Goal: Transaction & Acquisition: Purchase product/service

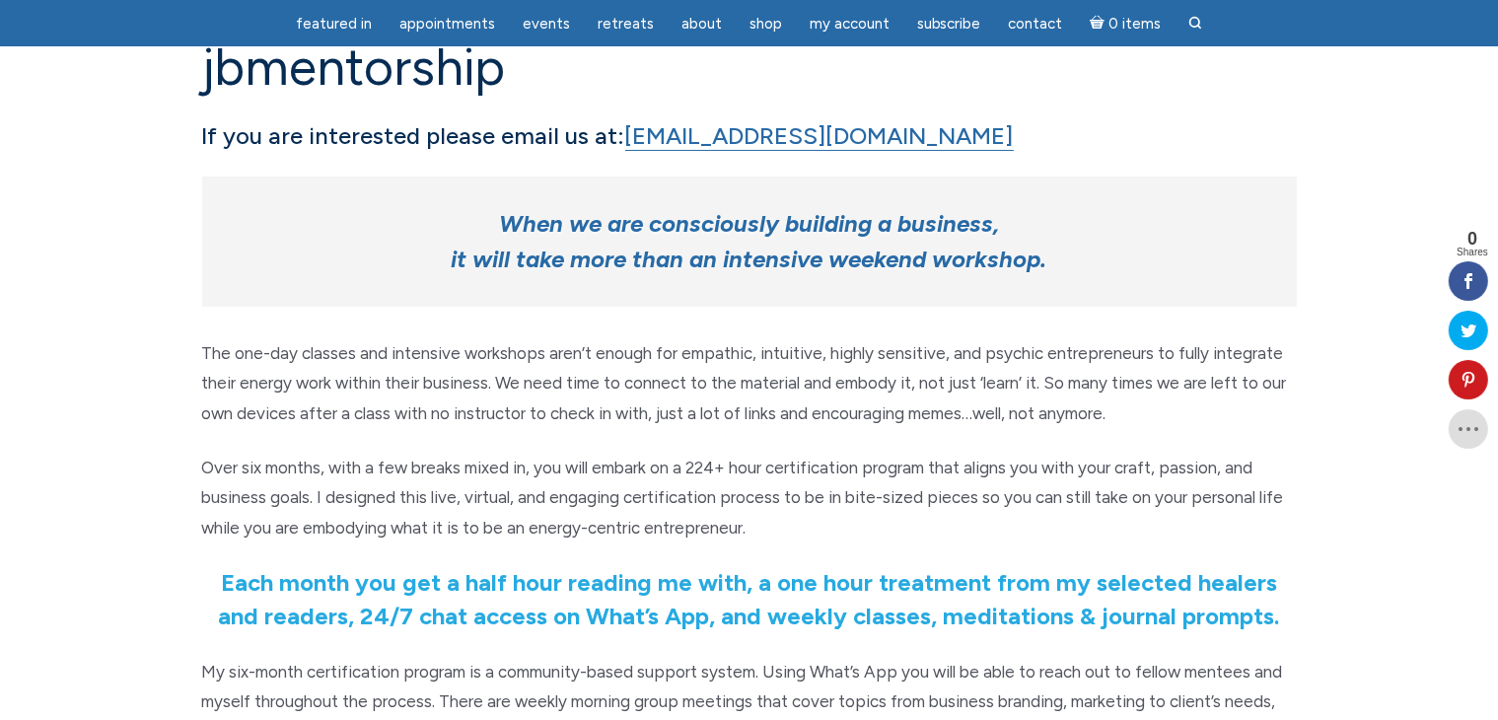
scroll to position [296, 0]
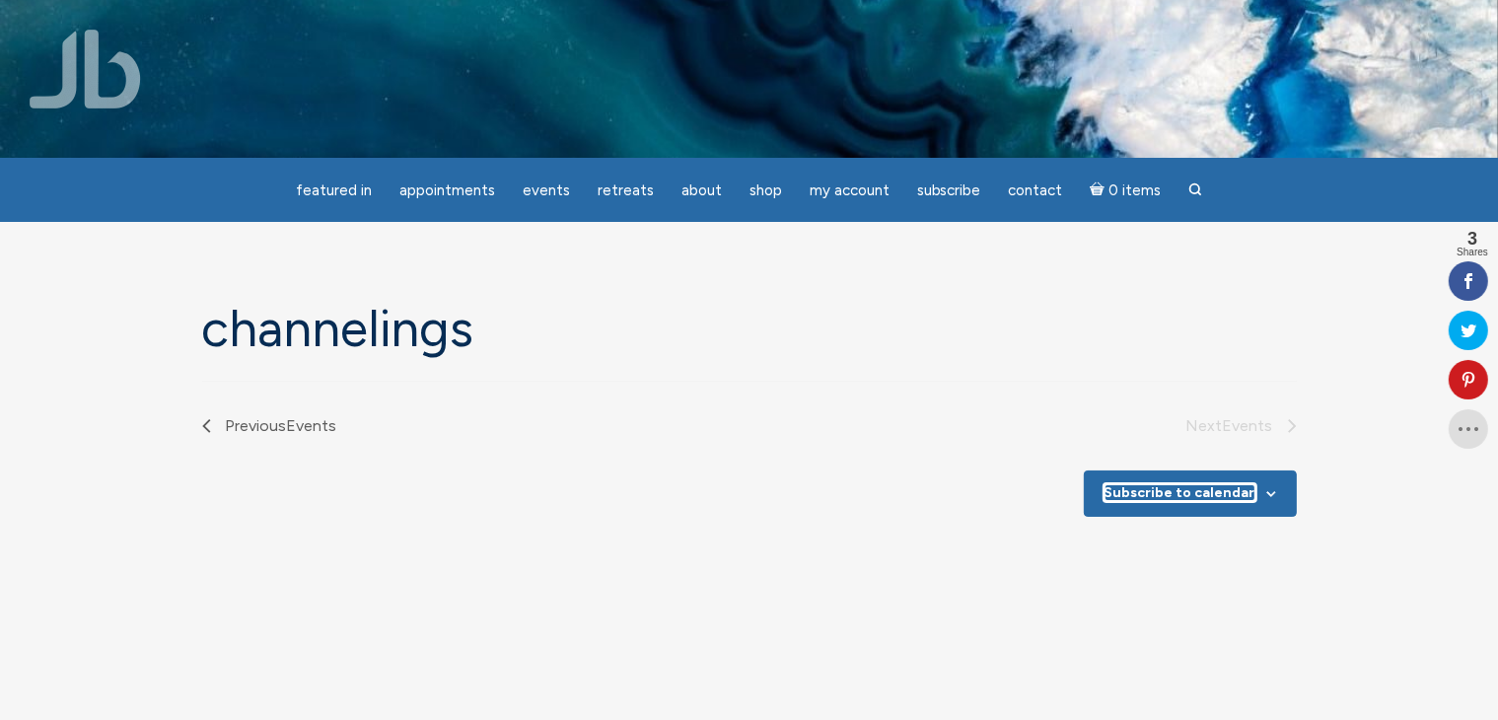
click at [1236, 490] on button "Subscribe to calendar" at bounding box center [1179, 492] width 151 height 17
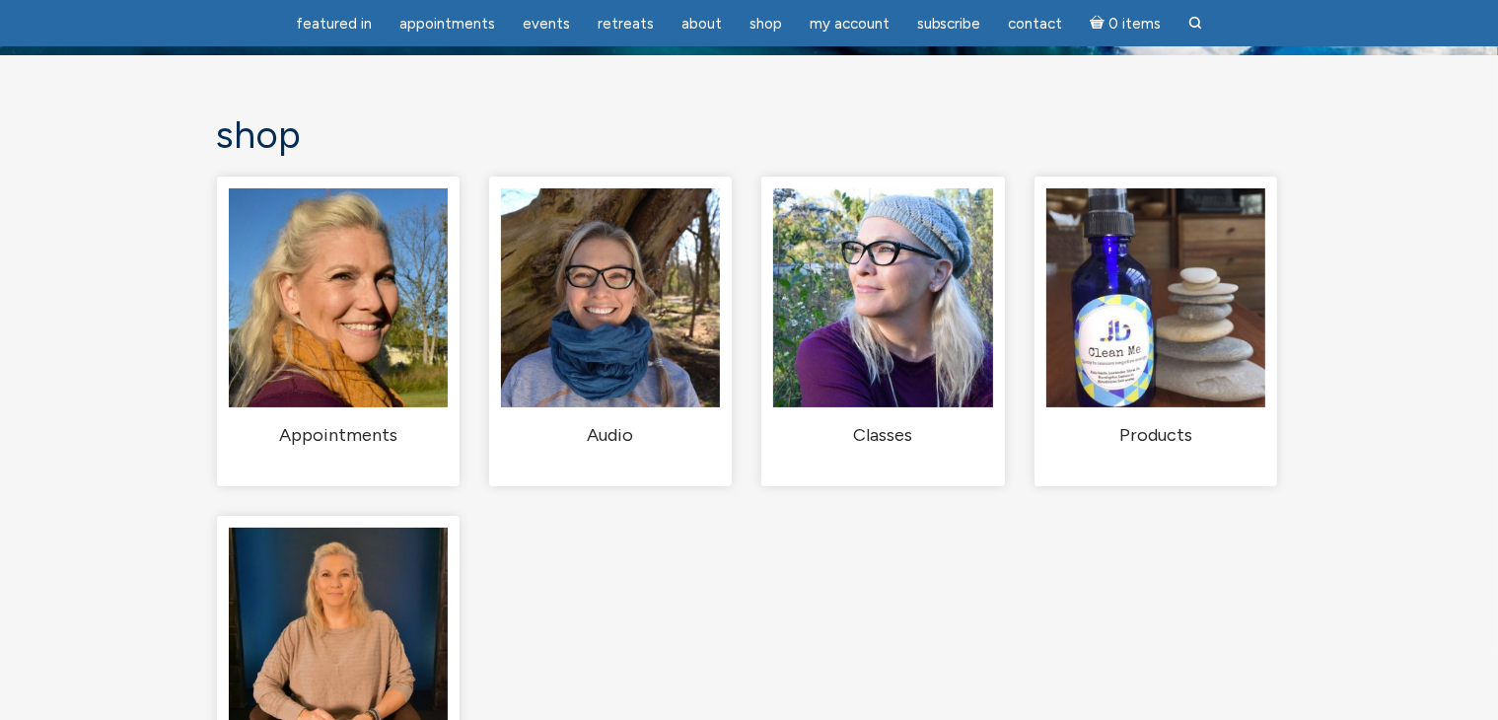
scroll to position [99, 0]
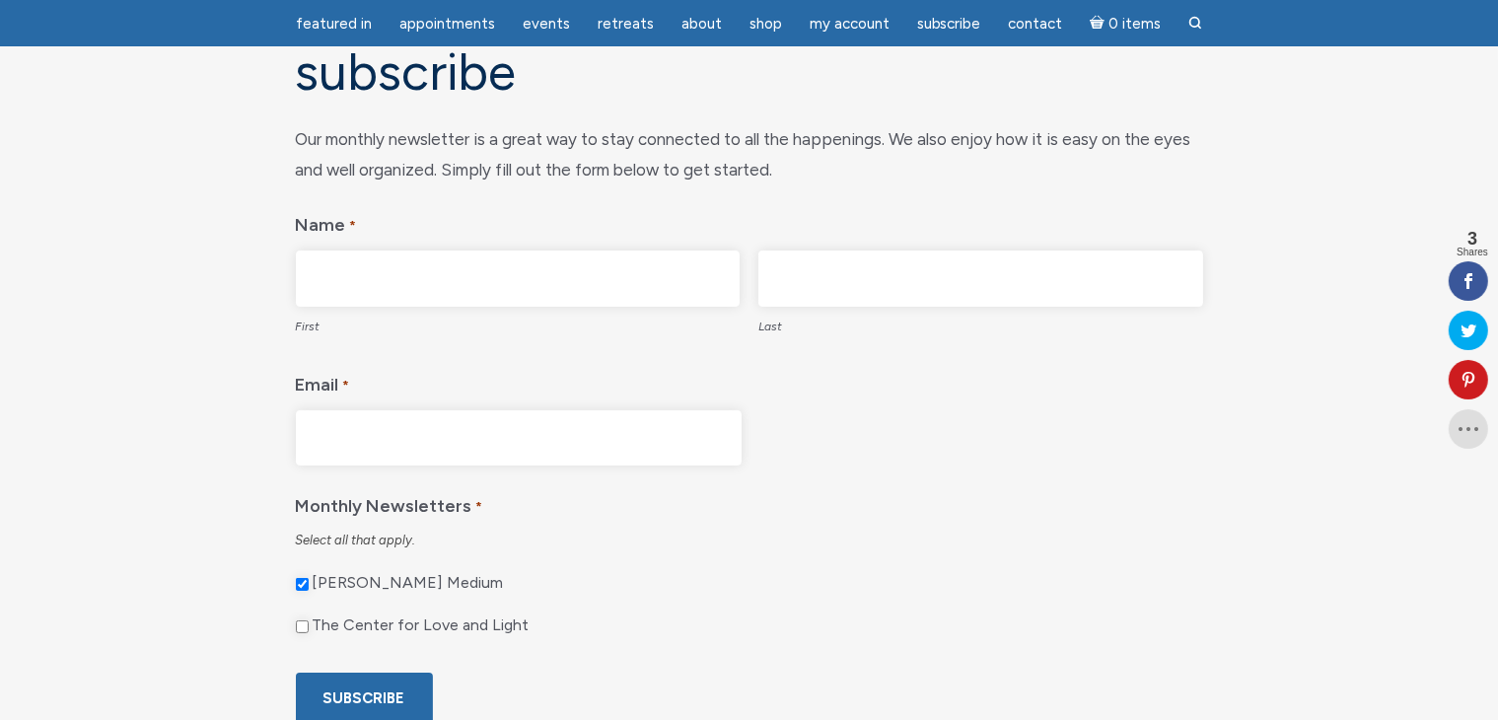
scroll to position [99, 0]
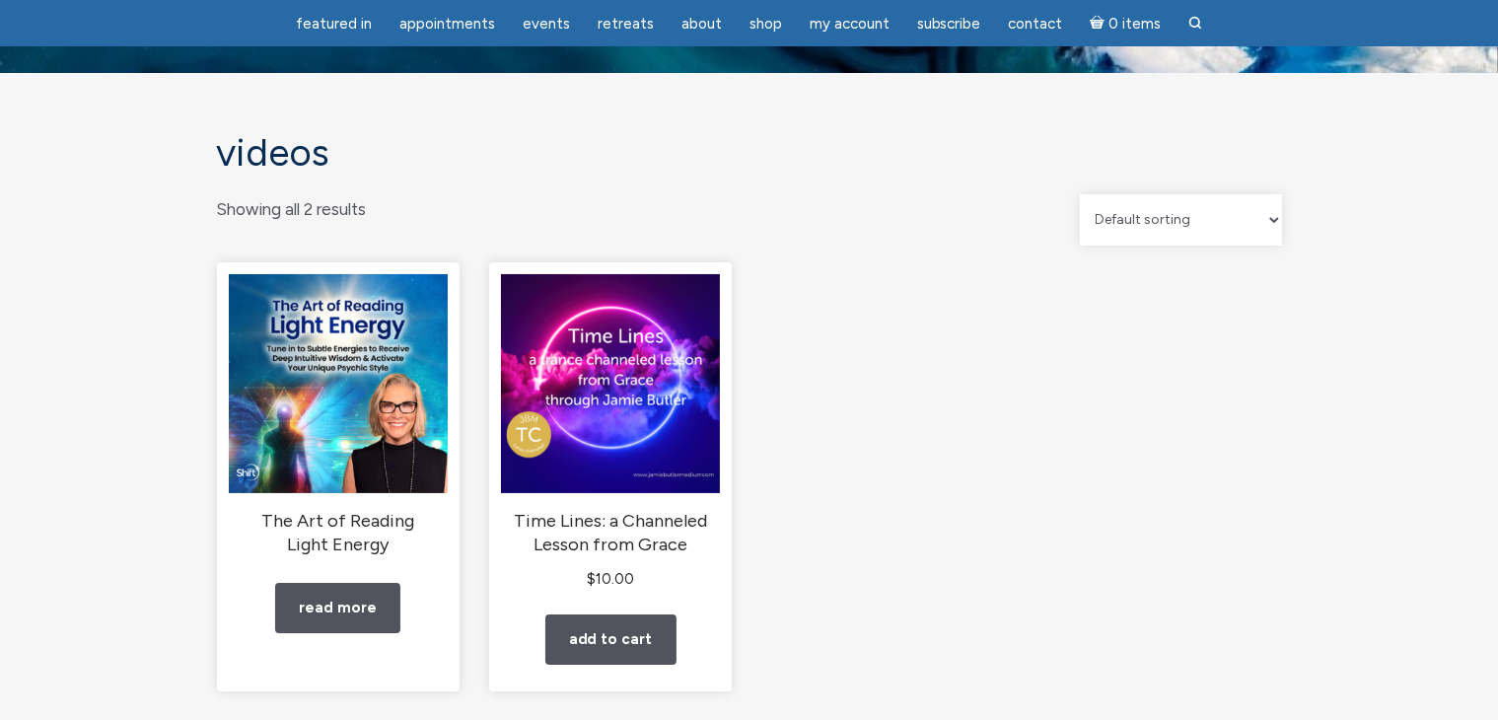
scroll to position [197, 0]
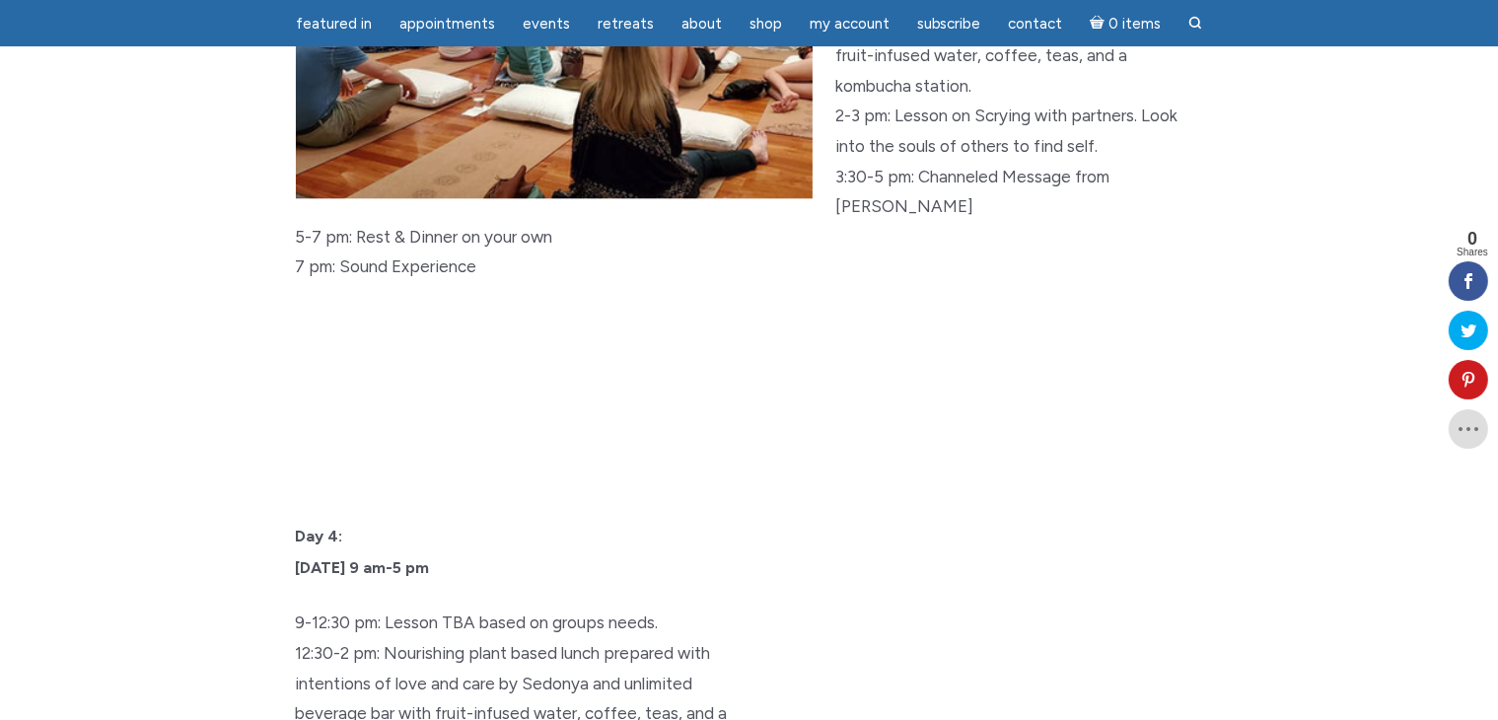
scroll to position [5325, 0]
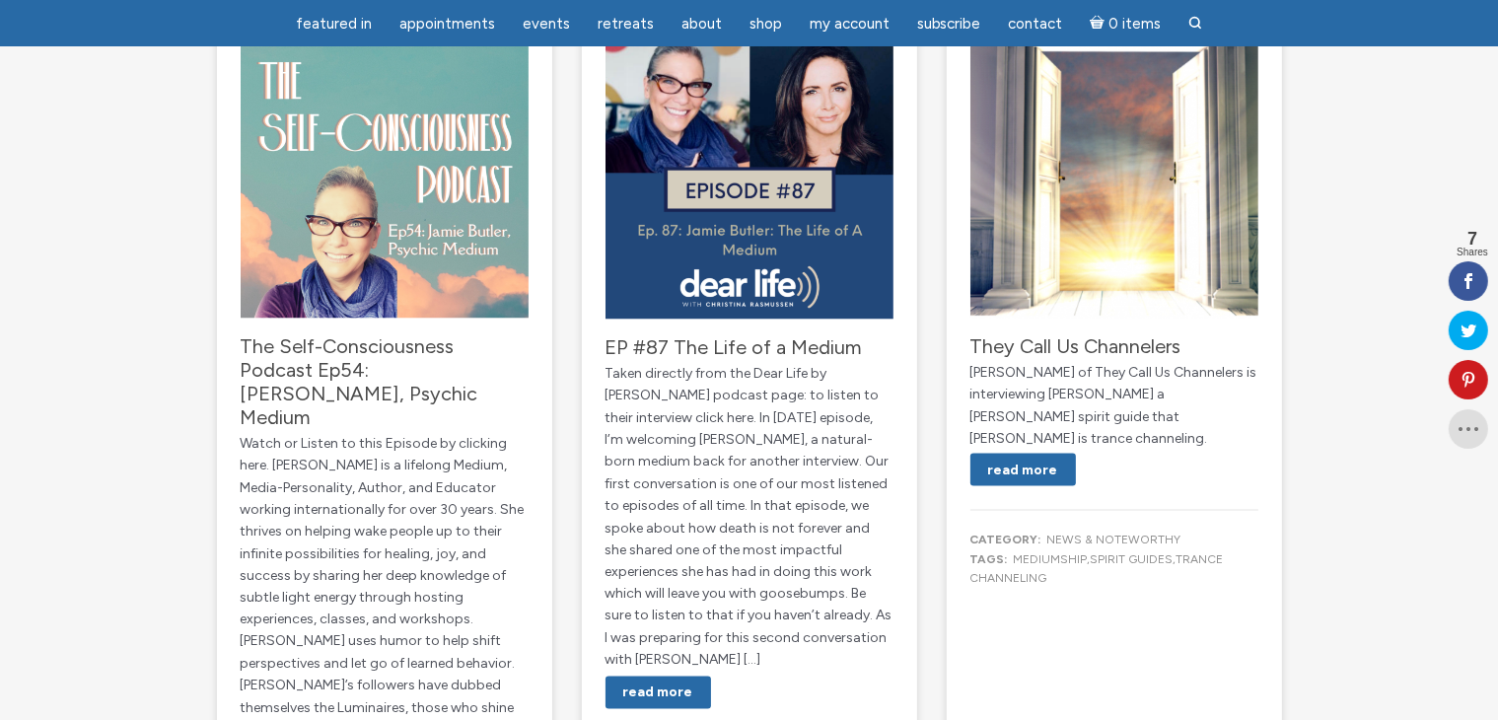
scroll to position [3156, 0]
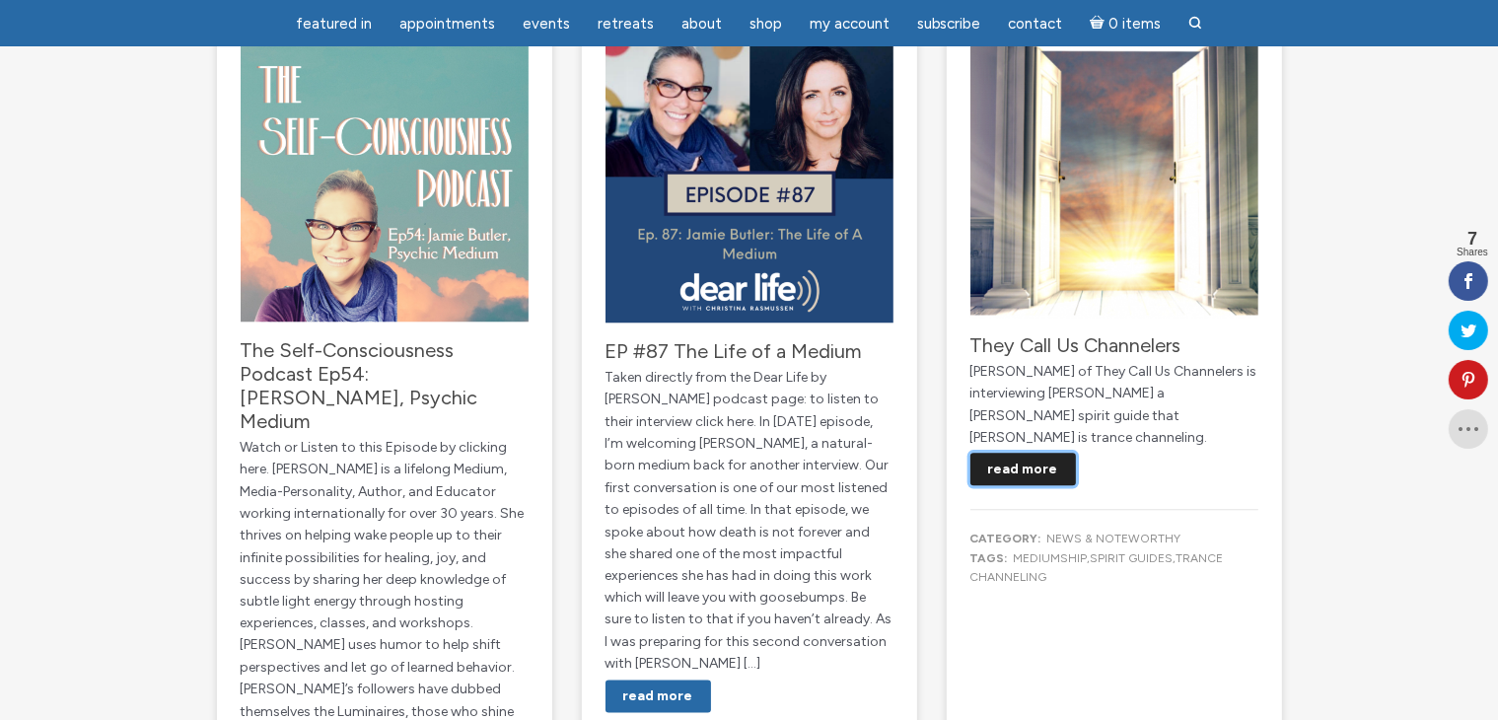
click at [1045, 454] on link "Read More" at bounding box center [1023, 470] width 106 height 33
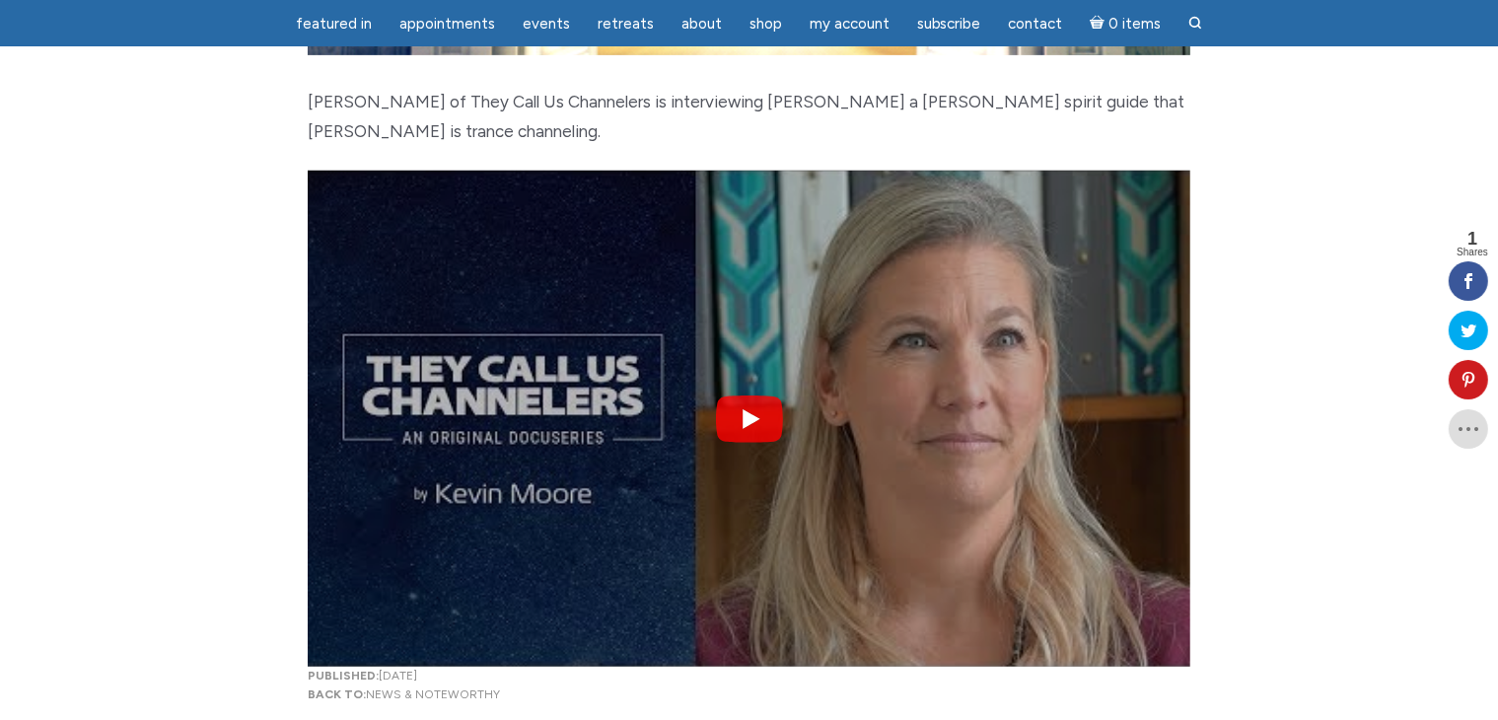
scroll to position [986, 0]
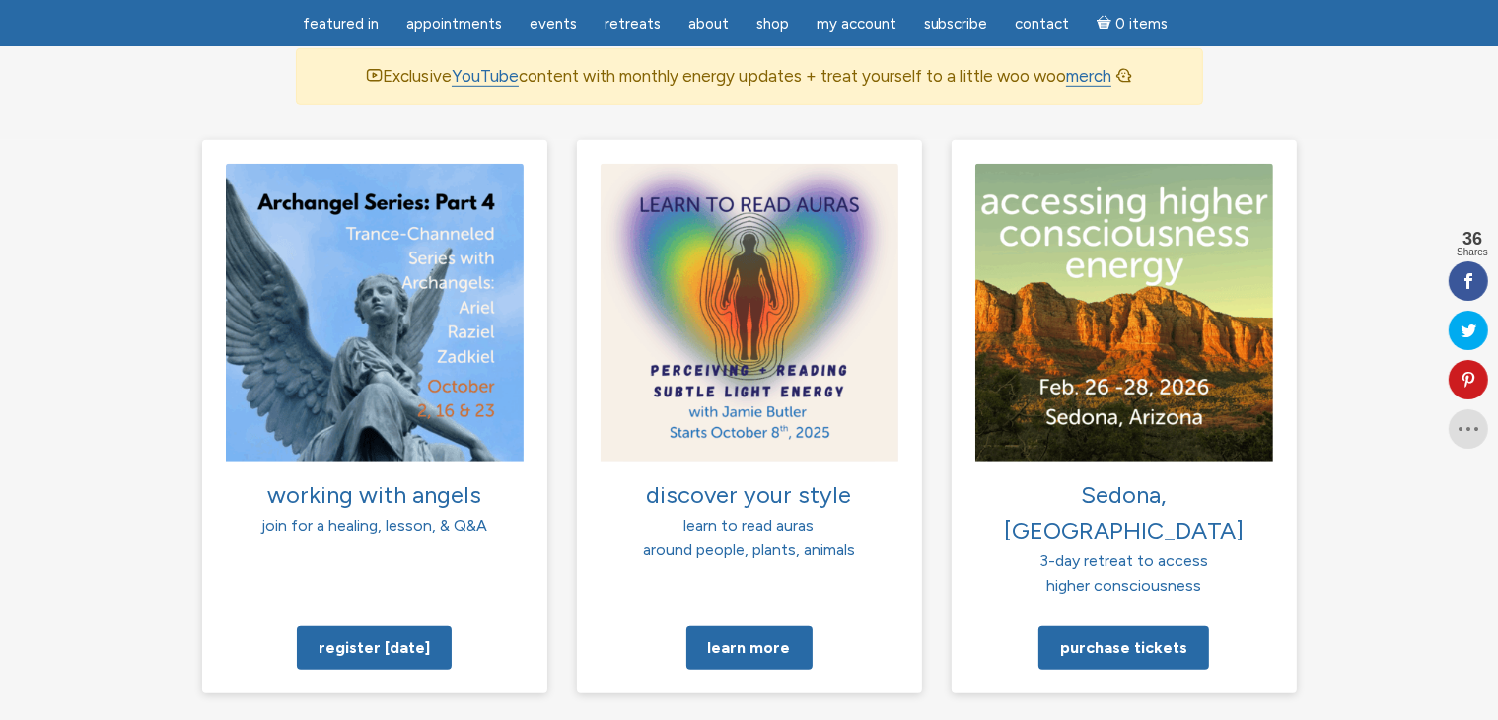
scroll to position [1479, 0]
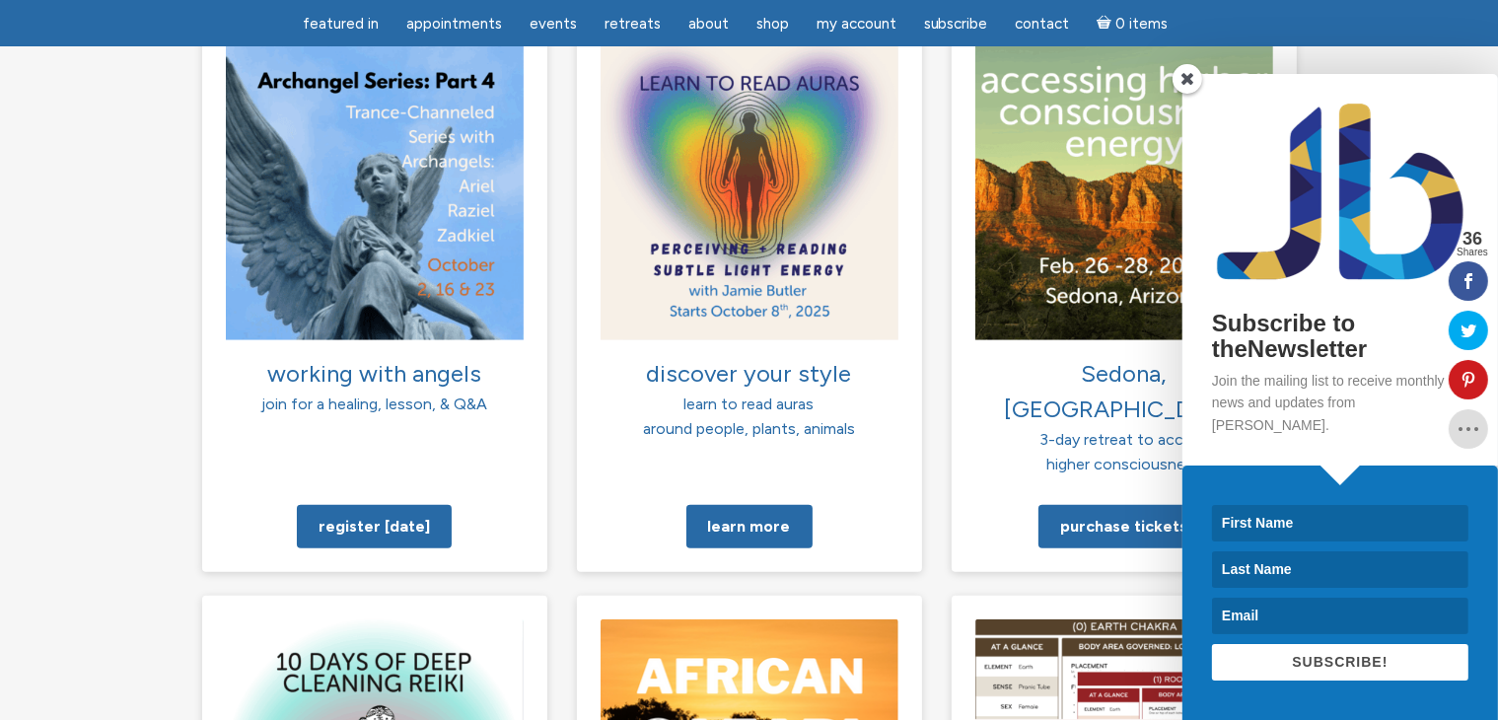
click at [1186, 94] on span at bounding box center [1188, 79] width 30 height 30
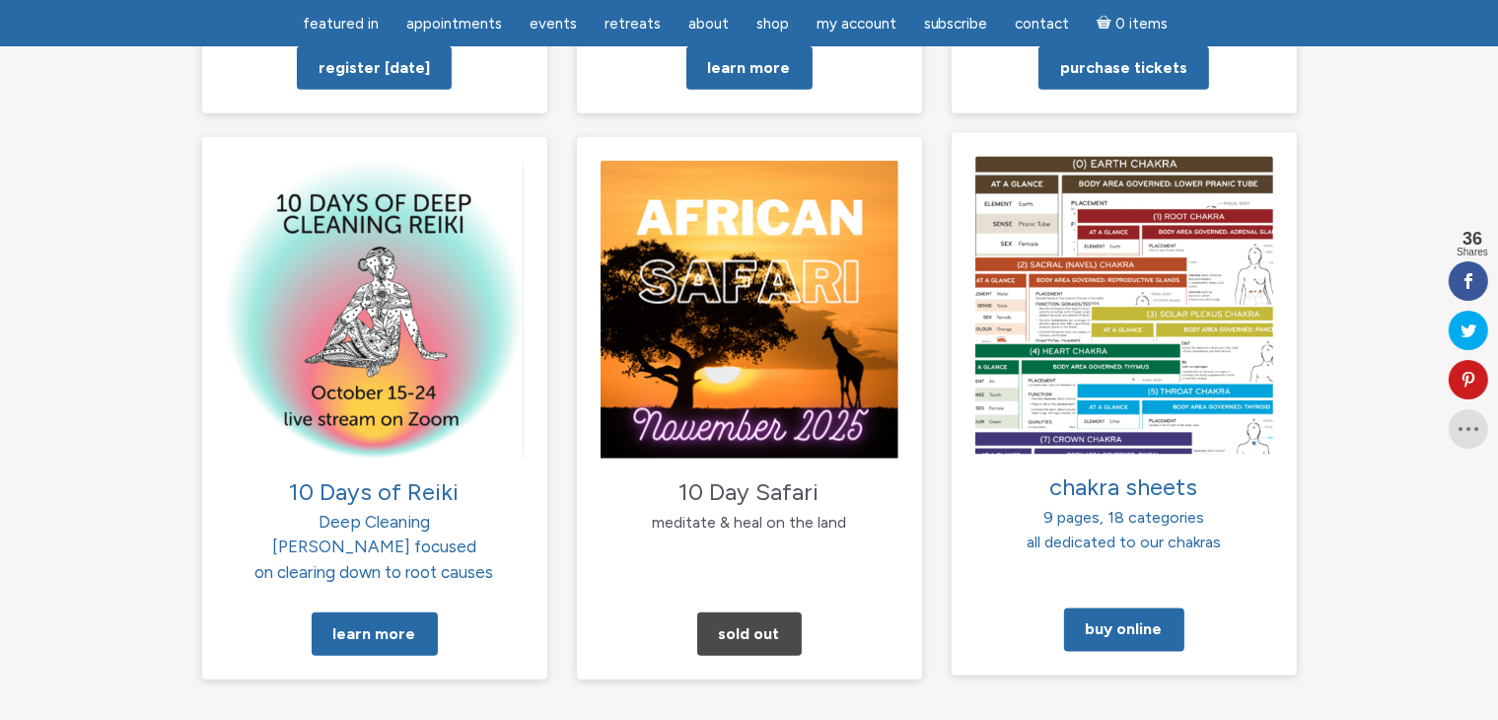
scroll to position [1972, 0]
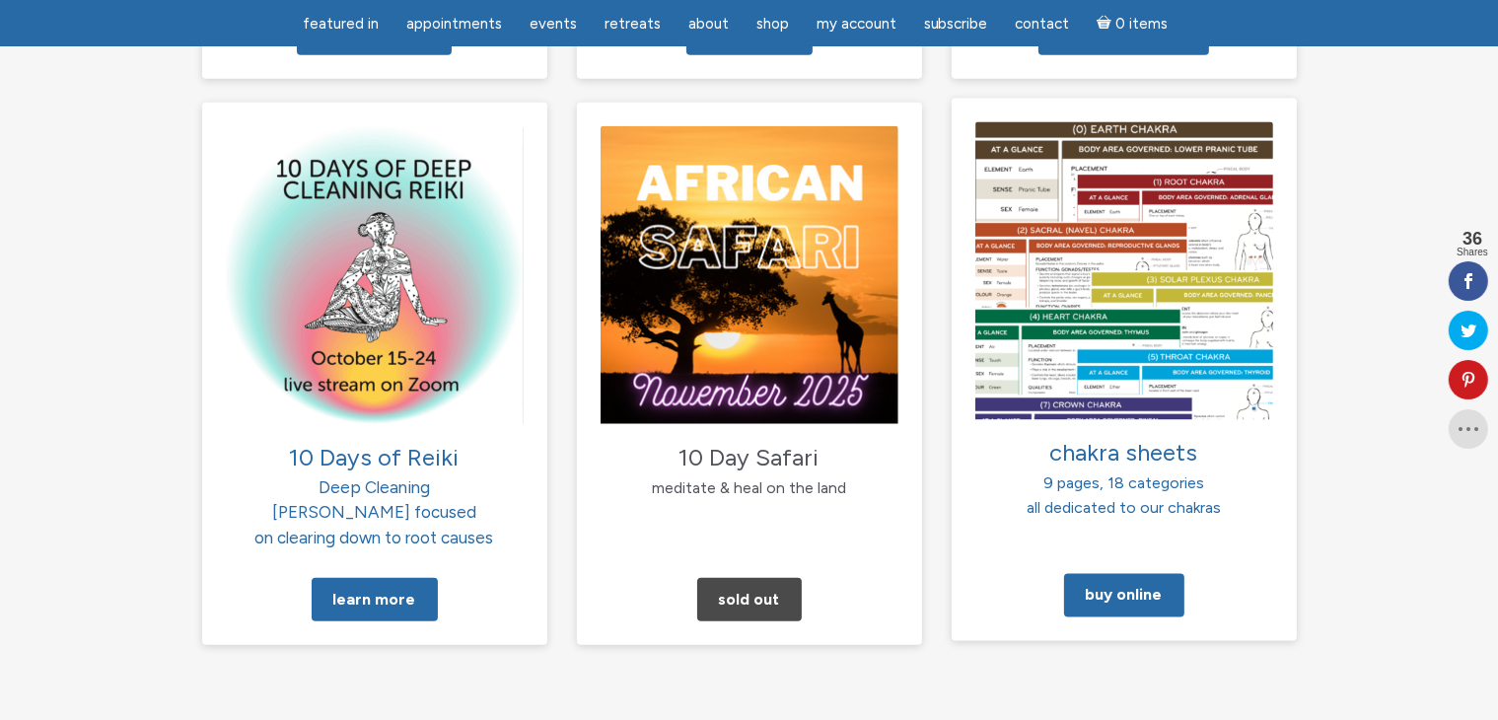
click at [1112, 326] on img at bounding box center [1124, 270] width 298 height 298
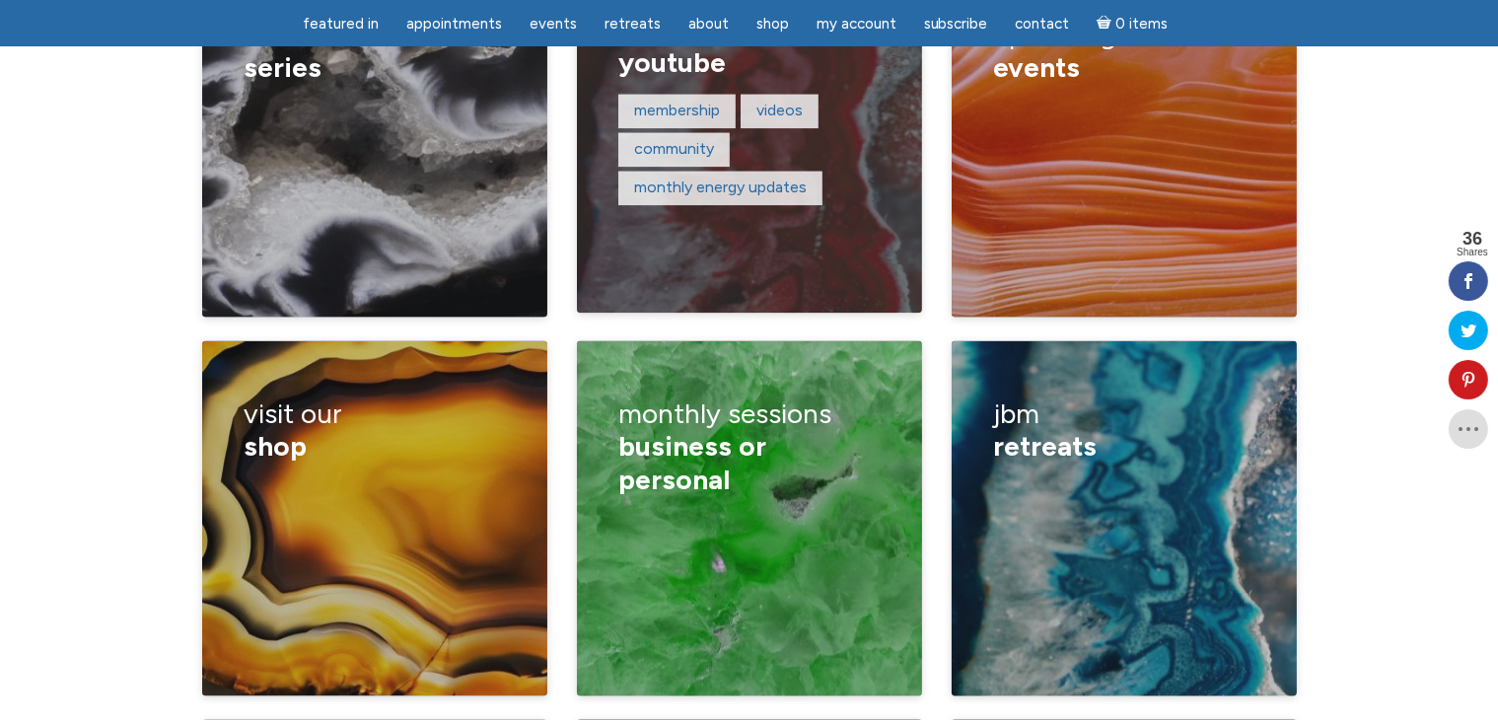
scroll to position [2958, 0]
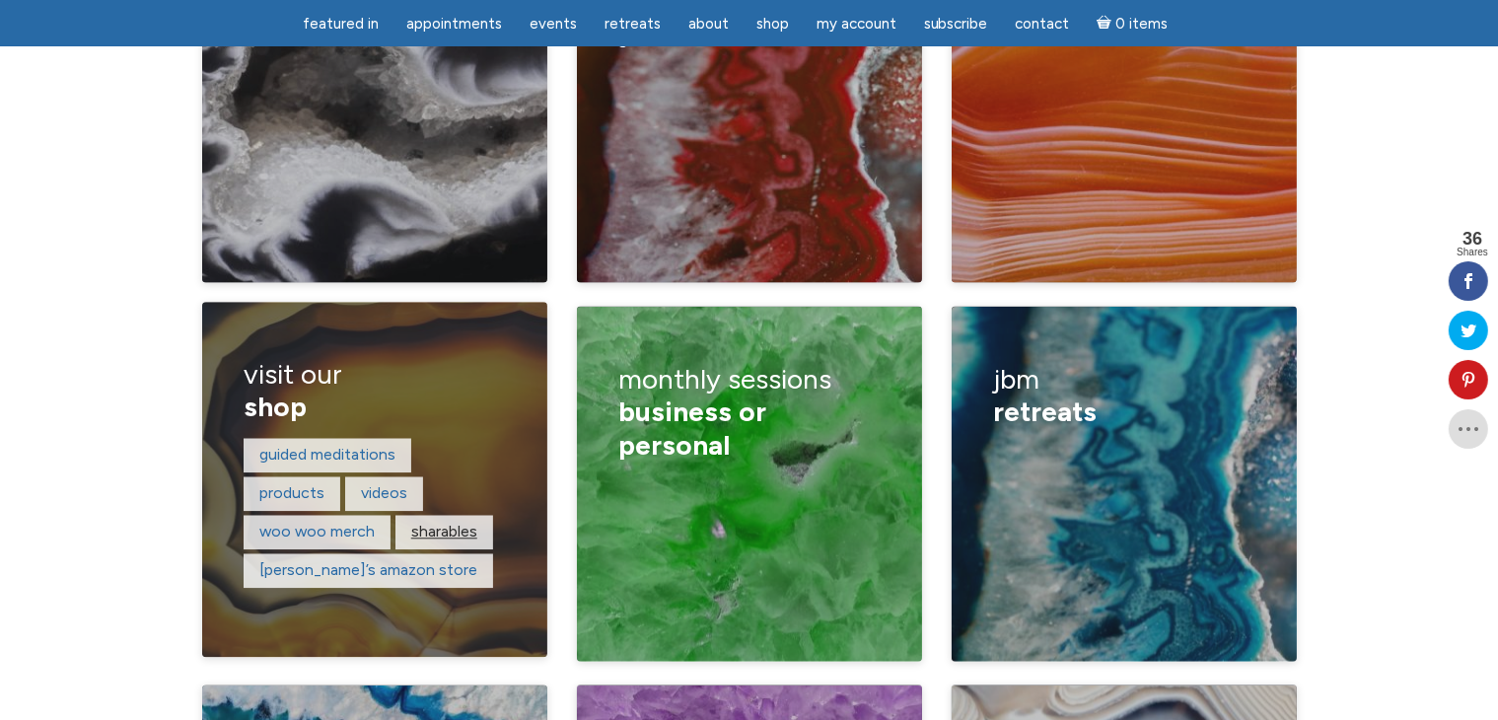
click at [462, 523] on link "sharables" at bounding box center [444, 532] width 66 height 19
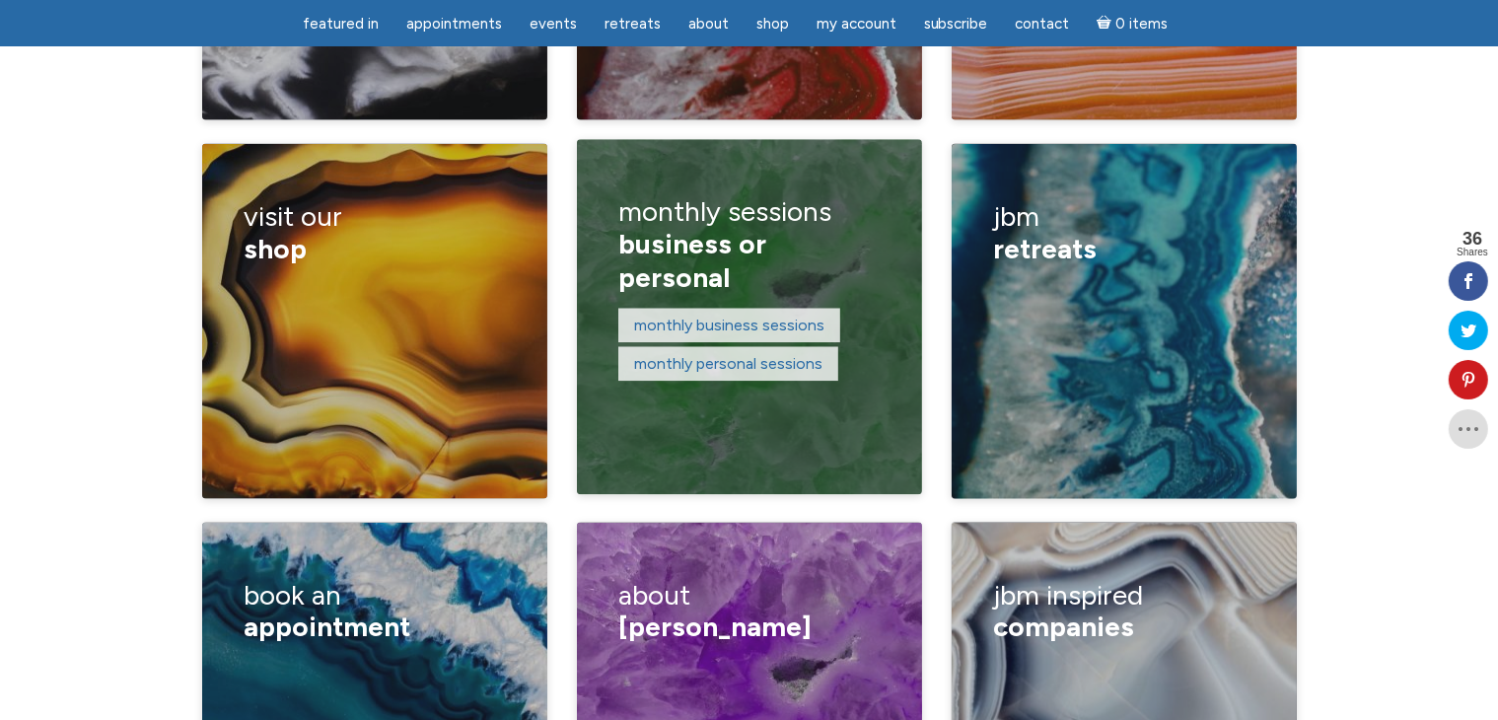
scroll to position [3156, 0]
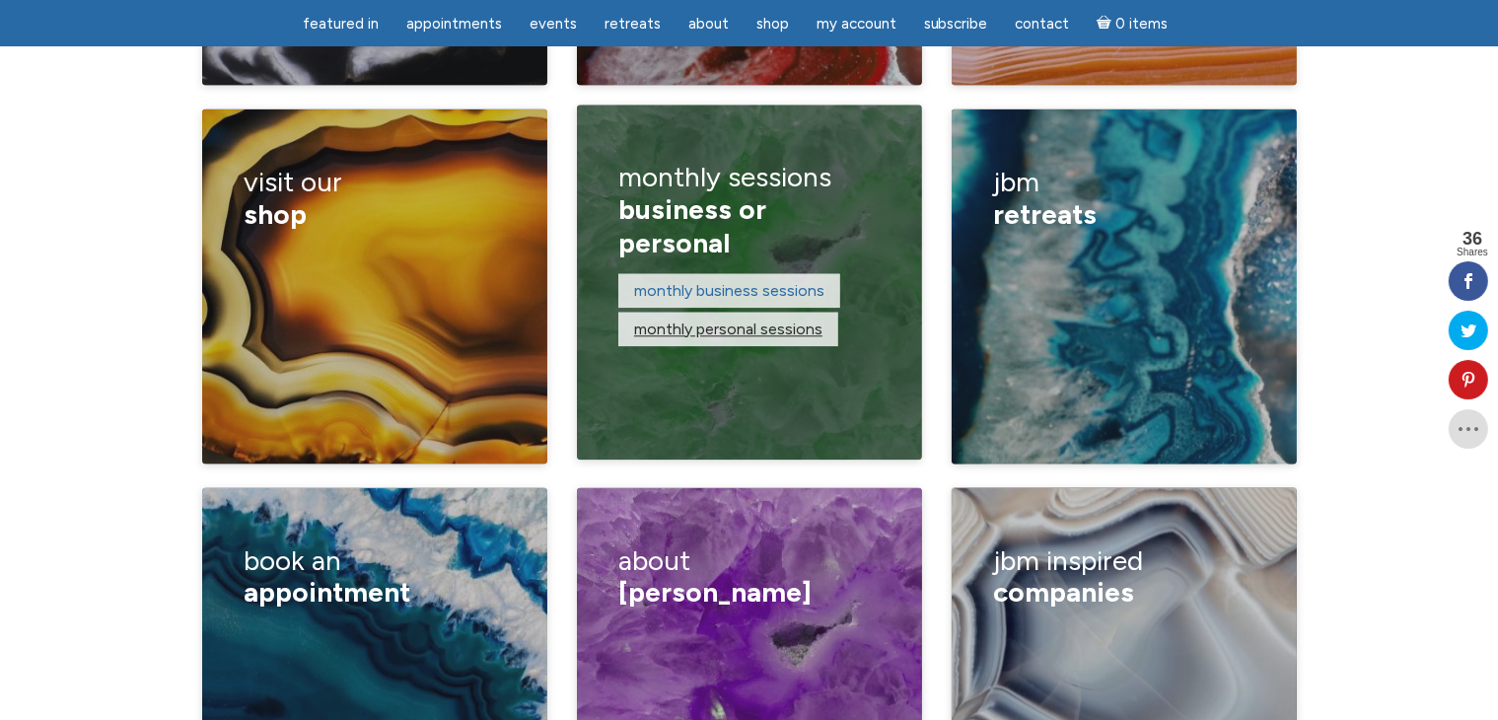
click at [765, 320] on link "monthly personal sessions" at bounding box center [728, 329] width 188 height 19
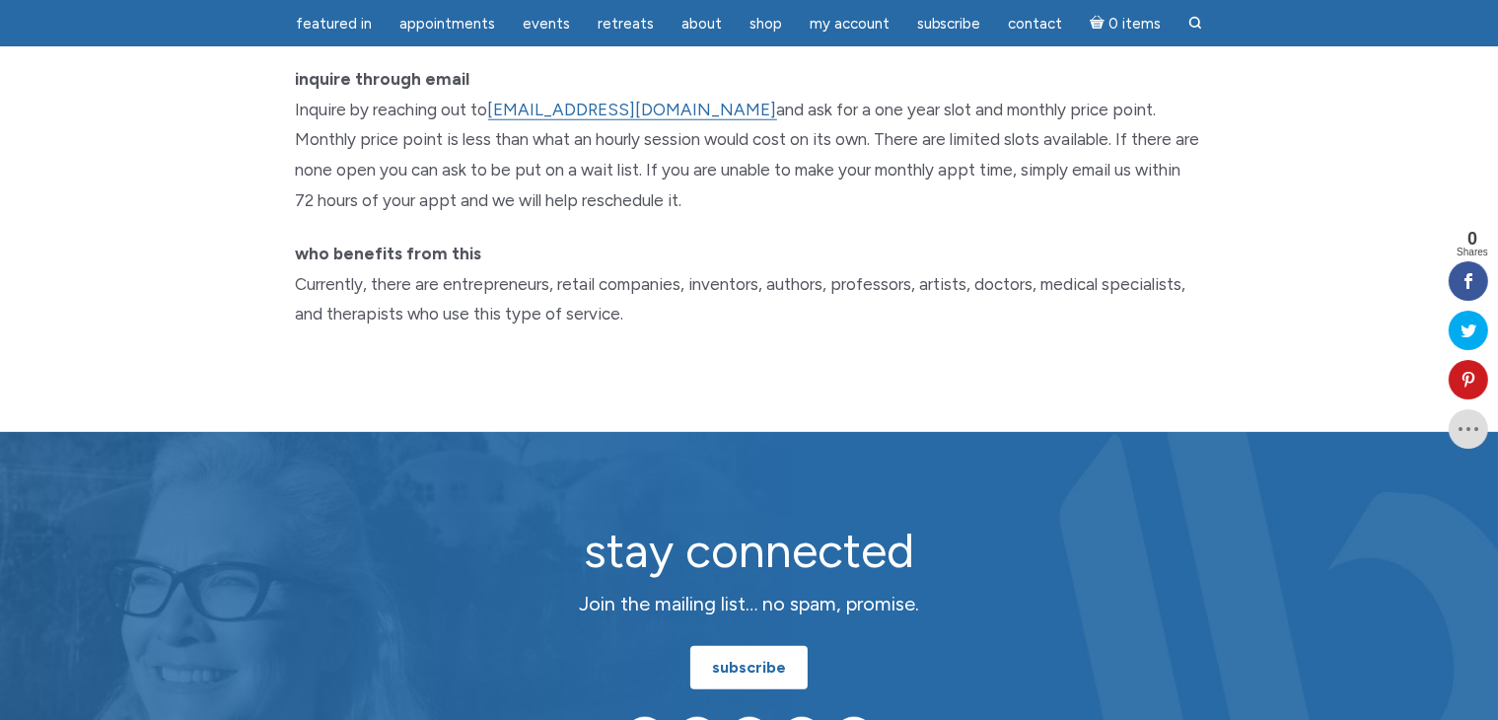
scroll to position [1775, 0]
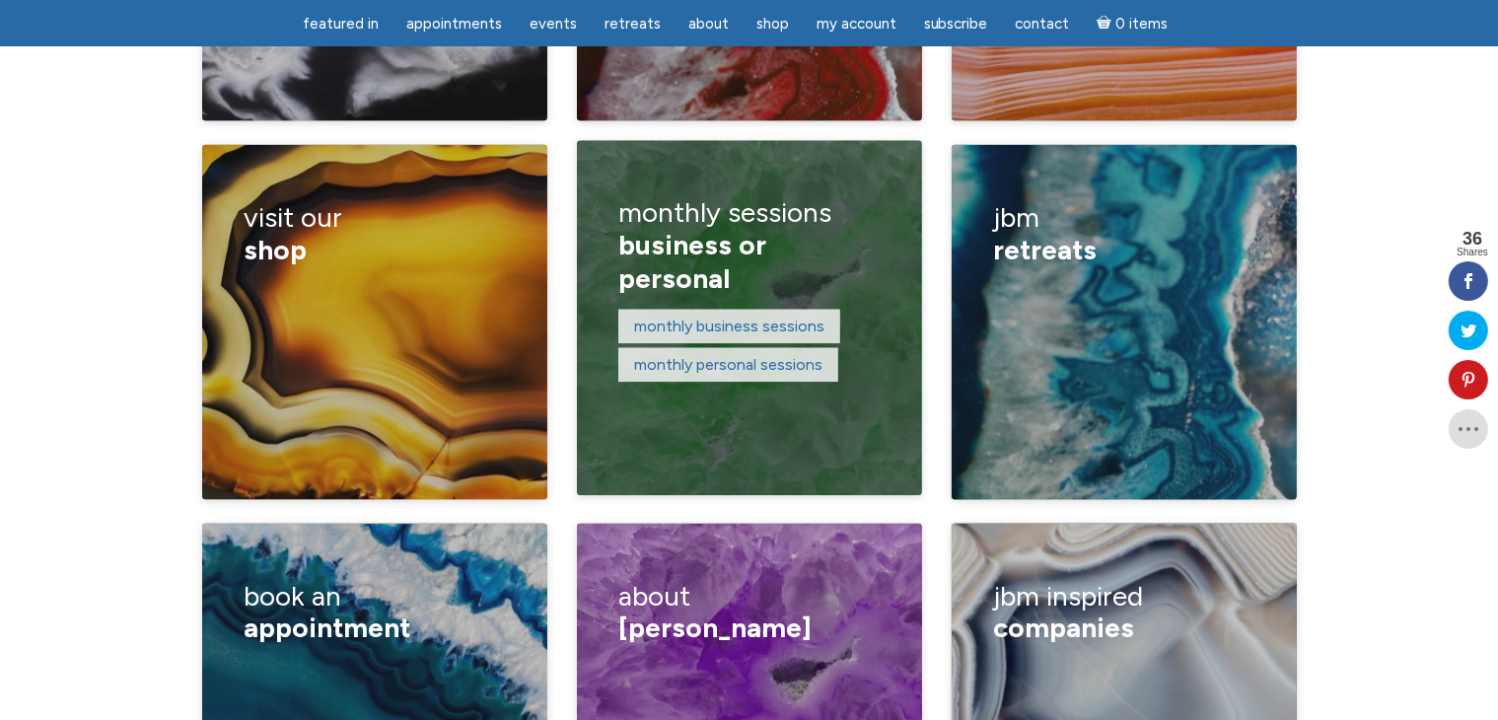
scroll to position [3317, 0]
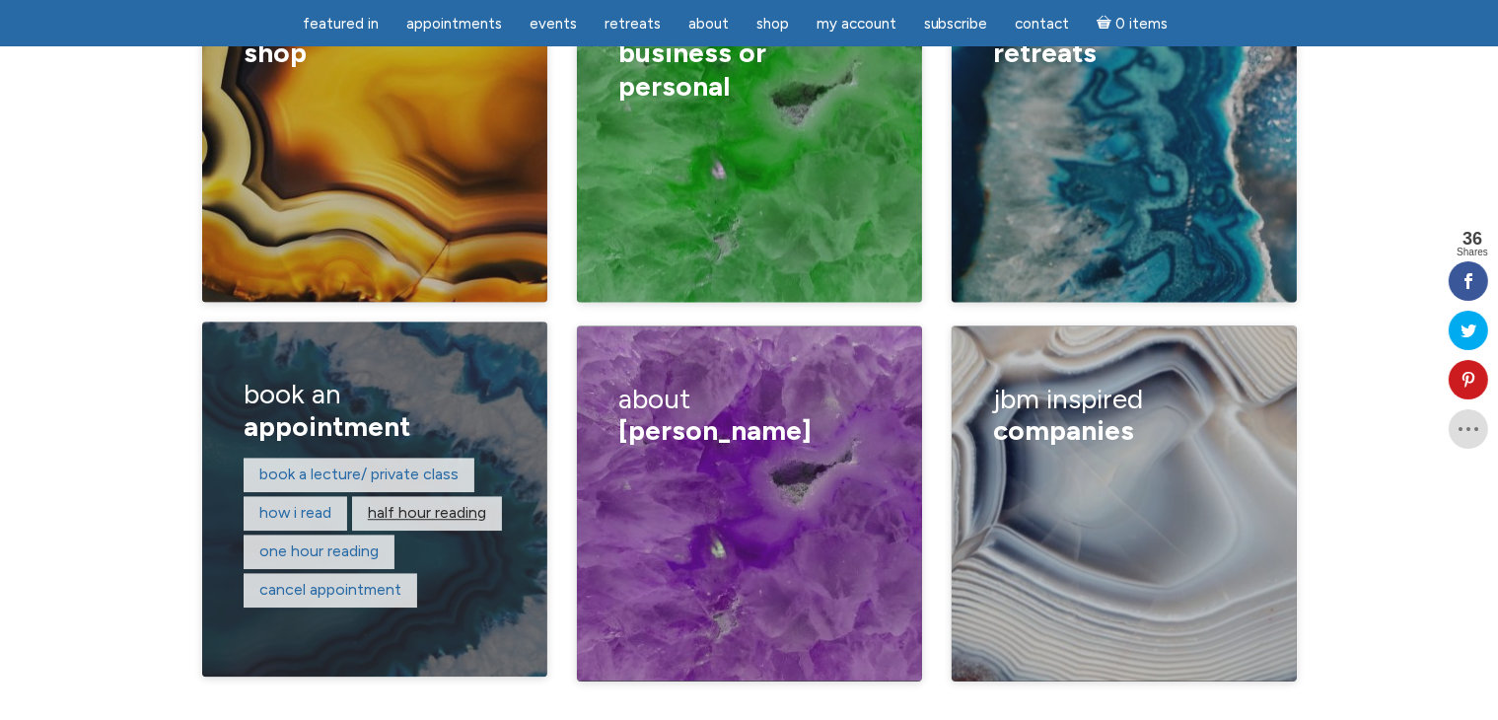
click at [430, 504] on link "Half hour reading" at bounding box center [427, 513] width 118 height 19
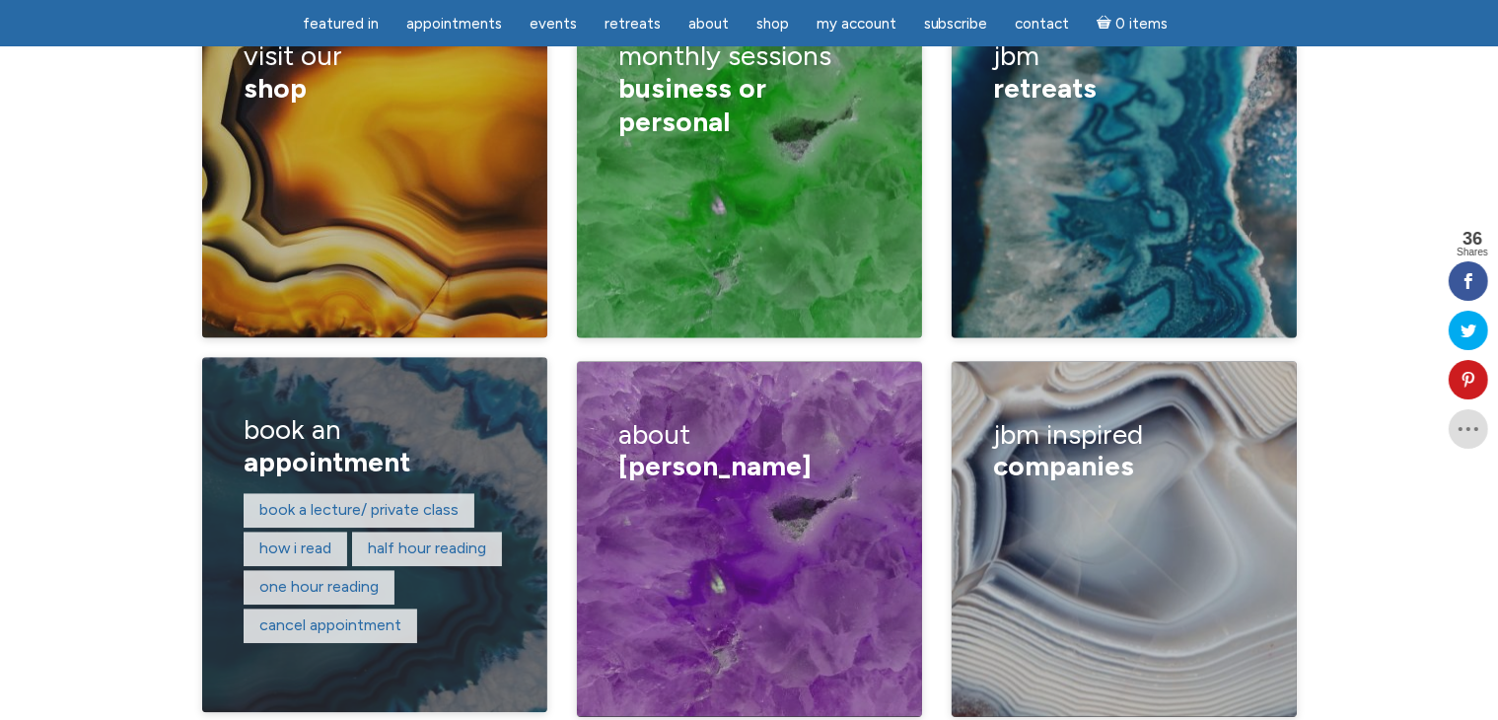
scroll to position [3283, 0]
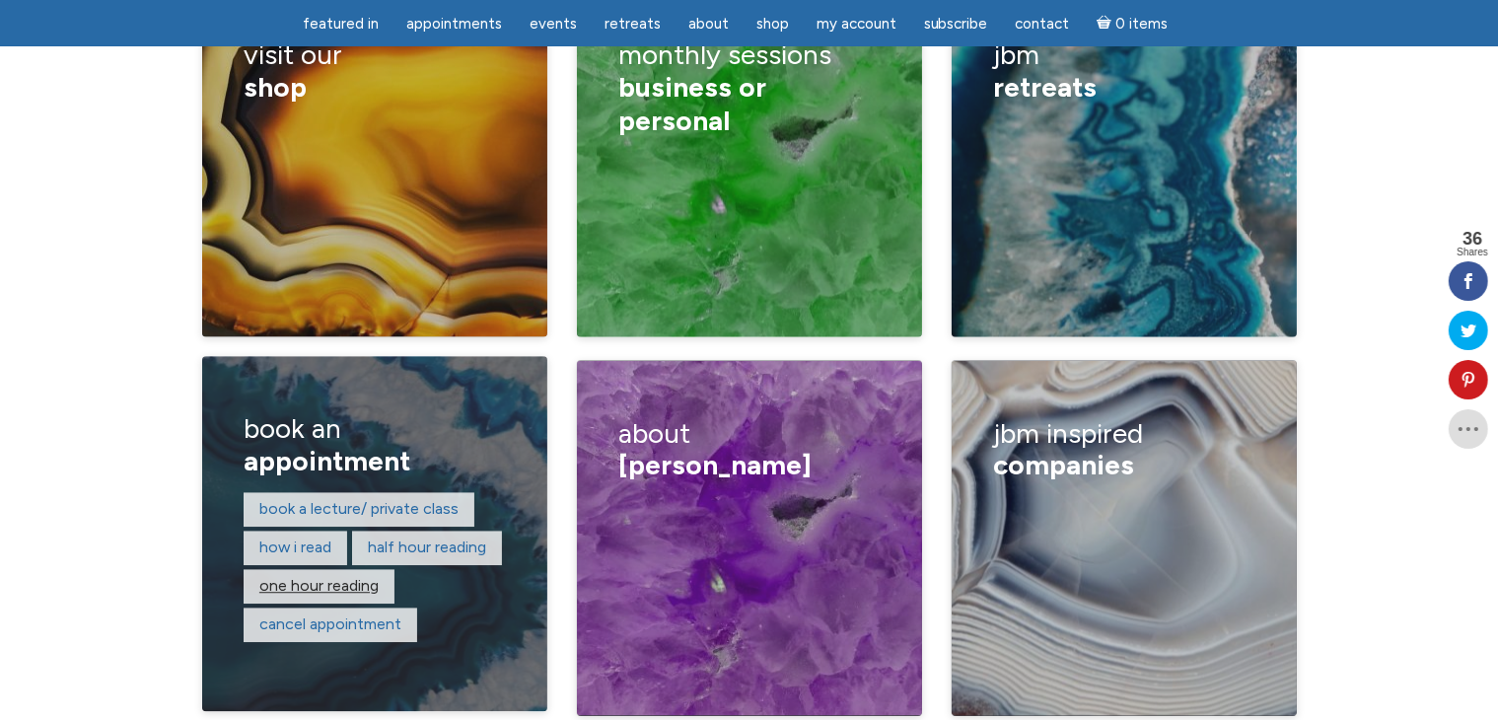
click at [341, 577] on link "One hour reading" at bounding box center [318, 586] width 119 height 19
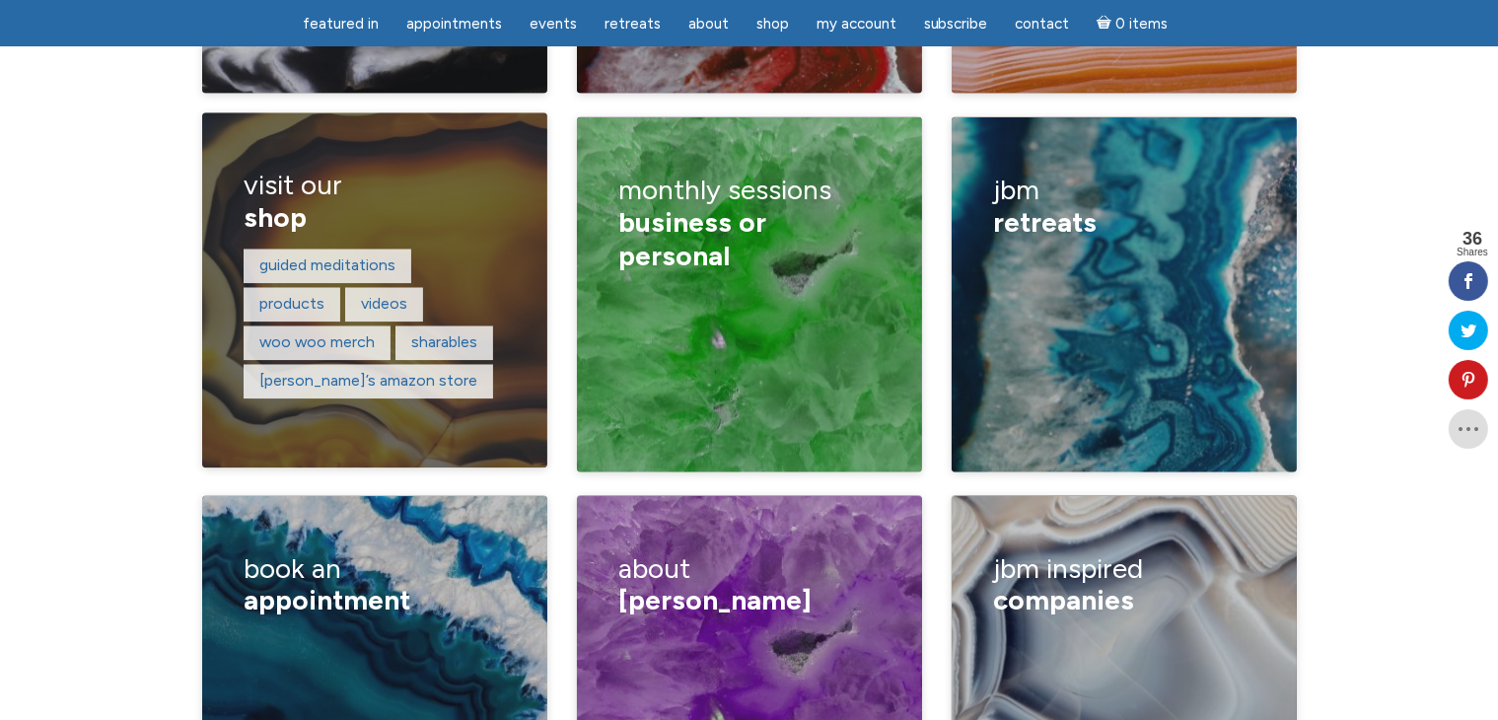
scroll to position [3150, 0]
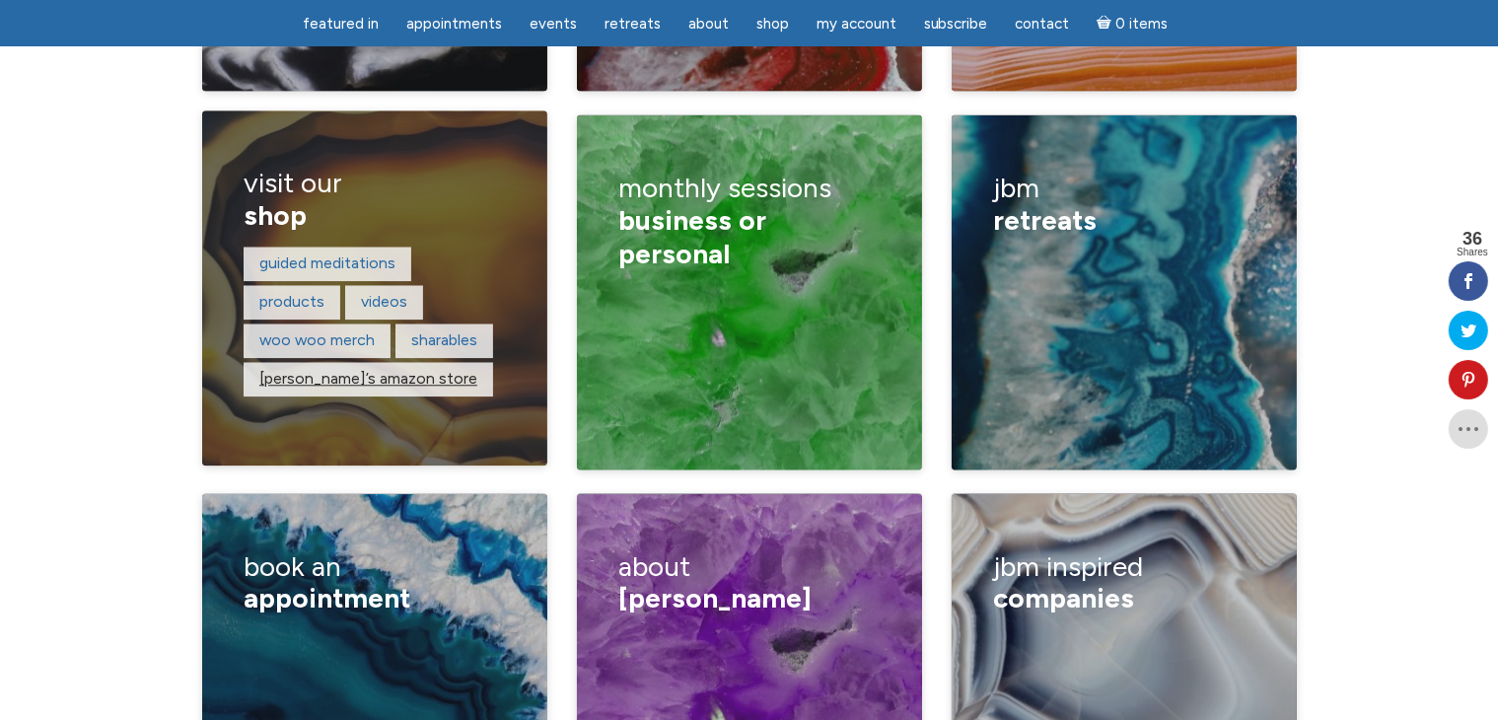
click at [397, 370] on link "Jamie’s amazon store" at bounding box center [368, 379] width 218 height 19
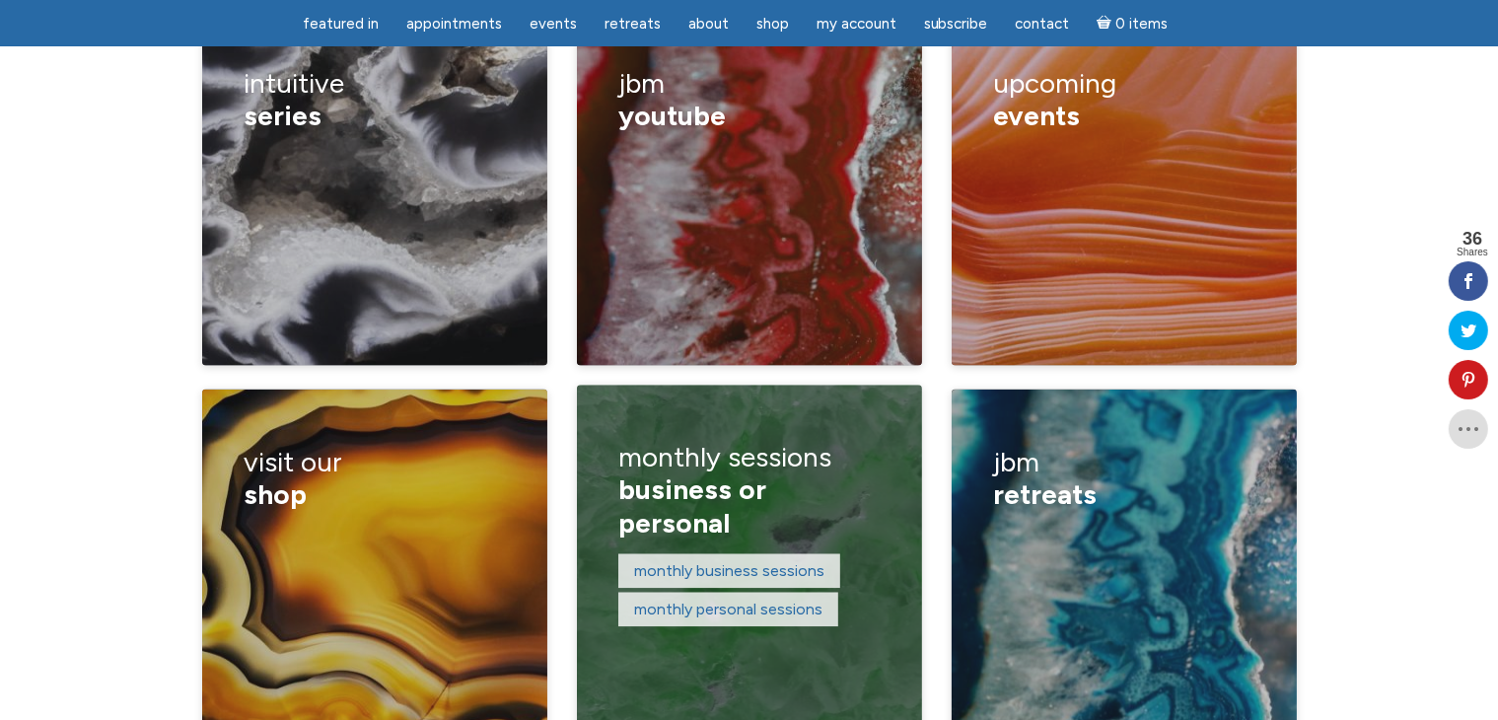
scroll to position [2755, 0]
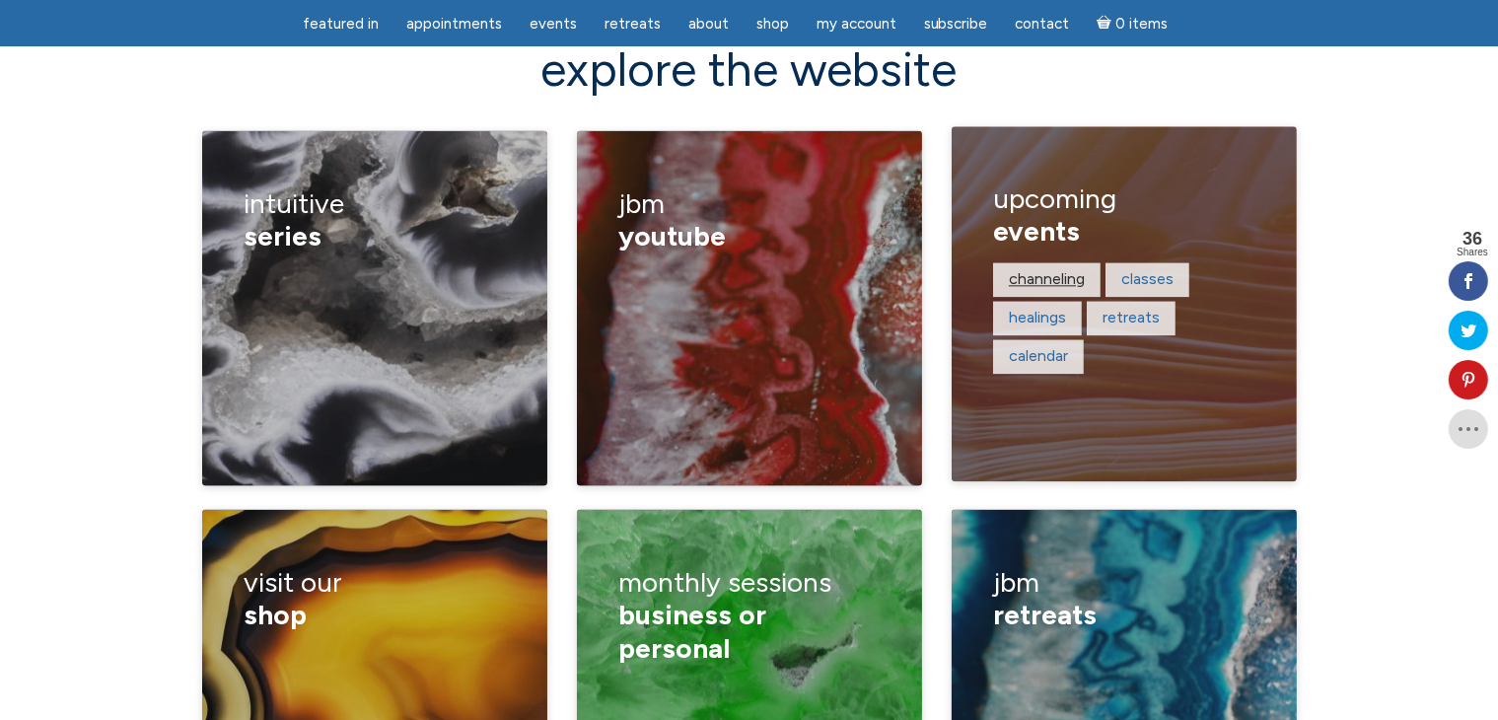
click at [1041, 270] on link "channeling" at bounding box center [1047, 279] width 76 height 19
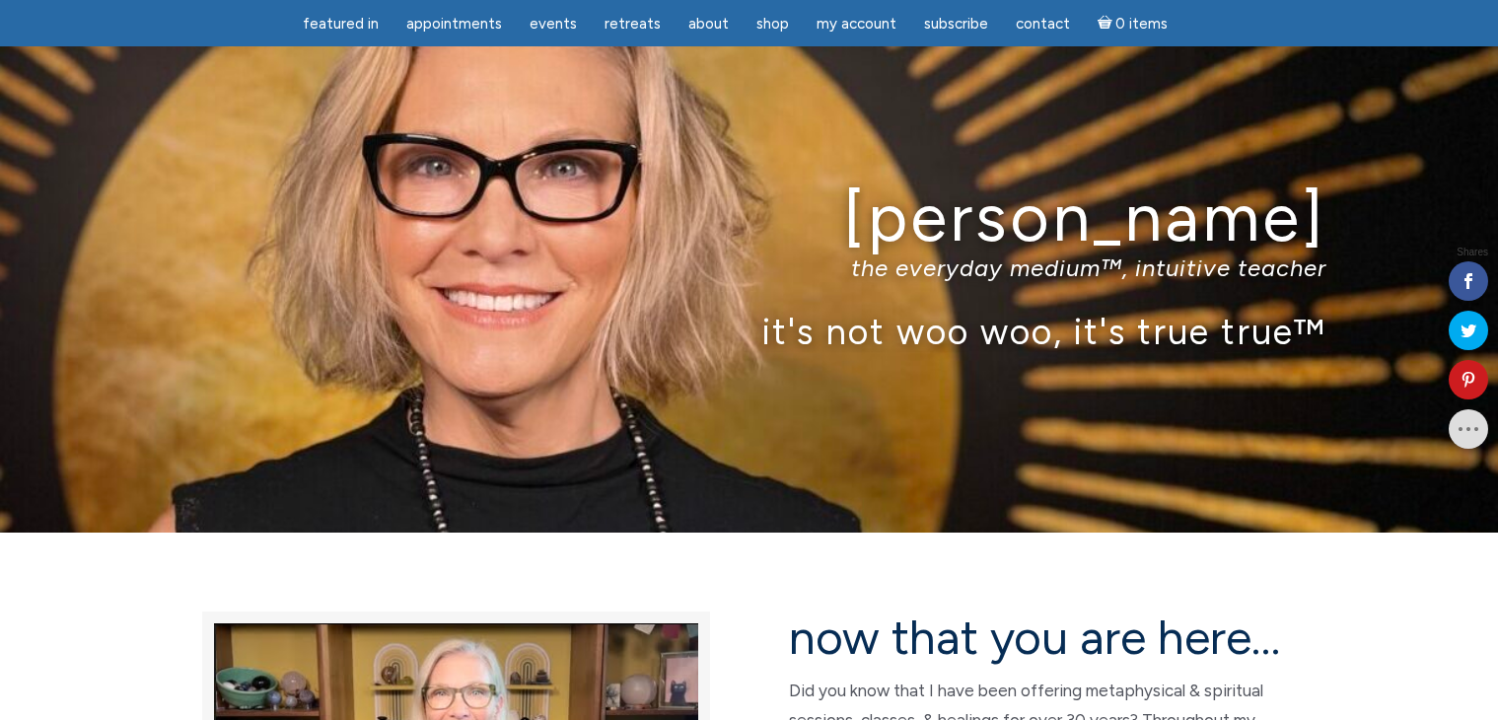
scroll to position [2821, 0]
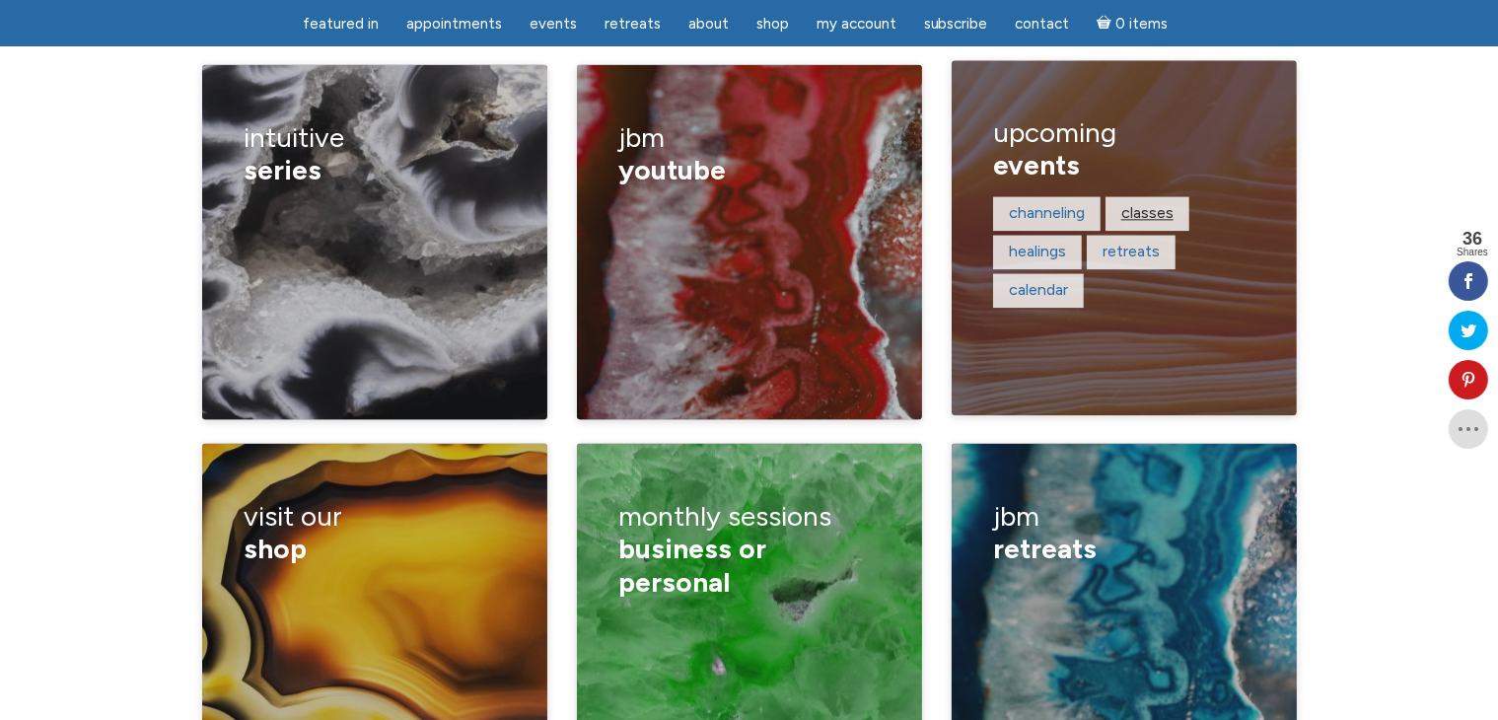
click at [1152, 204] on link "classes" at bounding box center [1147, 213] width 52 height 19
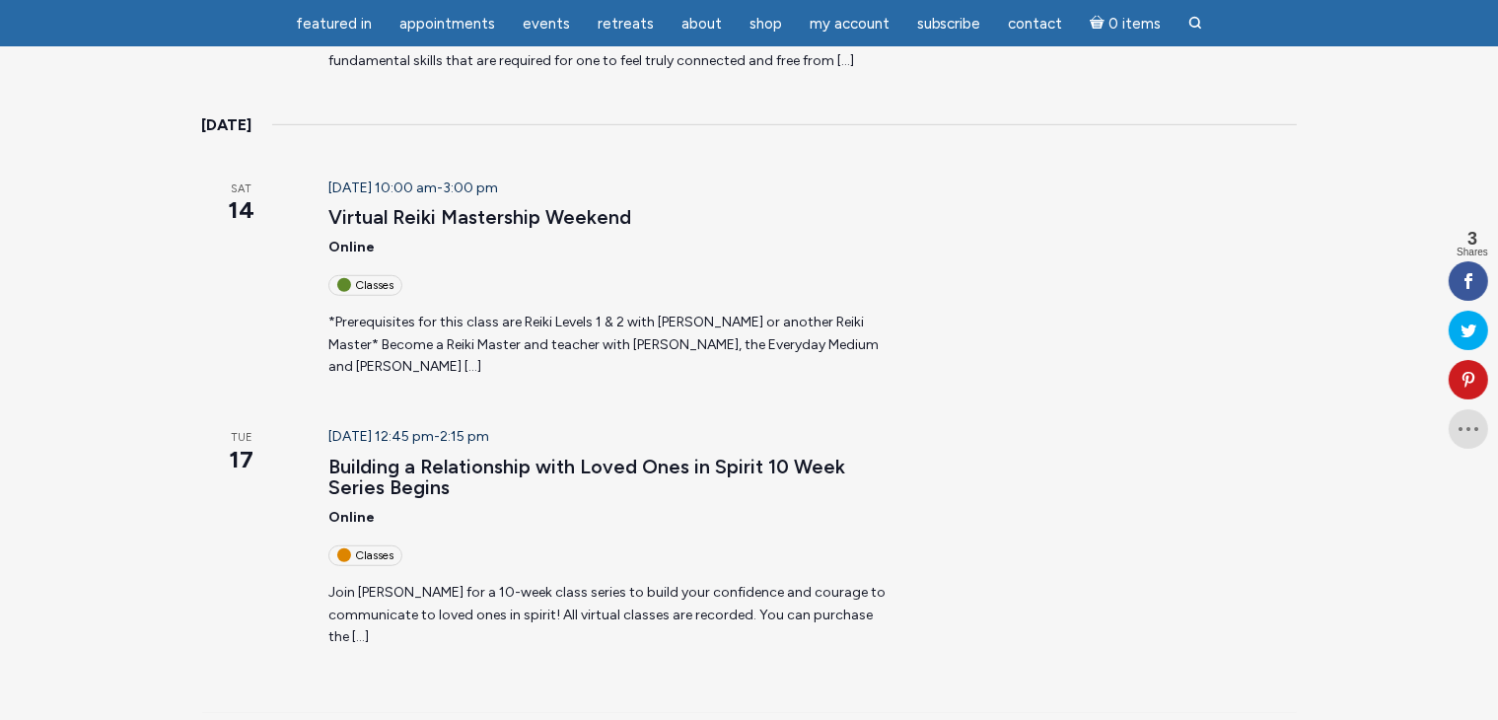
scroll to position [1479, 0]
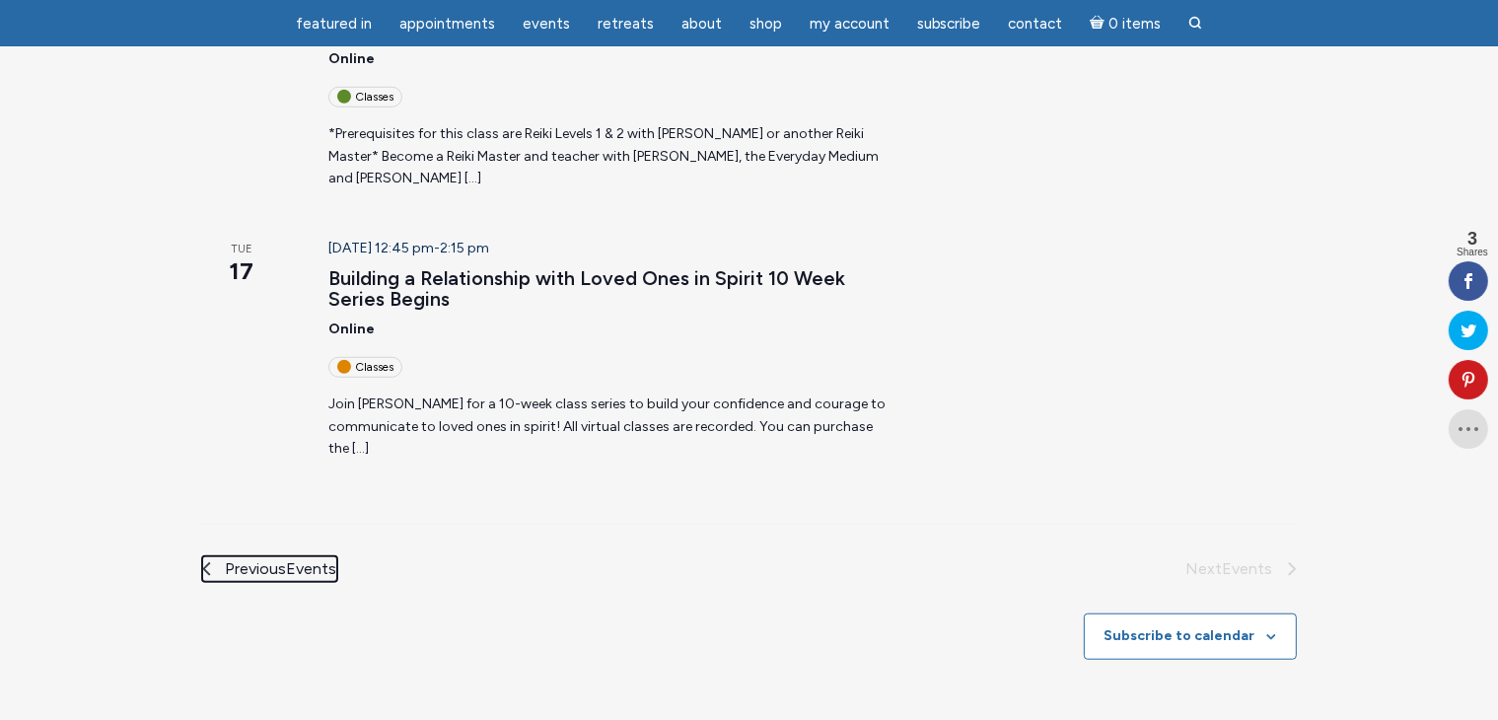
click at [309, 559] on span "Events" at bounding box center [312, 568] width 50 height 19
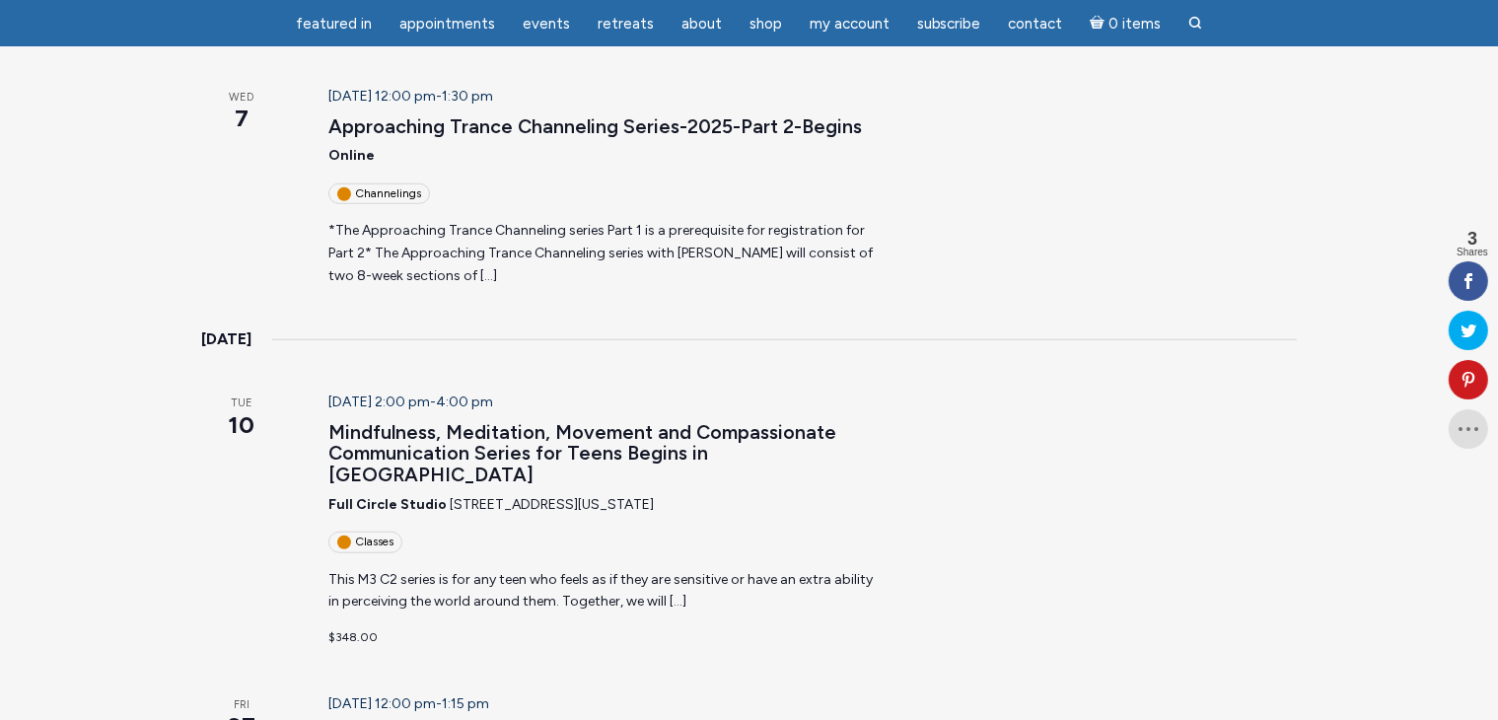
scroll to position [1696, 0]
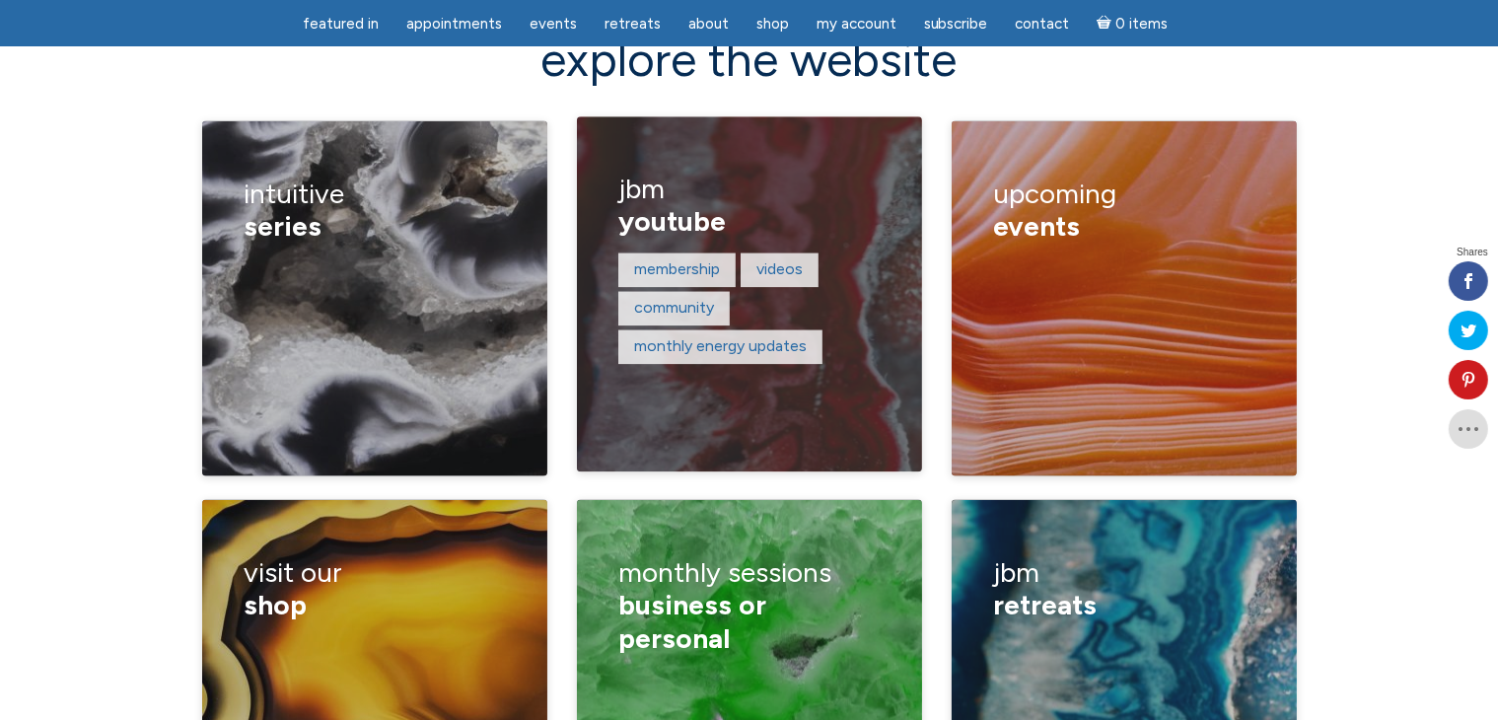
scroll to position [2590, 0]
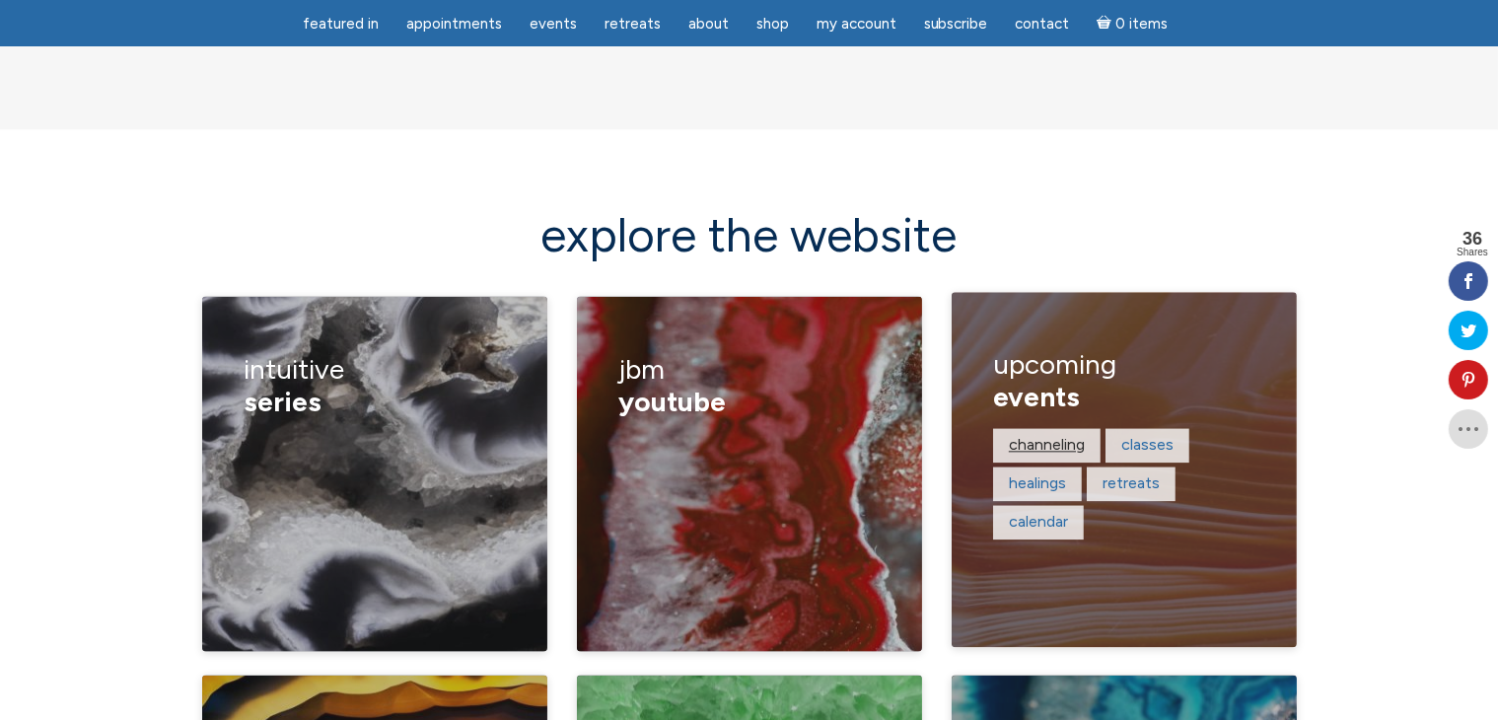
click at [1061, 436] on link "channeling" at bounding box center [1047, 445] width 76 height 19
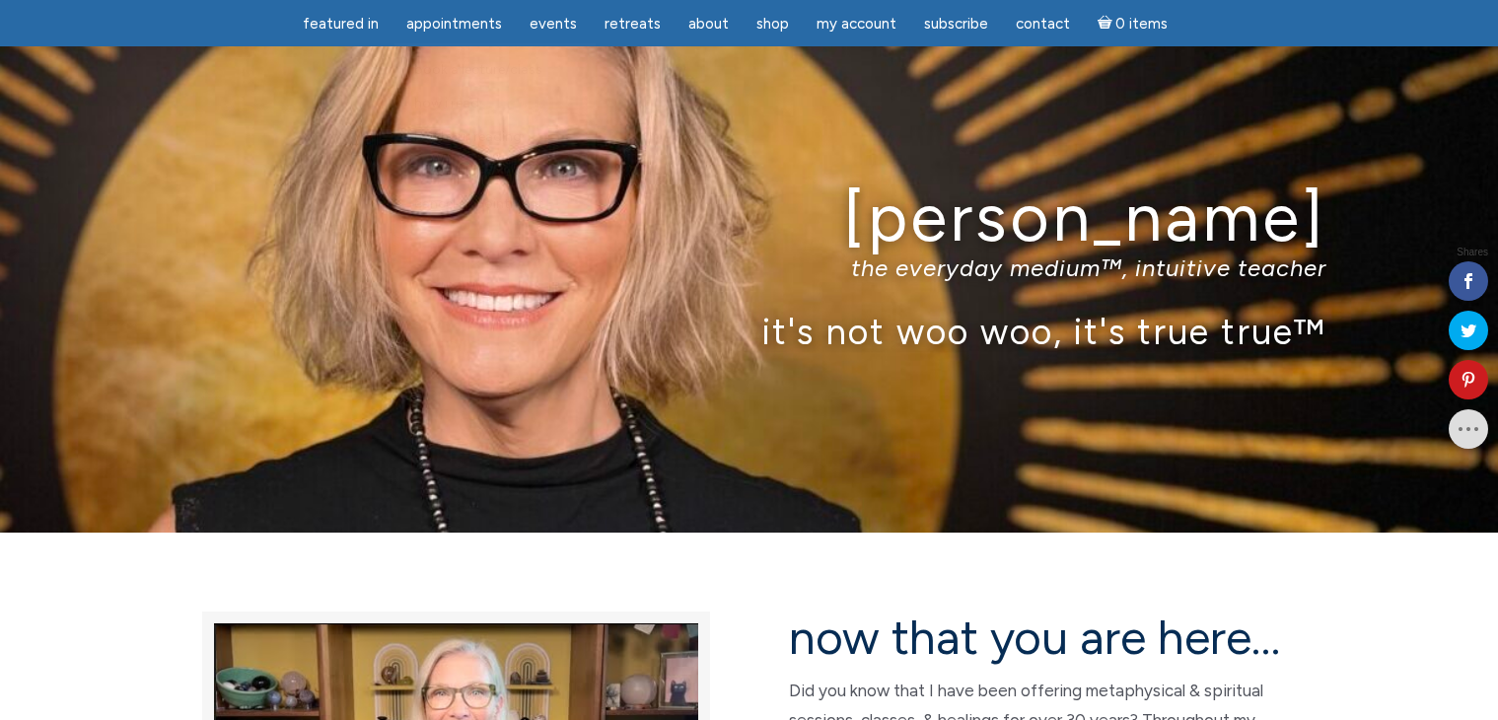
scroll to position [2654, 0]
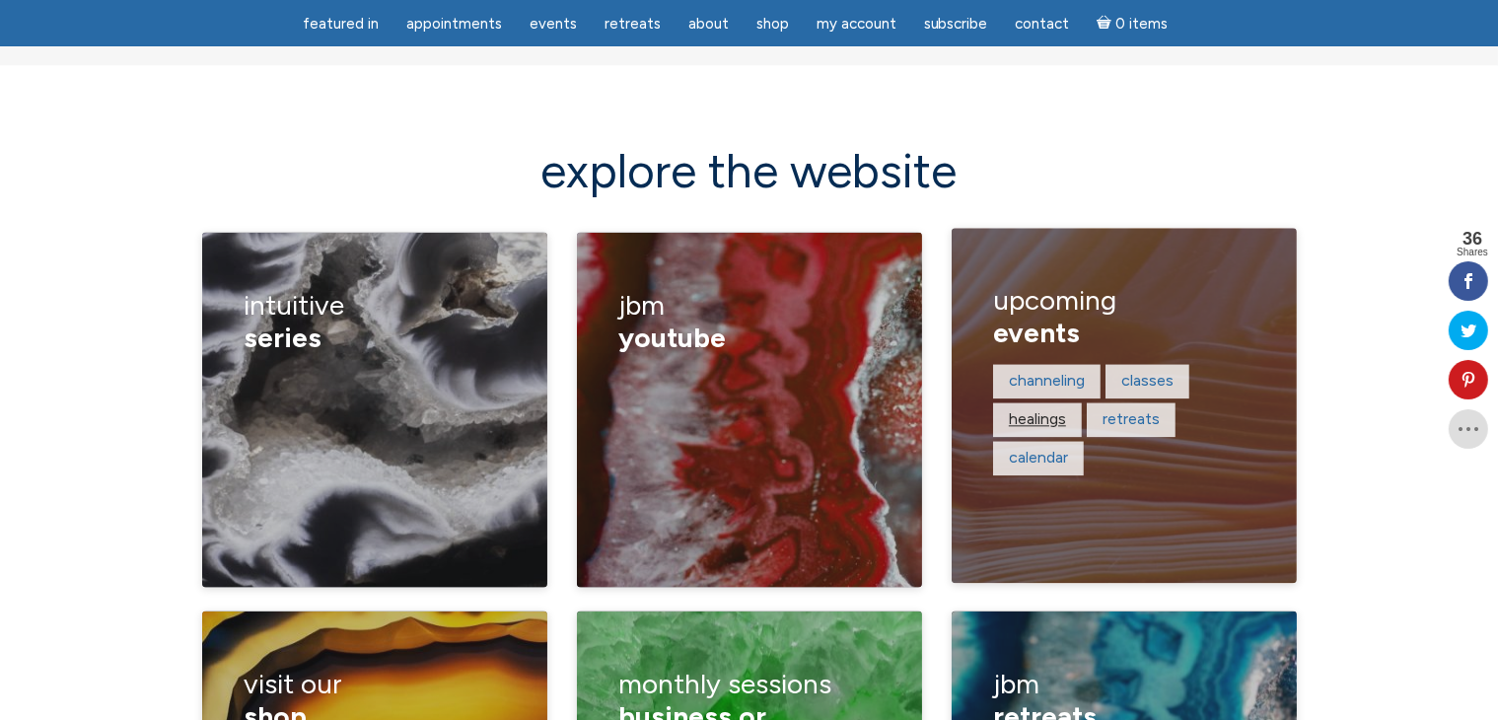
click at [1047, 410] on link "healings" at bounding box center [1037, 419] width 57 height 19
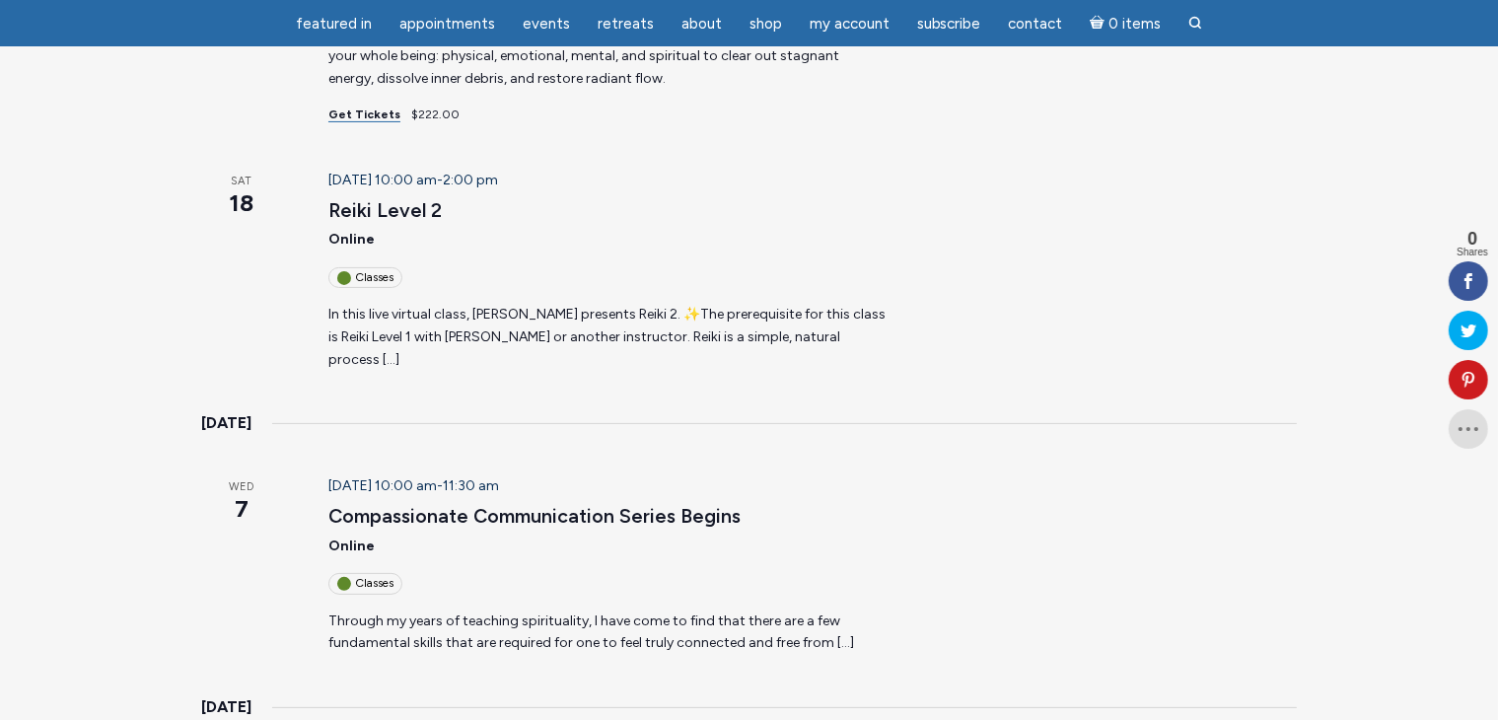
scroll to position [296, 0]
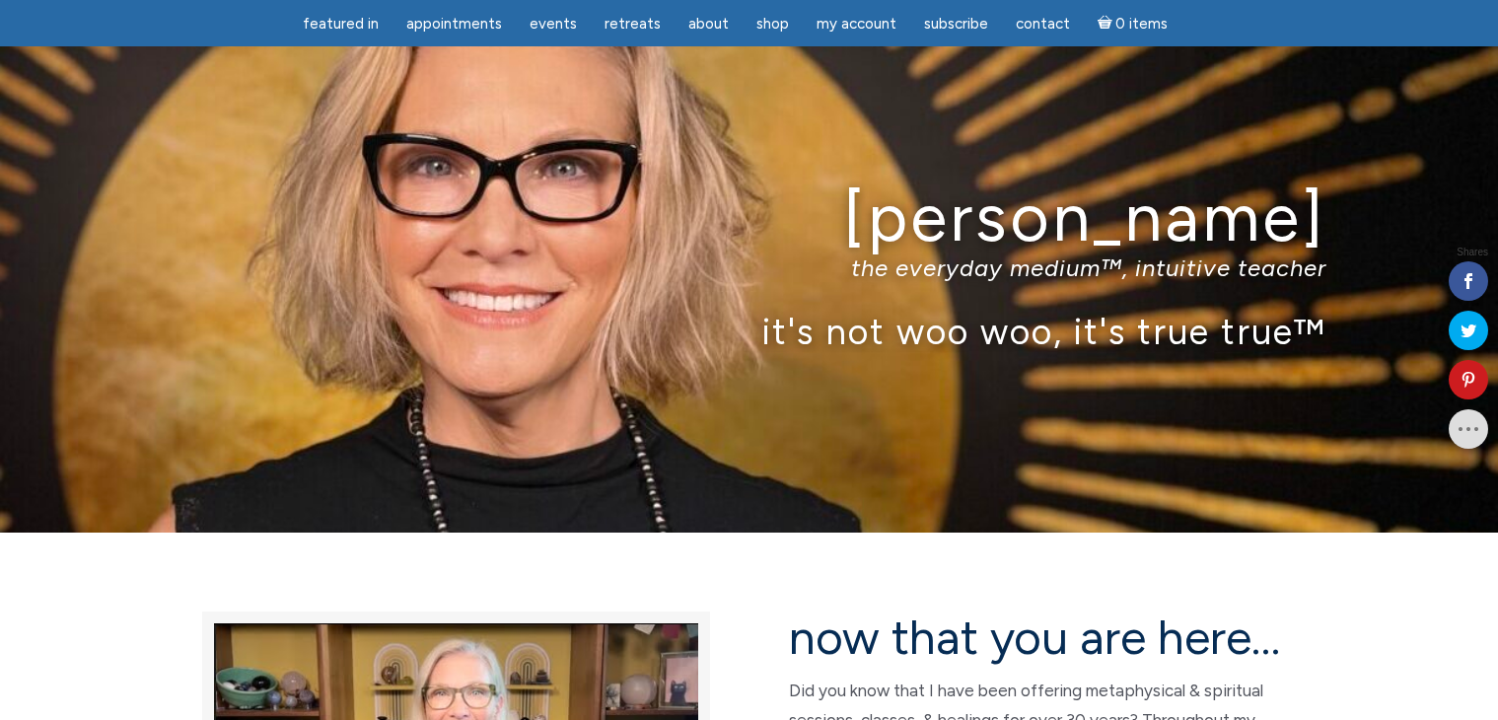
scroll to position [2718, 0]
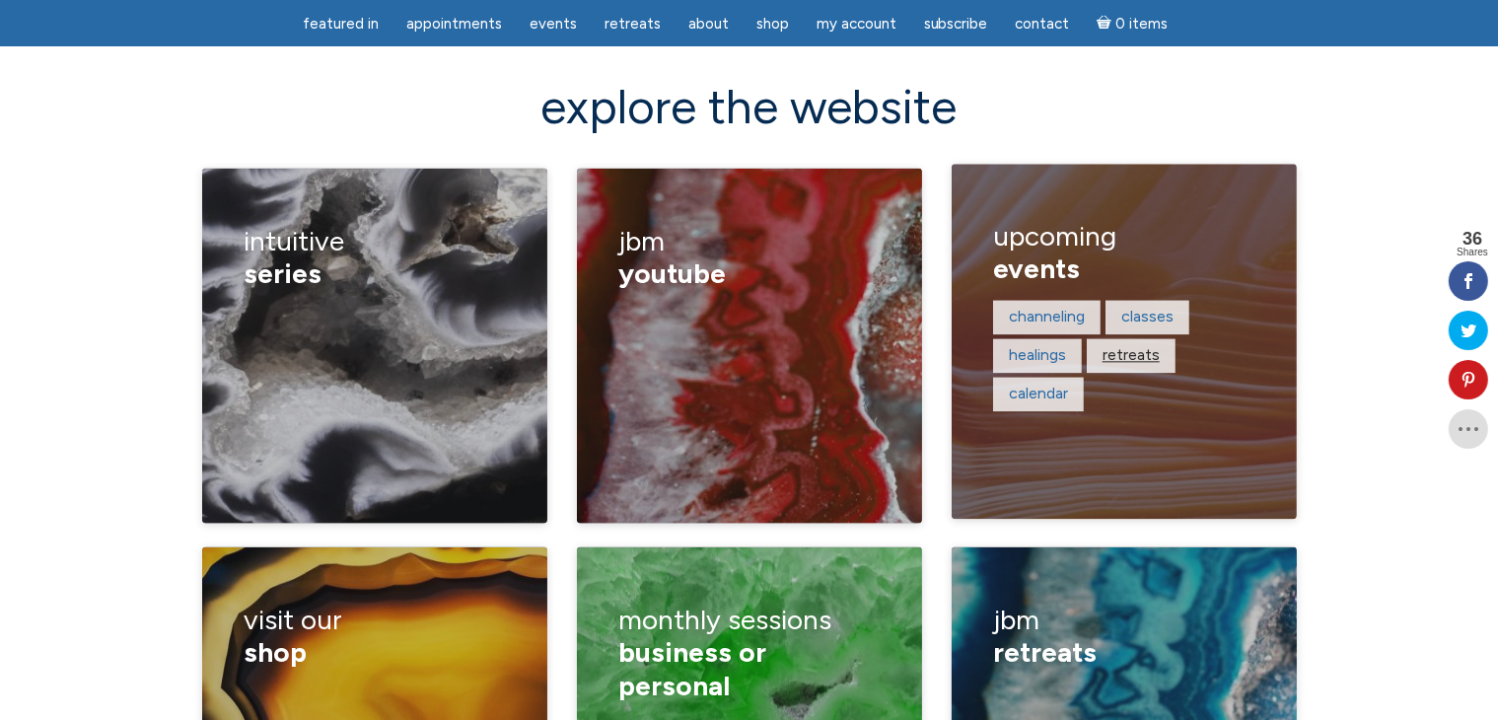
click at [1137, 346] on link "retreats" at bounding box center [1130, 355] width 57 height 19
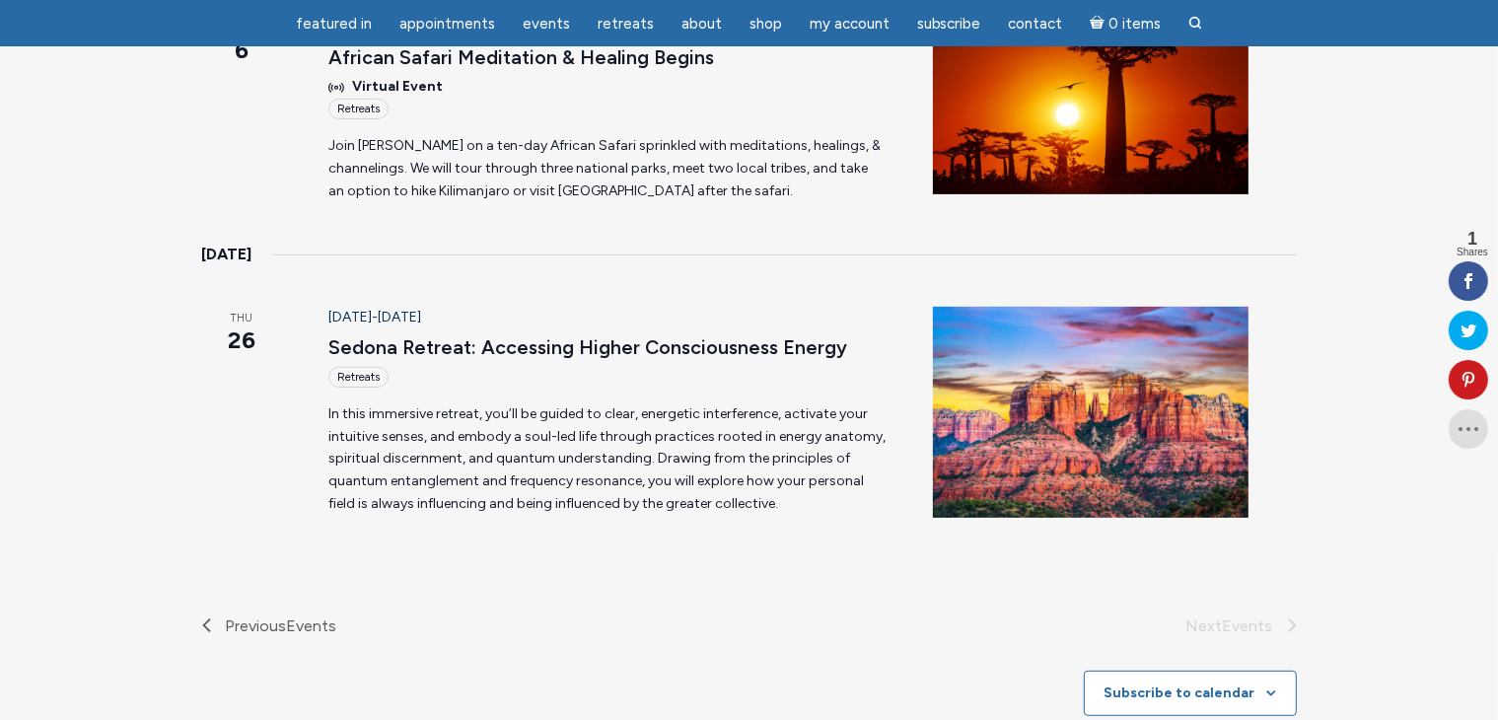
scroll to position [789, 0]
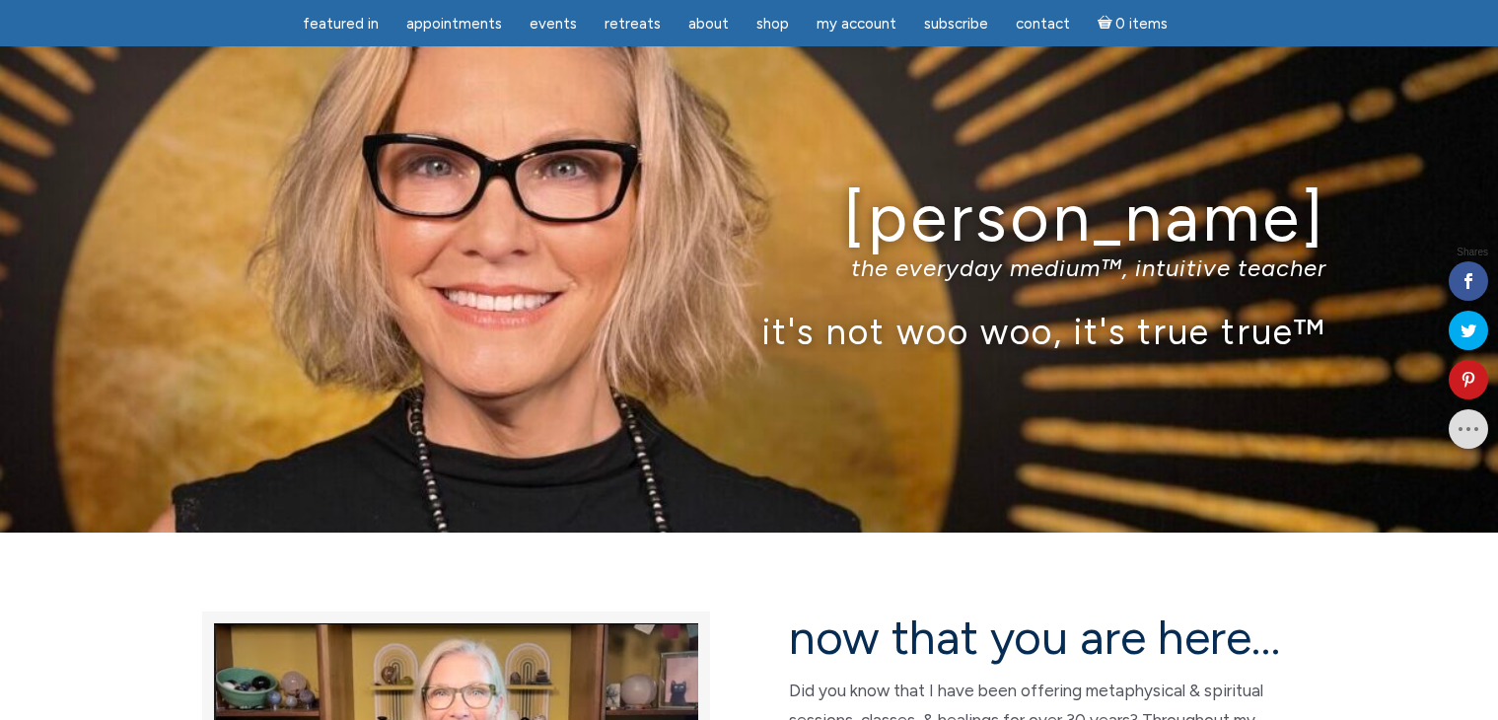
scroll to position [2781, 0]
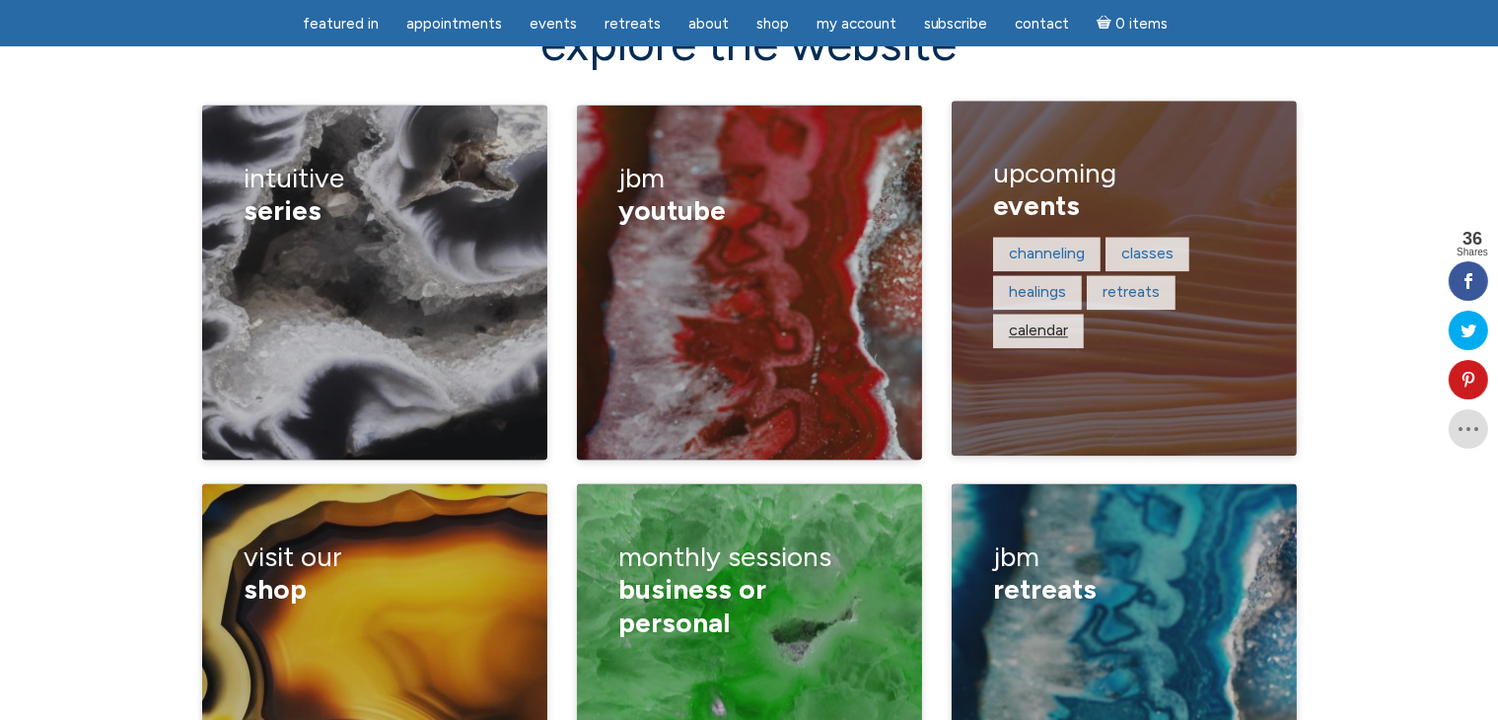
click at [1039, 321] on link "calendar" at bounding box center [1038, 330] width 59 height 19
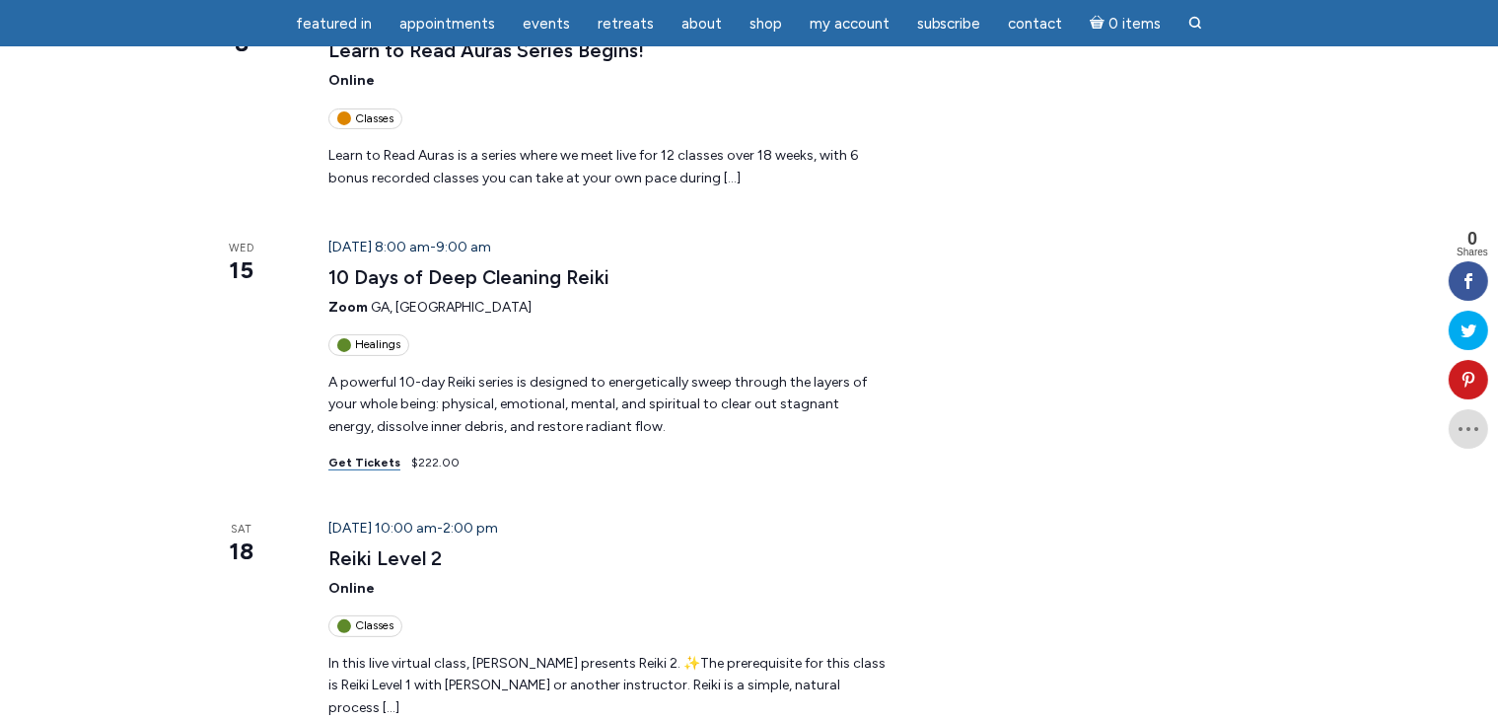
scroll to position [493, 0]
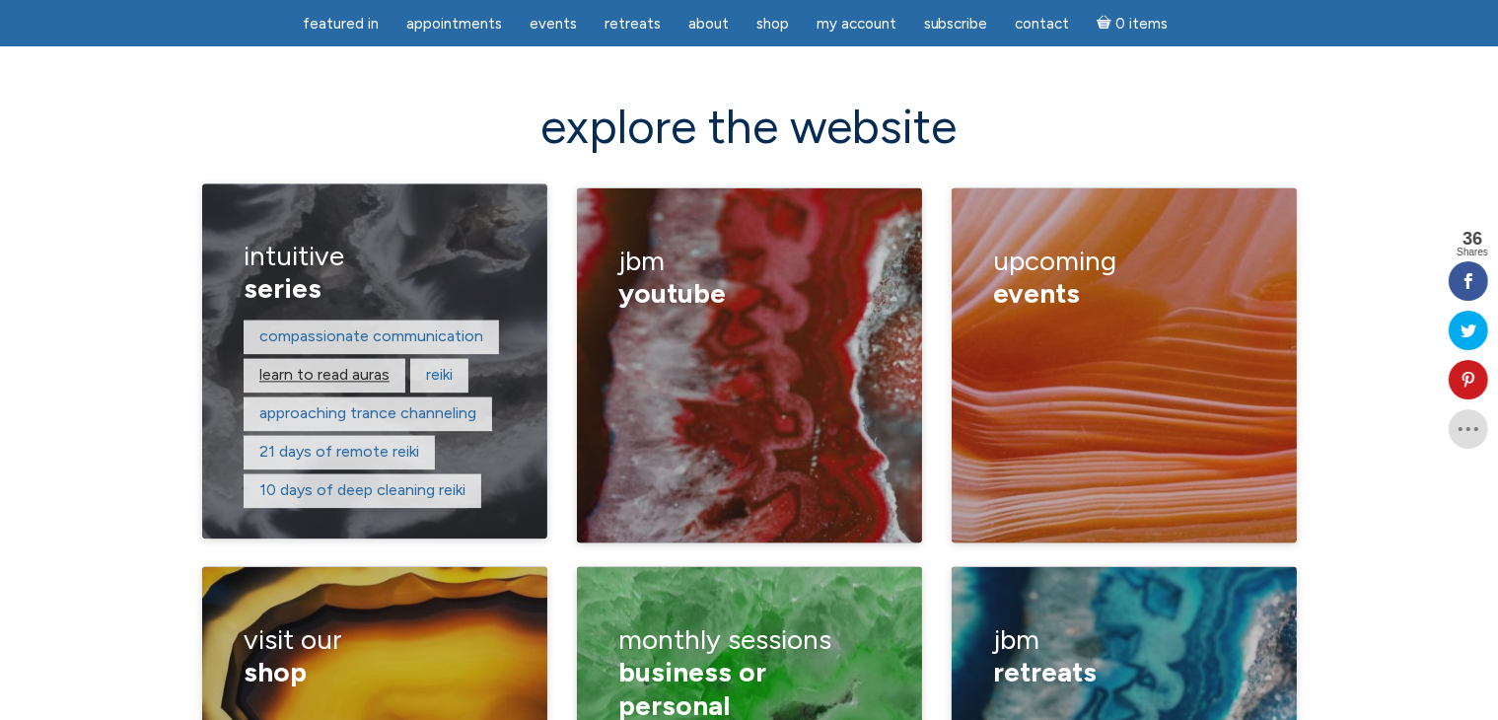
scroll to position [2651, 0]
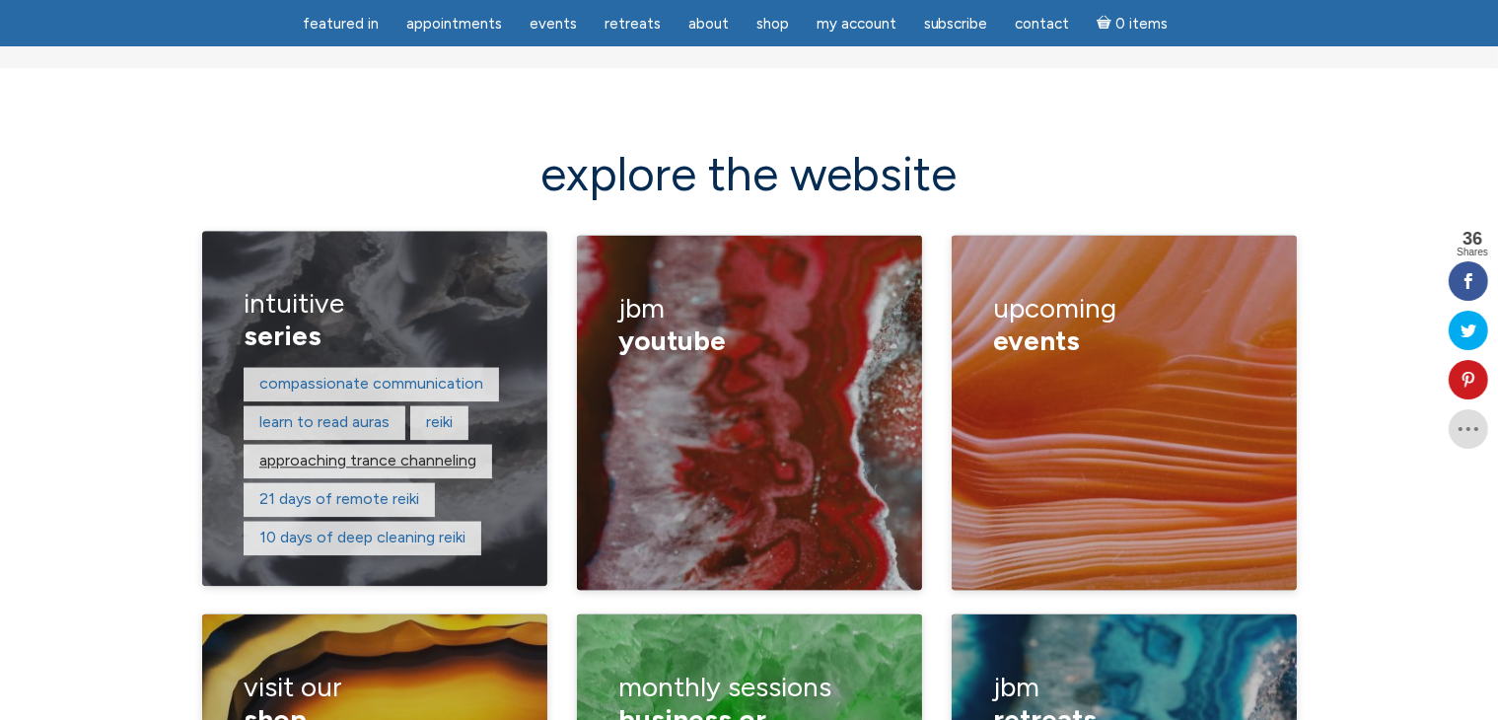
click at [465, 452] on link "approaching trance channeling" at bounding box center [367, 461] width 217 height 19
click at [379, 375] on link "compassionate communication" at bounding box center [371, 384] width 224 height 19
click at [380, 490] on link "21 days of remote reiki" at bounding box center [339, 499] width 160 height 19
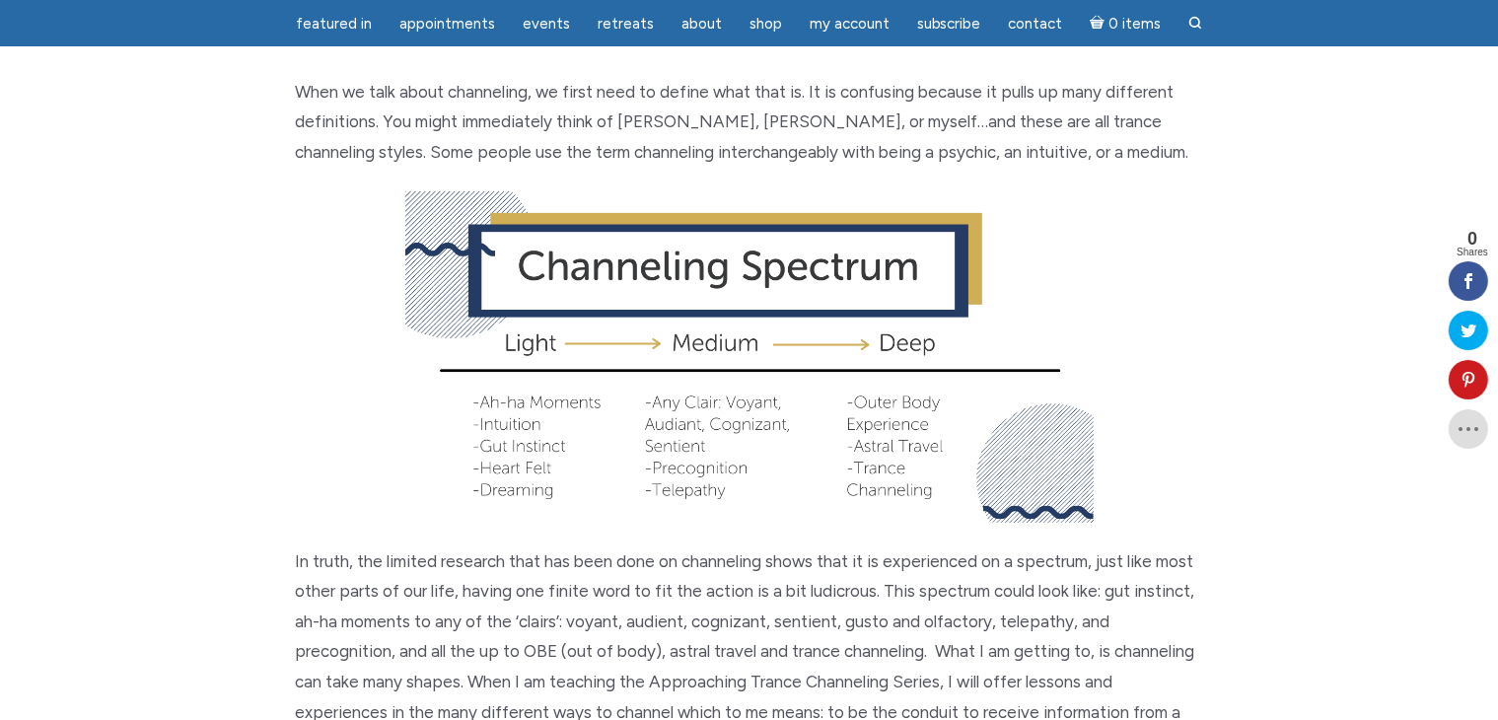
scroll to position [592, 0]
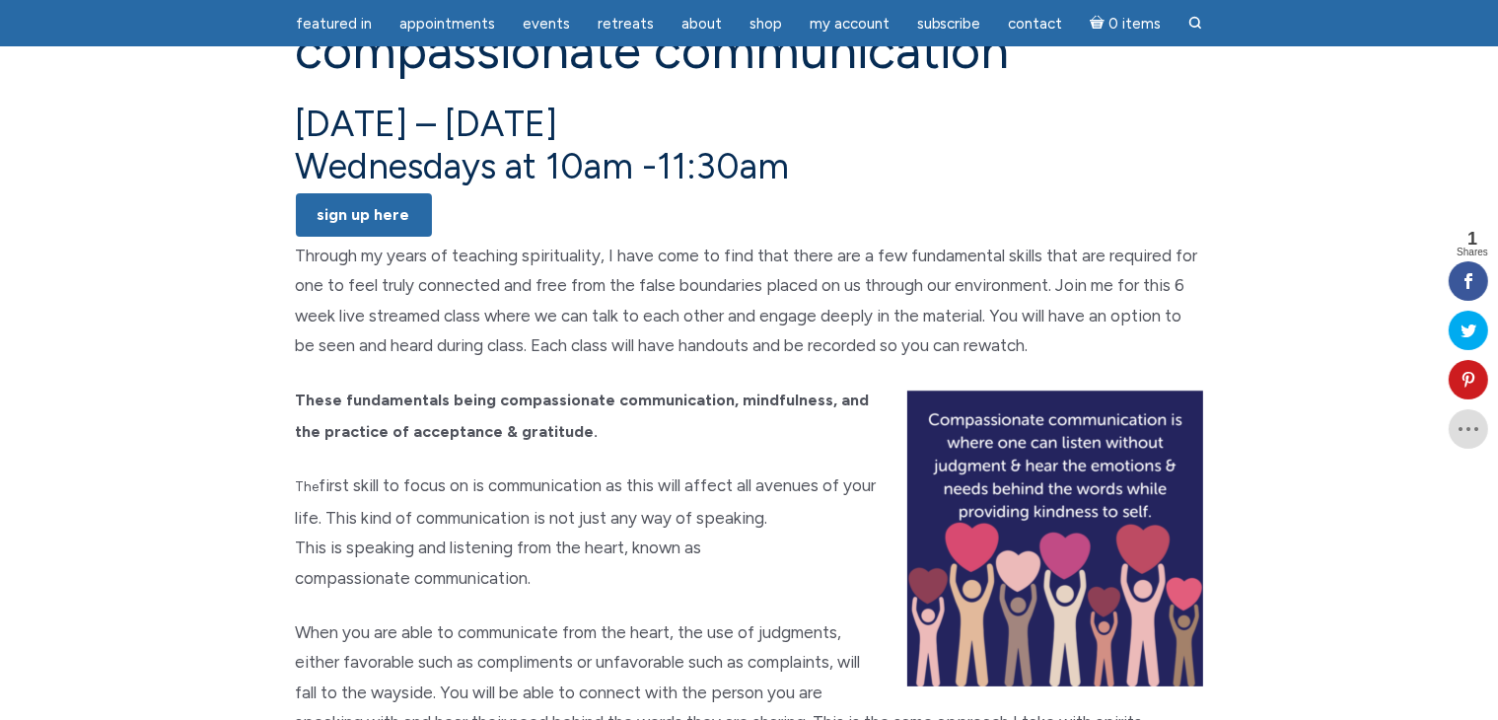
scroll to position [296, 0]
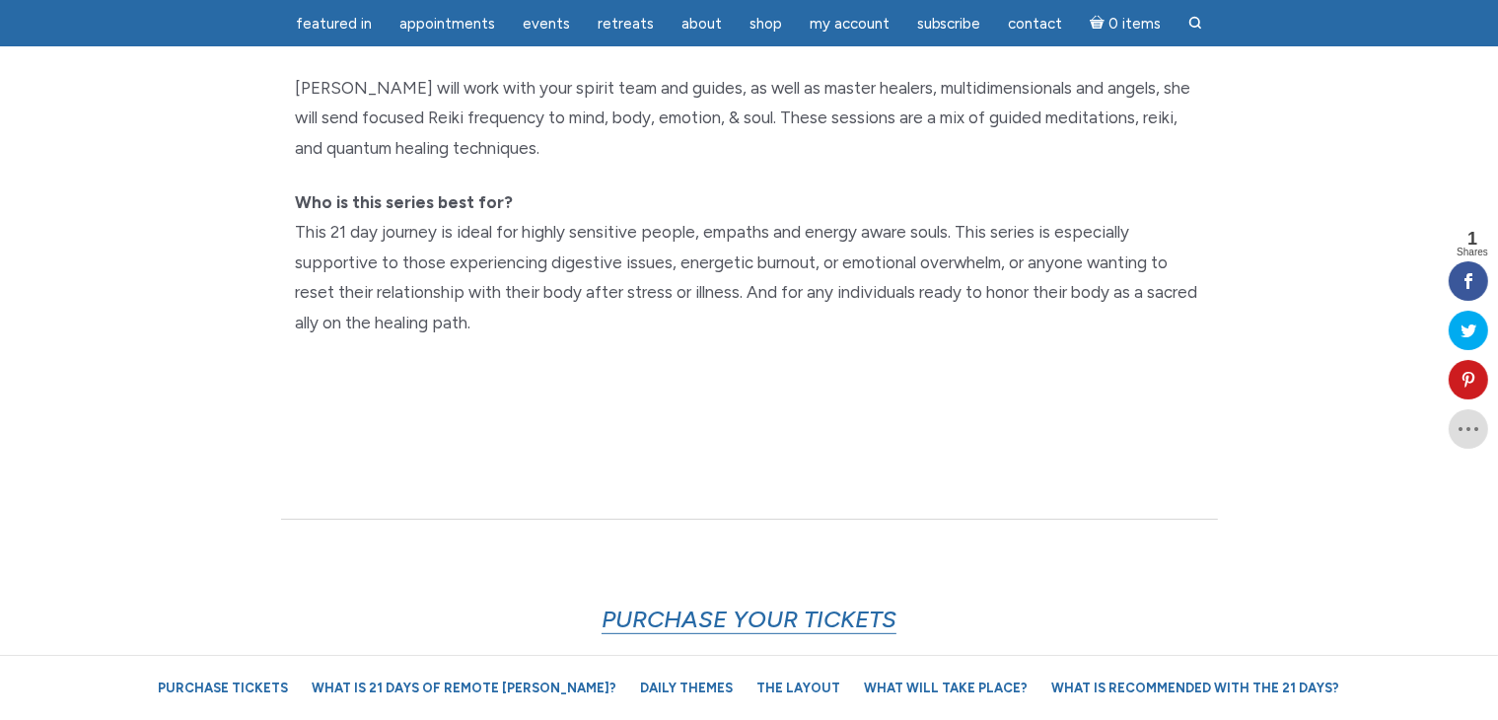
scroll to position [690, 0]
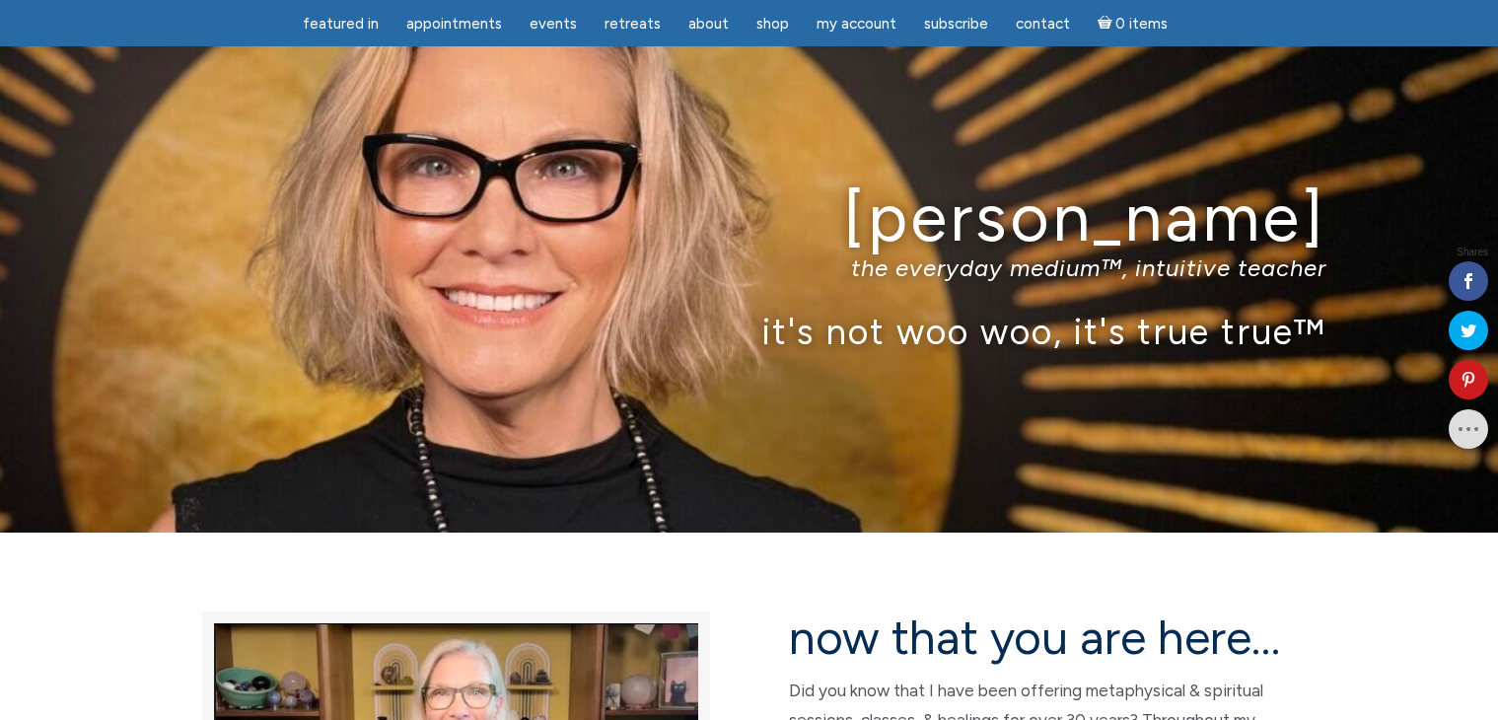
scroll to position [2714, 0]
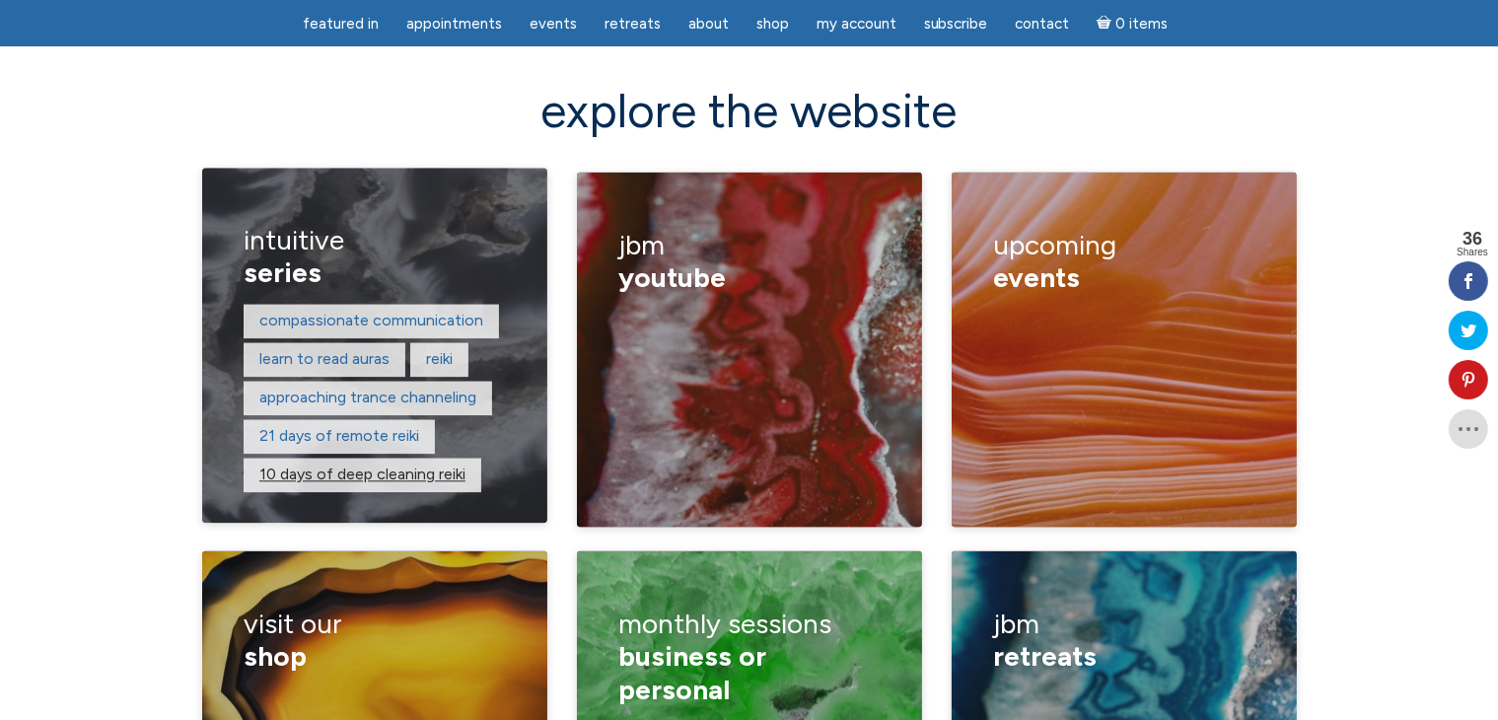
click at [341, 465] on link "10 days of deep cleaning reiki" at bounding box center [362, 474] width 206 height 19
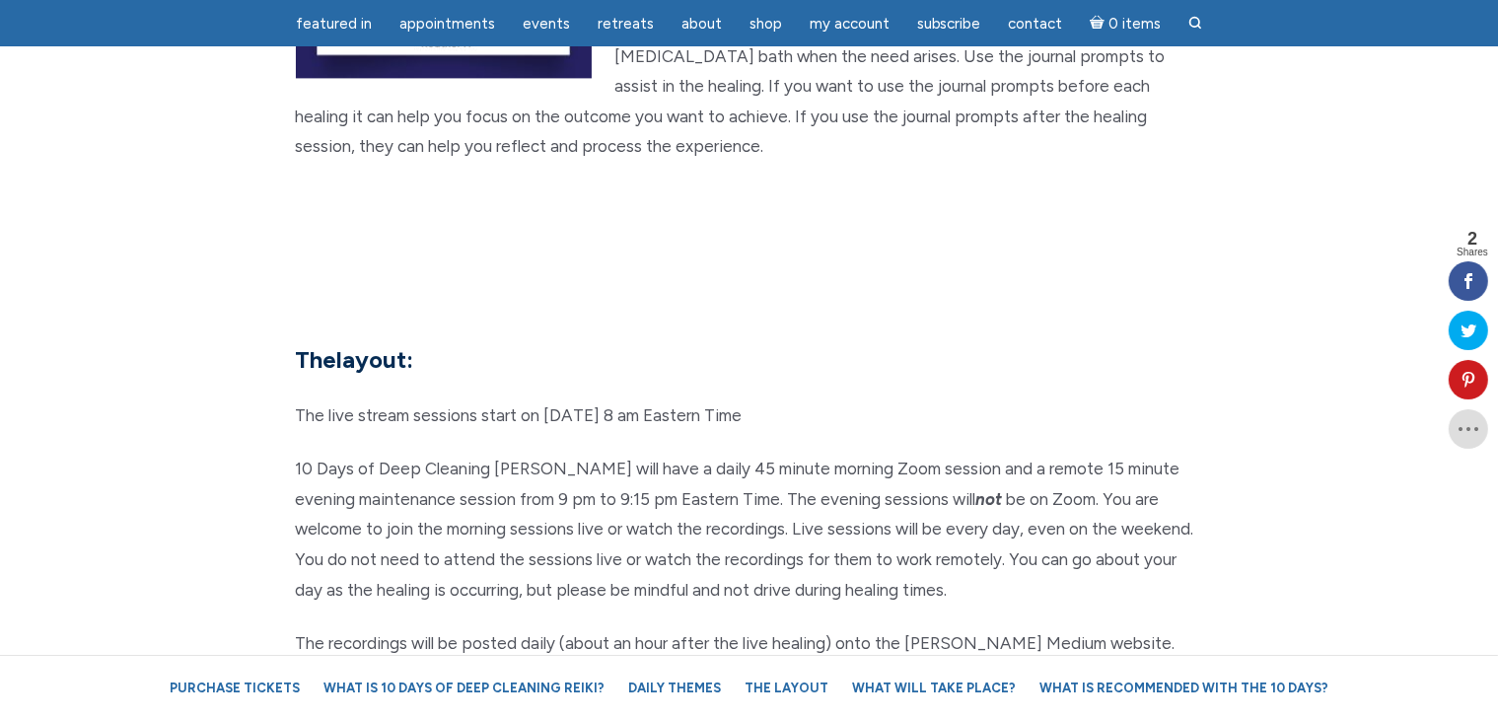
scroll to position [4536, 0]
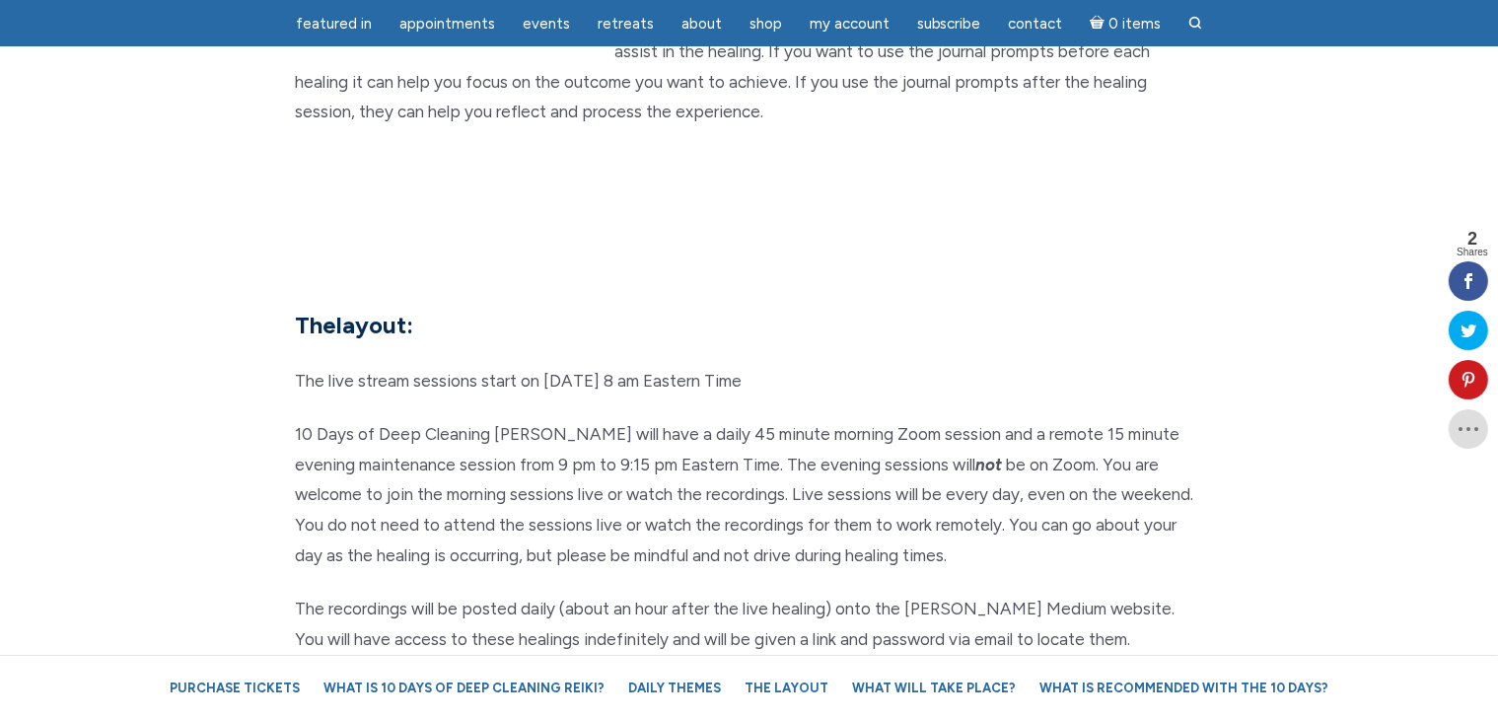
drag, startPoint x: 663, startPoint y: 313, endPoint x: 814, endPoint y: 299, distance: 151.5
click at [814, 366] on p "The live stream sessions start on [DATE] 8 am Eastern Time" at bounding box center [749, 381] width 907 height 31
drag, startPoint x: 760, startPoint y: 312, endPoint x: 0, endPoint y: 349, distance: 761.2
click at [0, 349] on section "The layout: The live stream sessions start on October 15th at 8 am Eastern Time…" at bounding box center [749, 711] width 1498 height 962
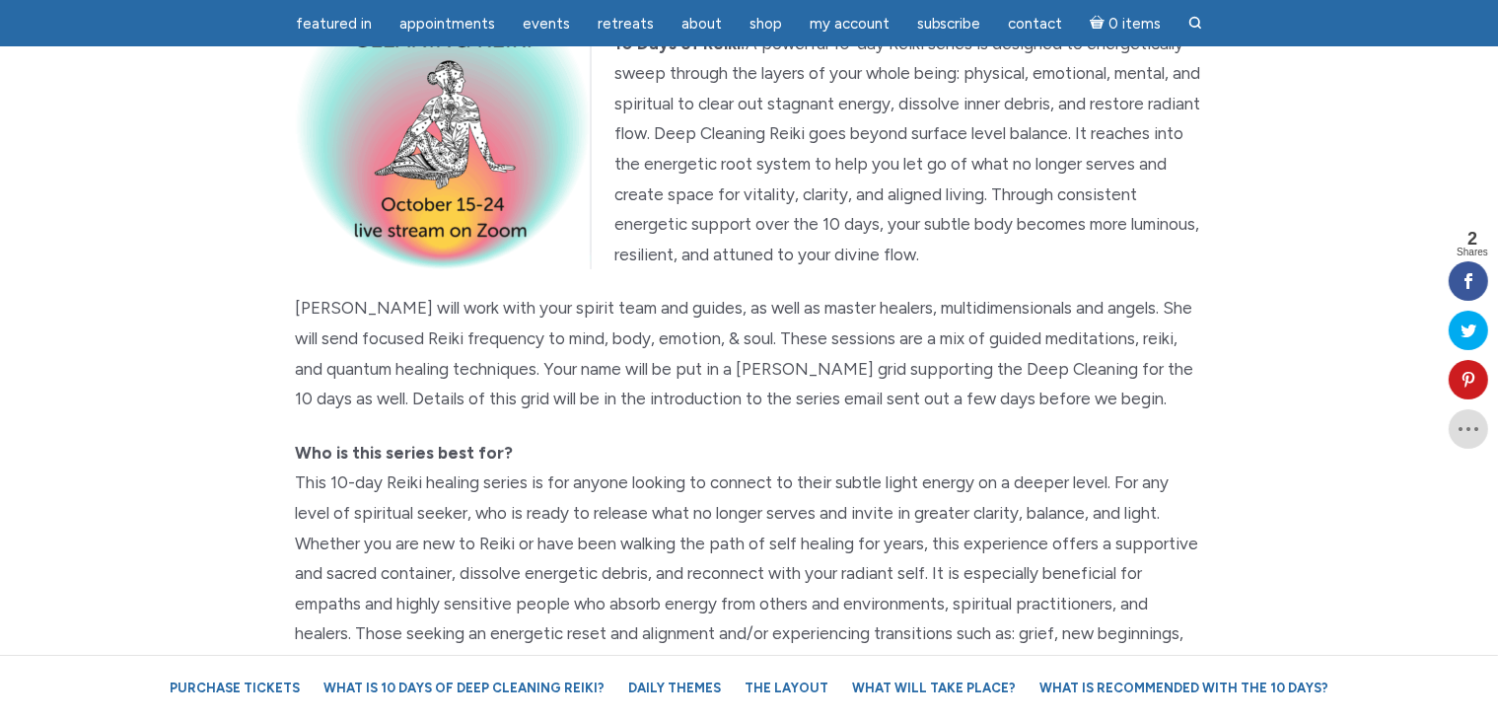
scroll to position [0, 0]
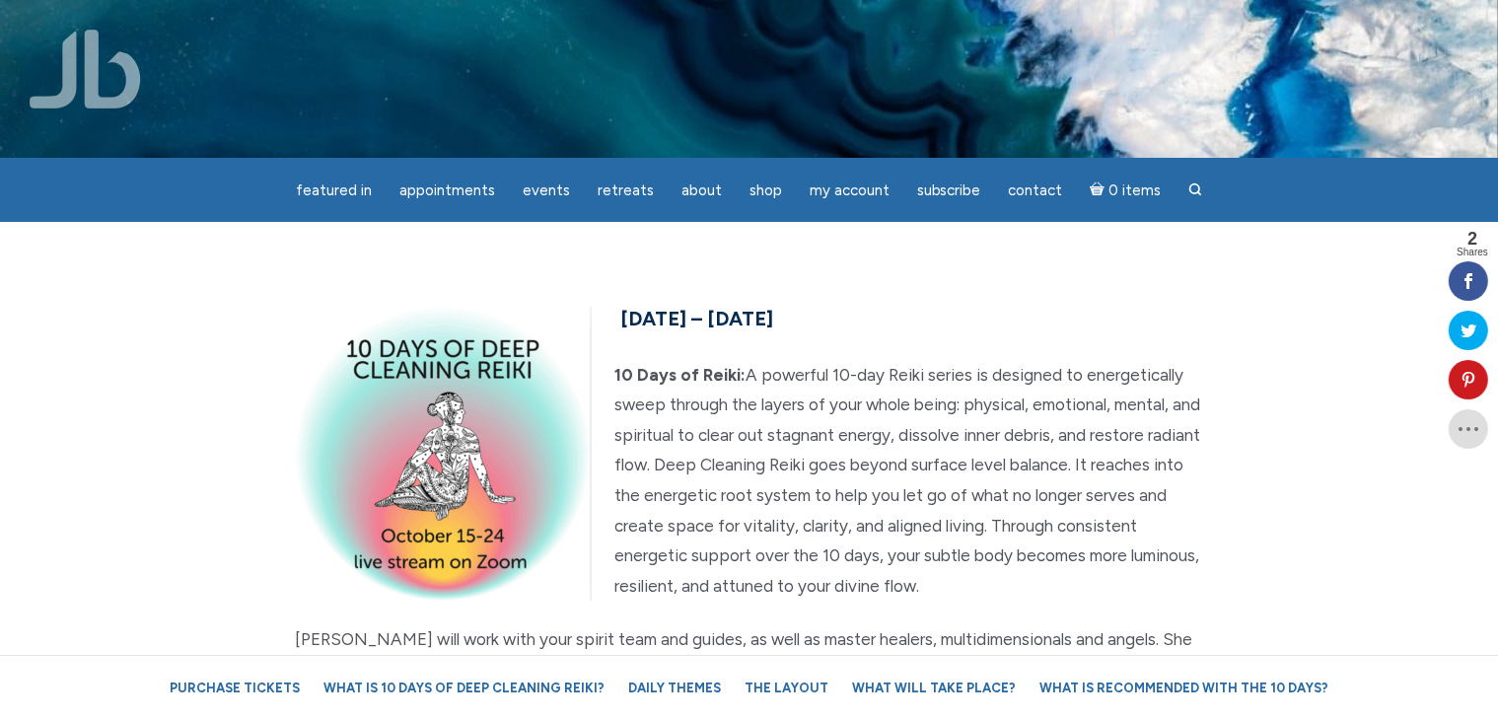
drag, startPoint x: 1049, startPoint y: 582, endPoint x: 626, endPoint y: 320, distance: 497.3
click at [626, 320] on div "October 15th – 24th, 2025 10 Days of Reiki: A powerful 10-day Reiki series is d…" at bounding box center [749, 698] width 937 height 794
copy div "October 15th – 24th, 2025 10 Days of Reiki: A powerful 10-day Reiki series is d…"
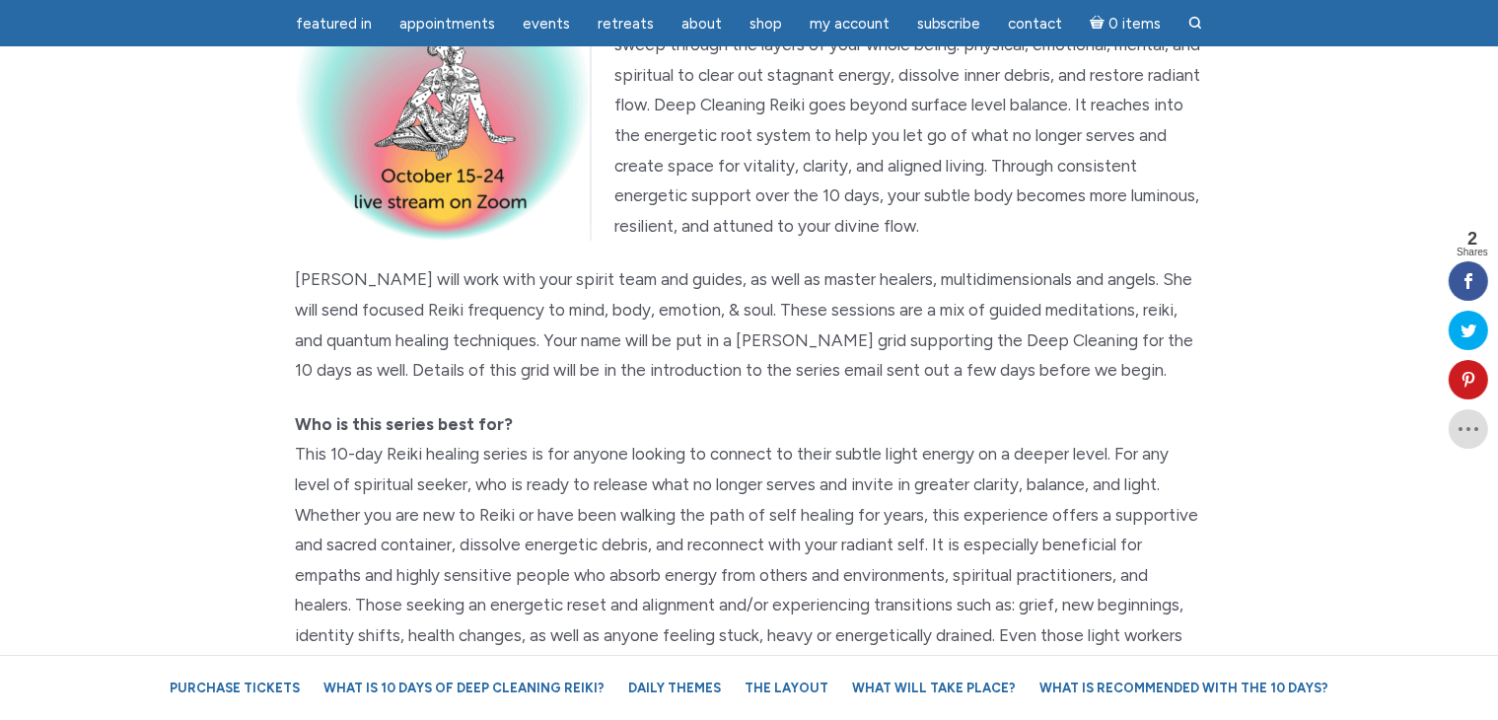
scroll to position [394, 0]
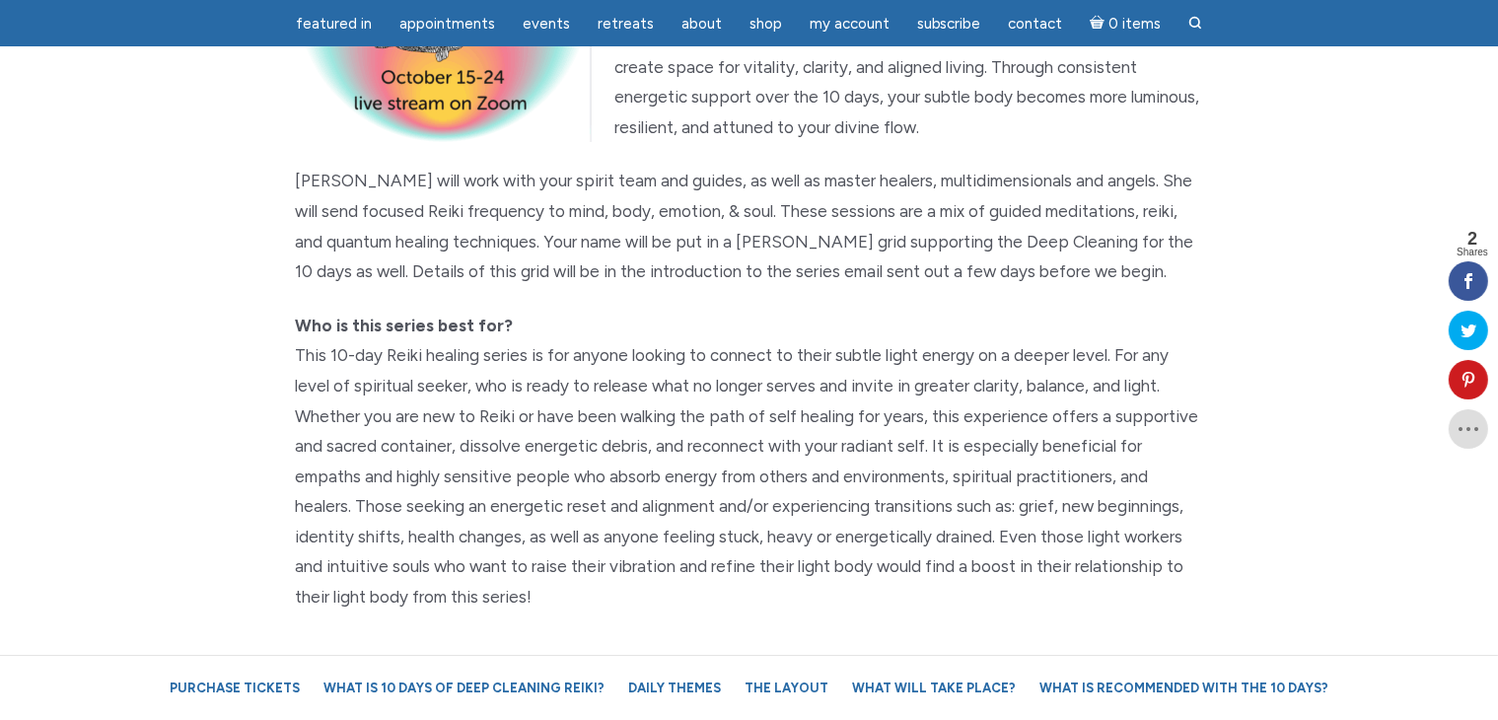
click at [1236, 408] on div "October 15th – 24th, 2025 10 Days of Reiki: A powerful 10-day Reiki series is d…" at bounding box center [749, 239] width 1124 height 794
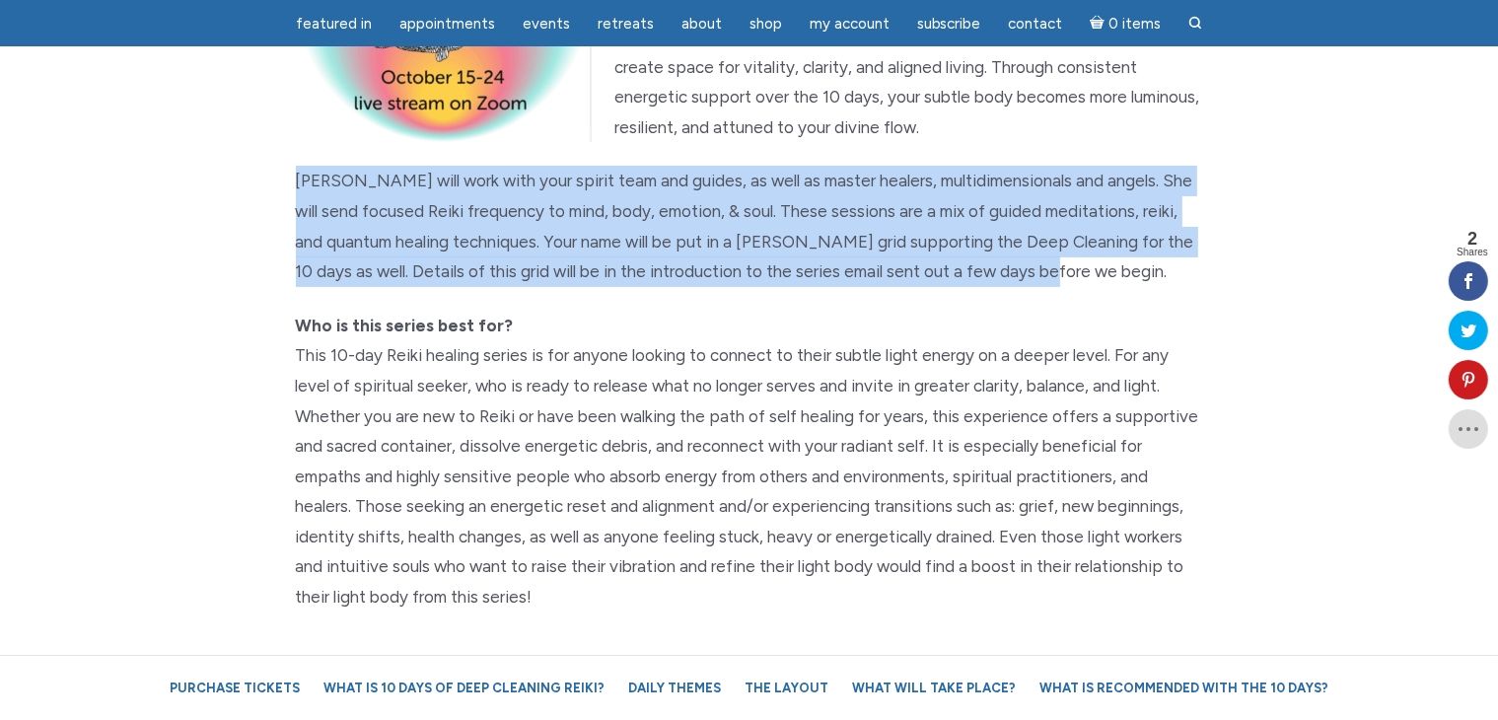
drag, startPoint x: 1053, startPoint y: 273, endPoint x: 254, endPoint y: 167, distance: 805.8
click at [254, 167] on div "October 15th – 24th, 2025 10 Days of Reiki: A powerful 10-day Reiki series is d…" at bounding box center [749, 239] width 1124 height 794
copy p "Jamie will work with your spirit team and guides, as well as master healers, mu…"
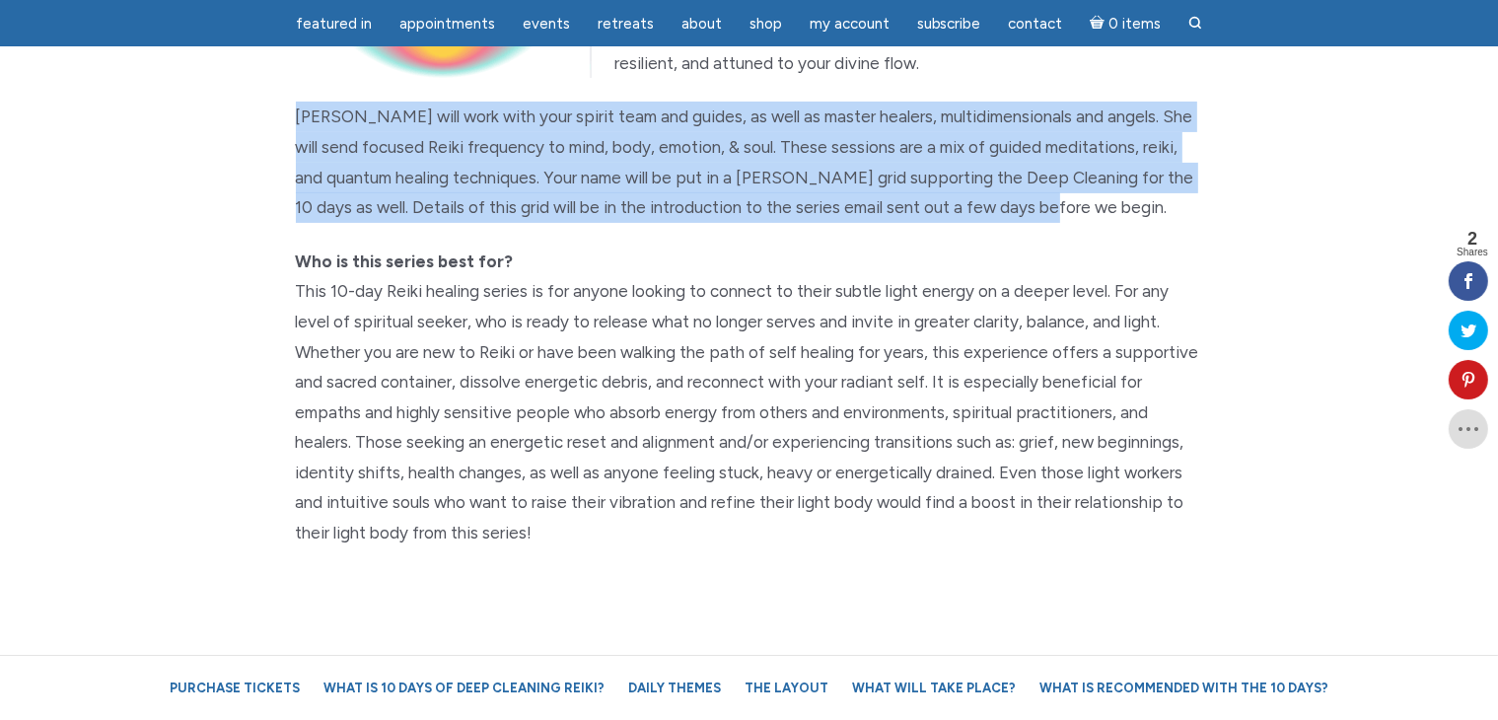
scroll to position [493, 0]
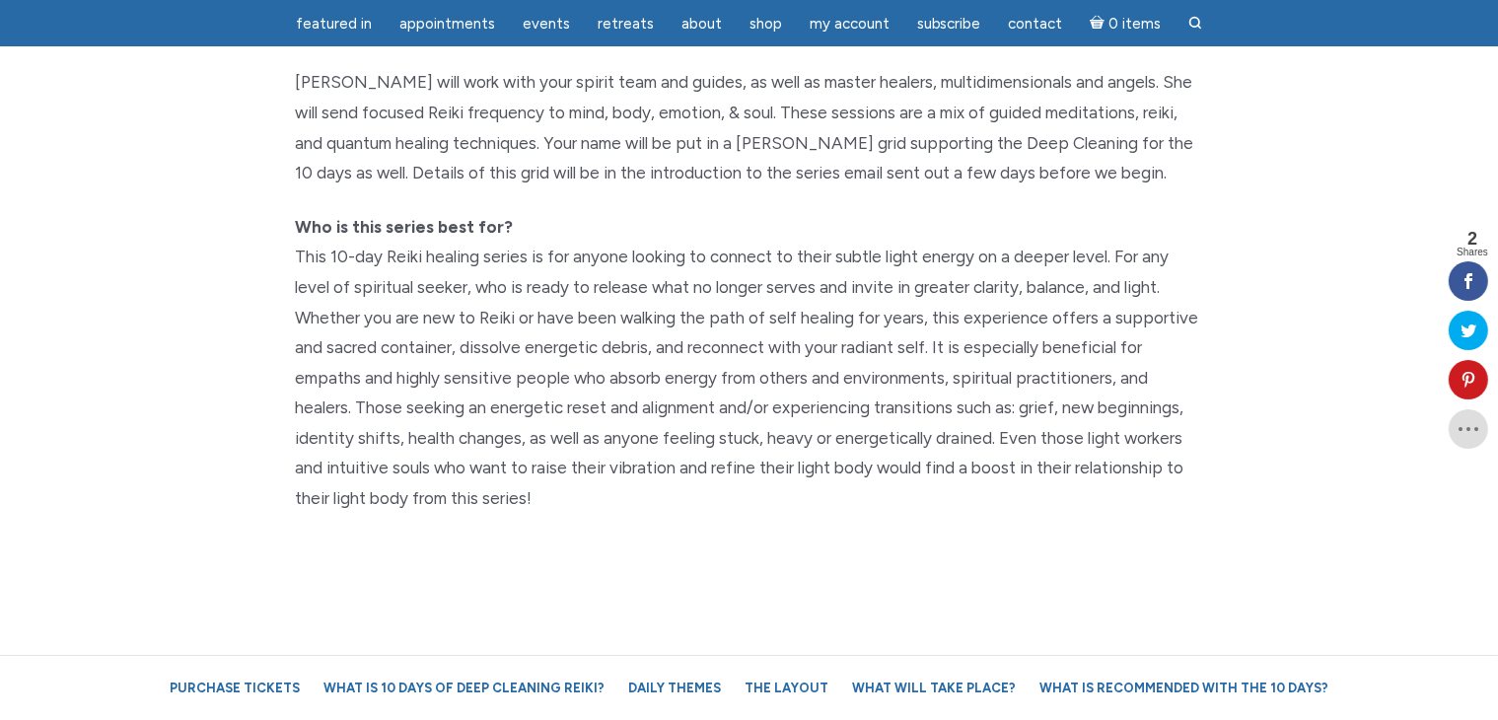
click at [335, 236] on p "Who is this series best for?" at bounding box center [749, 363] width 907 height 302
drag, startPoint x: 298, startPoint y: 224, endPoint x: 552, endPoint y: 482, distance: 362.6
click at [552, 482] on p "Who is this series best for?" at bounding box center [749, 363] width 907 height 302
copy p "Who is this series best for? This 10-day Reiki healing series is for anyone loo…"
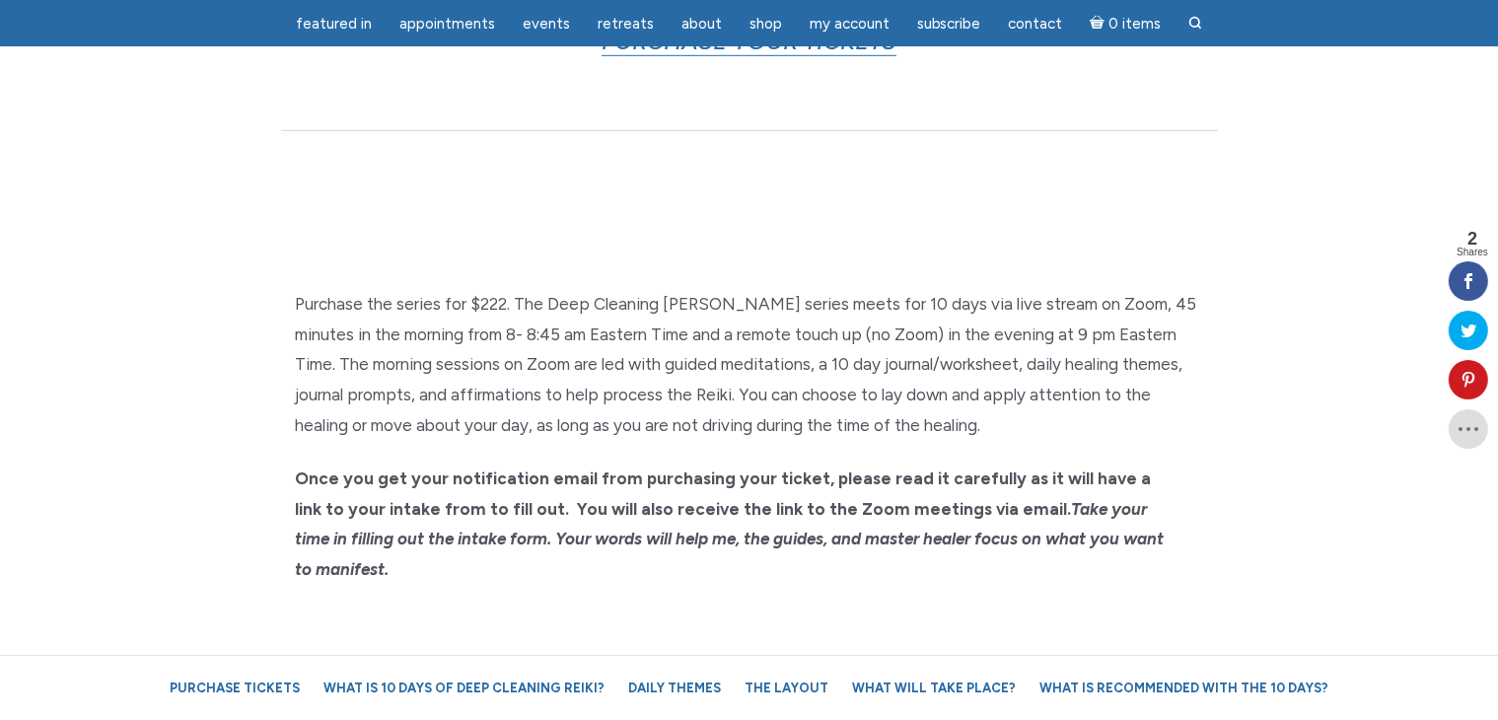
scroll to position [1381, 0]
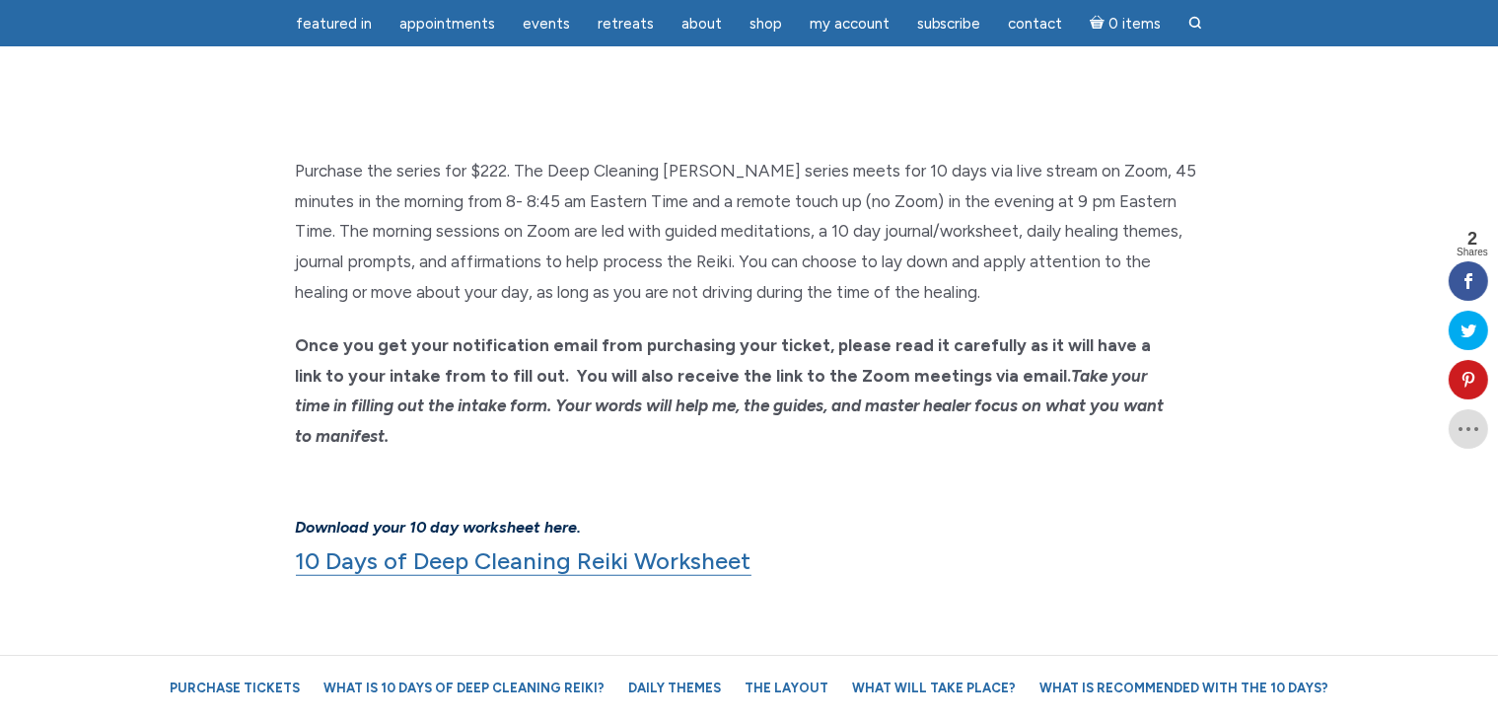
drag, startPoint x: 299, startPoint y: 167, endPoint x: 1169, endPoint y: 395, distance: 899.4
click at [1169, 395] on div "Purchase the series for $222. The Deep Cleaning Reiki series meets for 10 days …" at bounding box center [749, 368] width 937 height 425
copy div "Purchase the series for $222. The Deep Cleaning Reiki series meets for 10 days …"
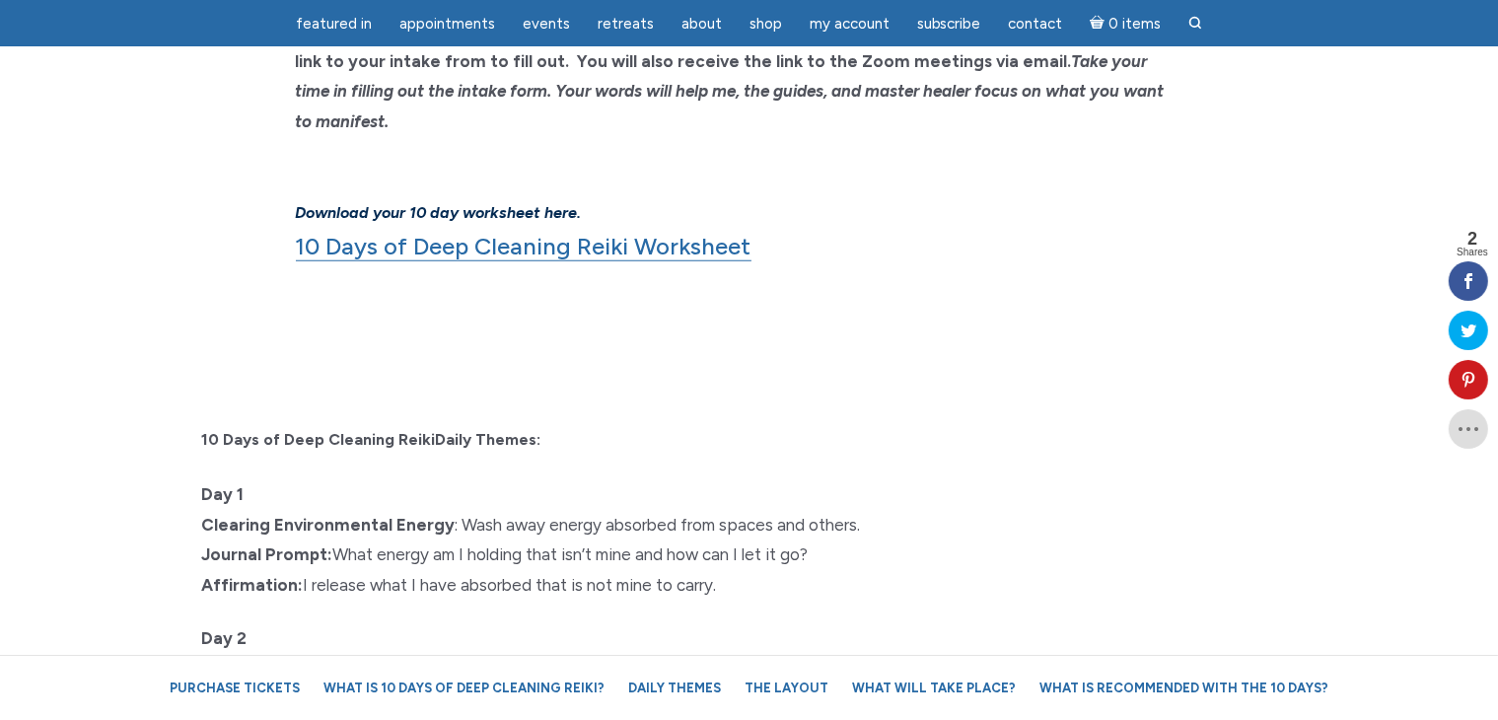
scroll to position [1676, 0]
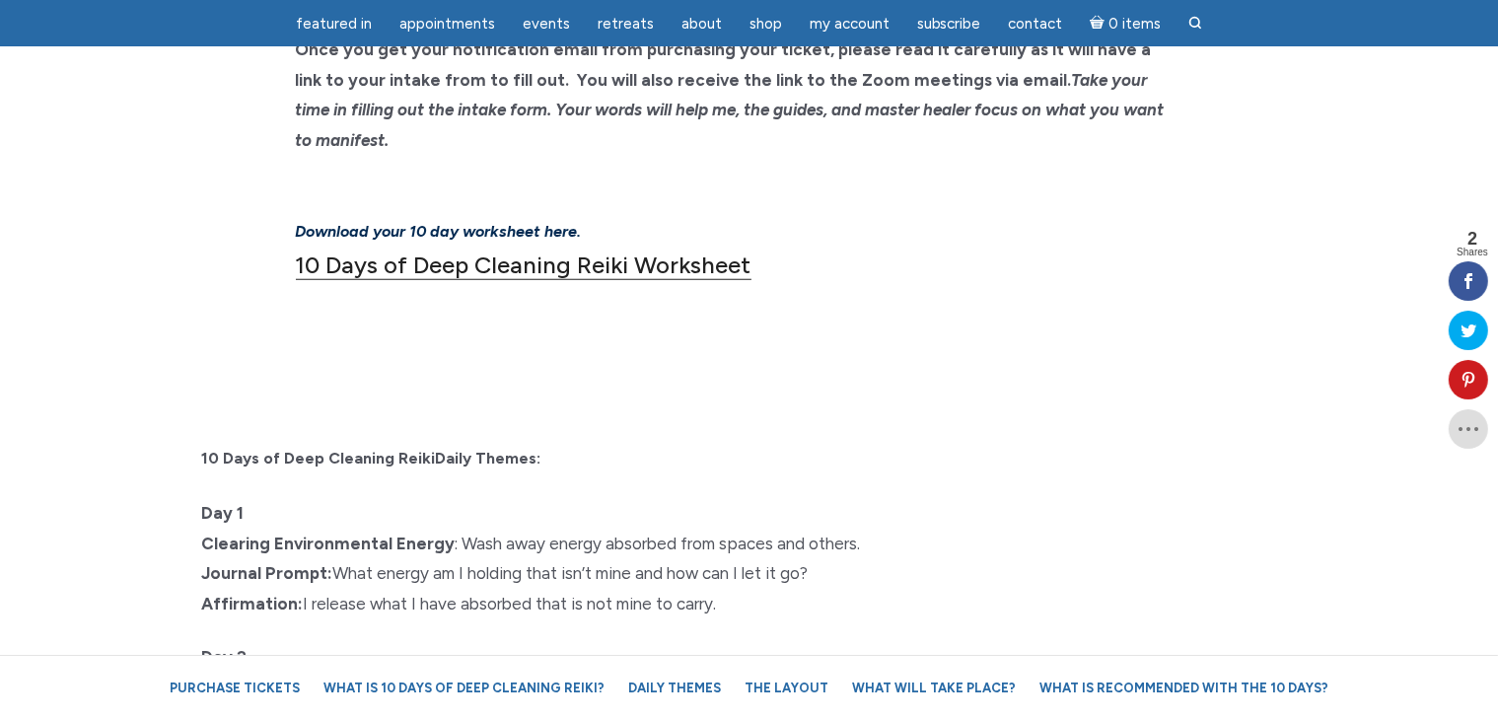
click at [683, 250] on link "10 Days of Deep Cleaning Reiki Worksheet" at bounding box center [524, 265] width 456 height 30
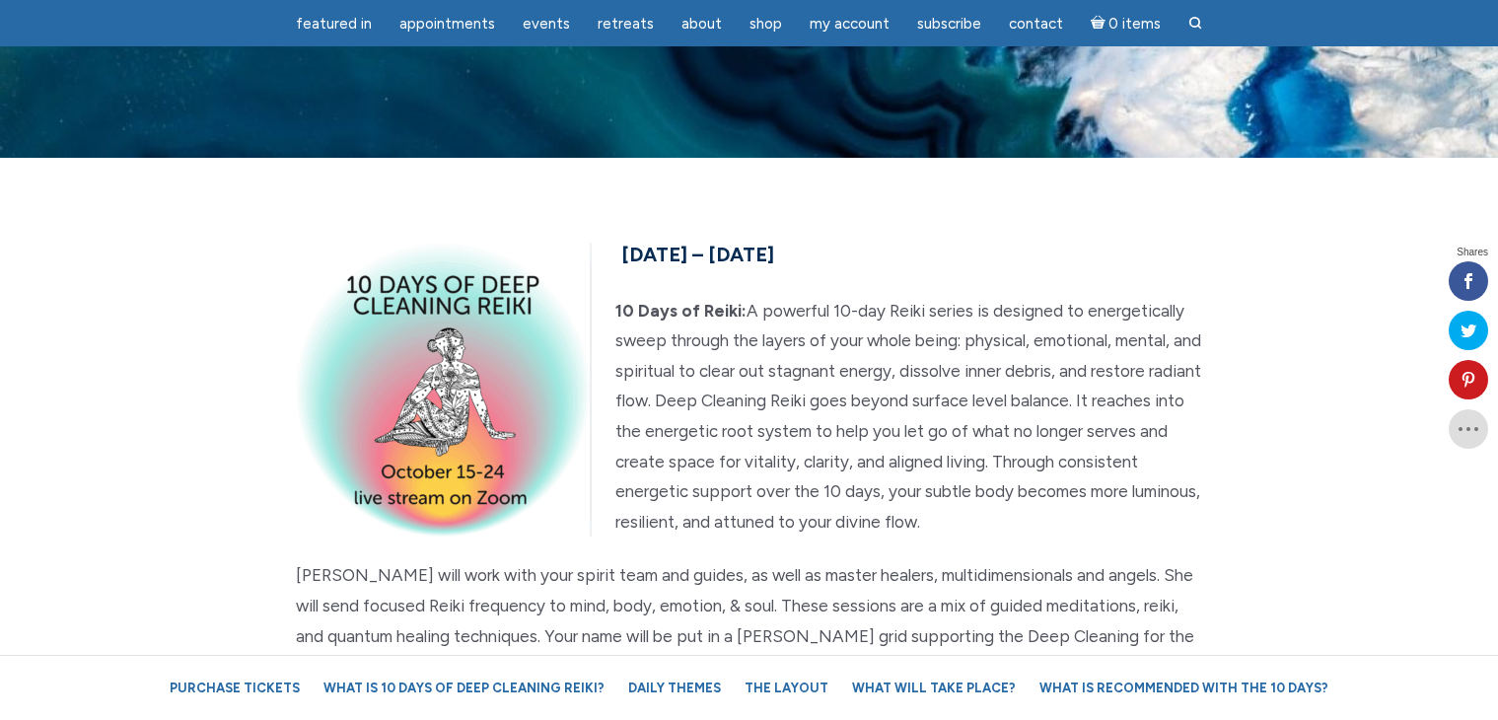
scroll to position [1736, 0]
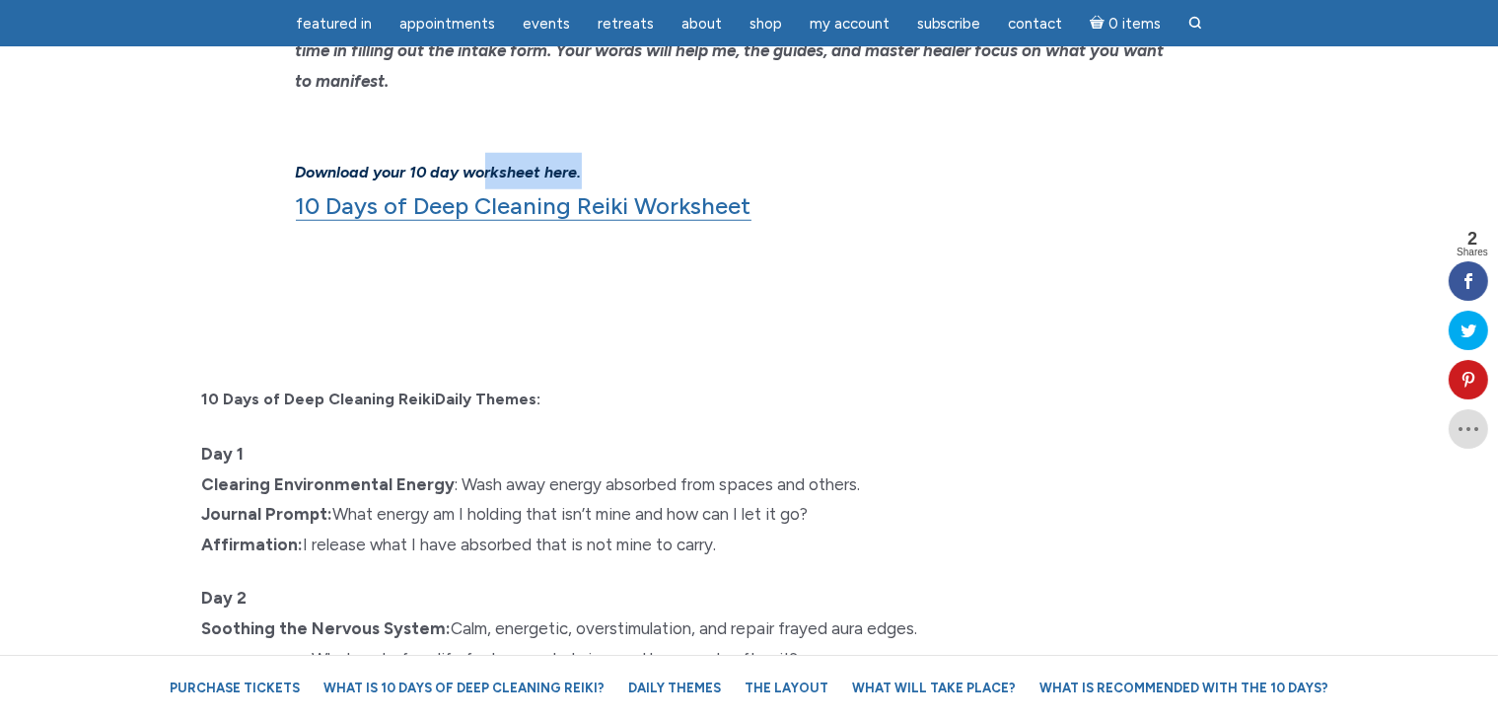
drag, startPoint x: 585, startPoint y: 138, endPoint x: 438, endPoint y: 138, distance: 146.9
click at [478, 138] on h6 "Download your 10 day worksheet here. 10 Days of Deep Cleaning Reiki Worksheet" at bounding box center [749, 171] width 907 height 103
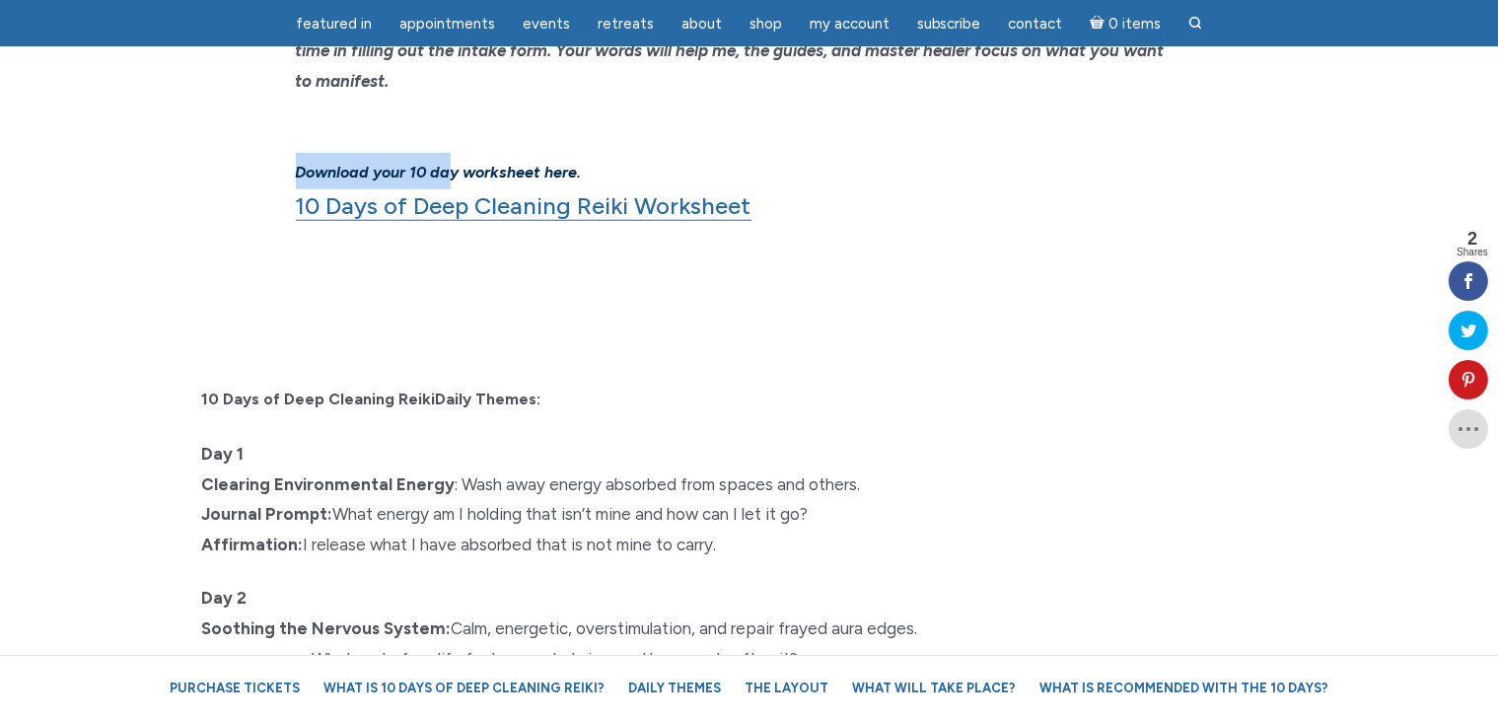
drag, startPoint x: 438, startPoint y: 138, endPoint x: 294, endPoint y: 136, distance: 144.0
click at [294, 136] on div "Purchase the series for $222. The Deep Cleaning [PERSON_NAME] series meets for …" at bounding box center [749, 13] width 937 height 425
drag, startPoint x: 582, startPoint y: 140, endPoint x: 296, endPoint y: 136, distance: 286.0
click at [296, 136] on h6 "Download your 10 day worksheet here. 10 Days of Deep Cleaning Reiki Worksheet" at bounding box center [749, 171] width 907 height 103
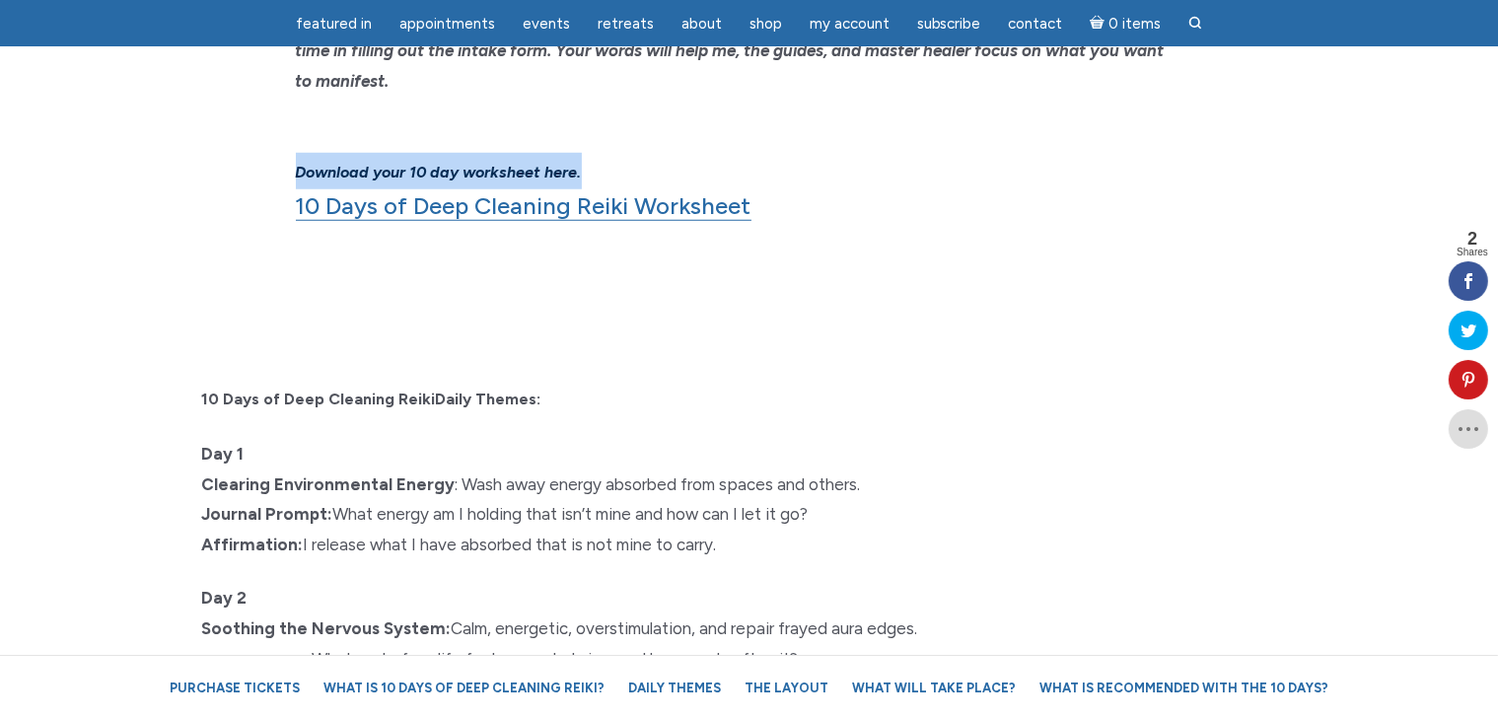
copy strong "Download your 10 day worksheet here."
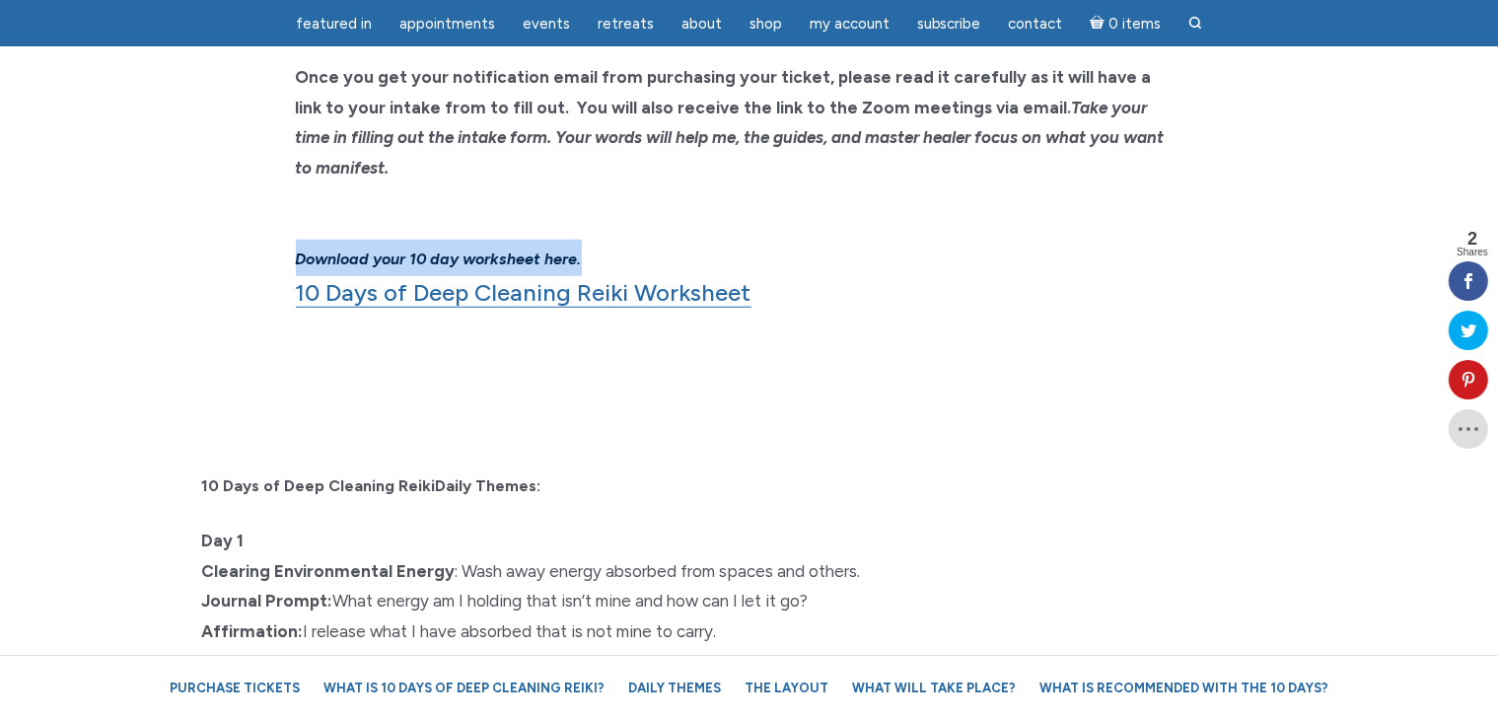
scroll to position [1637, 0]
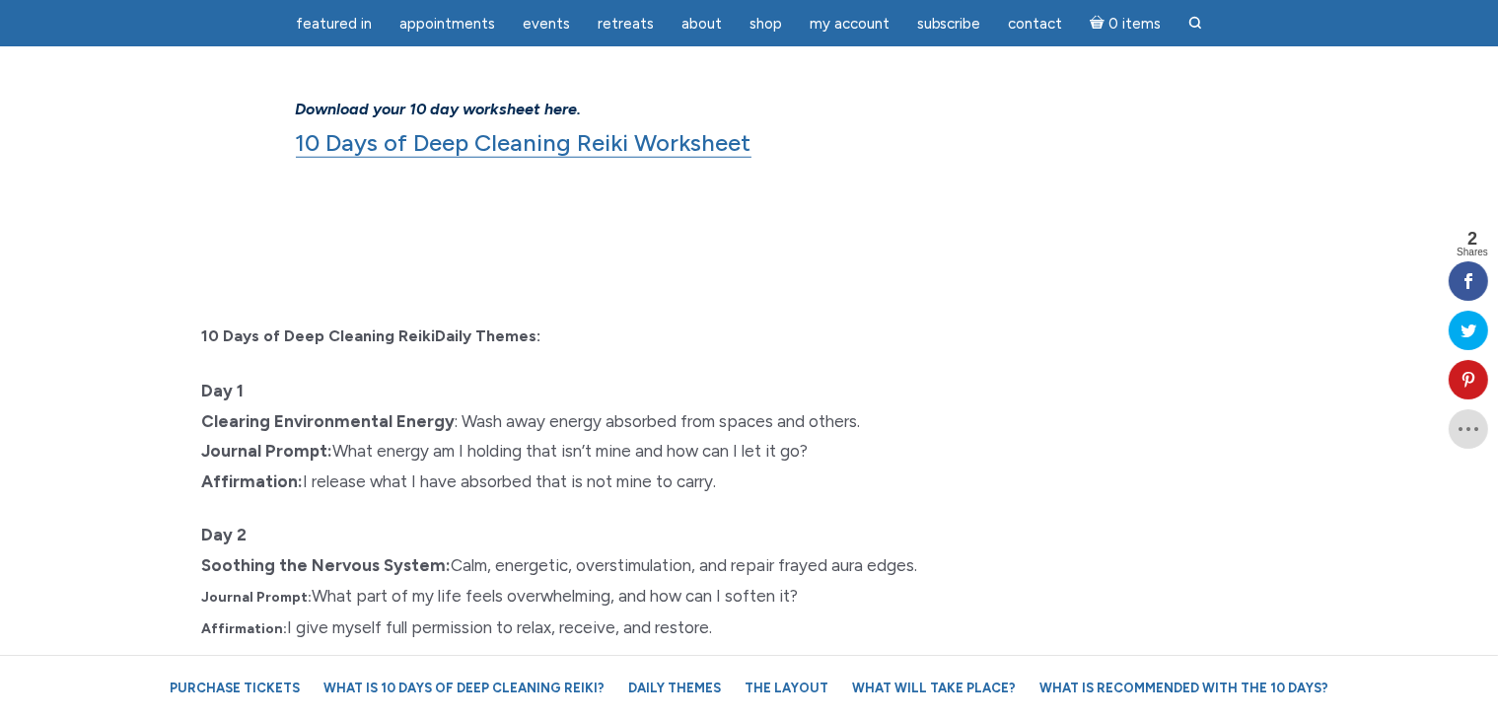
scroll to position [1736, 0]
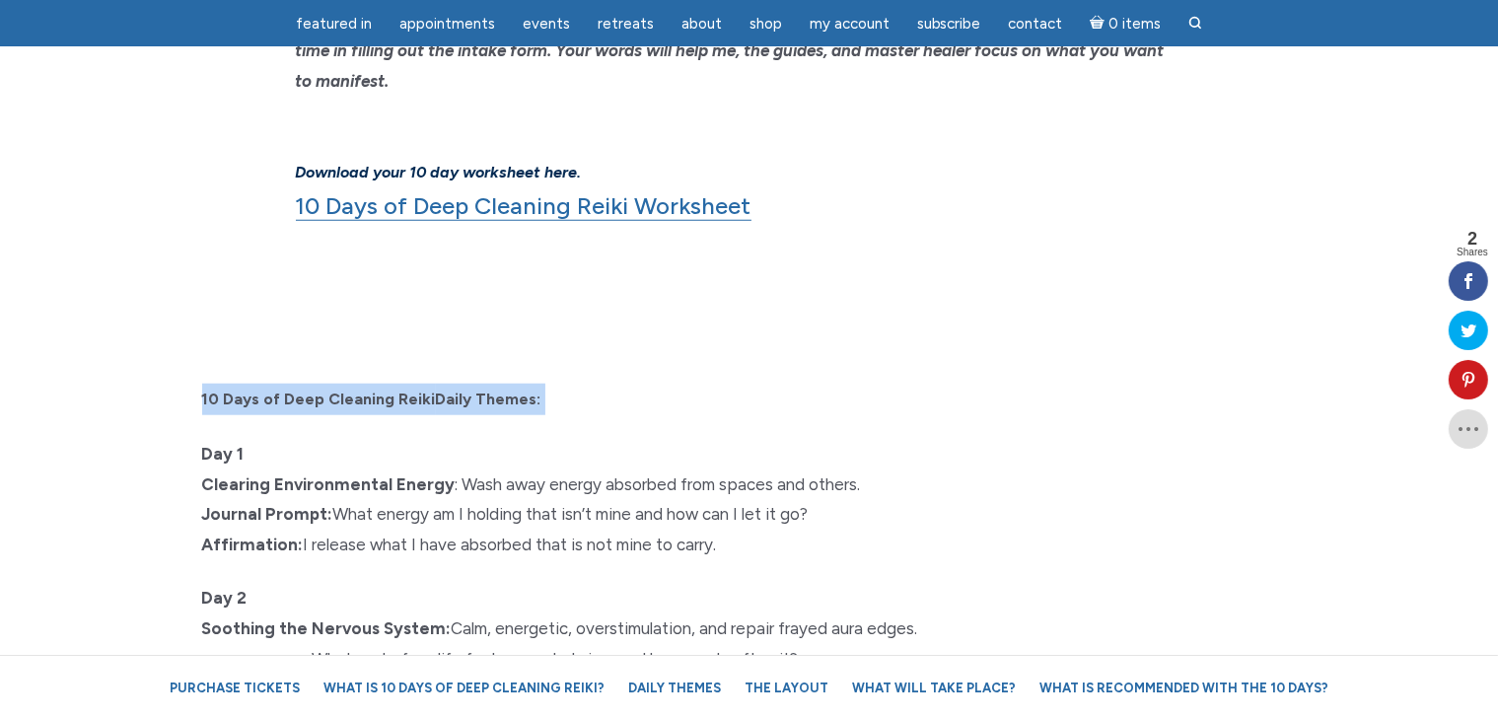
drag, startPoint x: 539, startPoint y: 368, endPoint x: 196, endPoint y: 379, distance: 343.3
copy p "10 Days of Deep Cleaning Reiki Daily Themes:"
click at [1040, 246] on section "Purchase the series for $222. The Deep Cleaning Reiki series meets for 10 days …" at bounding box center [749, 13] width 1498 height 583
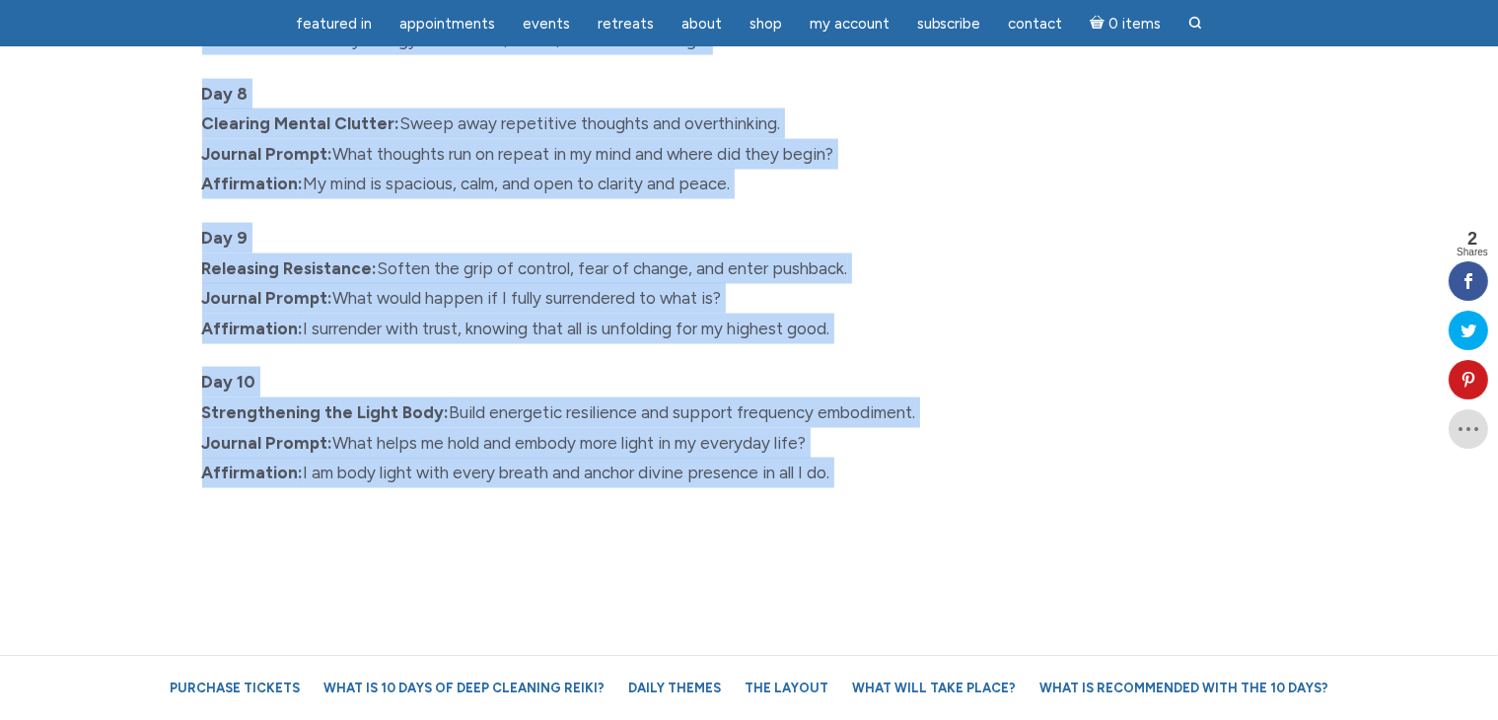
scroll to position [3215, 0]
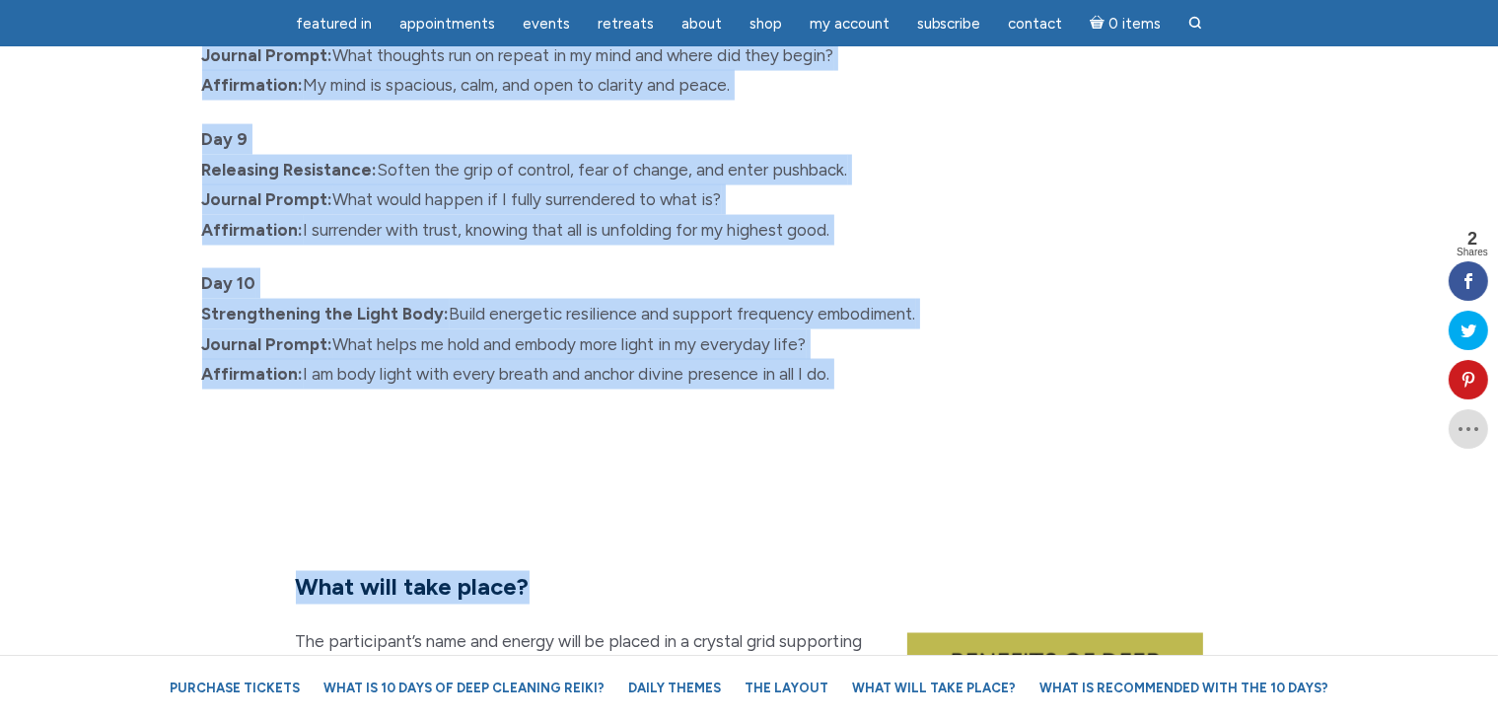
drag, startPoint x: 203, startPoint y: 169, endPoint x: 723, endPoint y: 474, distance: 602.9
copy div "10 Days of Deep Cleaning Reiki Daily Themes: Day 1 Clearing Environmental Energ…"
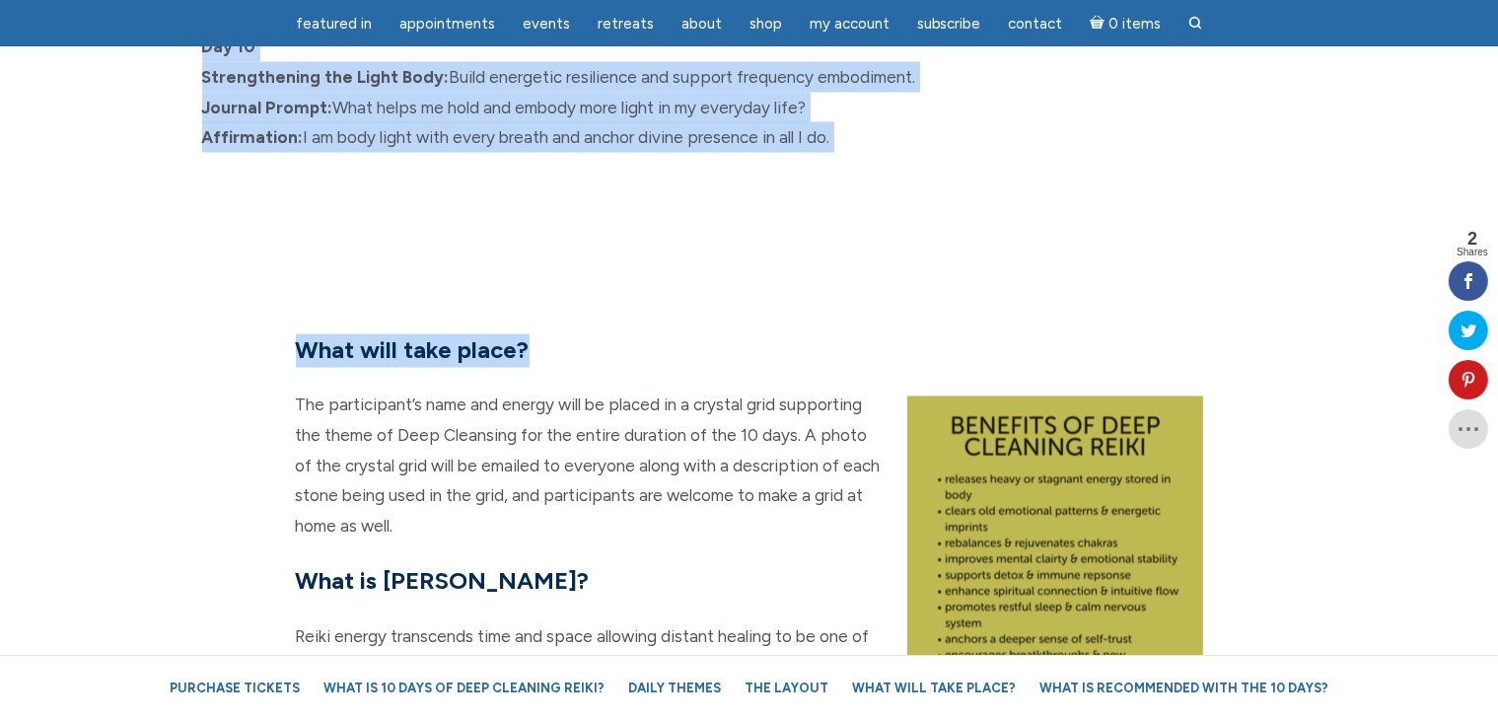
scroll to position [3511, 0]
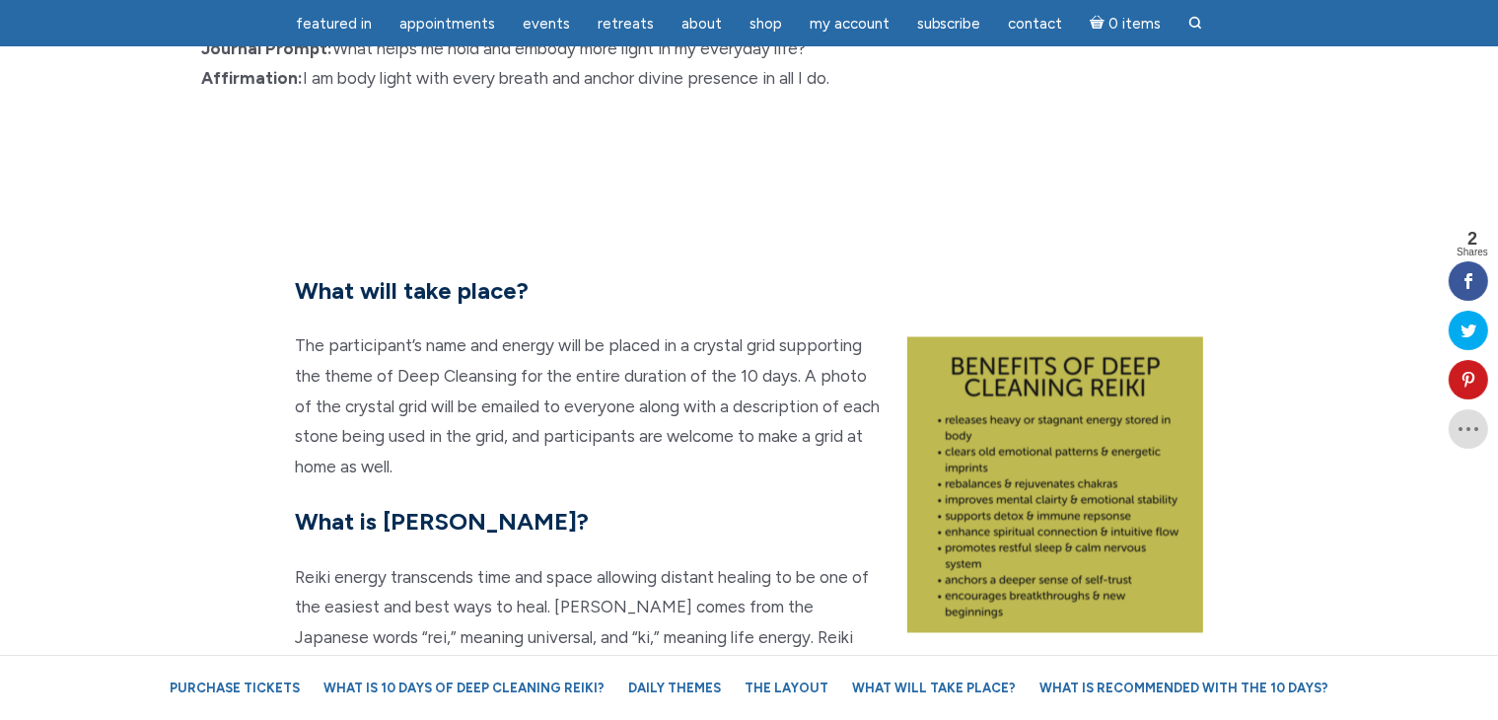
click at [654, 465] on div "What will take place? The participant’s name and energy will be placed in a cry…" at bounding box center [749, 725] width 937 height 901
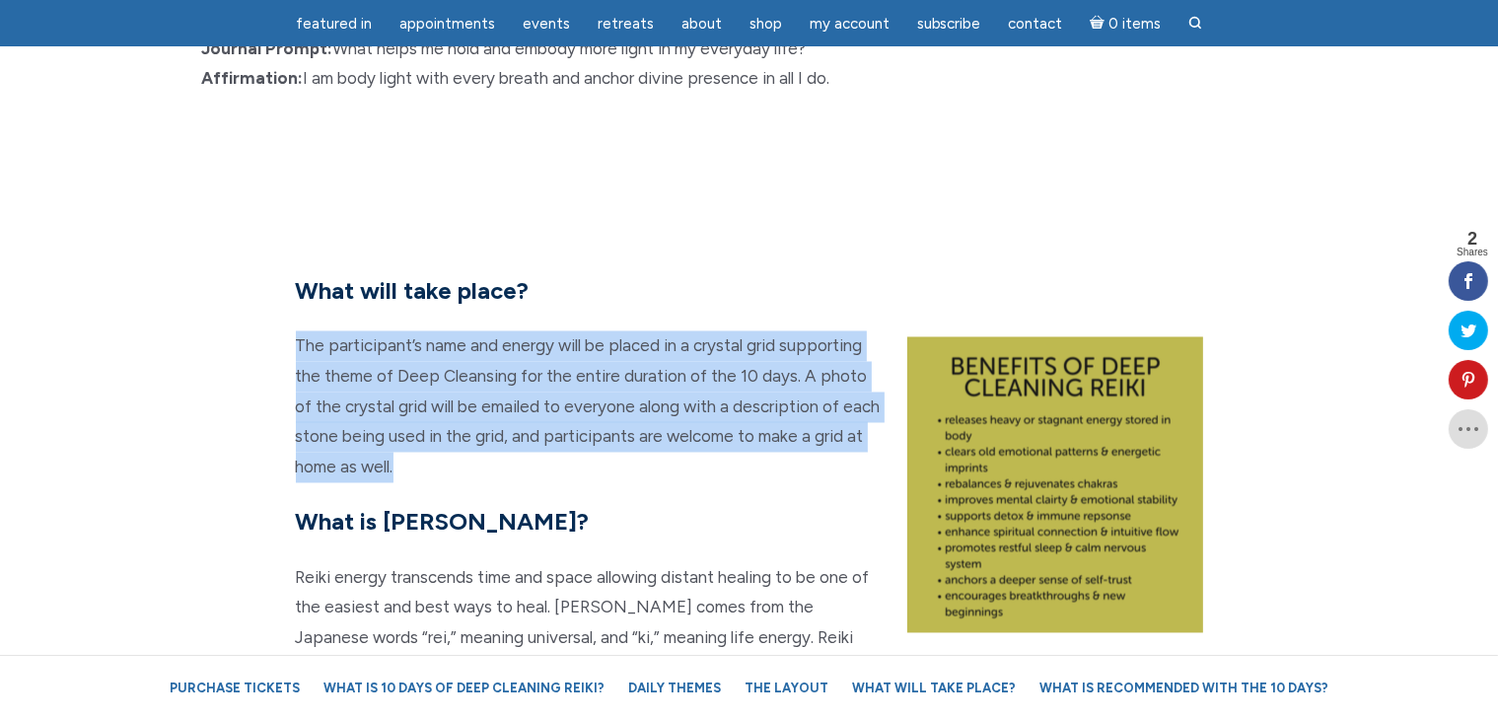
drag, startPoint x: 412, startPoint y: 427, endPoint x: 292, endPoint y: 305, distance: 171.5
click at [292, 305] on div "What will take place? The participant’s name and energy will be placed in a cry…" at bounding box center [749, 725] width 937 height 901
copy p "The participant’s name and energy will be placed in a crystal grid supporting t…"
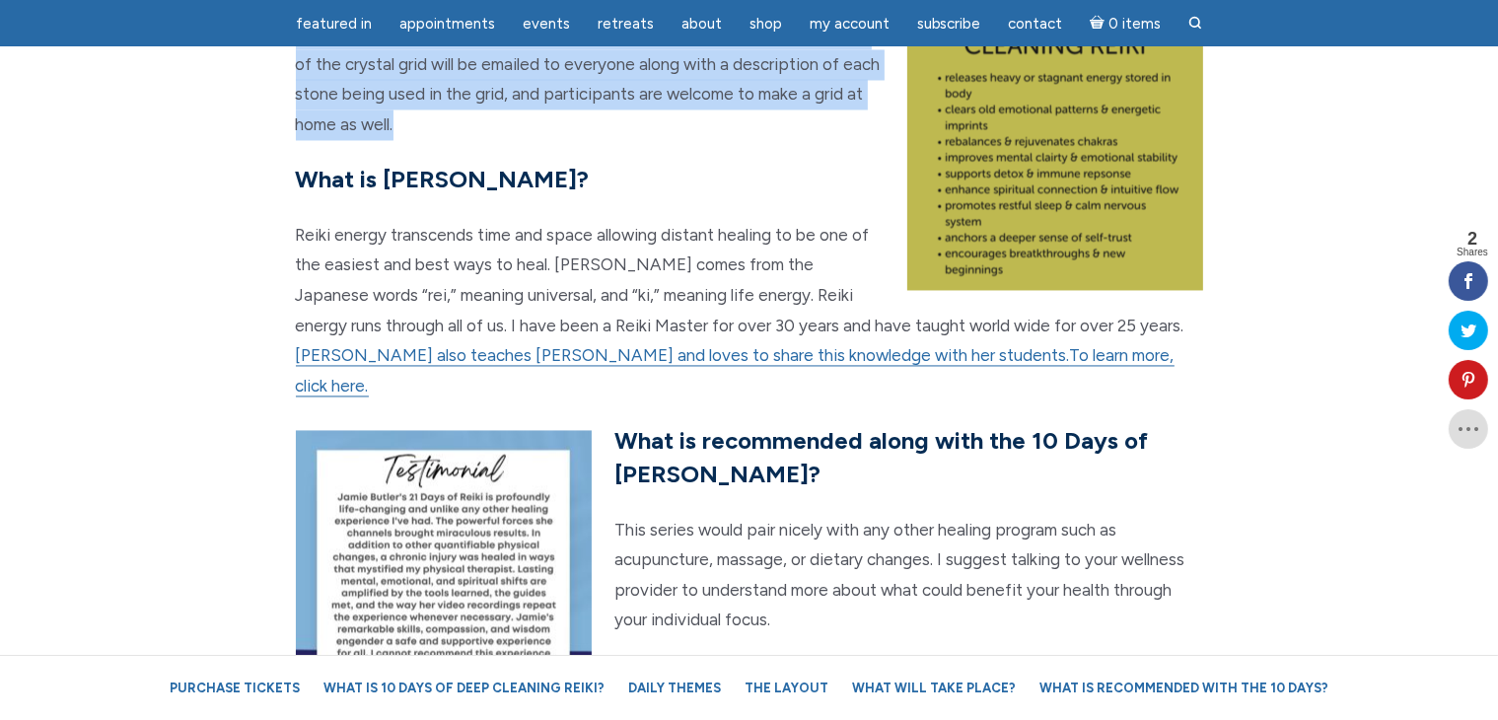
scroll to position [3806, 0]
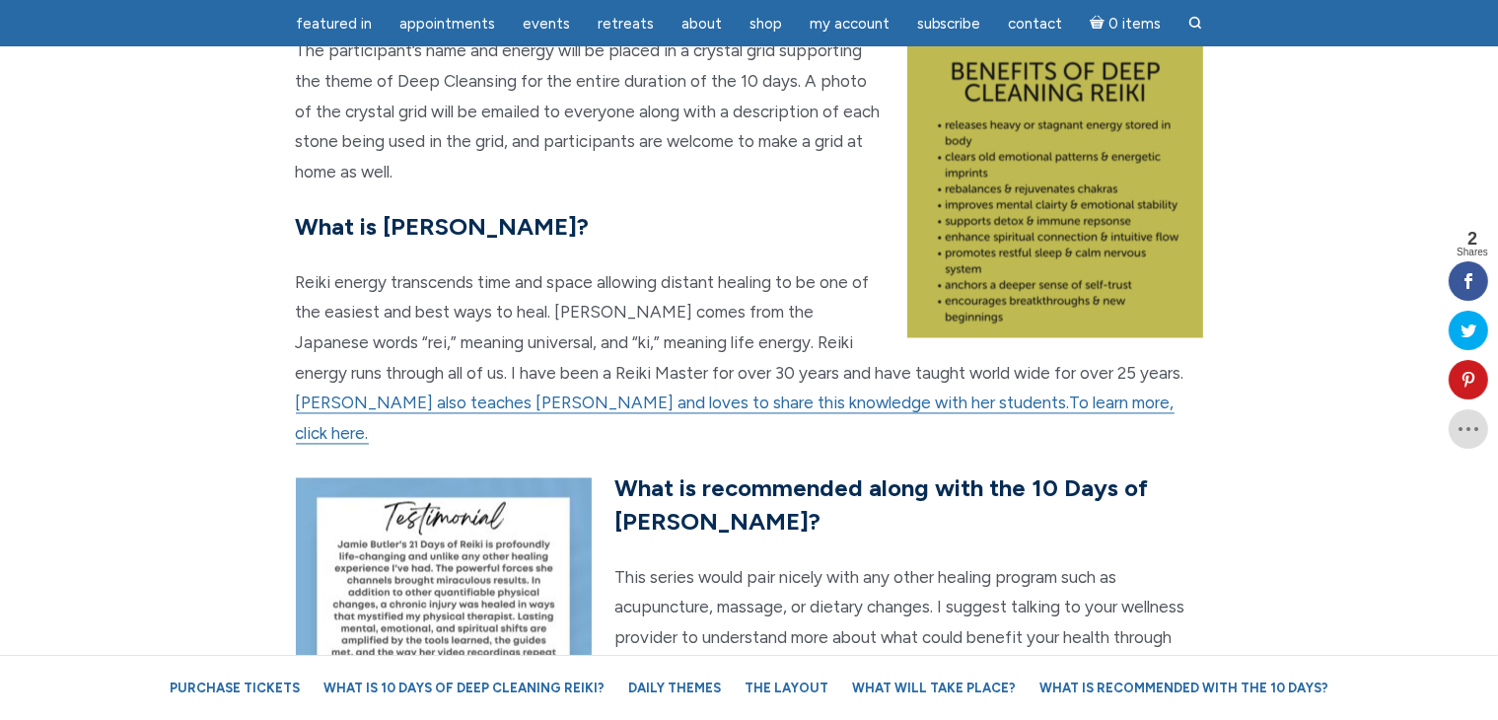
click at [568, 153] on div "What will take place? The participant’s name and energy will be placed in a cry…" at bounding box center [749, 429] width 937 height 901
drag, startPoint x: 296, startPoint y: 188, endPoint x: 935, endPoint y: 362, distance: 662.2
click at [935, 362] on div "What will take place? The participant’s name and energy will be placed in a cry…" at bounding box center [749, 429] width 937 height 901
copy div "What is Reiki? Reiki energy transcends time and space allowing distant healing …"
click at [100, 340] on section "What will take place? The participant’s name and energy will be placed in a cry…" at bounding box center [749, 429] width 1498 height 1059
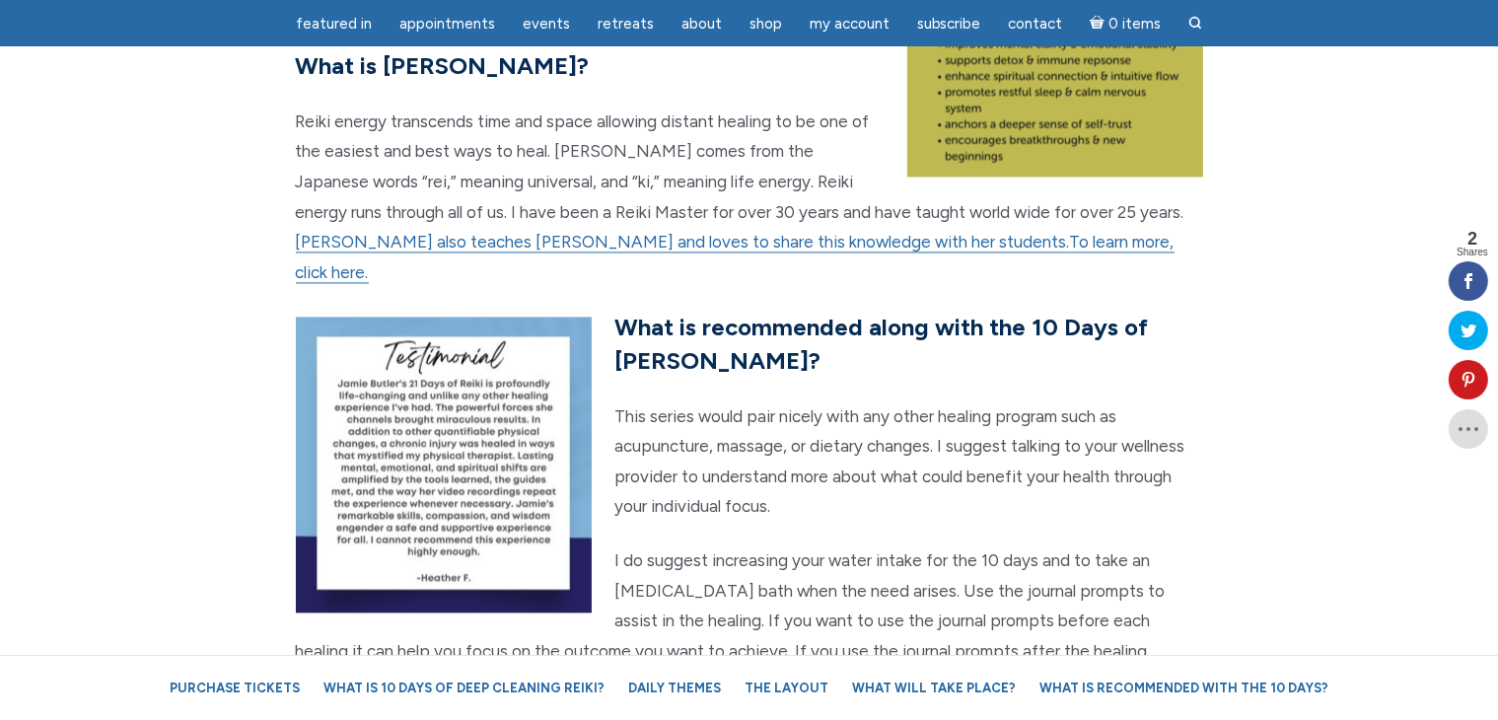
scroll to position [4004, 0]
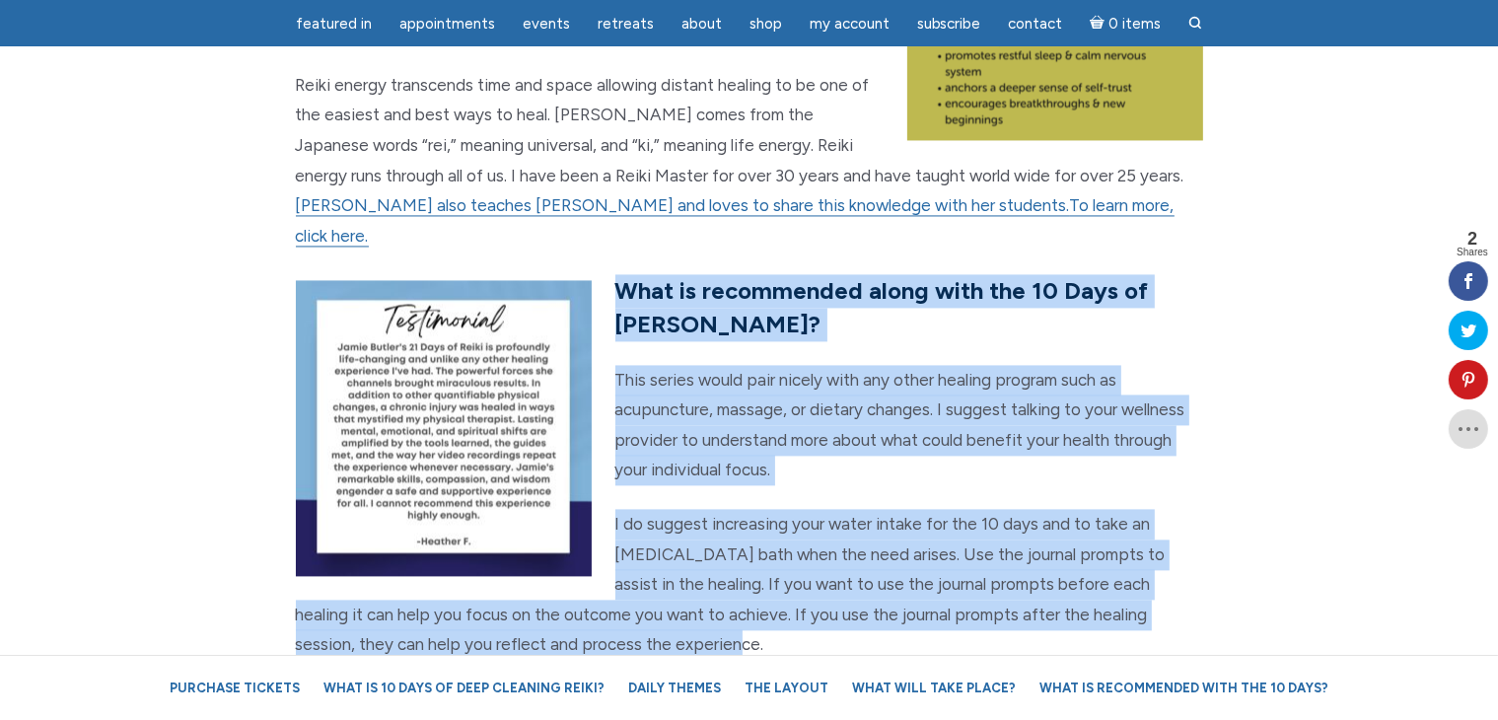
drag, startPoint x: 619, startPoint y: 222, endPoint x: 1187, endPoint y: 561, distance: 661.6
click at [1187, 561] on div "What will take place? The participant’s name and energy will be placed in a cry…" at bounding box center [749, 232] width 937 height 901
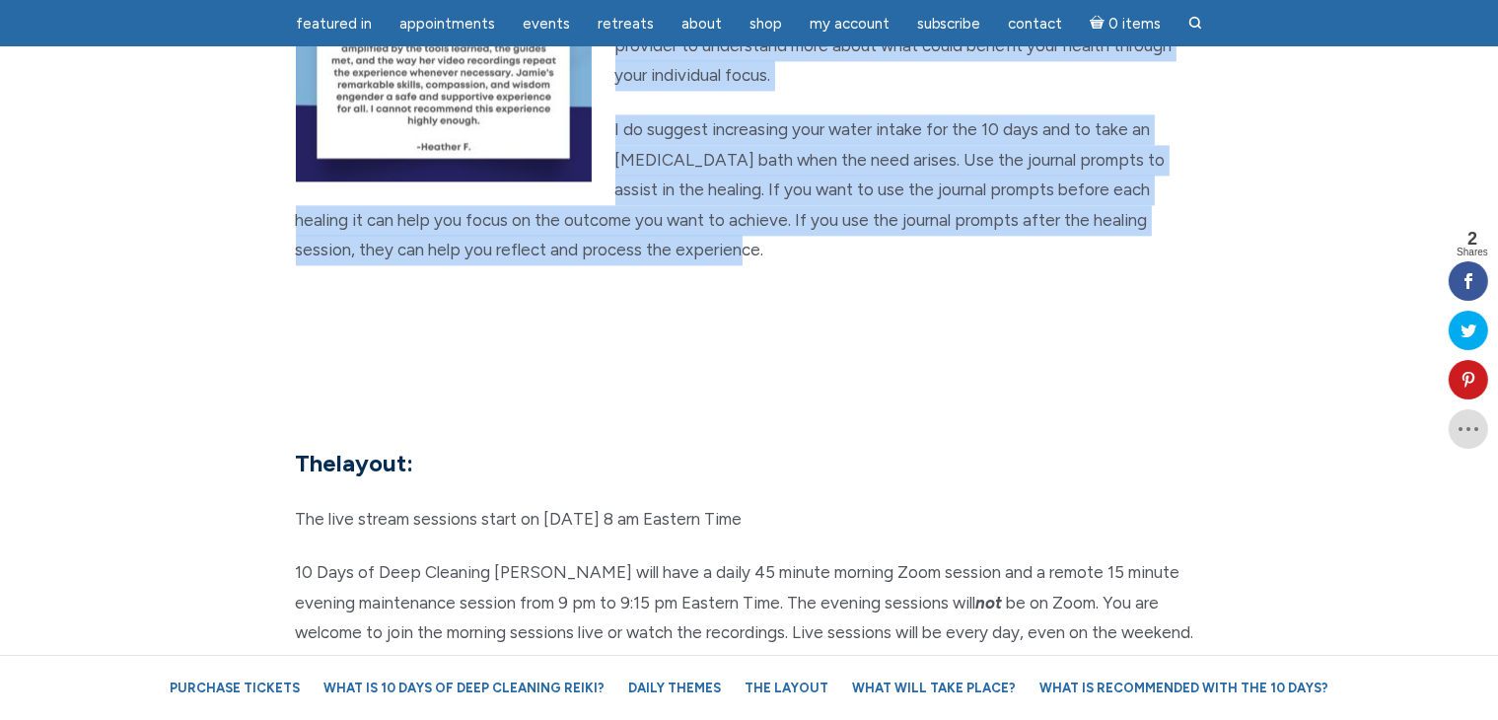
scroll to position [4201, 0]
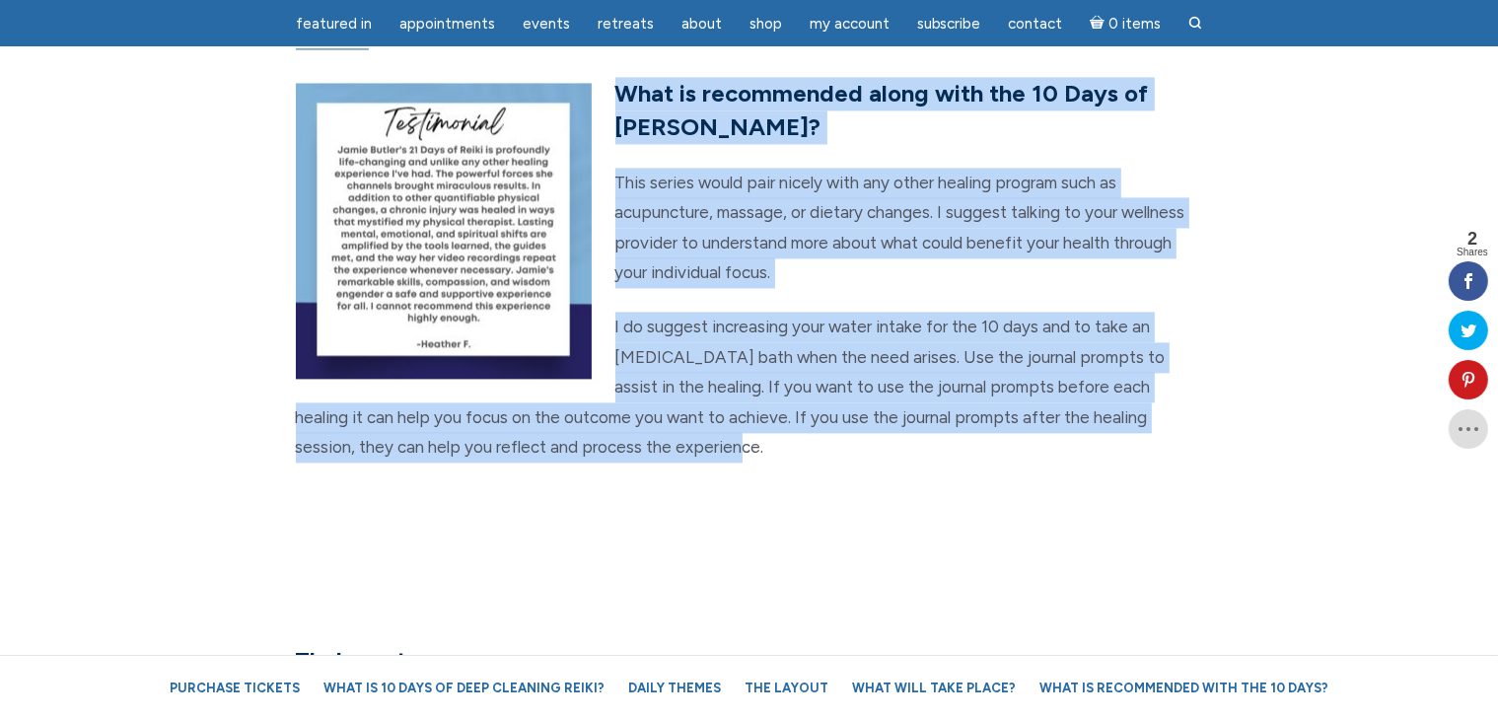
copy div "What is recommended along with the 10 Days of Reiki? This series would pair nic…"
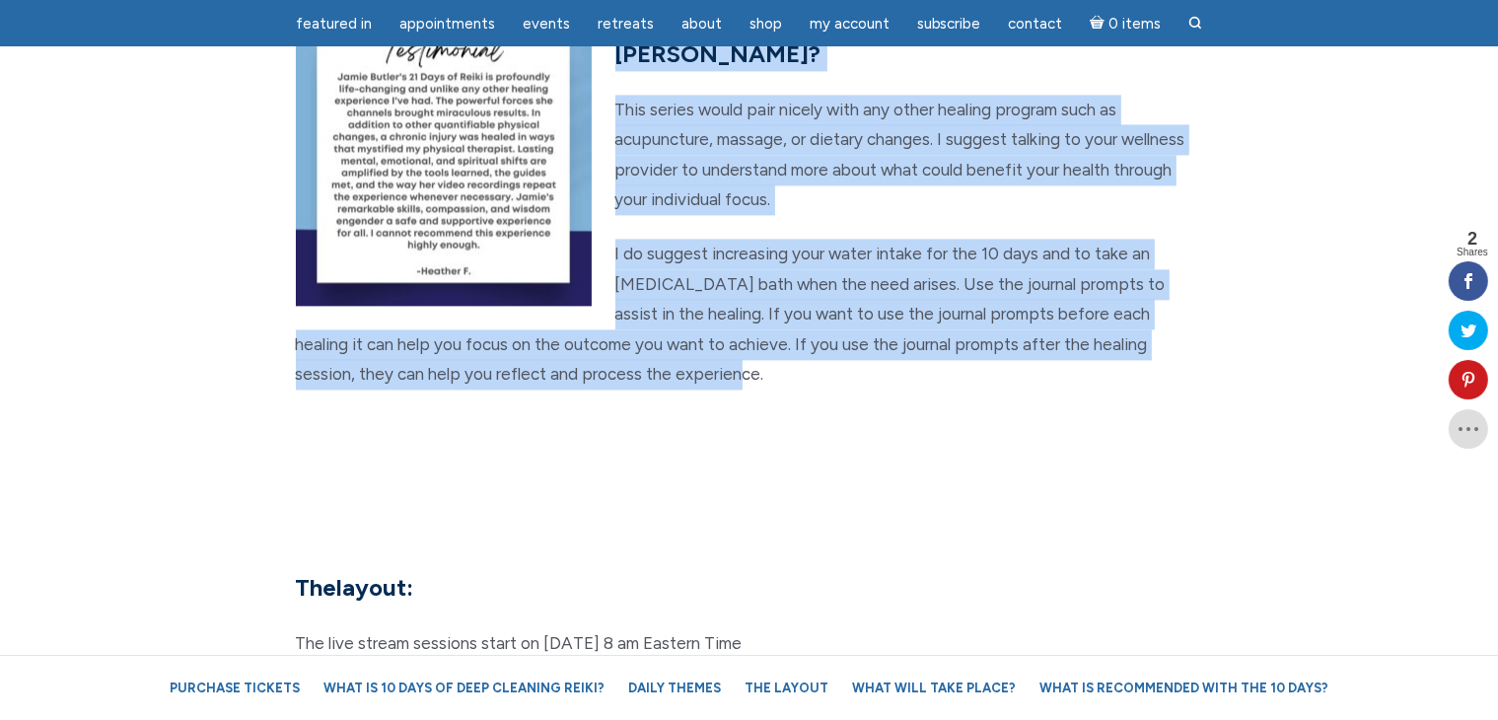
scroll to position [4398, 0]
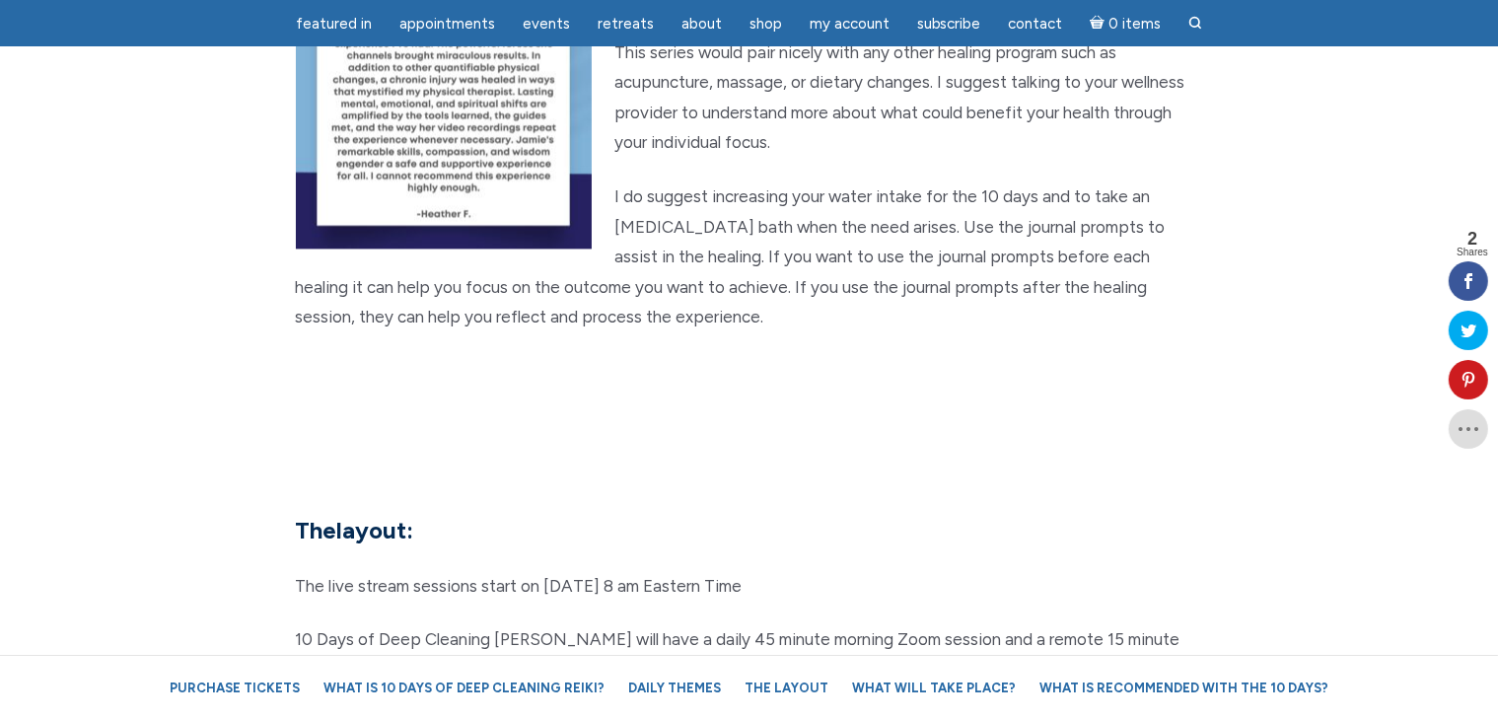
scroll to position [4201, 0]
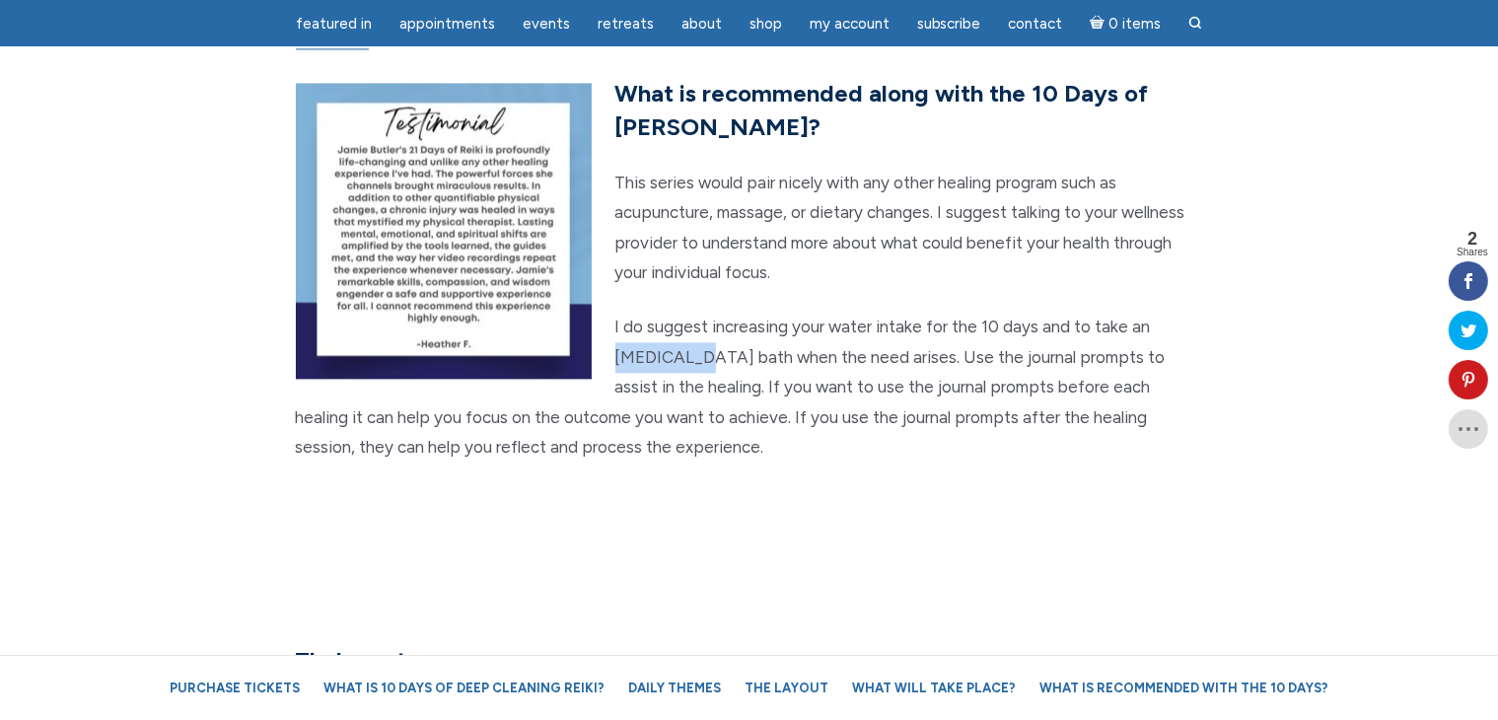
drag, startPoint x: 1155, startPoint y: 259, endPoint x: 641, endPoint y: 291, distance: 514.7
click at [641, 312] on p "I do suggest increasing your water intake for the 10 days and to take an epsom …" at bounding box center [749, 387] width 907 height 151
copy p "epsom salt"
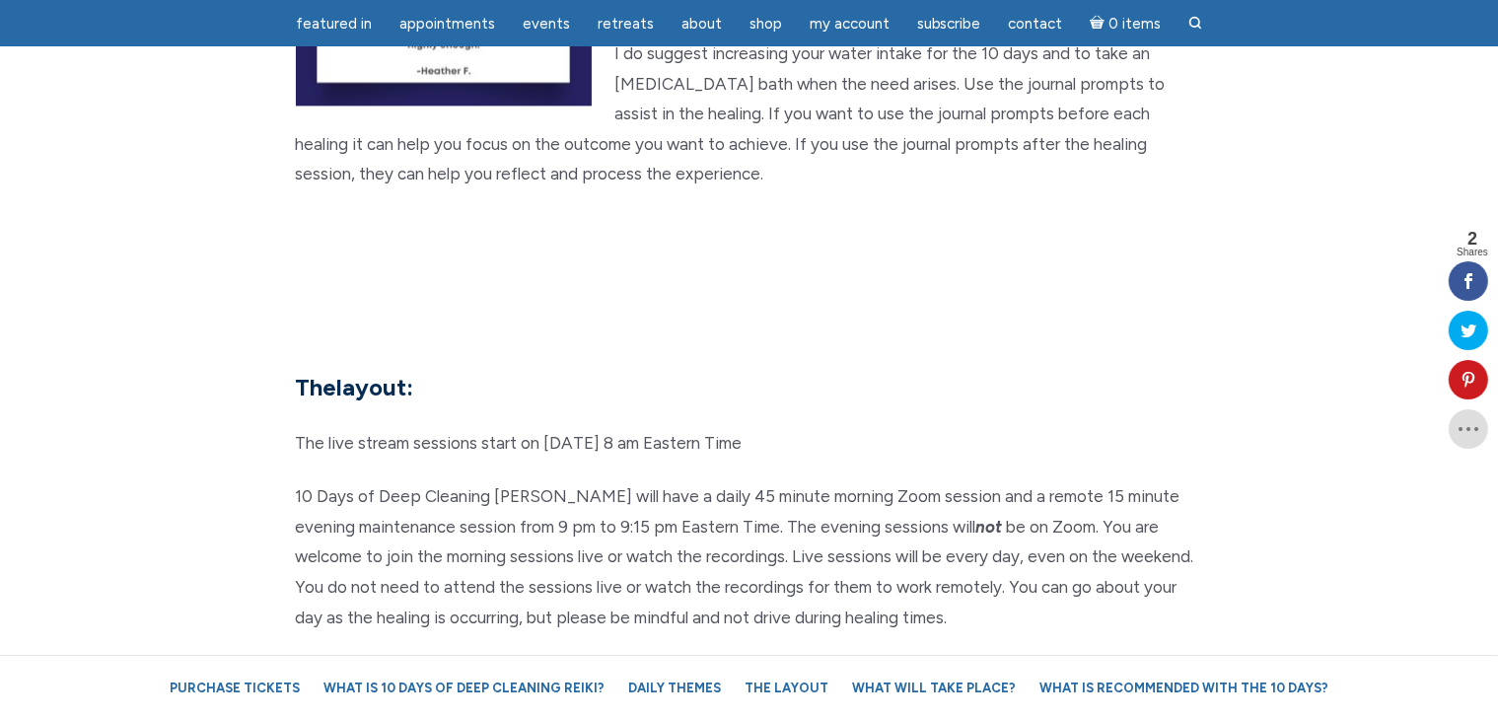
scroll to position [4595, 0]
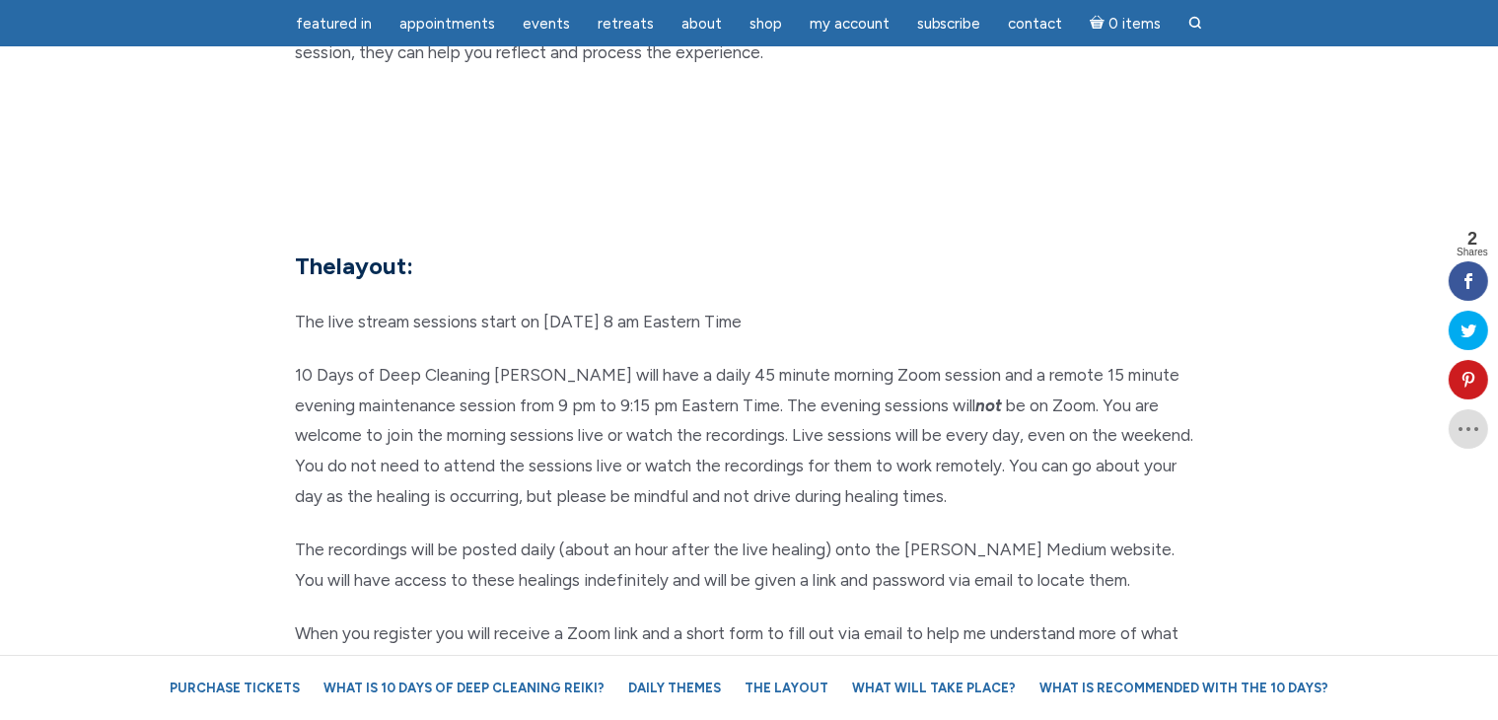
drag, startPoint x: 300, startPoint y: 193, endPoint x: 1023, endPoint y: 616, distance: 837.5
click at [1023, 616] on div "The layout: The live stream sessions start on October 15th at 8 am Eastern Time…" at bounding box center [749, 651] width 937 height 805
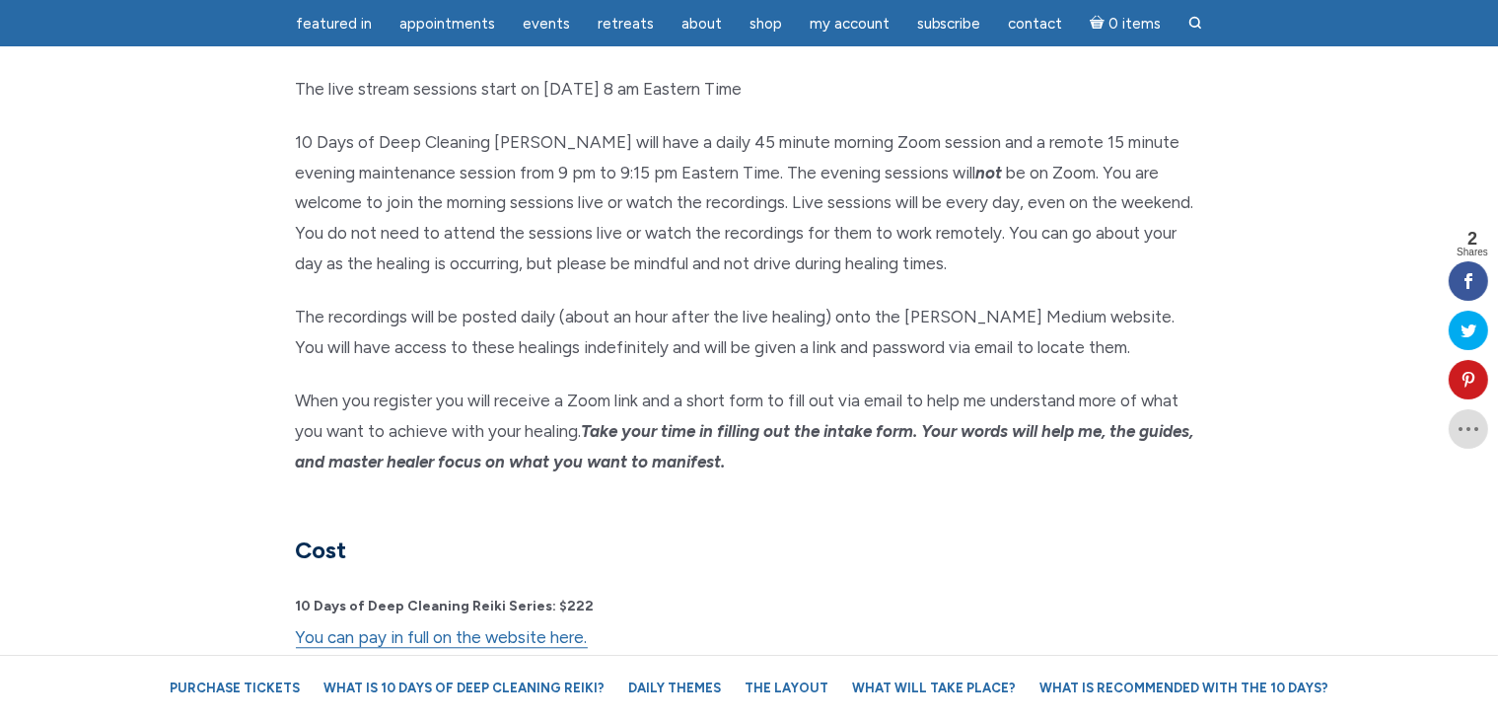
scroll to position [4891, 0]
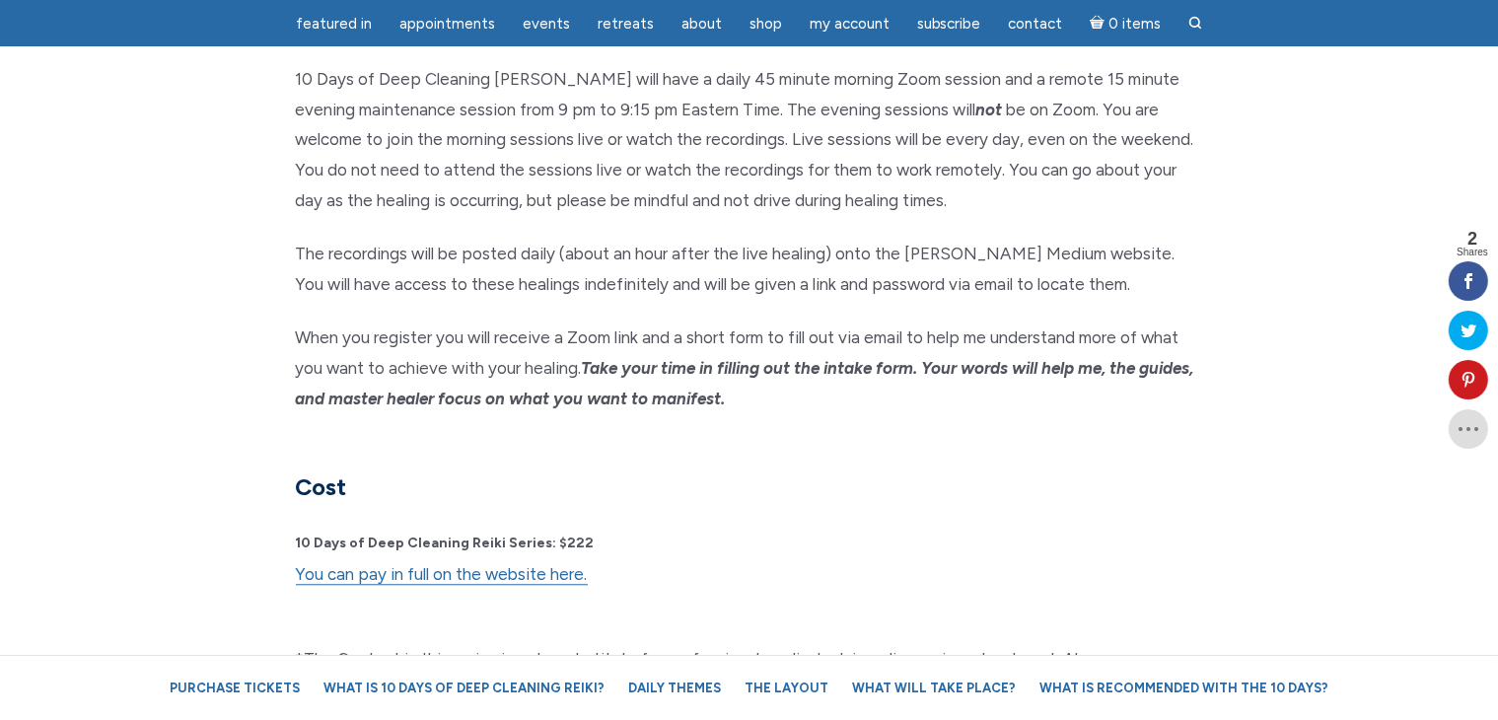
copy div "The layout: The live stream sessions start on October 15th at 8 am Eastern Time…"
click at [968, 437] on h5 "Cost" at bounding box center [749, 470] width 907 height 66
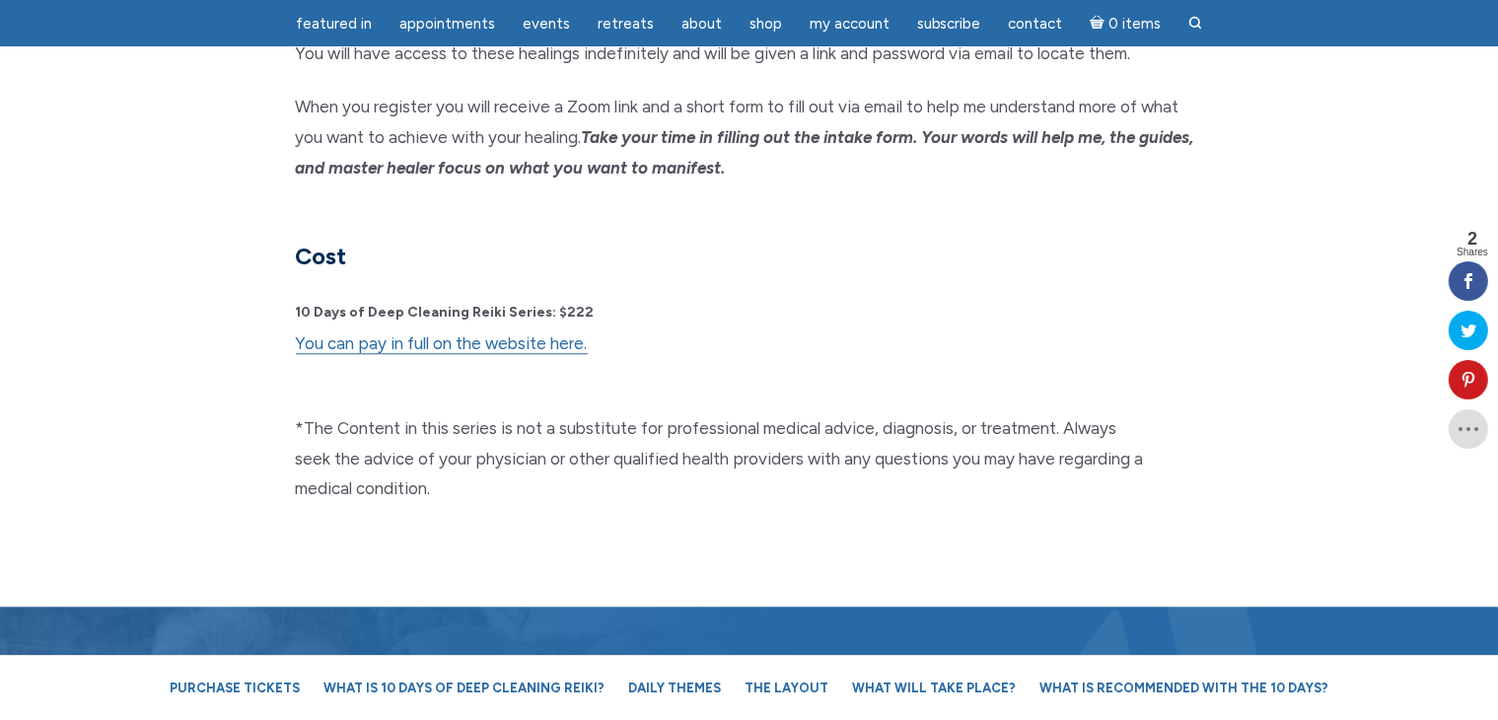
scroll to position [5088, 0]
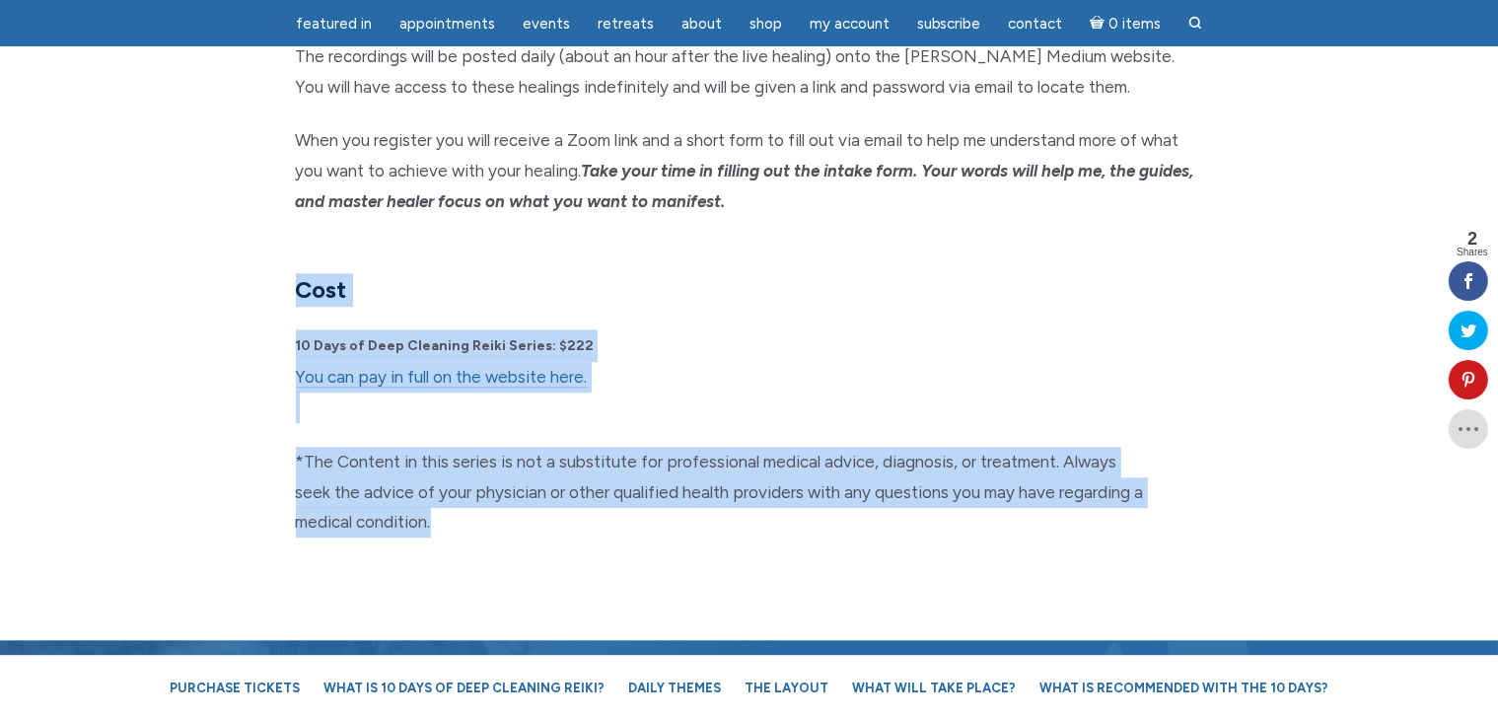
drag, startPoint x: 296, startPoint y: 218, endPoint x: 723, endPoint y: 491, distance: 506.9
click at [723, 491] on section "The layout: The live stream sessions start on October 15th at 8 am Eastern Time…" at bounding box center [749, 159] width 1498 height 962
copy div "Cost 10 Days of Deep Cleaning Reiki Series: $222 You can pay in full on the web…"
click at [686, 486] on div "The layout: The live stream sessions start on October 15th at 8 am Eastern Time…" at bounding box center [749, 158] width 937 height 805
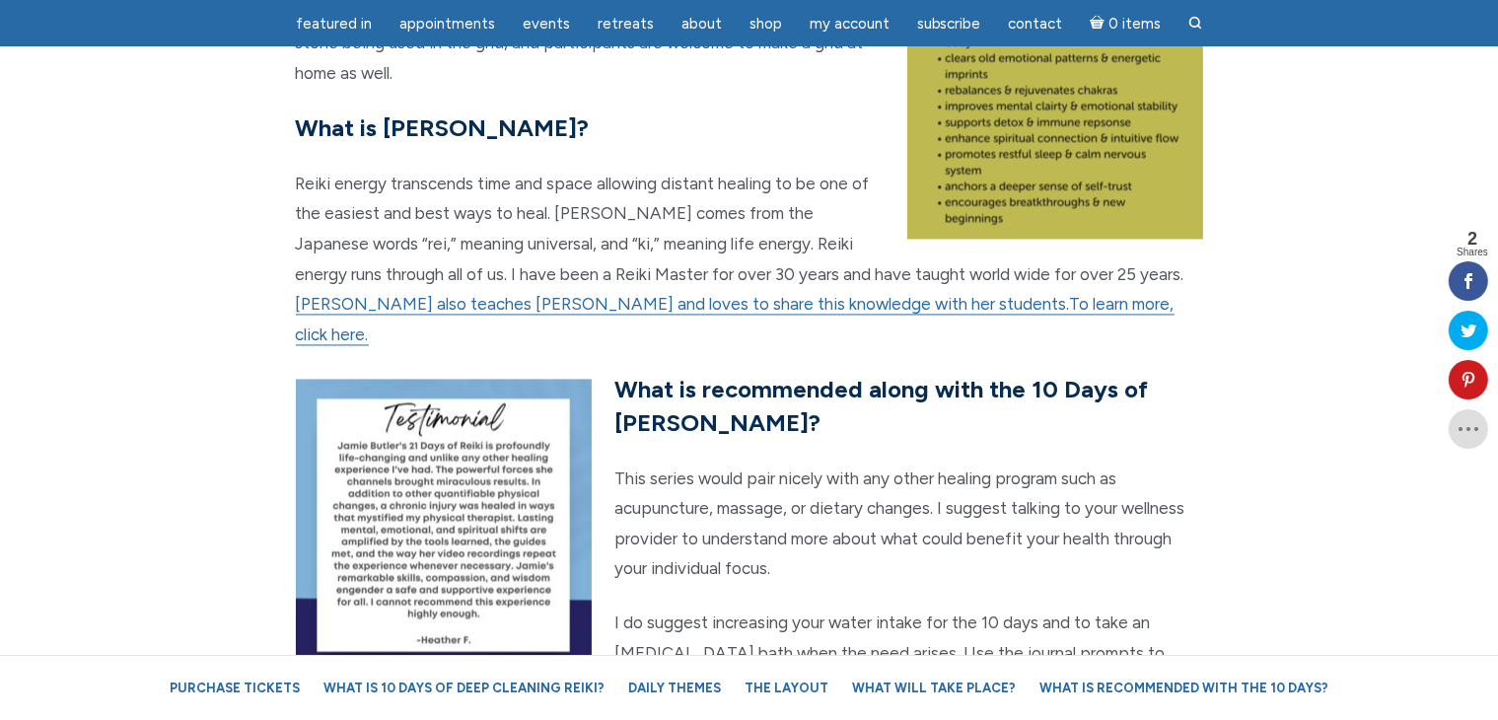
scroll to position [3806, 0]
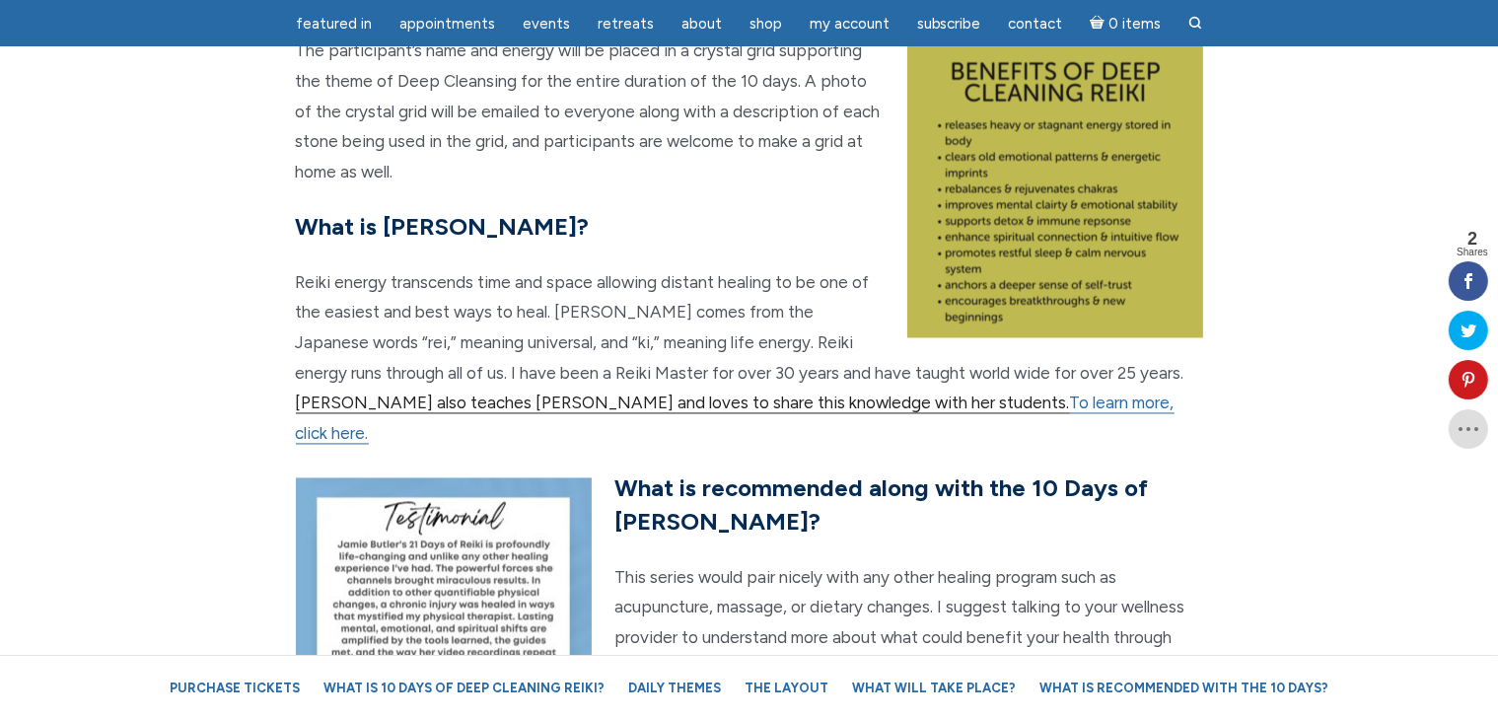
click at [1058, 392] on link "[PERSON_NAME] also teaches [PERSON_NAME] and loves to share this knowledge with…" at bounding box center [683, 402] width 774 height 21
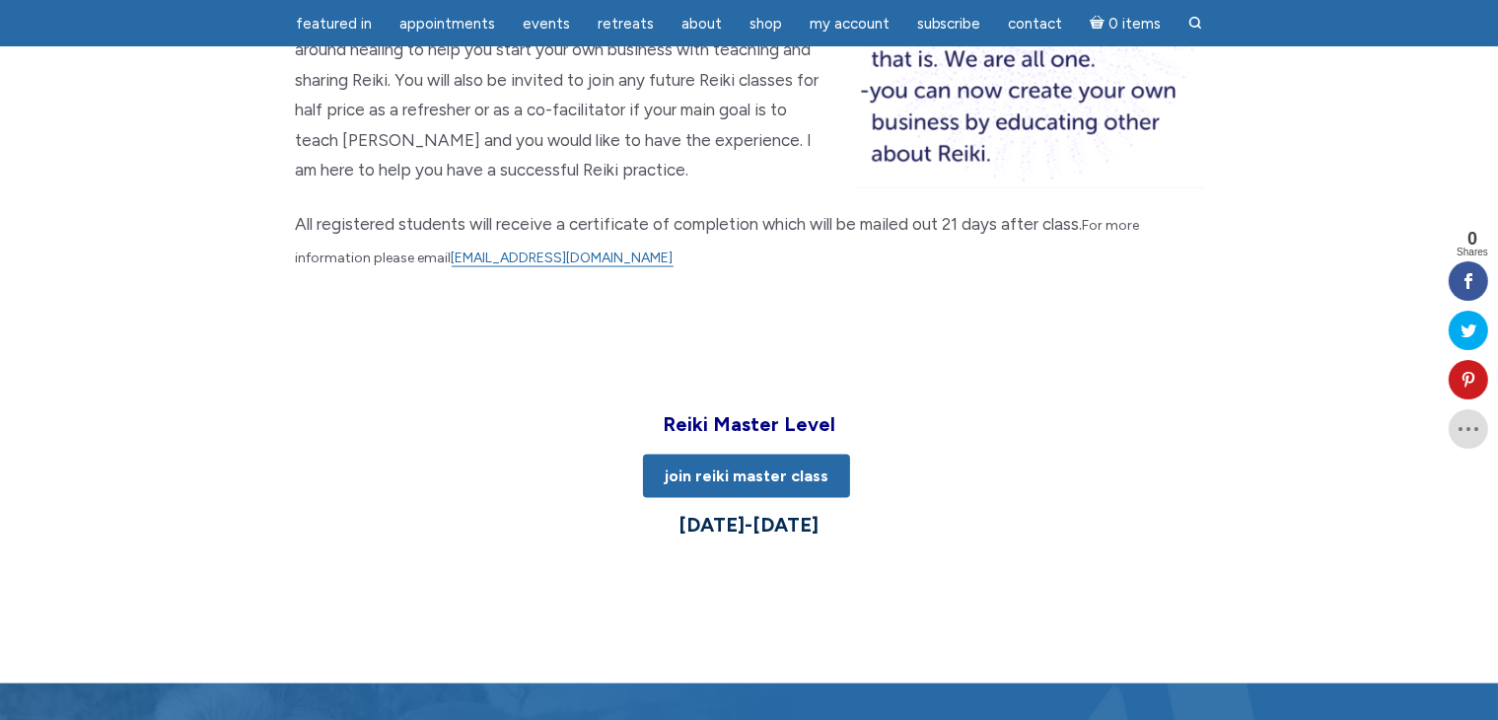
scroll to position [3156, 0]
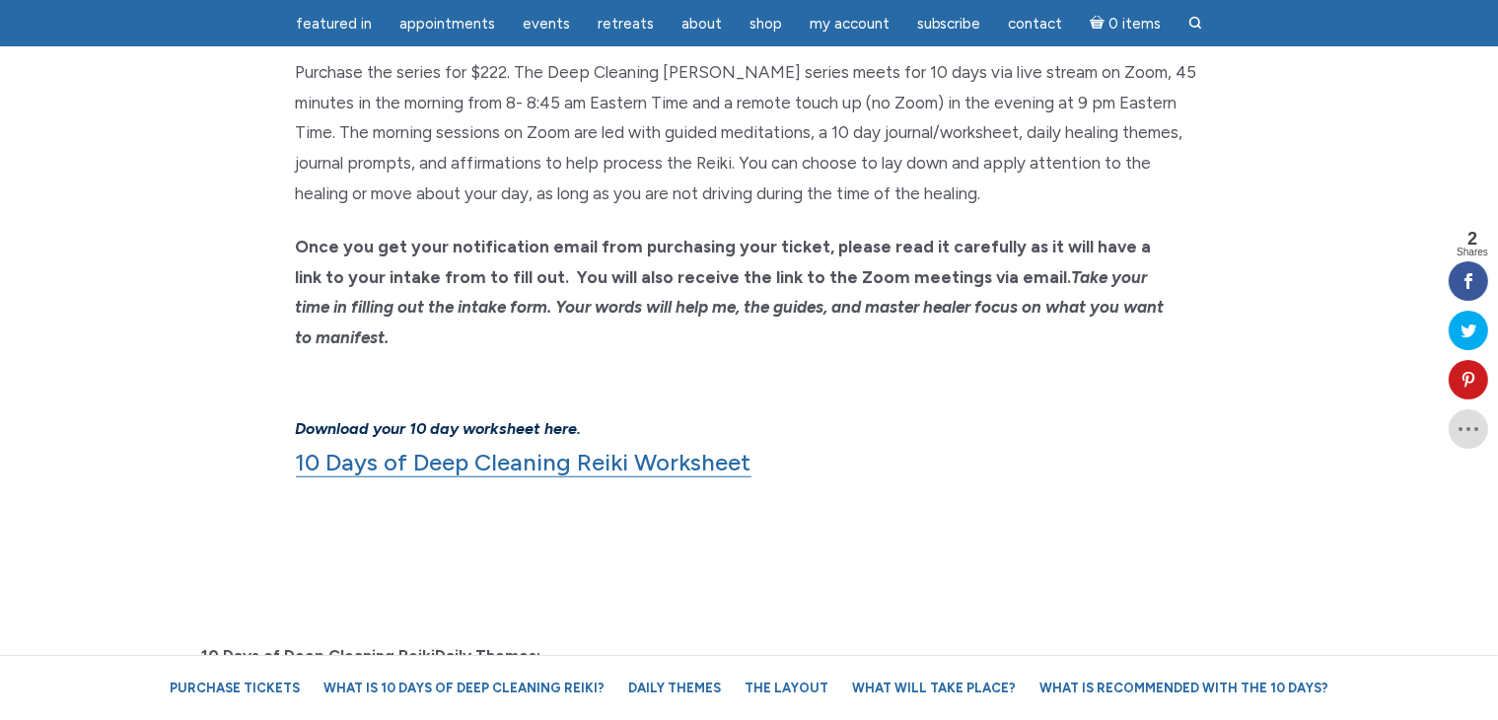
scroll to position [1381, 0]
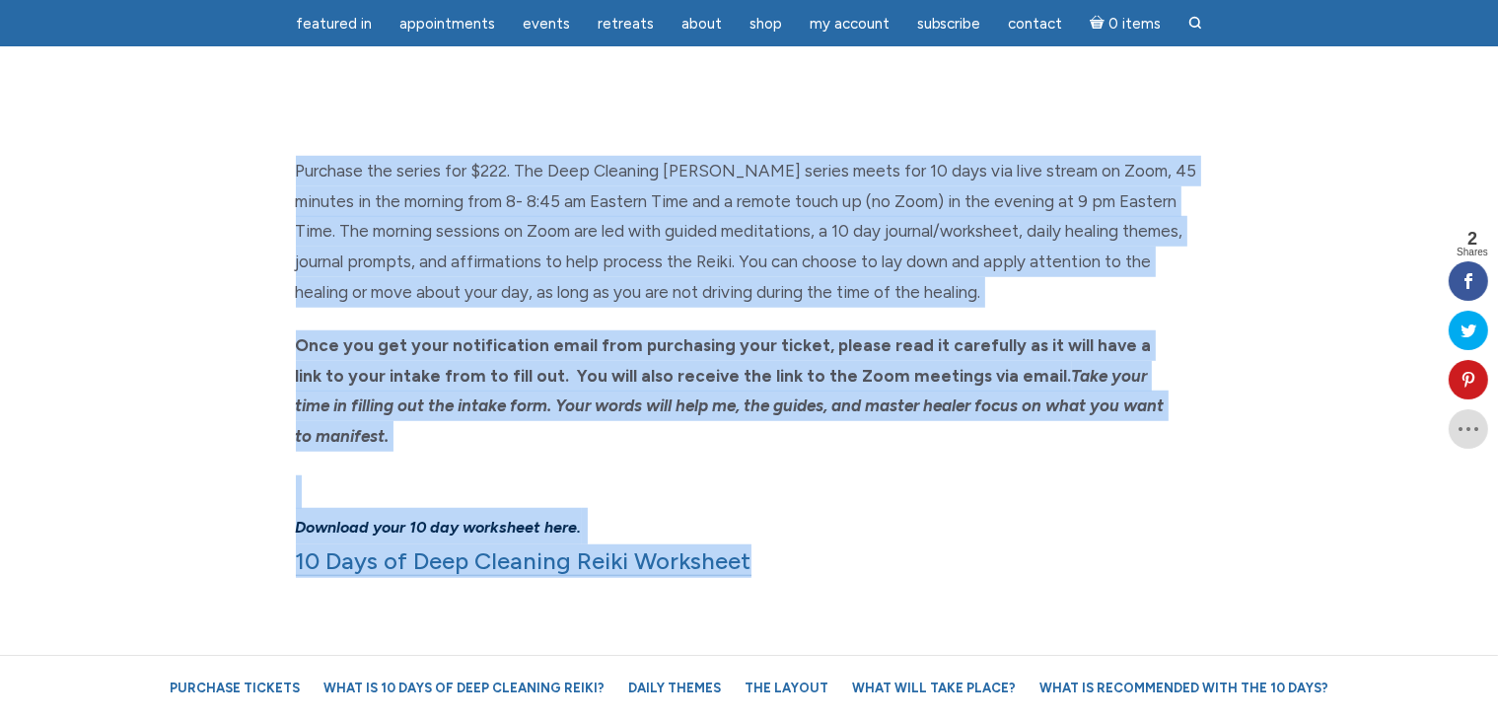
drag, startPoint x: 778, startPoint y: 535, endPoint x: 271, endPoint y: 159, distance: 631.5
click at [271, 159] on div "Purchase the series for $222. The Deep Cleaning Reiki series meets for 10 days …" at bounding box center [749, 368] width 1124 height 425
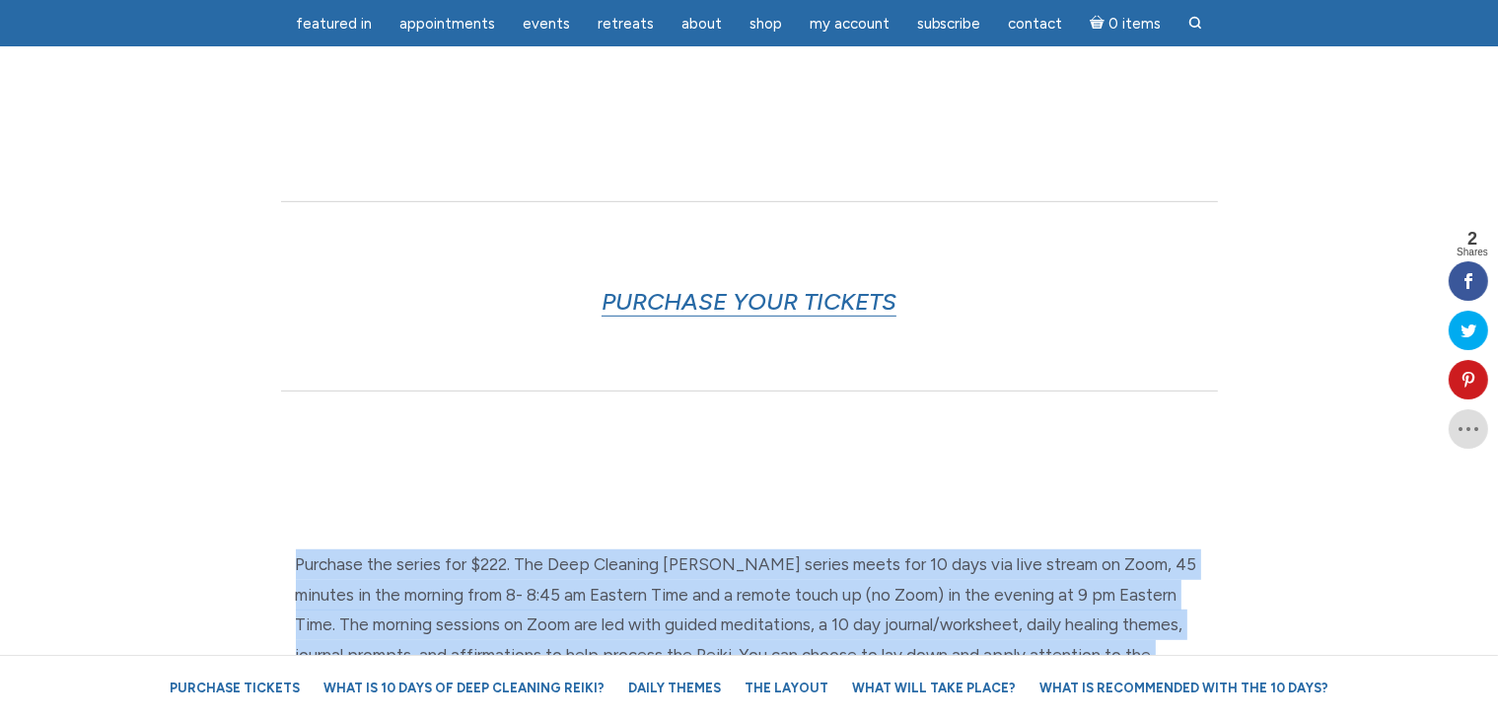
scroll to position [1085, 0]
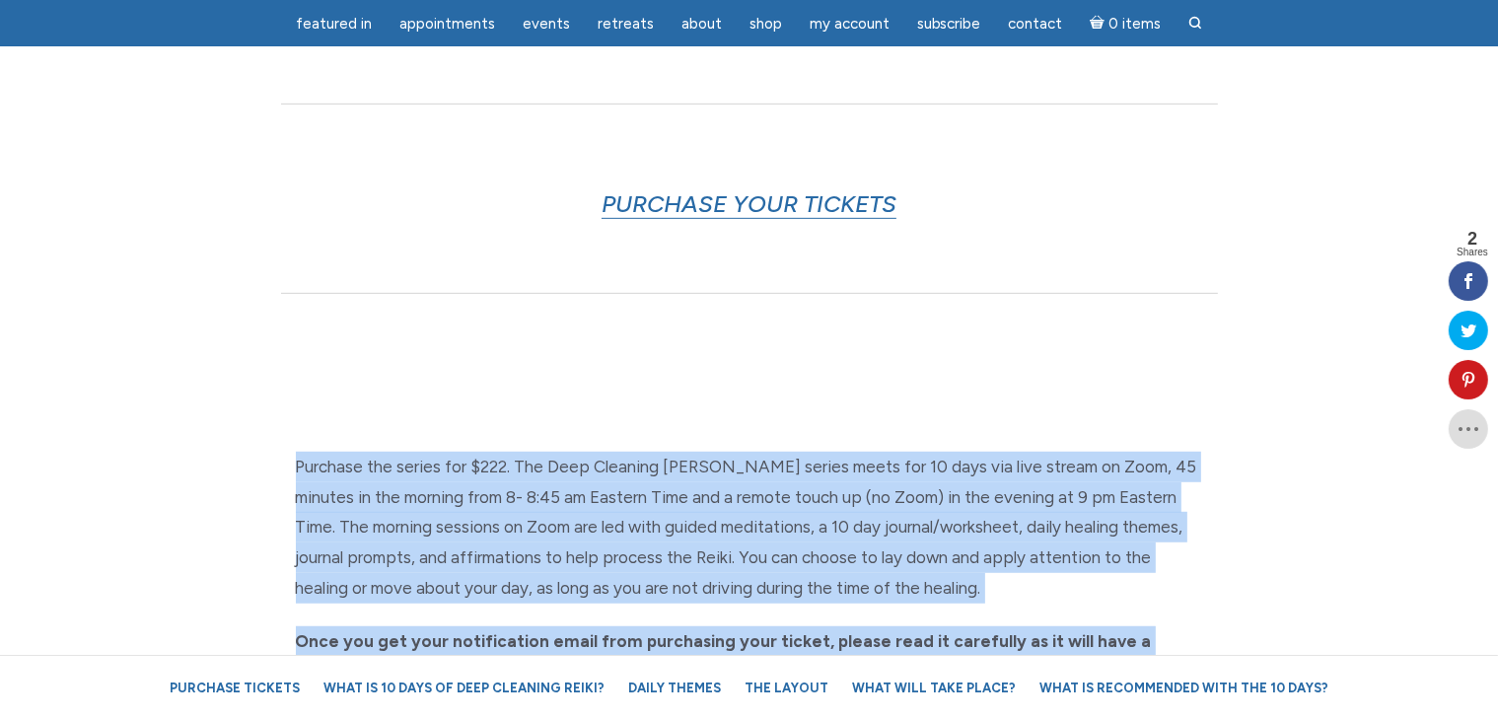
copy div "Purchase the series for $222. The Deep Cleaning Reiki series meets for 10 days …"
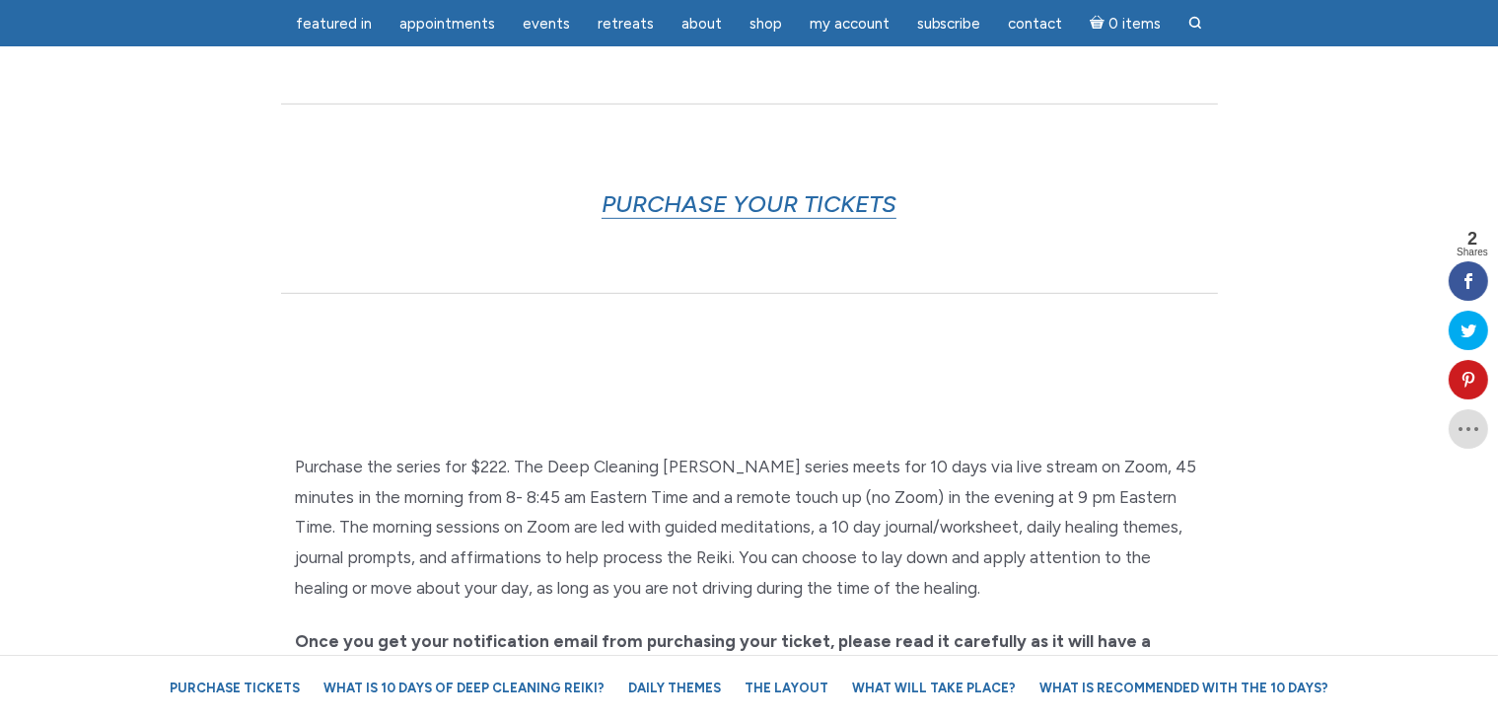
click at [842, 312] on section "PURCHASE YOUR TICKETS" at bounding box center [749, 199] width 1498 height 349
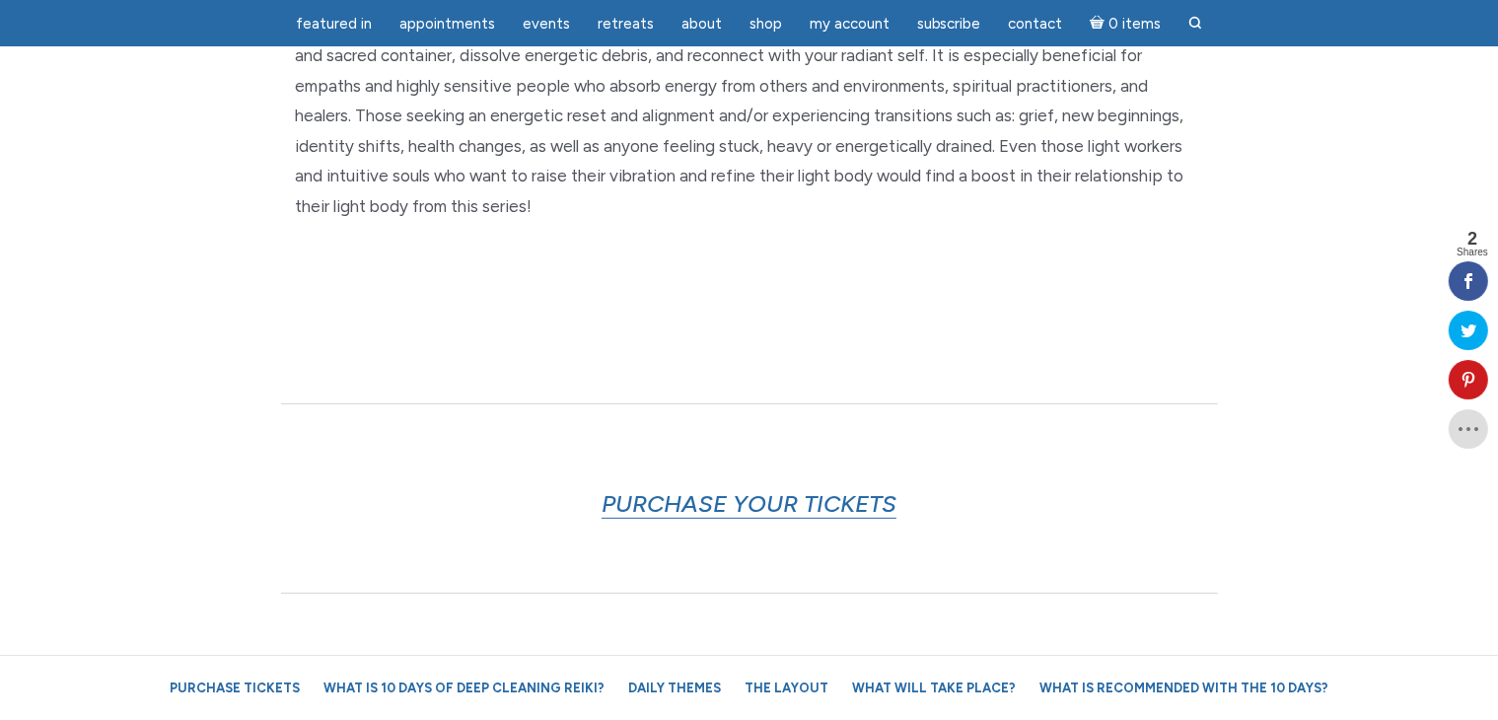
scroll to position [789, 0]
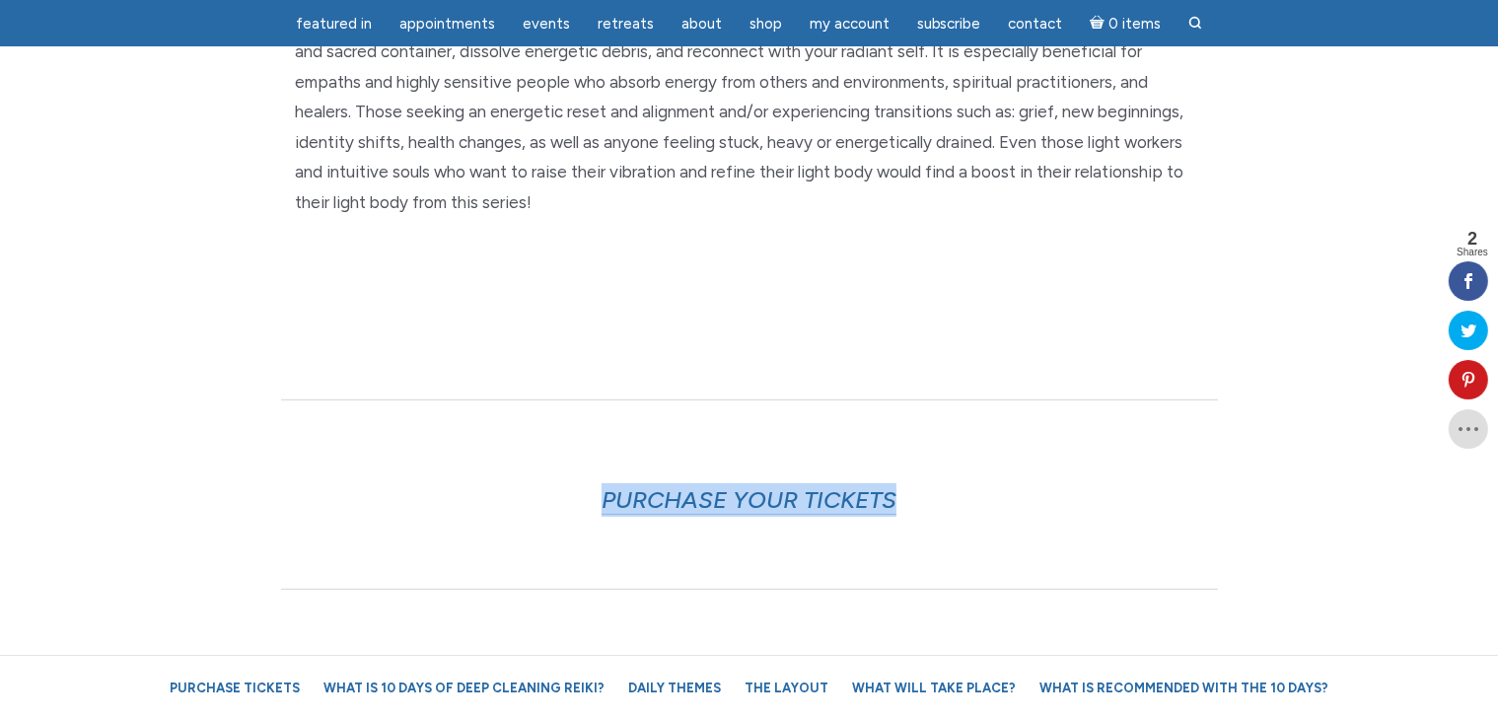
drag, startPoint x: 924, startPoint y: 498, endPoint x: 565, endPoint y: 470, distance: 360.0
click at [565, 470] on div "PURCHASE YOUR TICKETS" at bounding box center [749, 494] width 937 height 191
copy link "PURCHASE YOUR TICKETS"
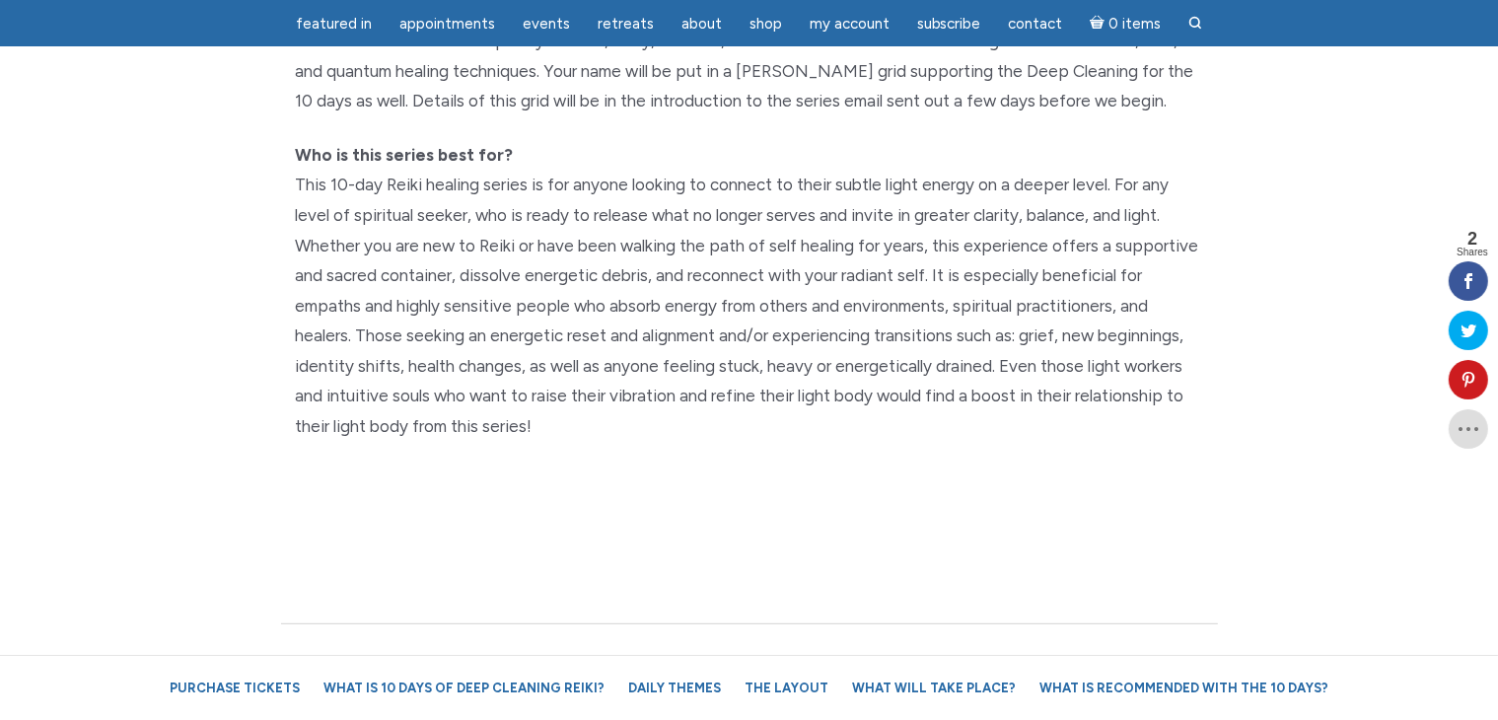
scroll to position [493, 0]
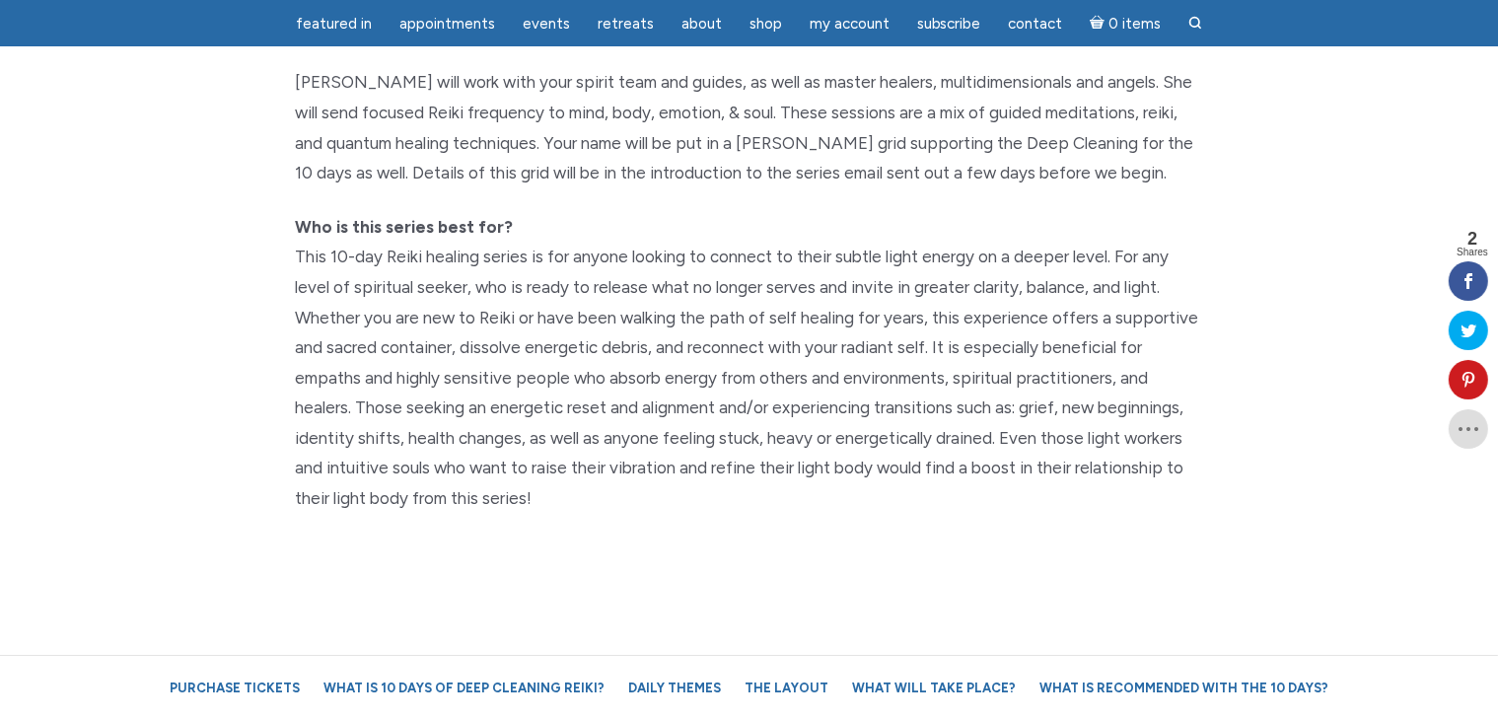
click at [746, 567] on section "October 15th – 24th, 2025 10 Days of Reiki: A powerful 10-day Reiki series is d…" at bounding box center [749, 141] width 1498 height 952
drag, startPoint x: 544, startPoint y: 496, endPoint x: 280, endPoint y: 227, distance: 377.3
click at [281, 227] on div "October 15th – 24th, 2025 10 Days of Reiki: A powerful 10-day Reiki series is d…" at bounding box center [749, 141] width 937 height 794
copy p "Who is this series best for? This 10-day Reiki healing series is for anyone loo…"
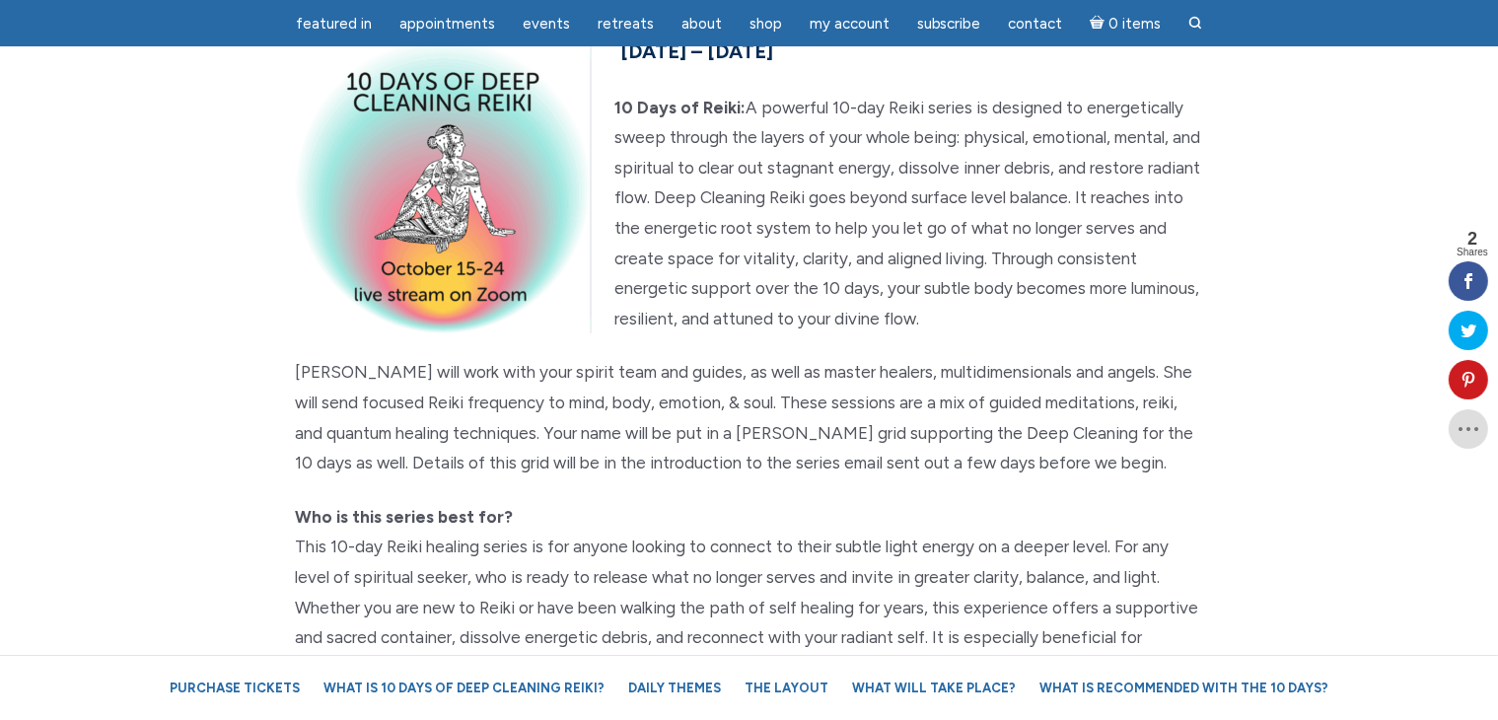
scroll to position [197, 0]
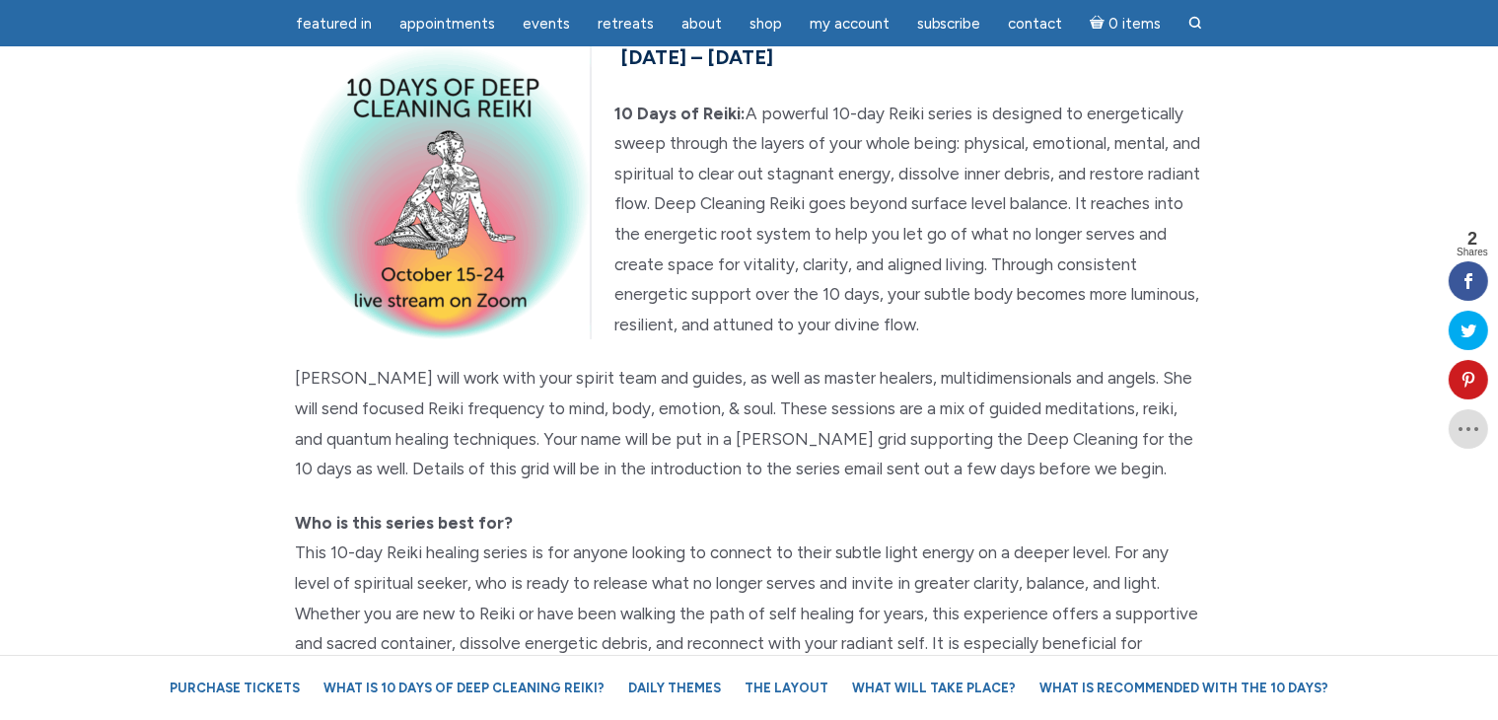
click at [1087, 467] on p "Jamie will work with your spirit team and guides, as well as master healers, mu…" at bounding box center [749, 423] width 907 height 120
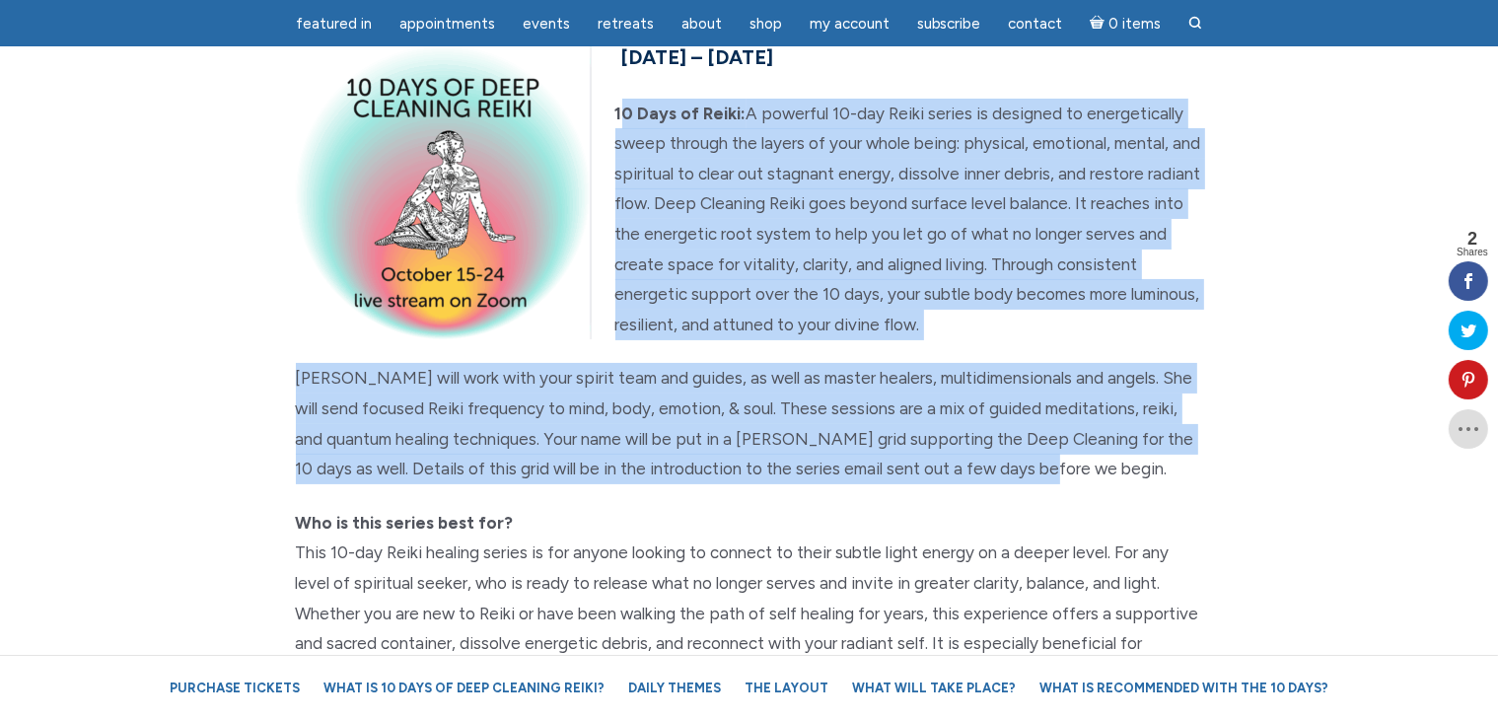
drag, startPoint x: 1072, startPoint y: 466, endPoint x: 619, endPoint y: 92, distance: 587.6
click at [619, 92] on div "October 15th – 24th, 2025 10 Days of Reiki: A powerful 10-day Reiki series is d…" at bounding box center [749, 436] width 937 height 794
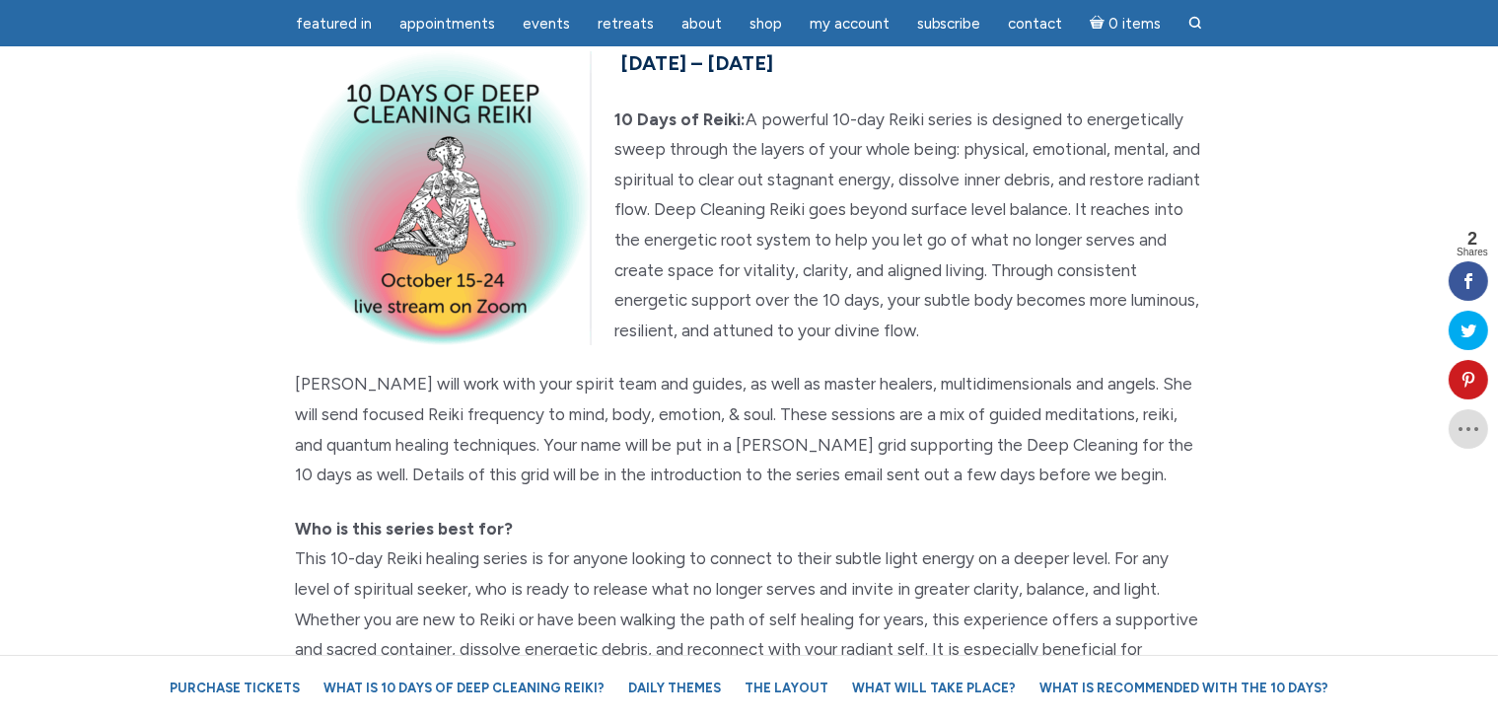
scroll to position [99, 0]
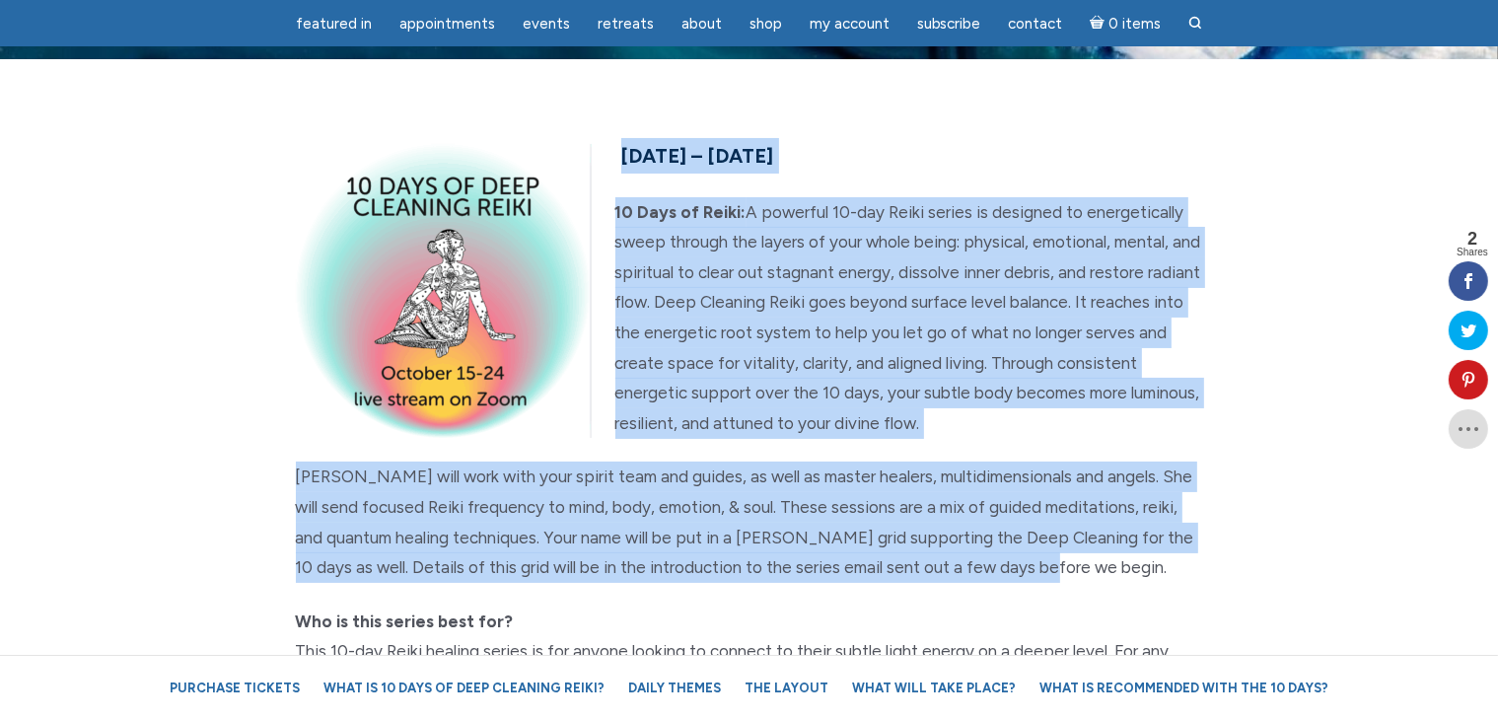
drag, startPoint x: 1054, startPoint y: 565, endPoint x: 623, endPoint y: 159, distance: 592.3
click at [623, 159] on div "October 15th – 24th, 2025 10 Days of Reiki: A powerful 10-day Reiki series is d…" at bounding box center [749, 535] width 937 height 794
copy div "October 15th – 24th, 2025 10 Days of Reiki: A powerful 10-day Reiki series is d…"
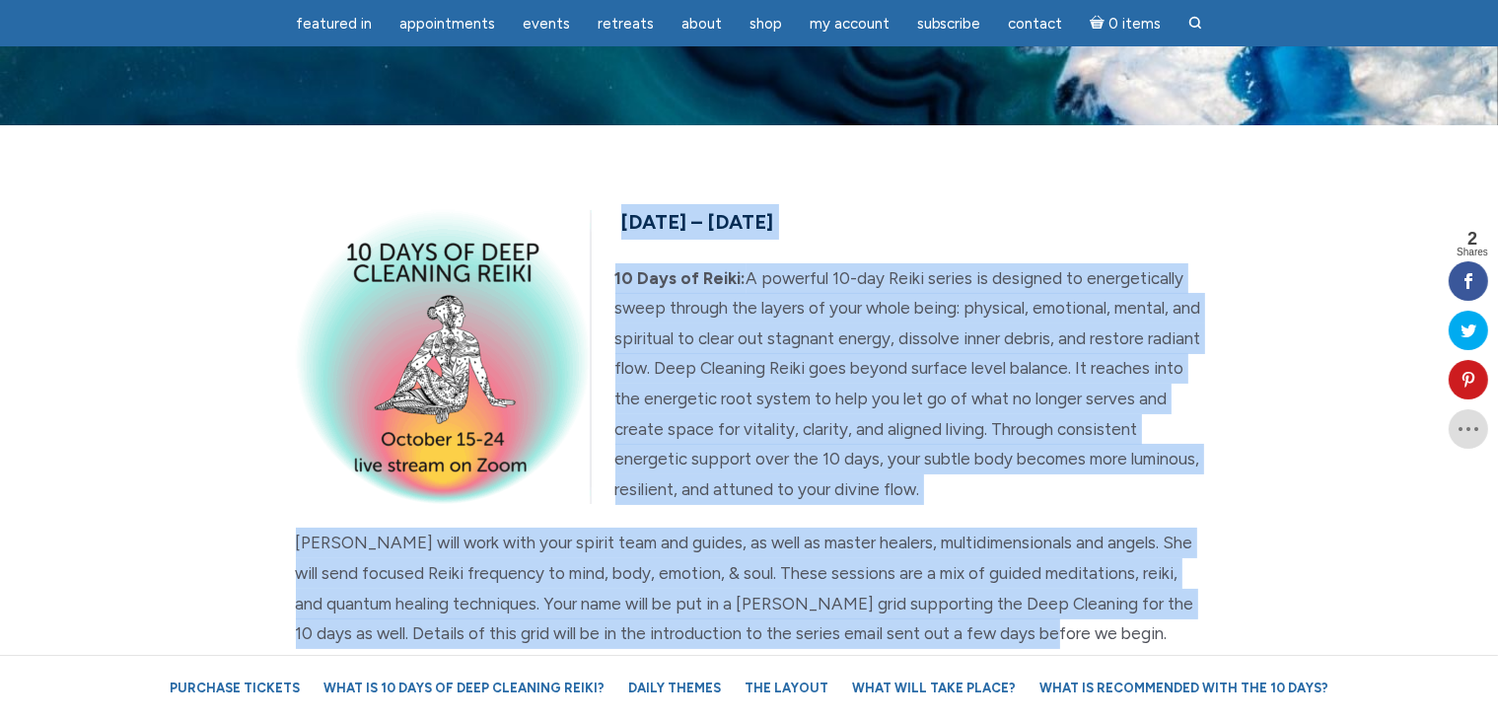
scroll to position [0, 0]
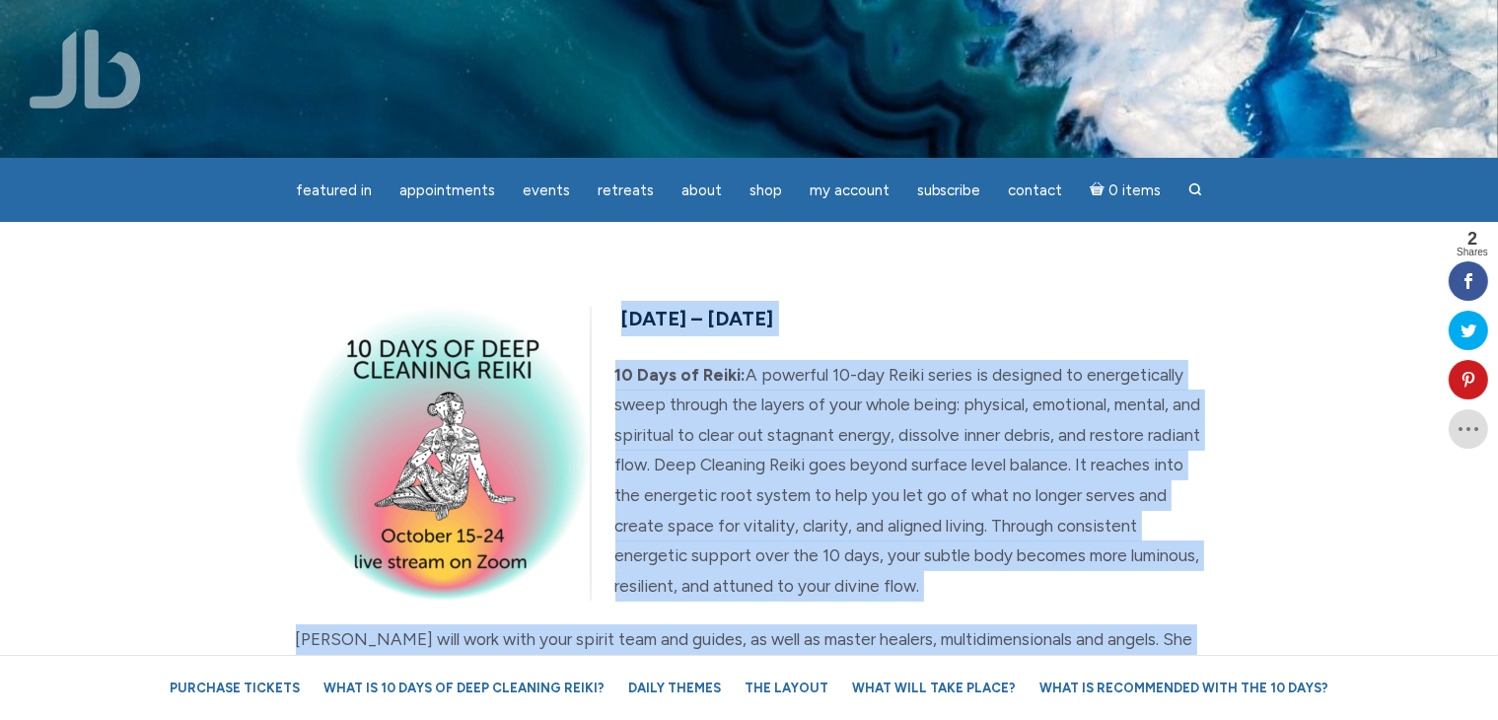
click at [1099, 284] on section "October 15th – 24th, 2025 10 Days of Reiki: A powerful 10-day Reiki series is d…" at bounding box center [749, 698] width 1498 height 952
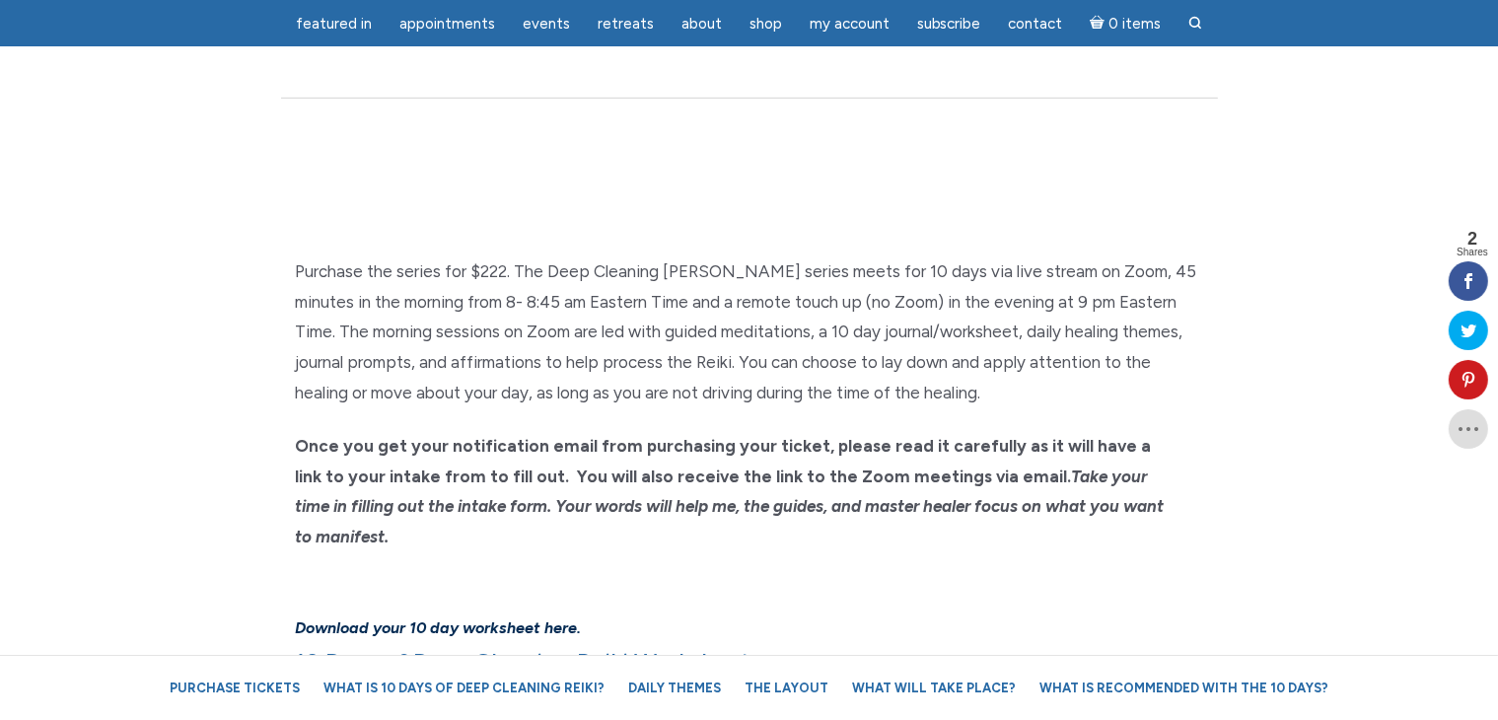
scroll to position [1282, 0]
drag, startPoint x: 427, startPoint y: 296, endPoint x: 615, endPoint y: 289, distance: 188.5
click at [615, 289] on p "Purchase the series for $222. The Deep Cleaning Reiki series meets for 10 days …" at bounding box center [749, 329] width 907 height 151
copy p "8- 8:45 am Eastern Time"
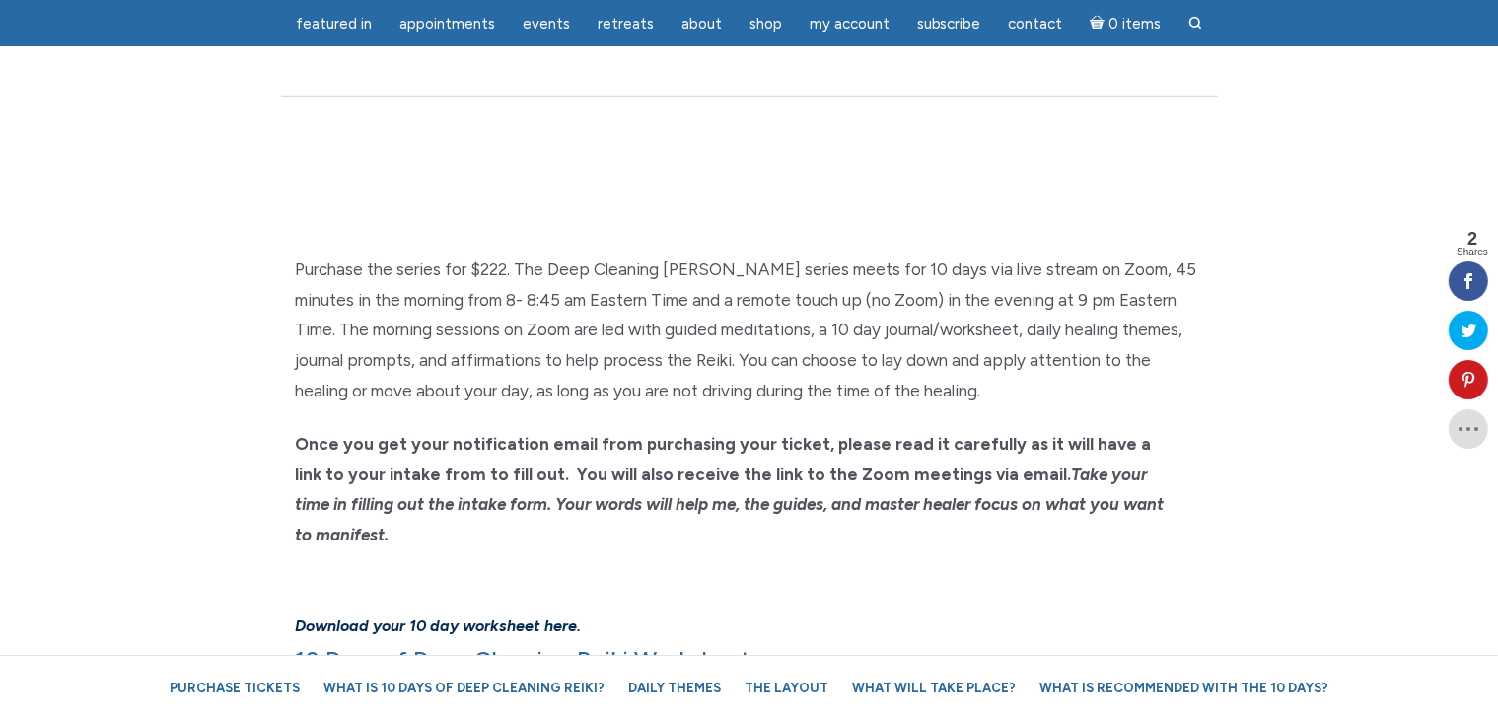
click at [917, 596] on h6 "Download your 10 day worksheet here. 10 Days of Deep Cleaning Reiki Worksheet" at bounding box center [749, 625] width 907 height 103
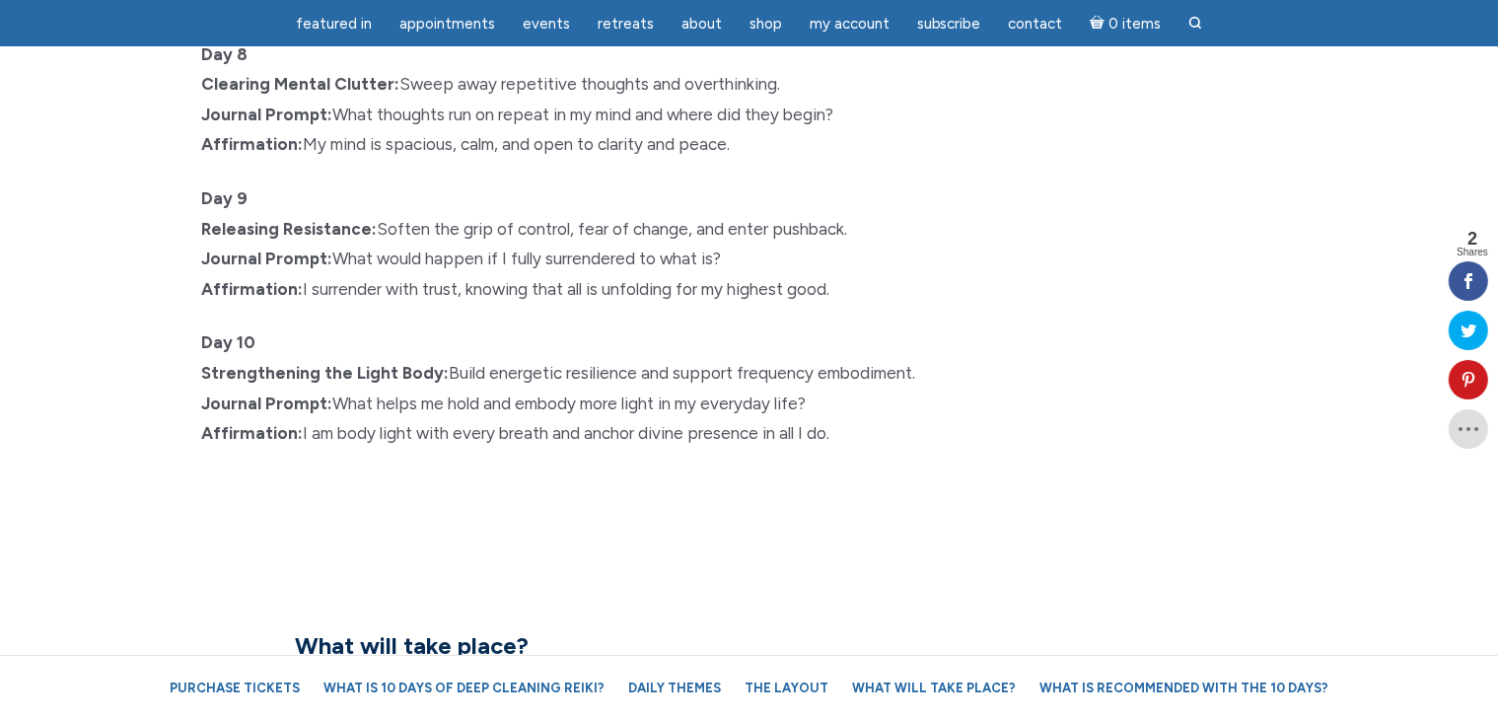
scroll to position [3550, 0]
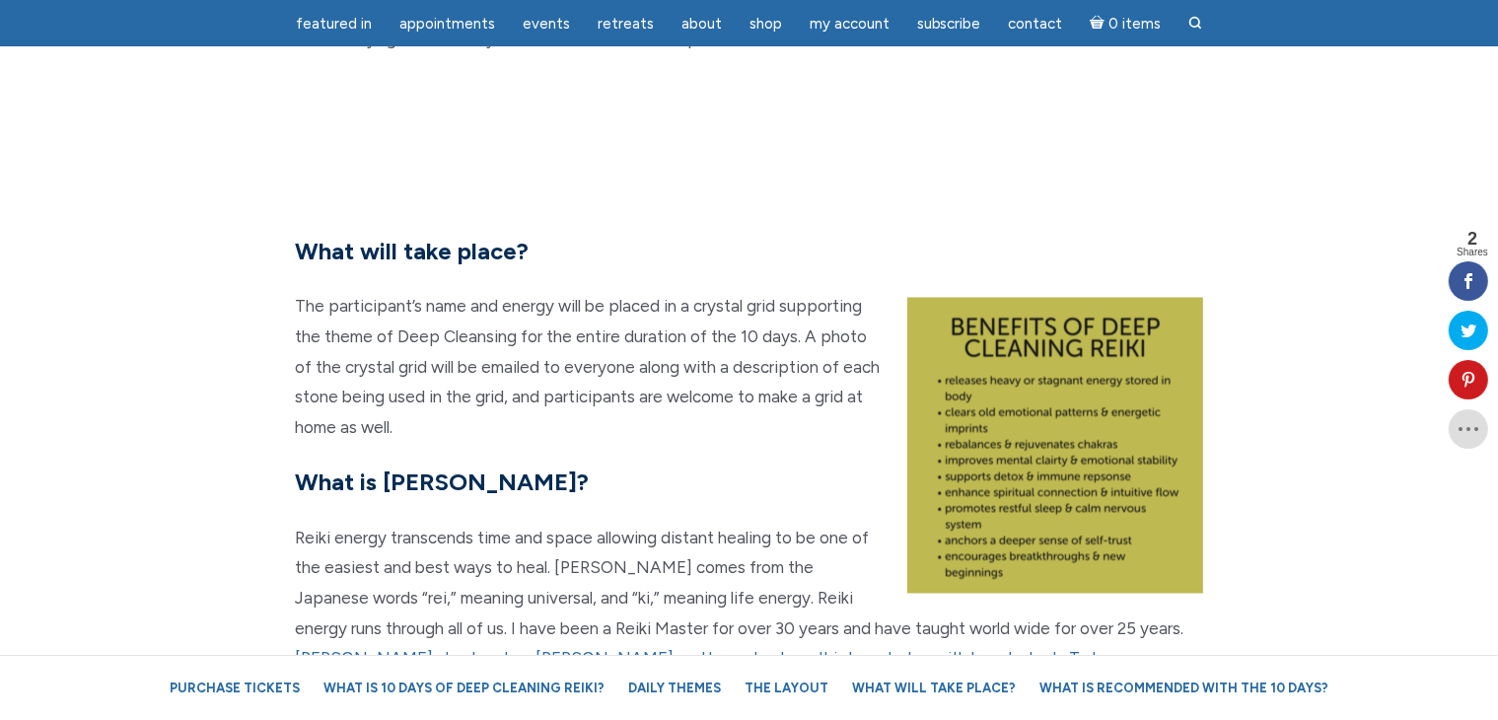
click at [1021, 472] on img "main" at bounding box center [1055, 446] width 296 height 296
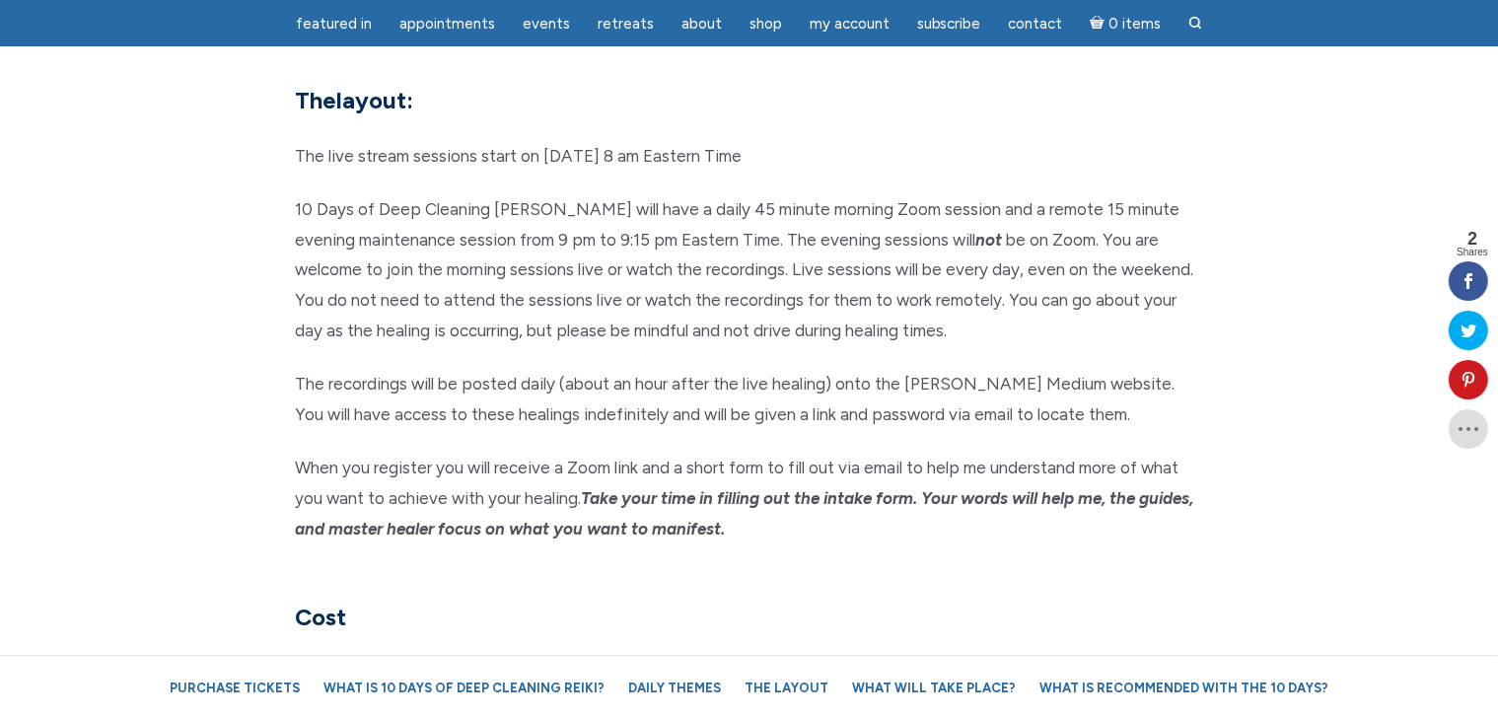
scroll to position [5029, 0]
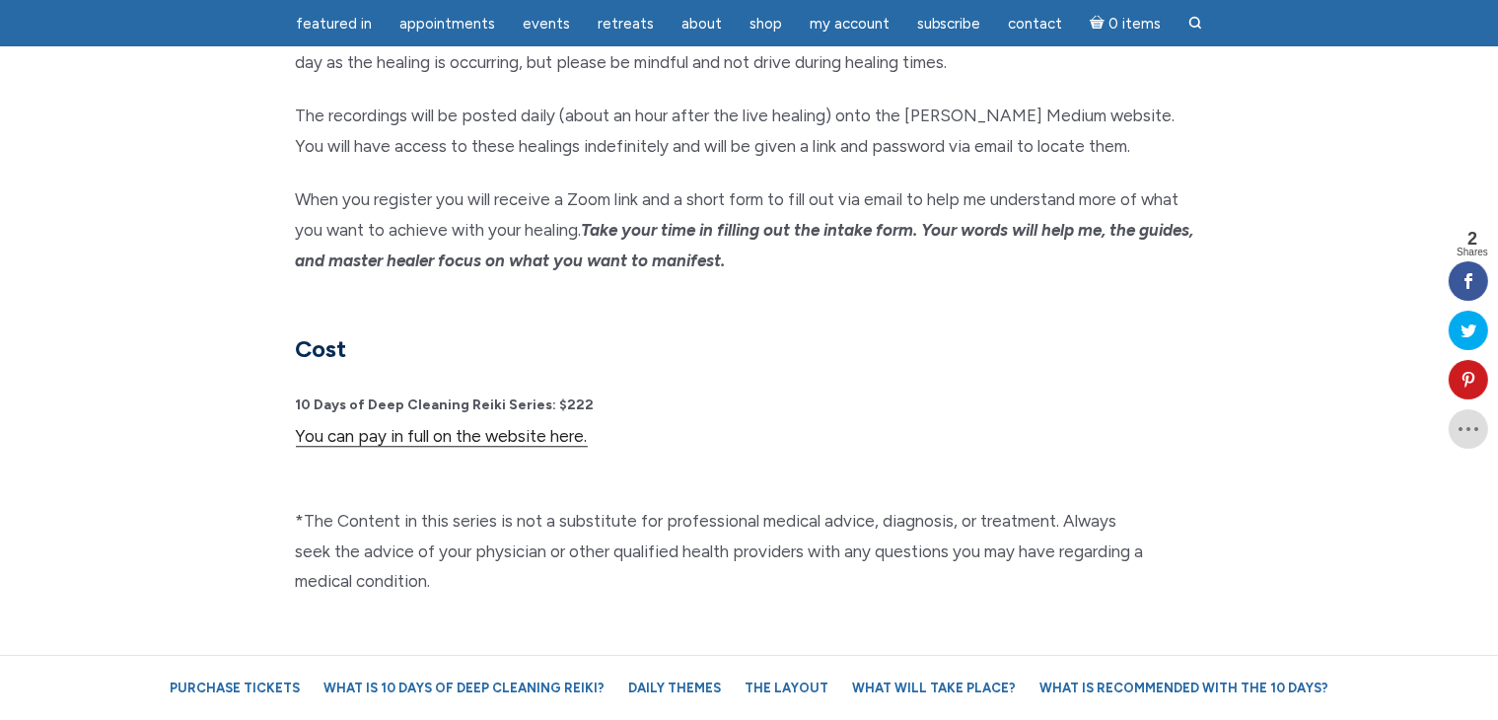
click at [533, 426] on link "You can pay in full on the website here." at bounding box center [442, 436] width 292 height 21
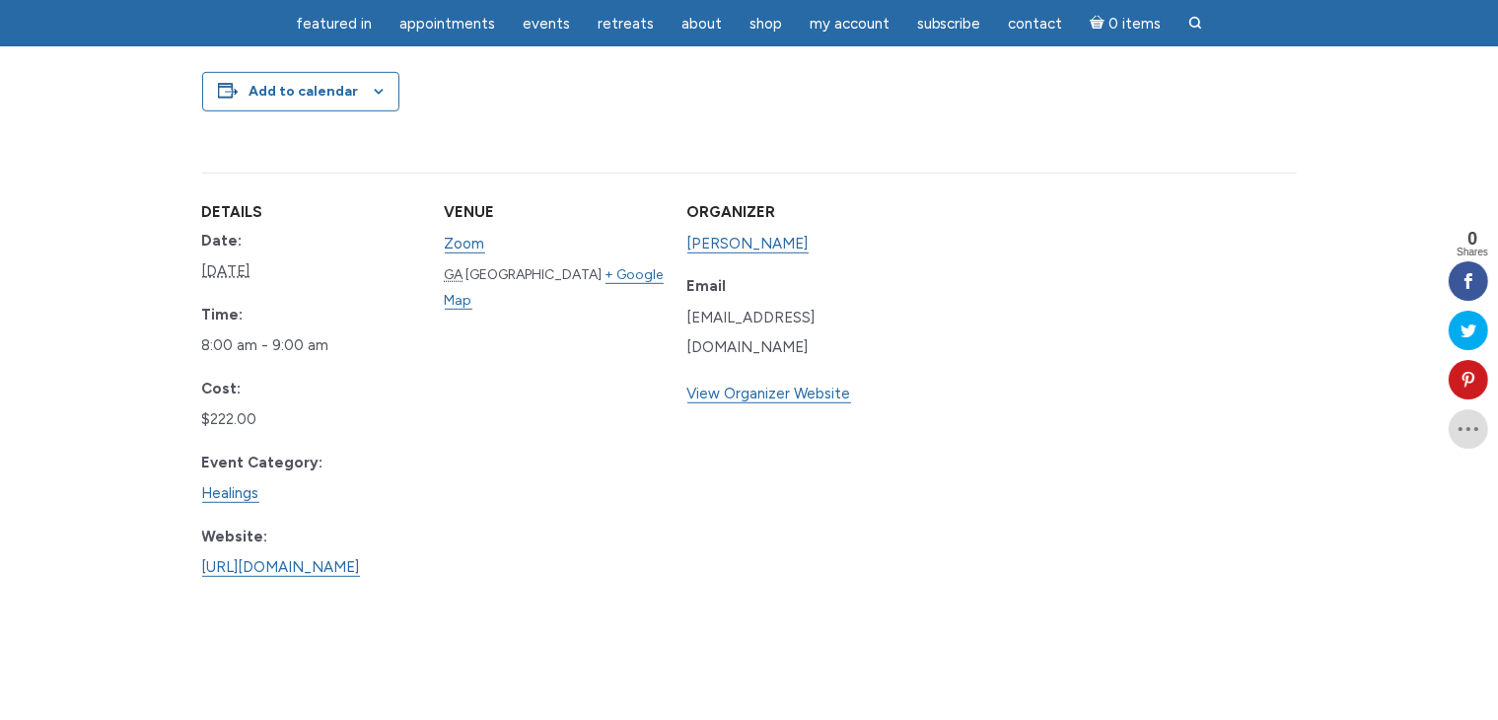
scroll to position [1085, 0]
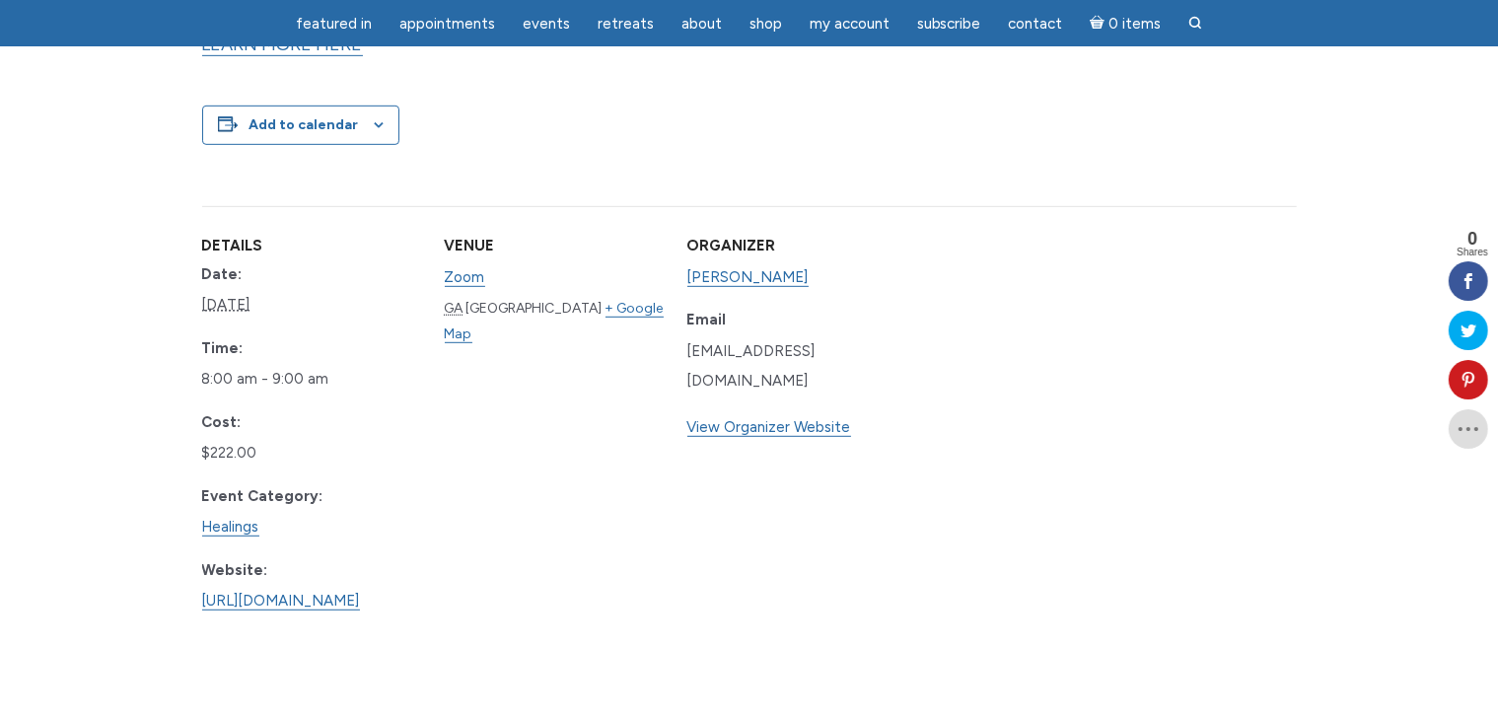
click at [486, 443] on div "Details Date: [DATE] Time: 8:00 am - 9:00 am Cost: $222.00 Event Category: Heal…" at bounding box center [566, 427] width 728 height 500
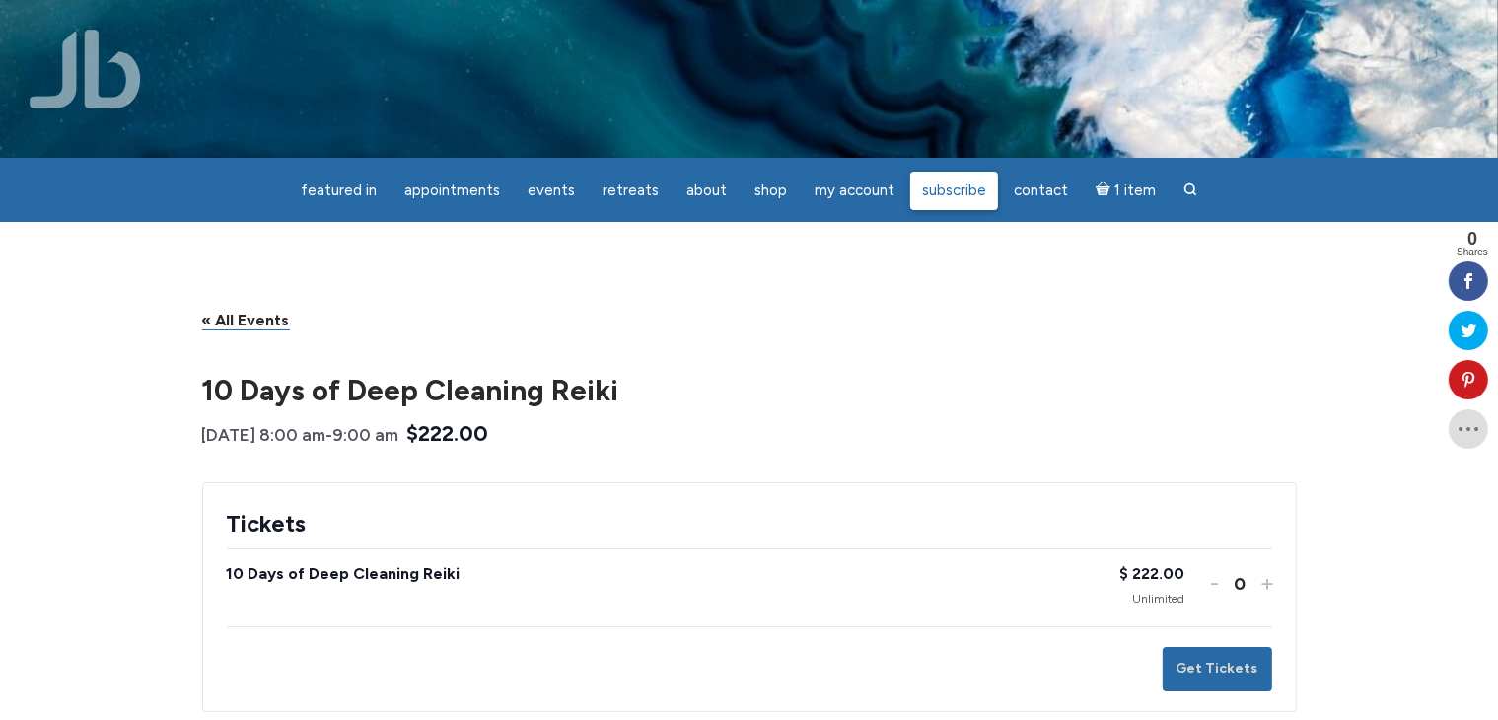
click at [966, 183] on span "Subscribe" at bounding box center [954, 190] width 64 height 18
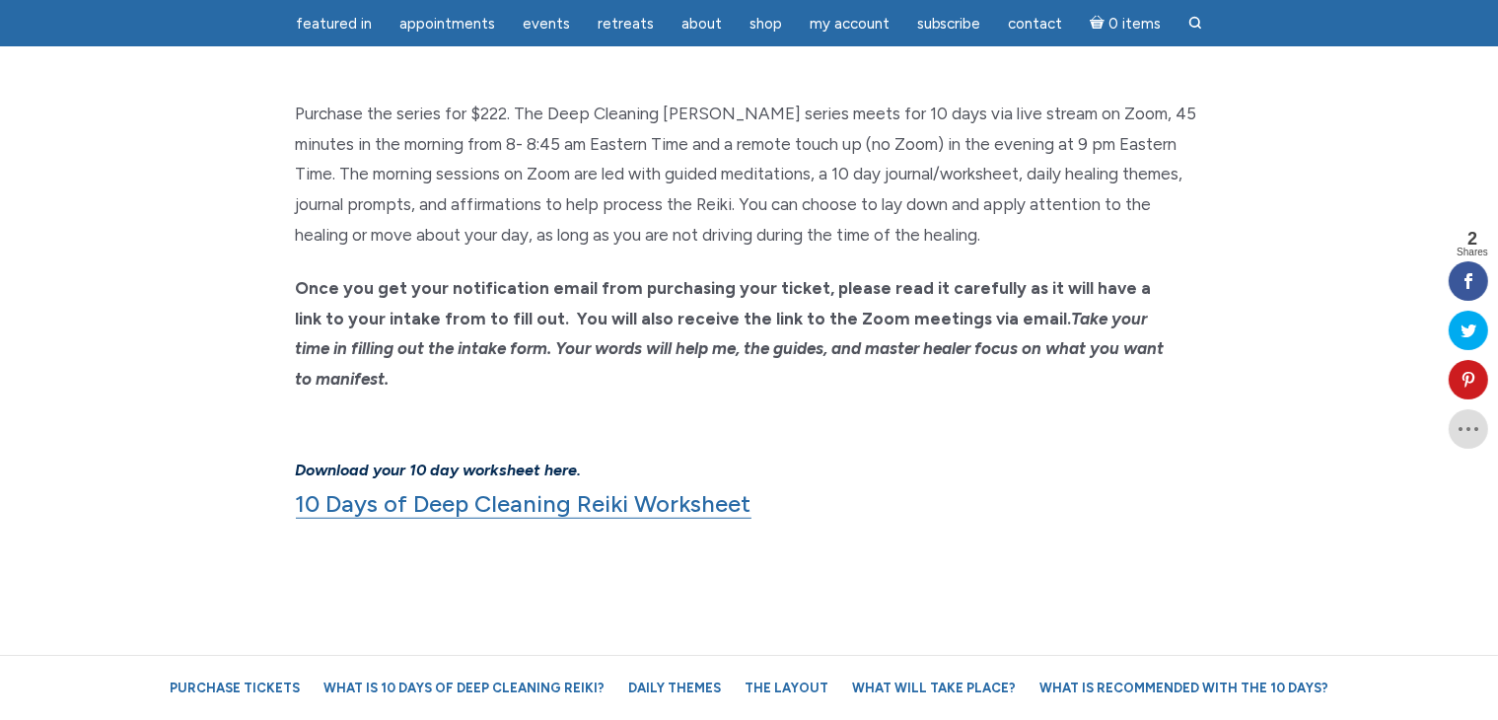
scroll to position [1409, 0]
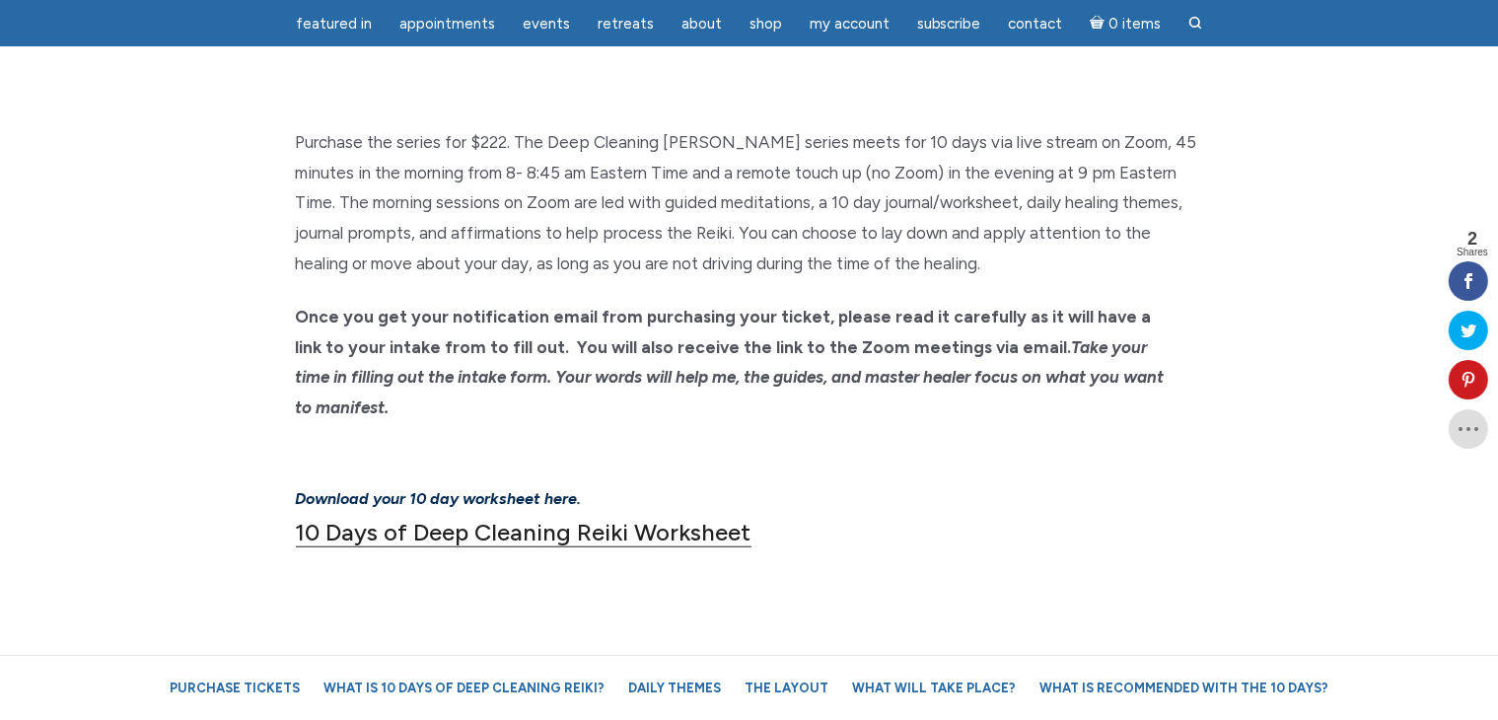
click at [525, 518] on link "10 Days of Deep Cleaning Reiki Worksheet" at bounding box center [524, 533] width 456 height 30
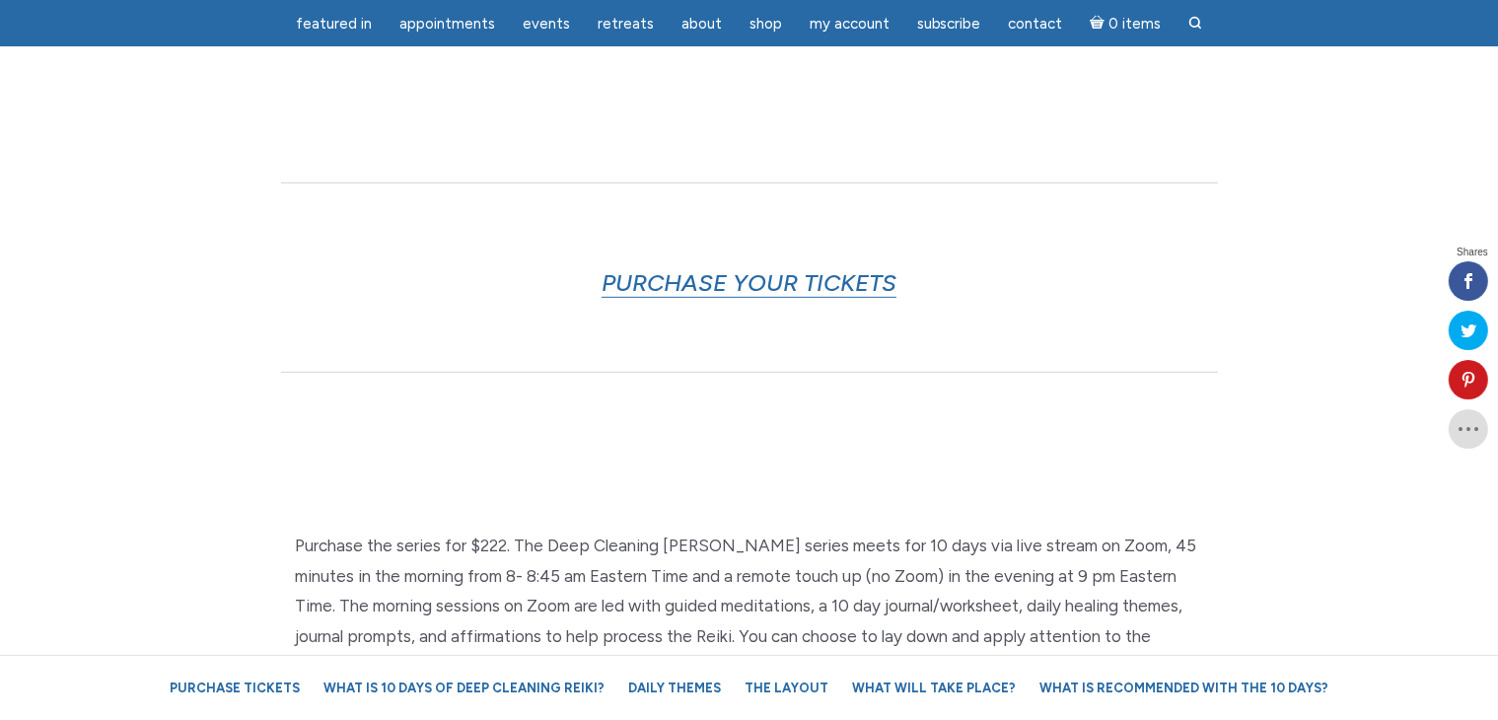
scroll to position [980, 0]
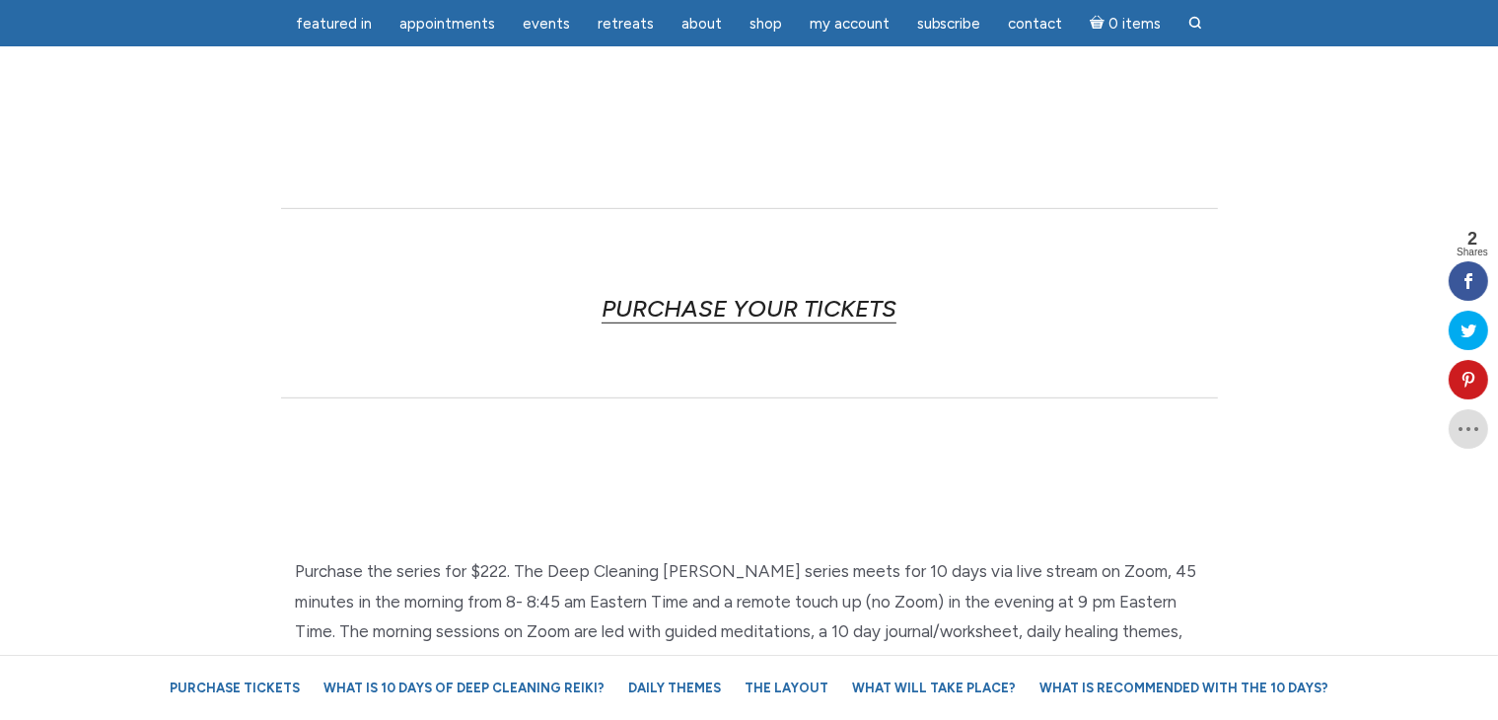
click at [849, 300] on link "PURCHASE YOUR TICKETS" at bounding box center [749, 309] width 295 height 30
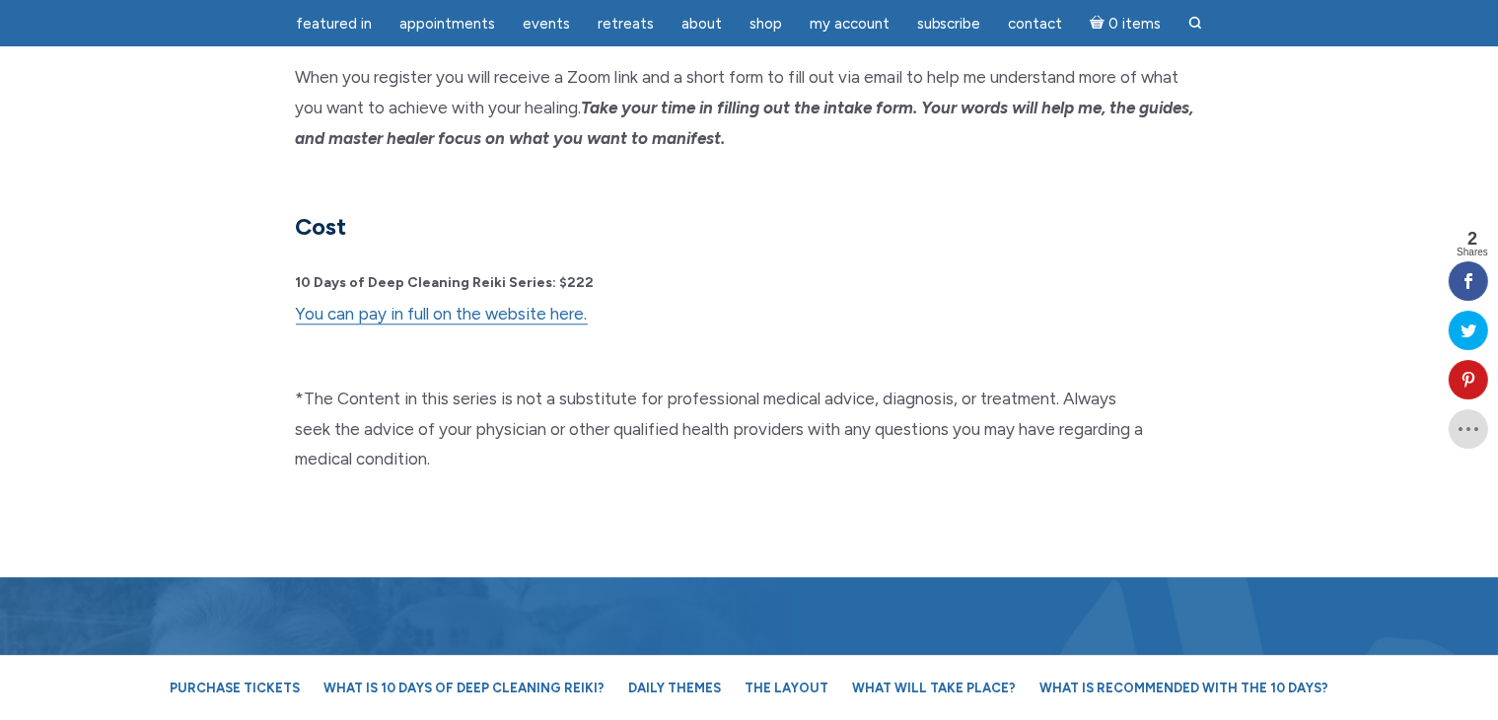
scroll to position [5175, 0]
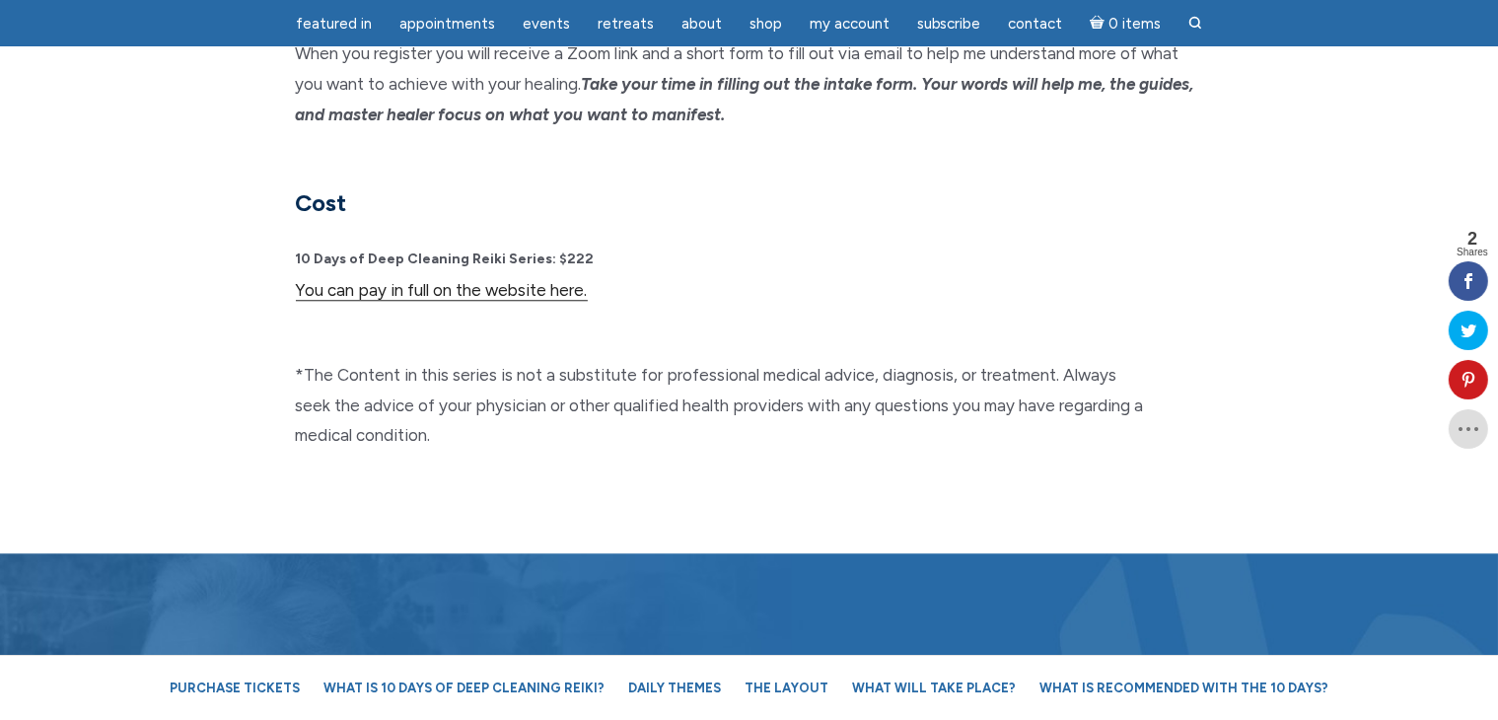
click at [504, 280] on link "You can pay in full on the website here." at bounding box center [442, 290] width 292 height 21
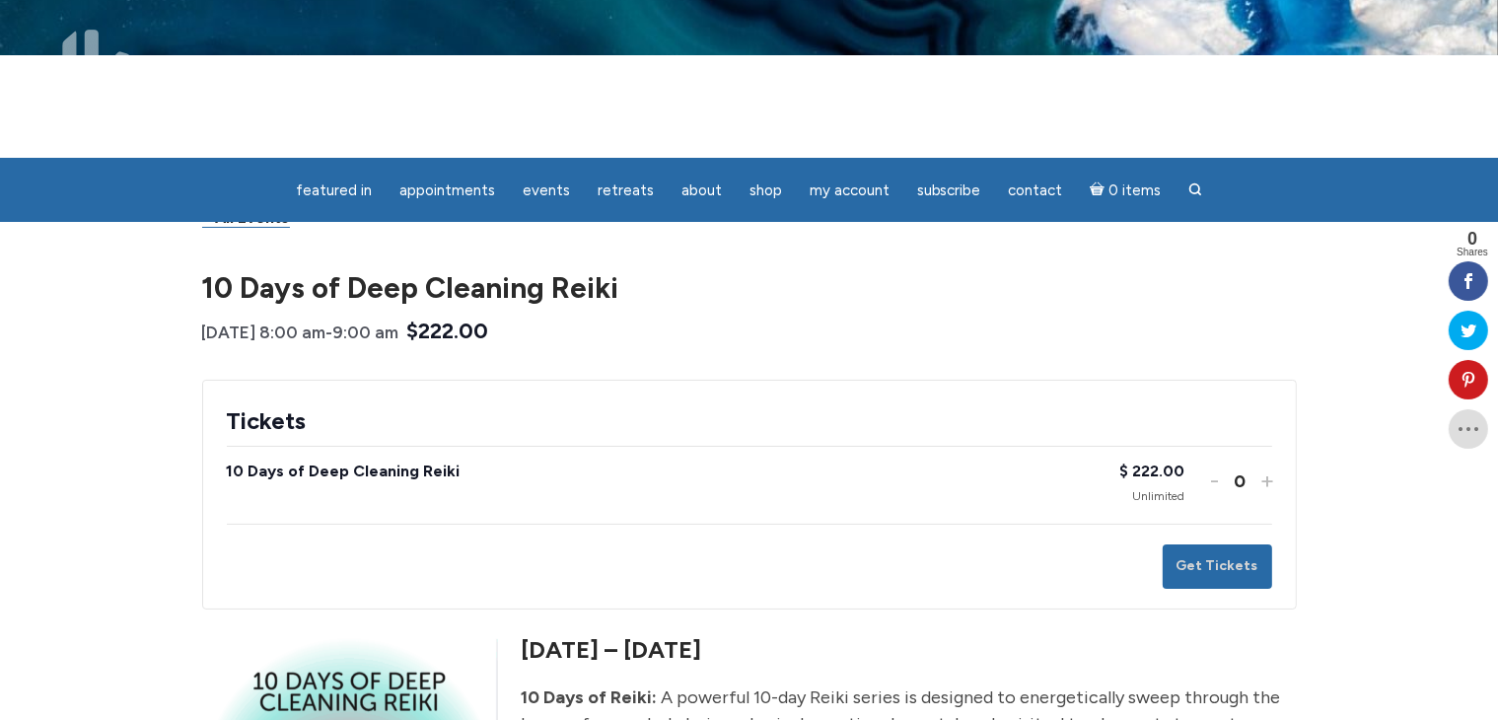
scroll to position [296, 0]
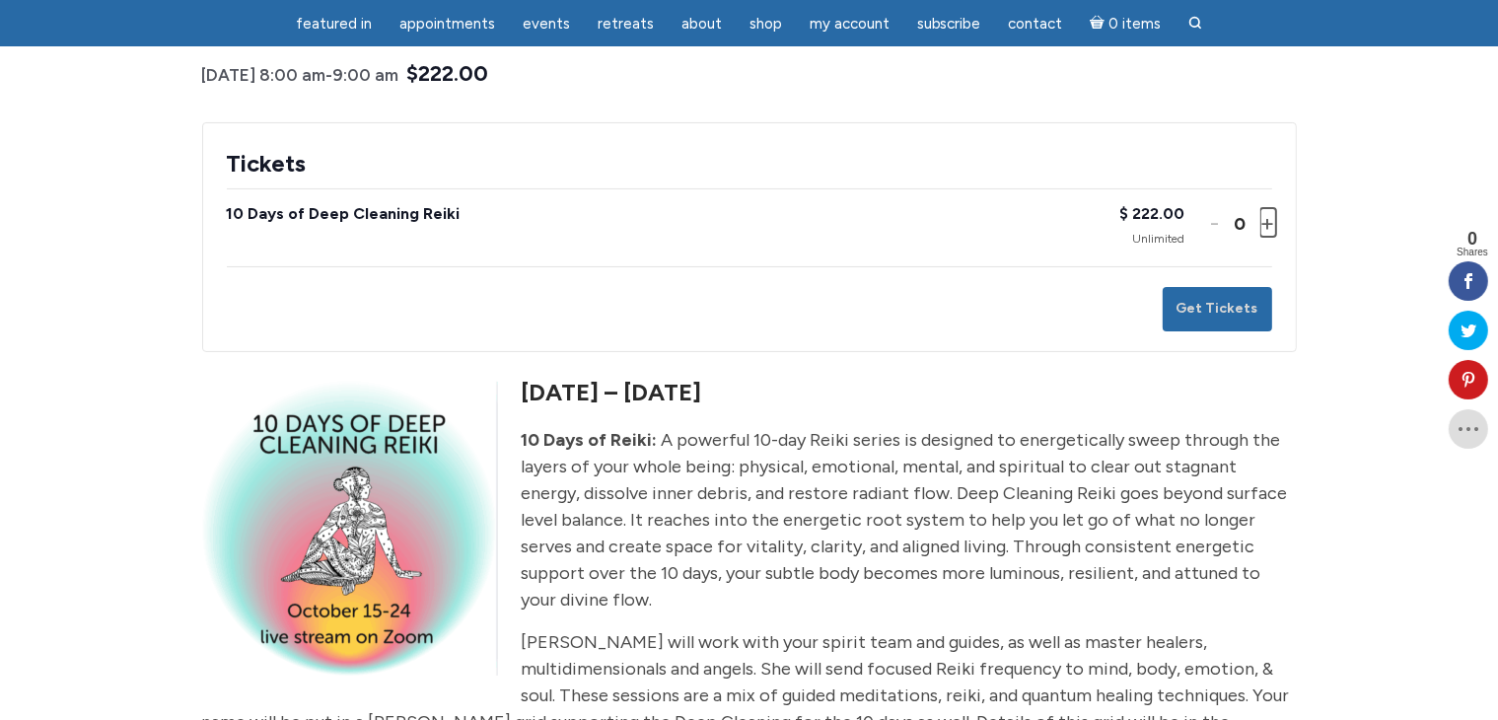
click at [1265, 218] on button "Increase ticket quantity for 10 Days of Deep Cleaning Reiki +" at bounding box center [1266, 222] width 12 height 29
click at [1215, 301] on button "Get Tickets" at bounding box center [1217, 309] width 109 height 44
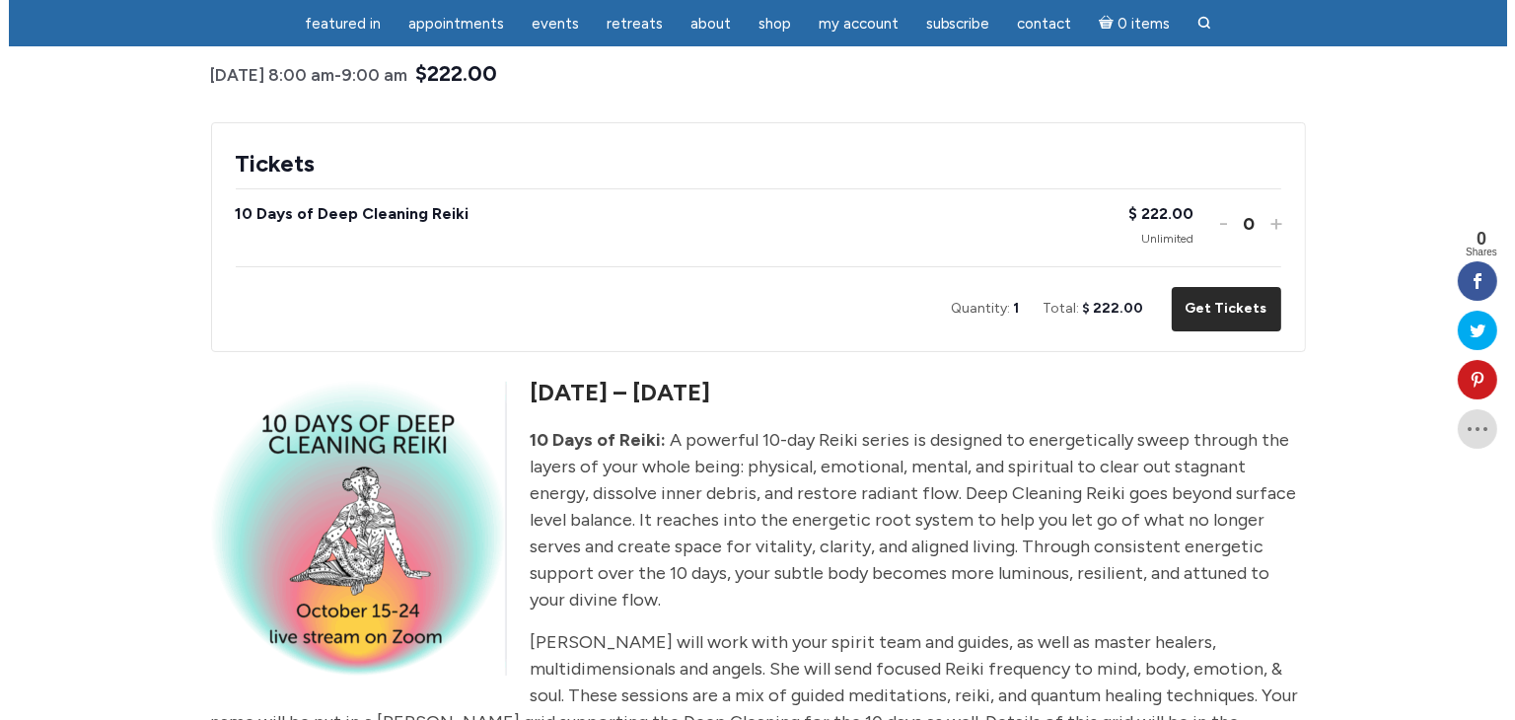
scroll to position [0, 0]
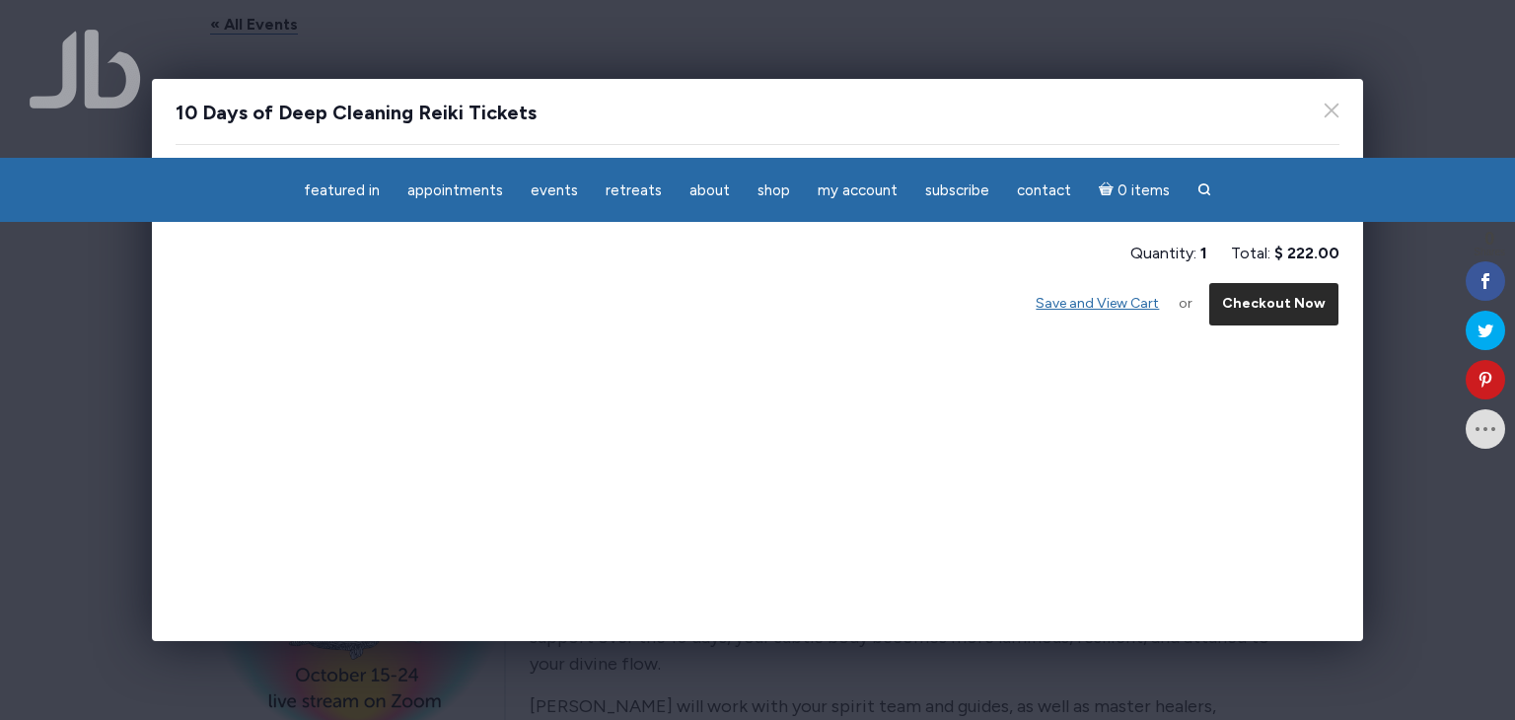
click at [1280, 301] on button "Checkout Now" at bounding box center [1273, 304] width 131 height 44
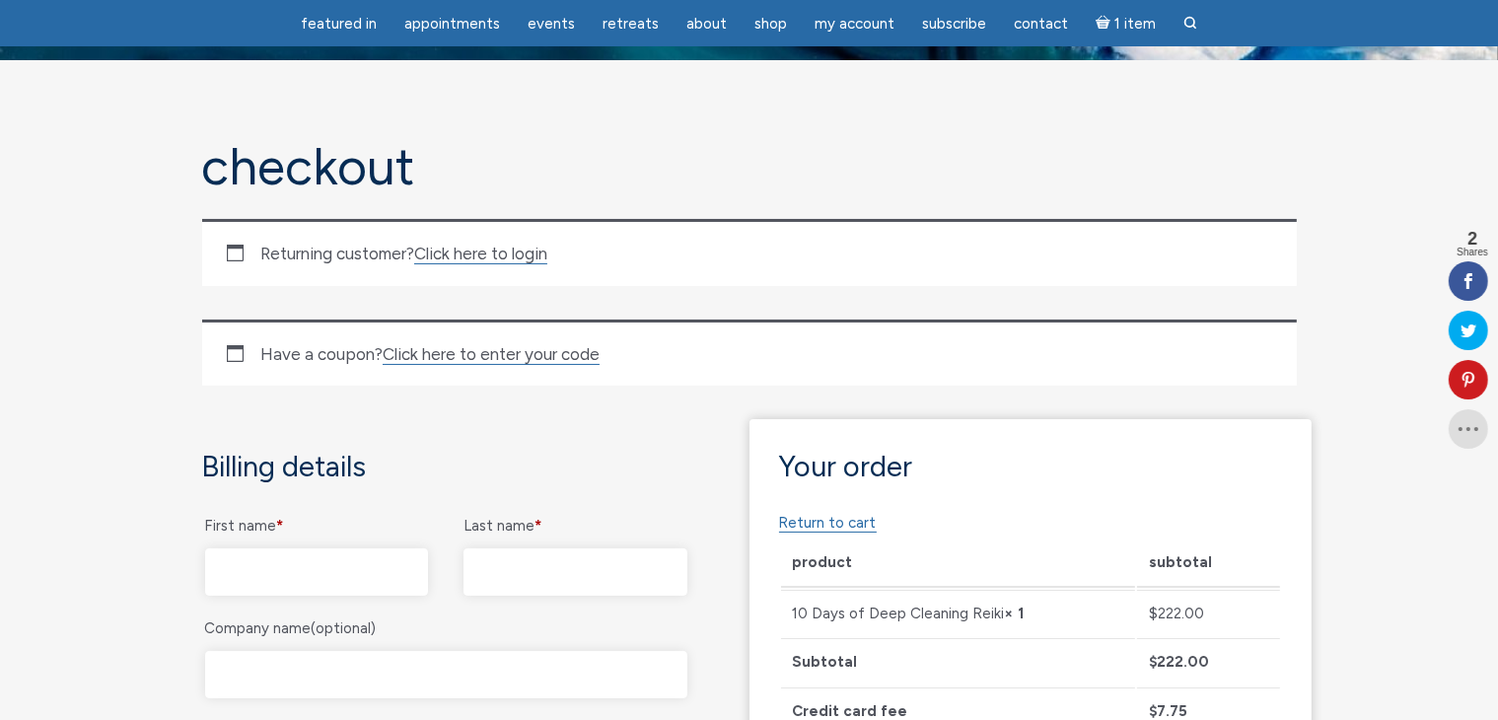
scroll to position [394, 0]
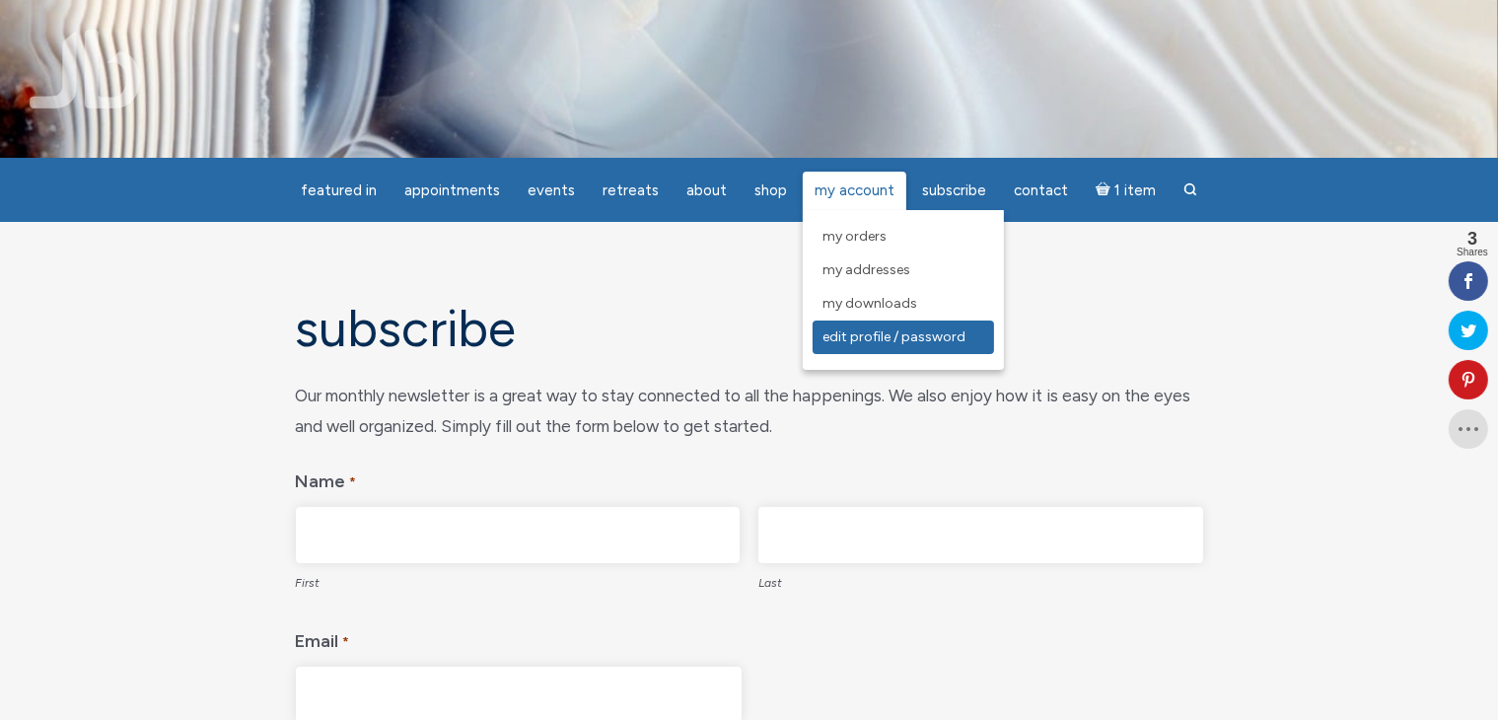
click at [850, 340] on span "Edit Profile / Password" at bounding box center [893, 336] width 143 height 17
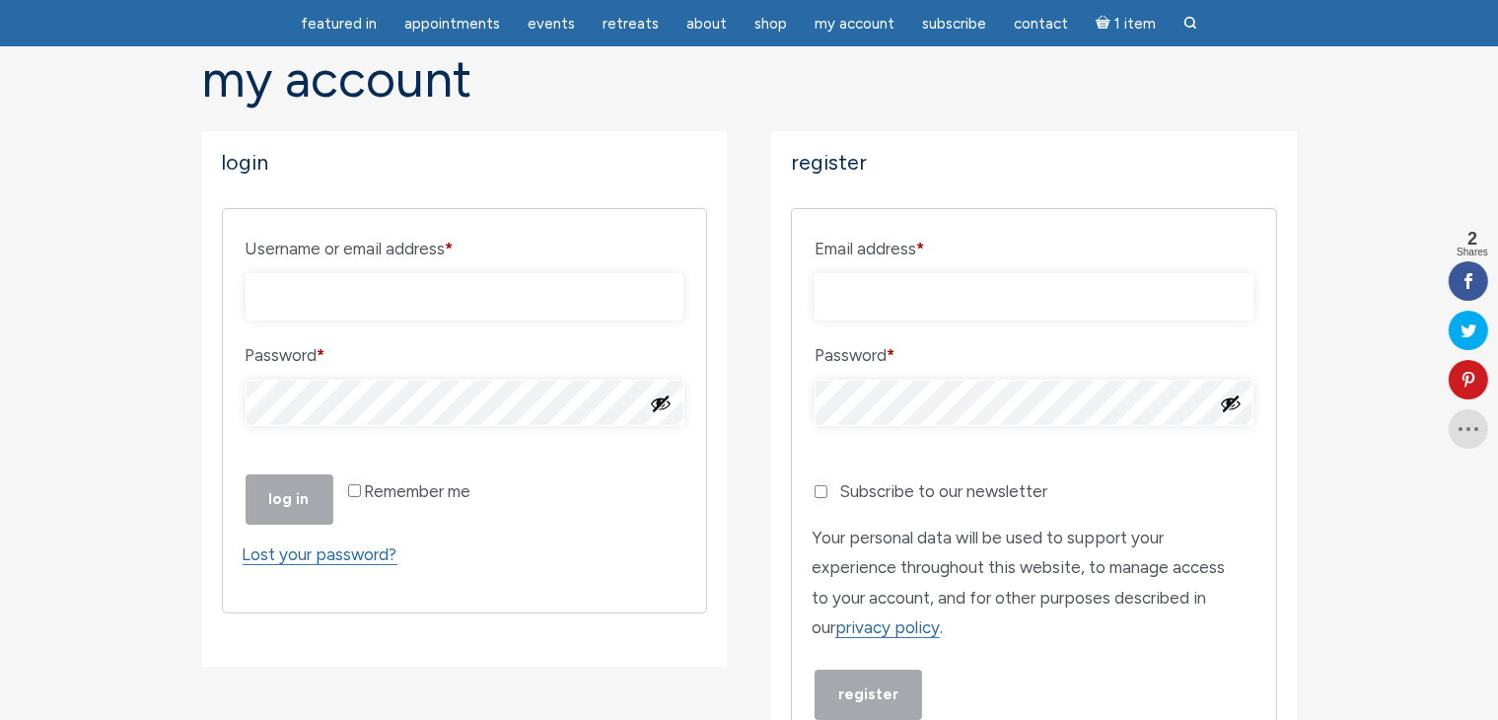
scroll to position [197, 0]
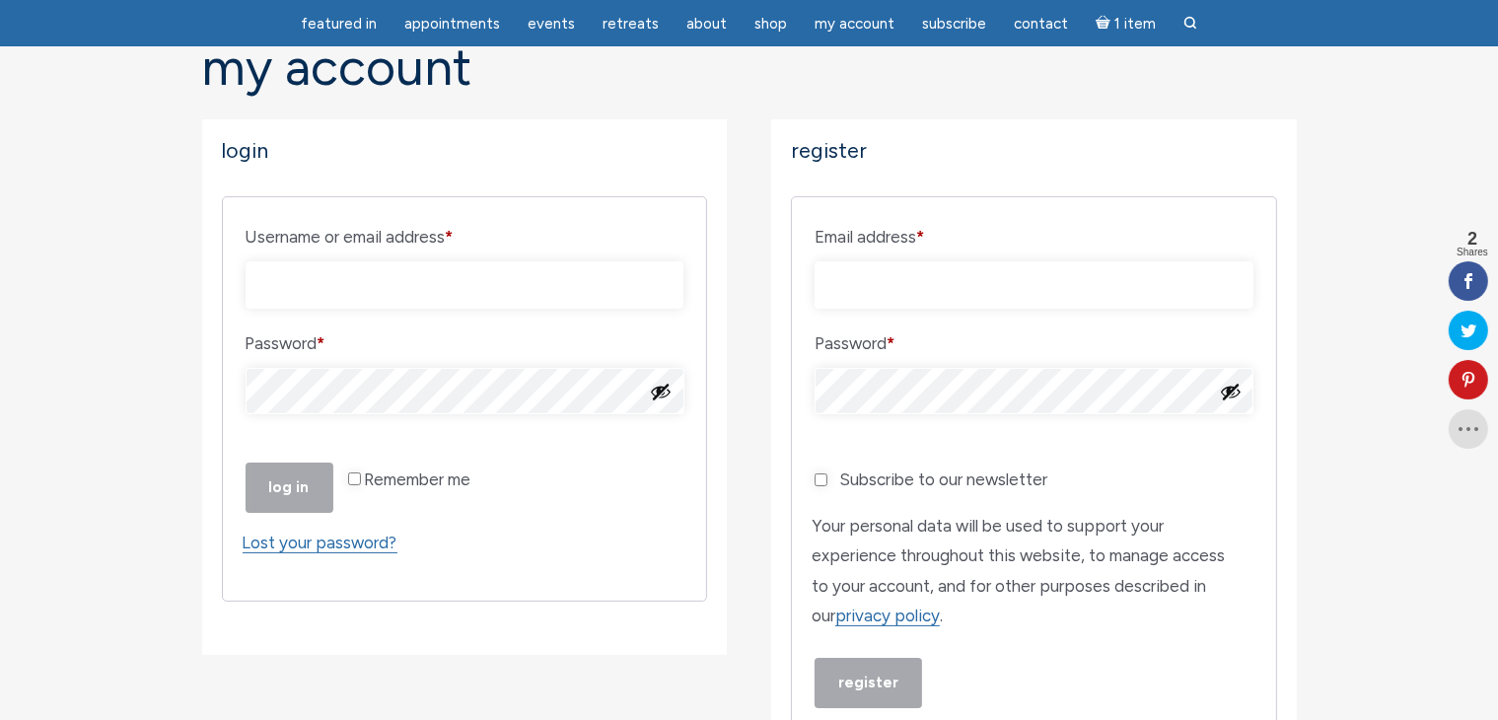
click at [883, 285] on input "Email address * Required" at bounding box center [1034, 284] width 439 height 47
type input "[EMAIL_ADDRESS][DOMAIN_NAME]"
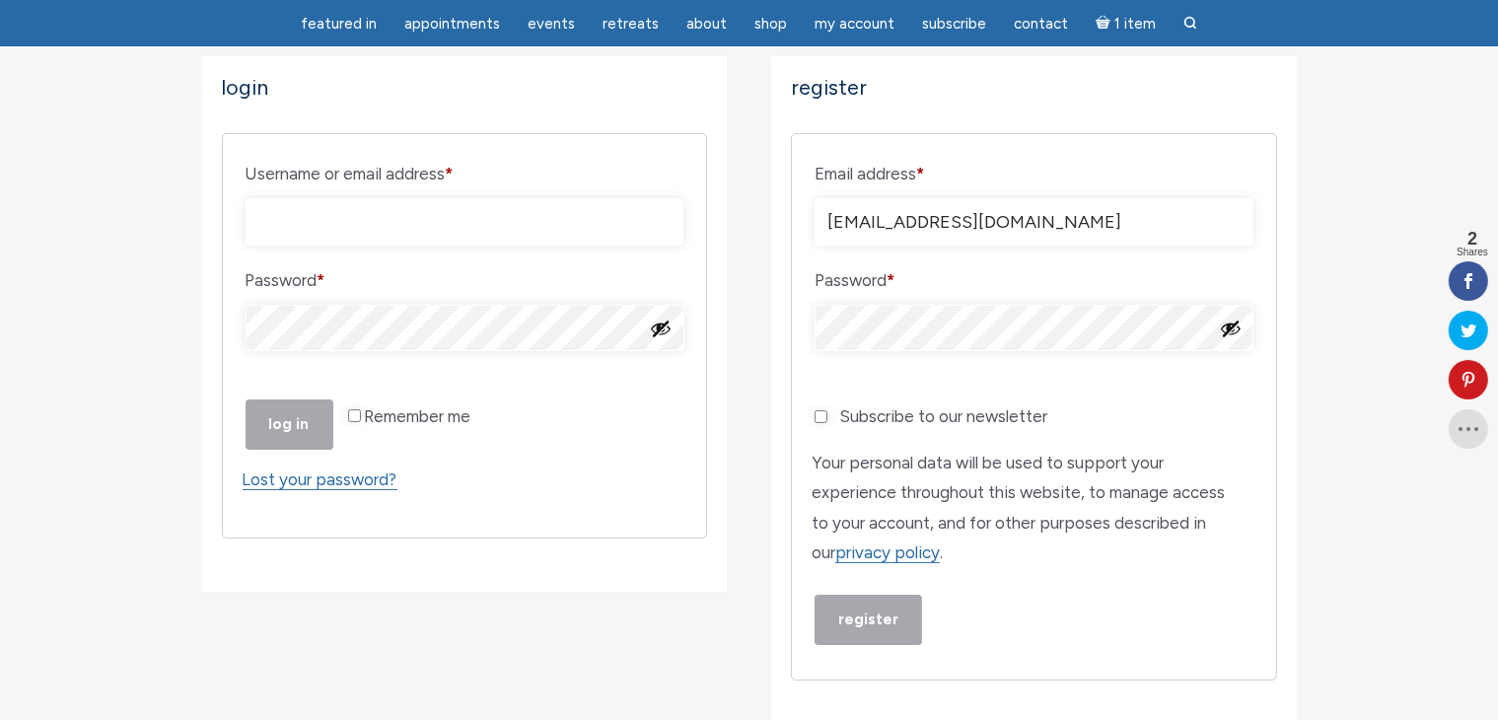
scroll to position [296, 0]
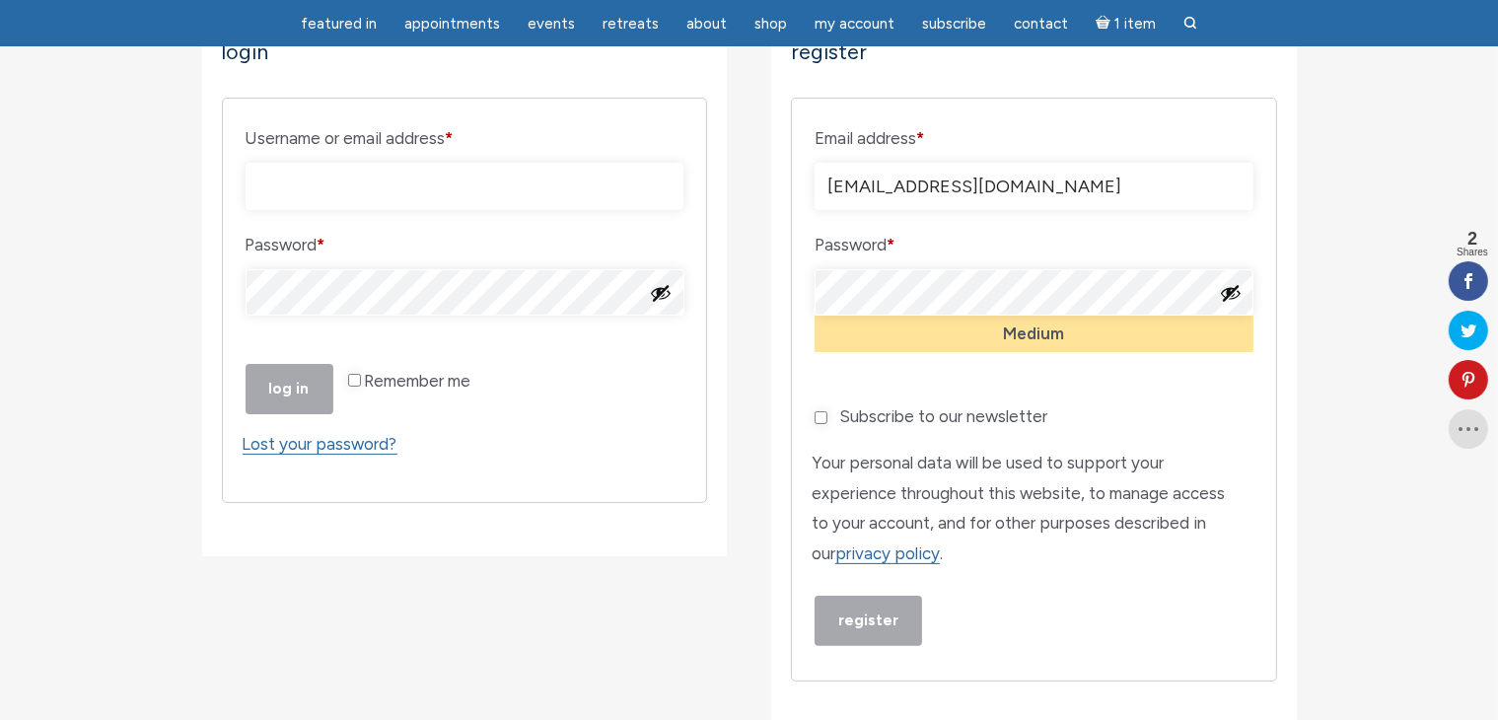
click at [1233, 287] on button "Show password" at bounding box center [1231, 293] width 22 height 22
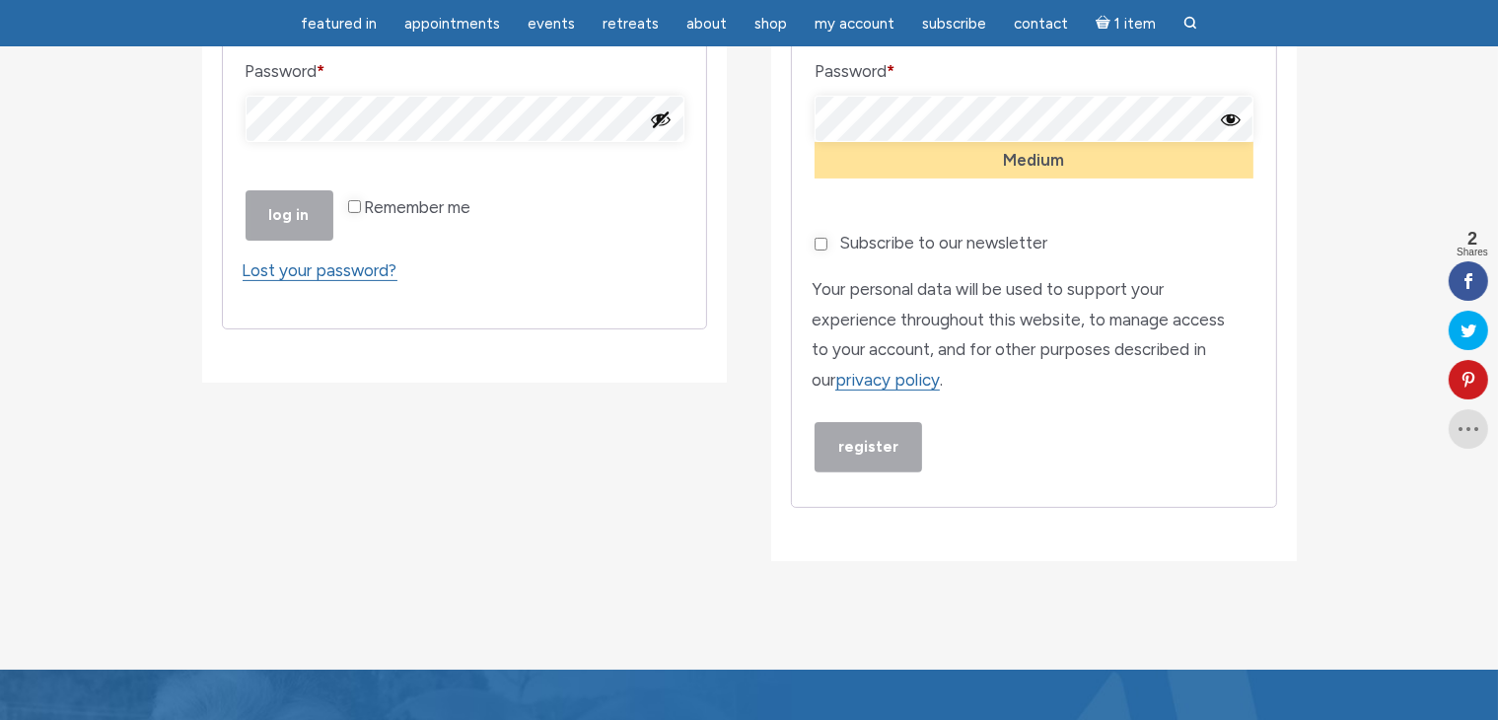
scroll to position [493, 0]
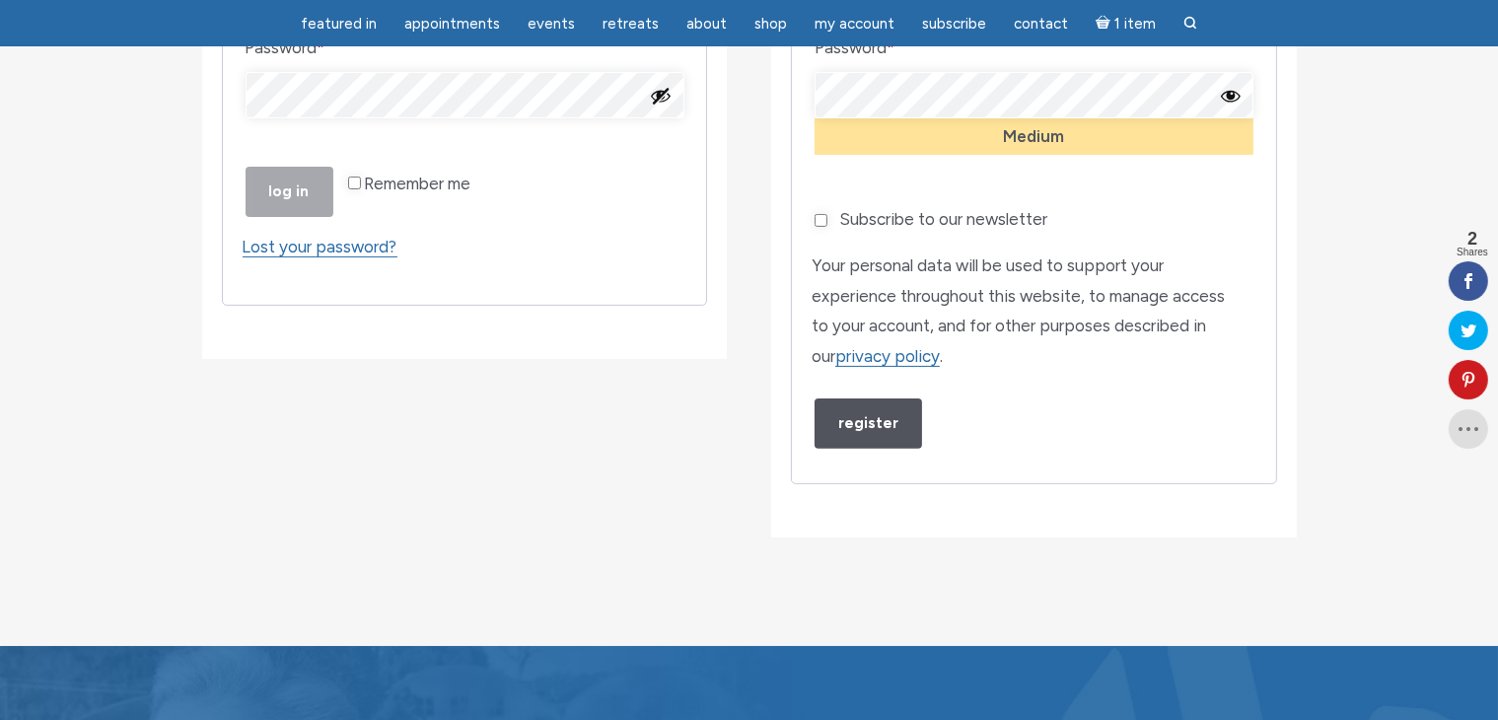
click at [816, 227] on input "Subscribe to our newsletter" at bounding box center [821, 220] width 13 height 13
checkbox input "true"
click at [852, 449] on button "Register" at bounding box center [868, 423] width 107 height 50
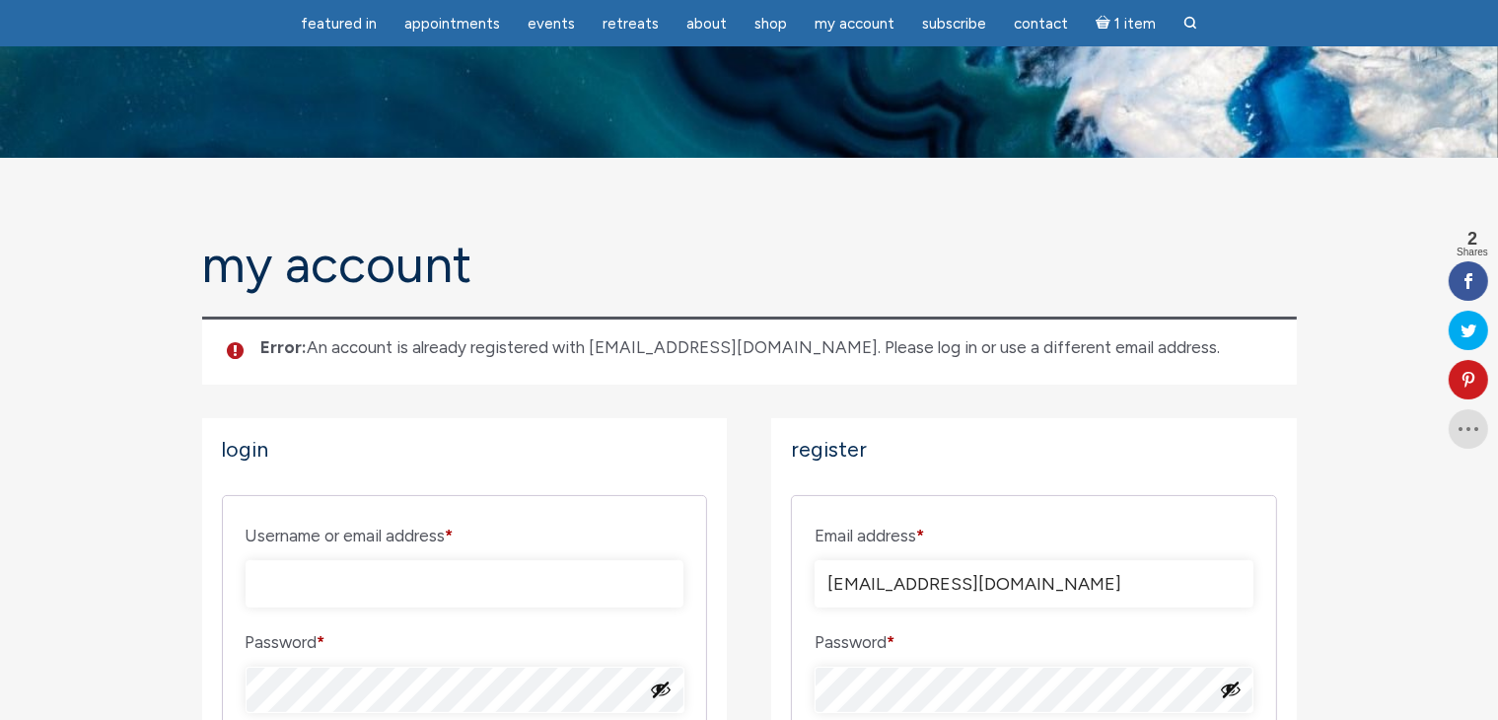
scroll to position [99, 0]
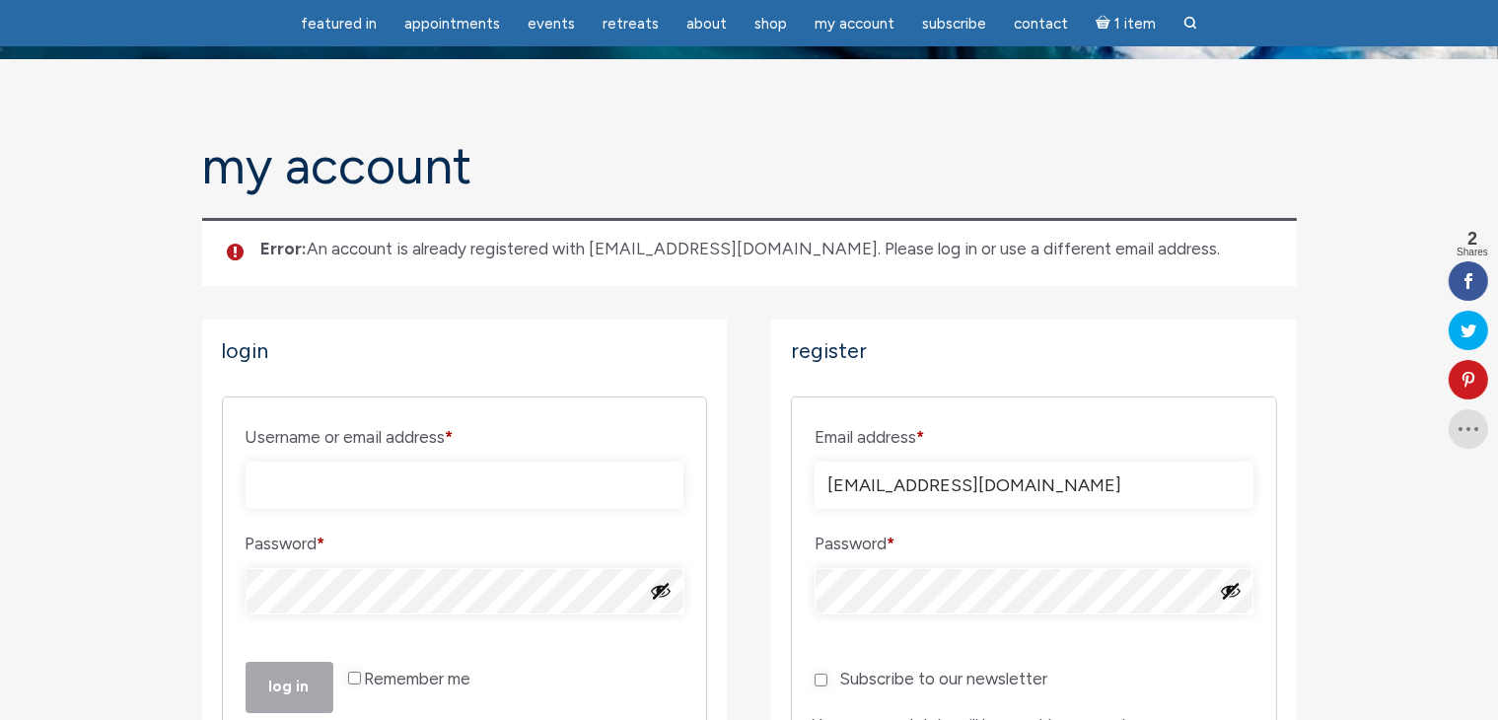
click at [470, 443] on label "Username or email address * Required" at bounding box center [465, 437] width 439 height 34
click at [470, 462] on input "Username or email address * Required" at bounding box center [465, 485] width 439 height 47
click at [467, 474] on input "Username or email address * Required" at bounding box center [465, 485] width 439 height 47
type input "[EMAIL_ADDRESS][DOMAIN_NAME]"
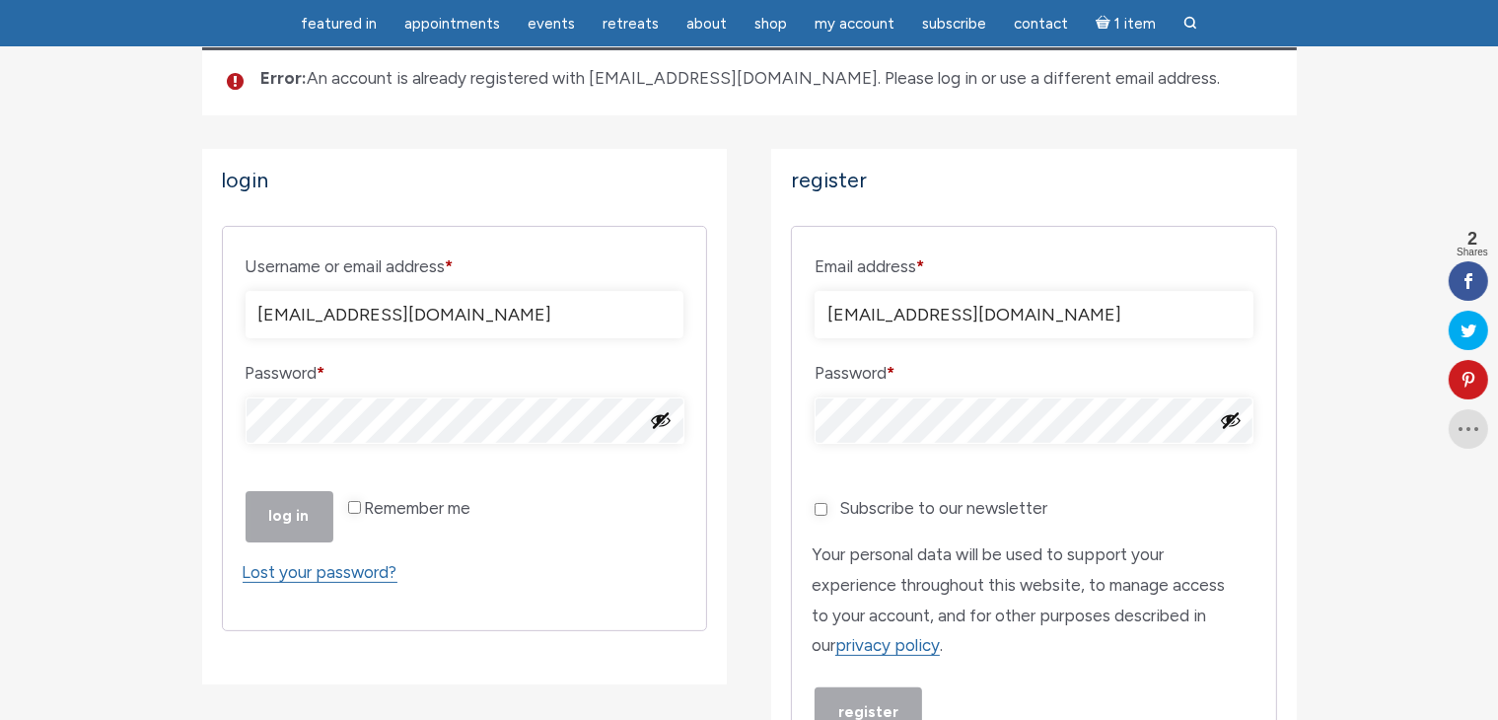
scroll to position [296, 0]
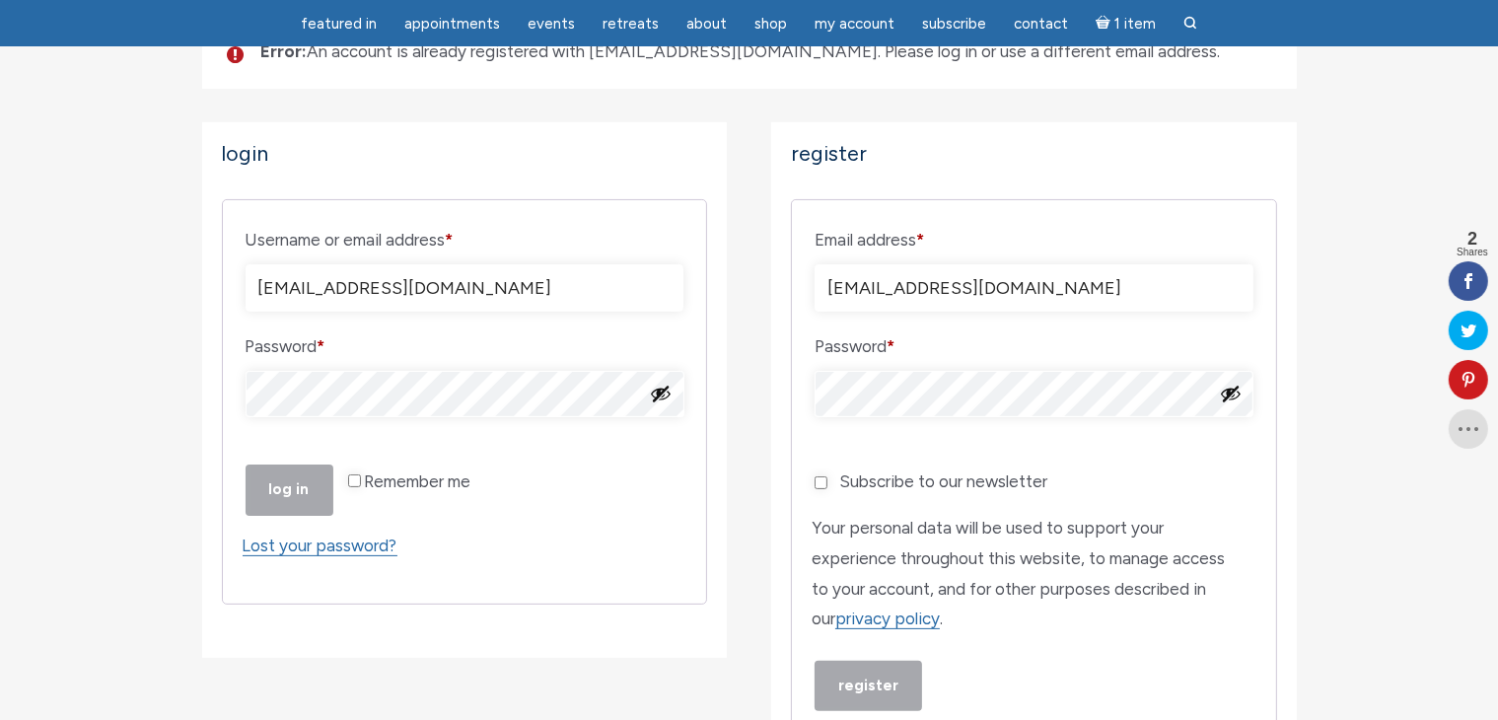
click at [660, 399] on button "Show password" at bounding box center [661, 394] width 22 height 22
click at [289, 515] on button "Log in" at bounding box center [290, 489] width 88 height 50
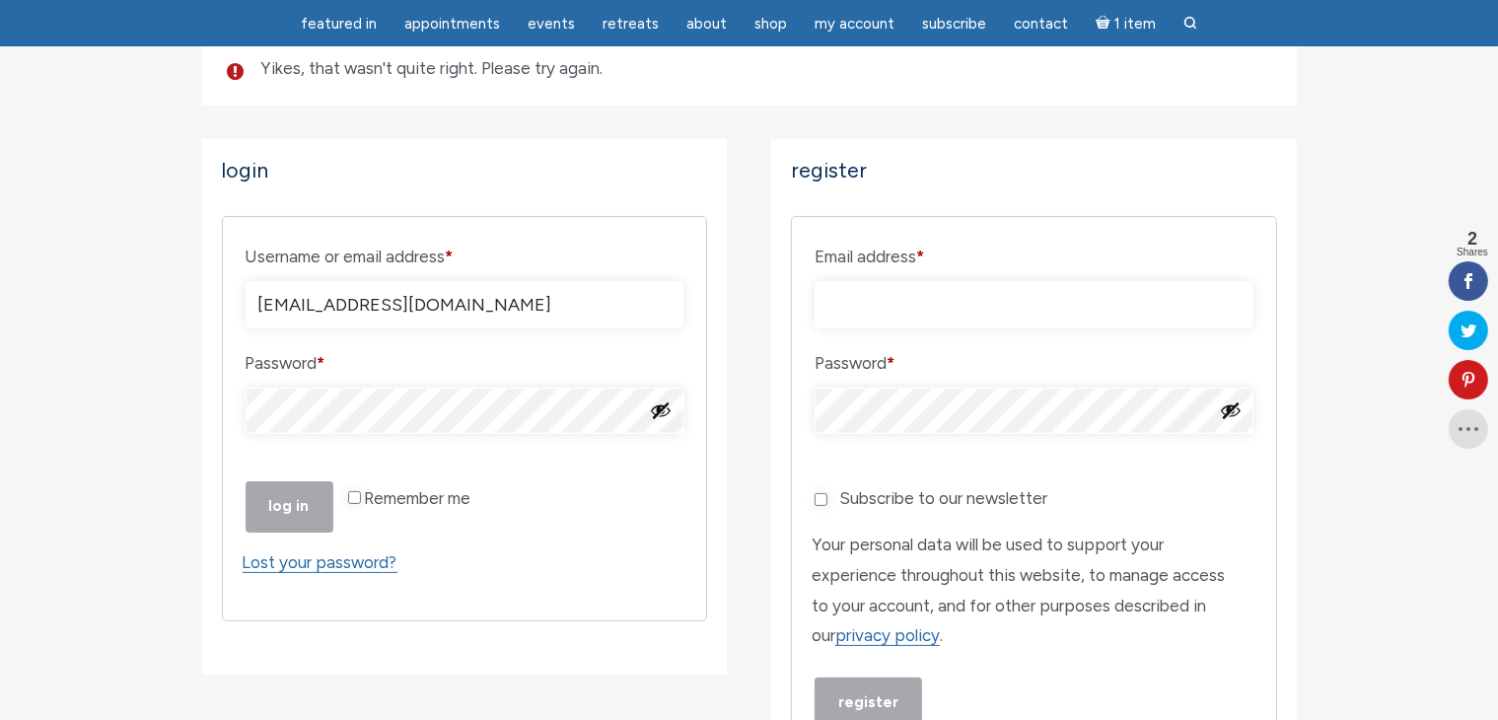
scroll to position [296, 0]
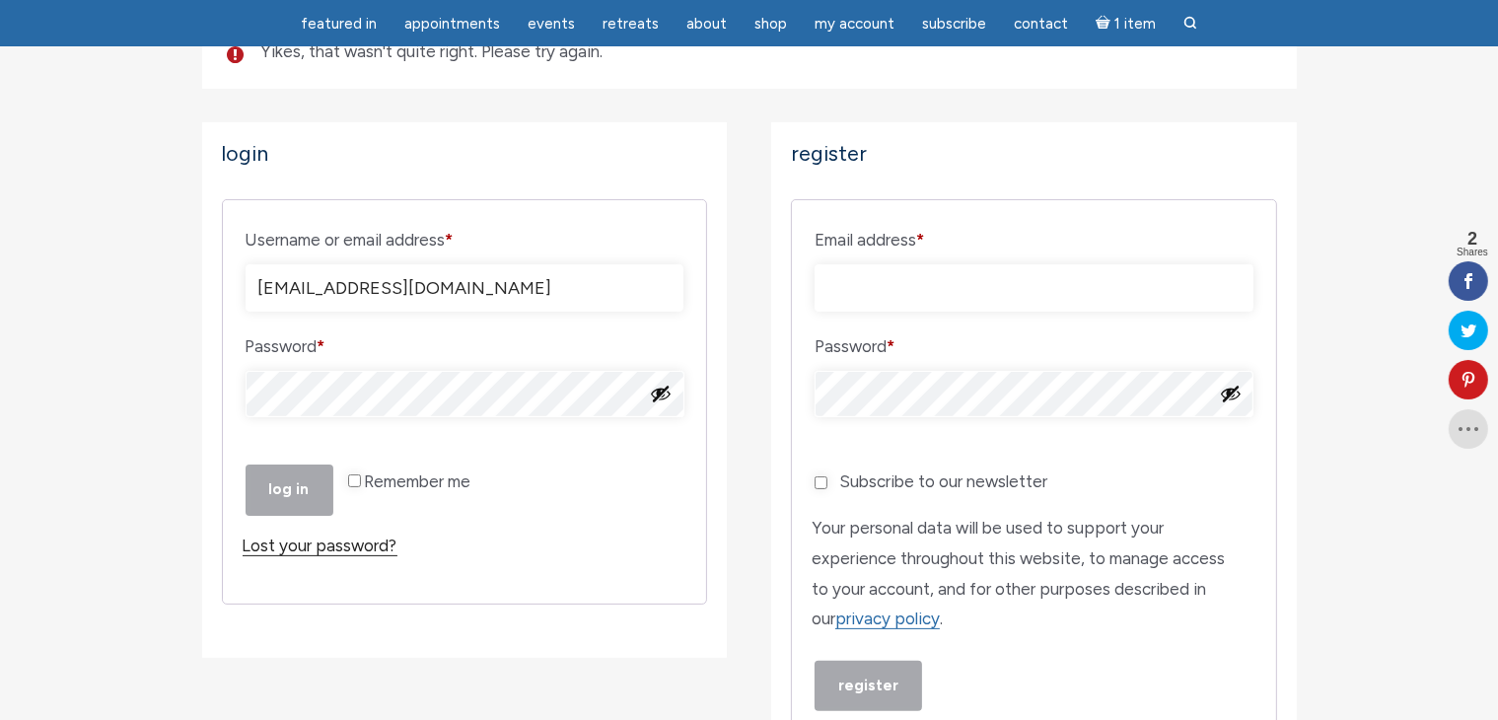
click at [352, 556] on link "Lost your password?" at bounding box center [320, 545] width 155 height 21
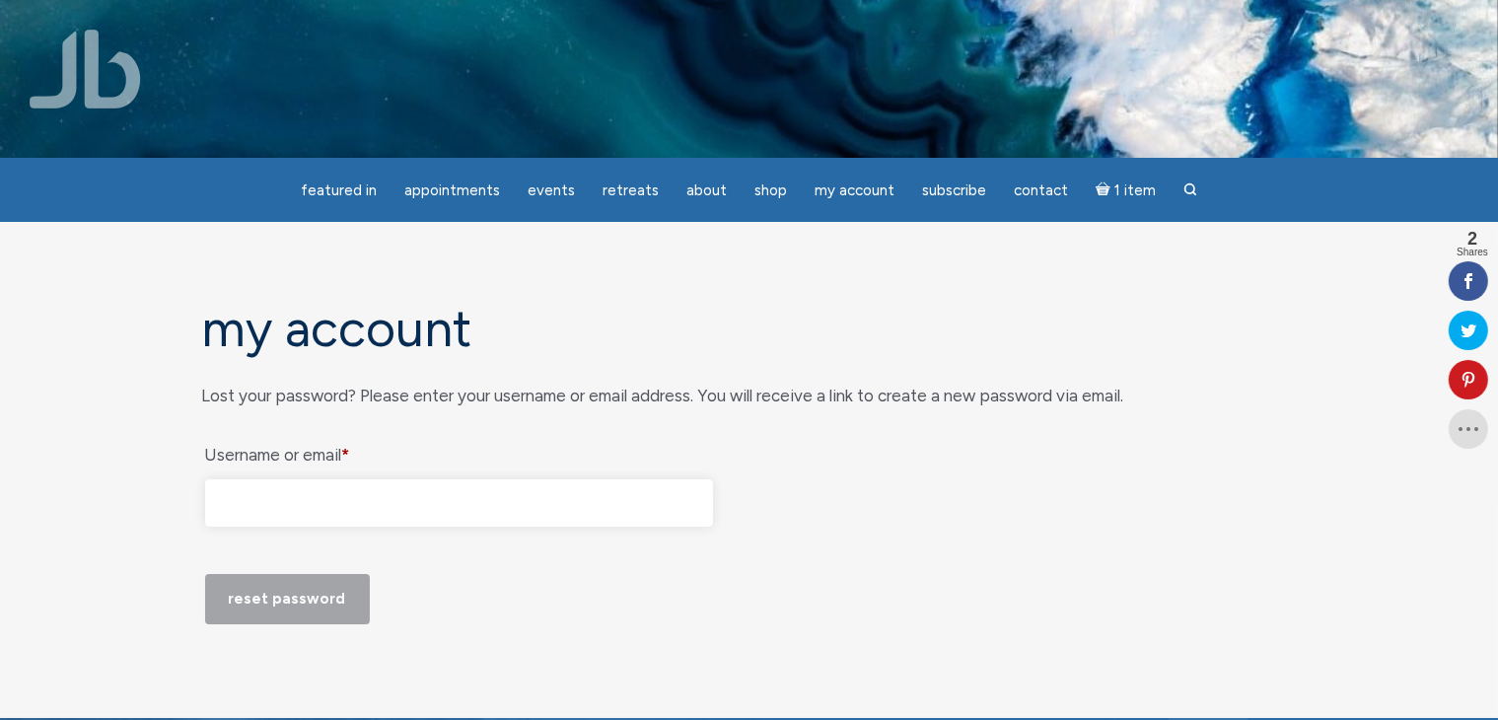
click at [356, 506] on input "Username or email * Required" at bounding box center [459, 502] width 509 height 47
type input "[EMAIL_ADDRESS][DOMAIN_NAME]"
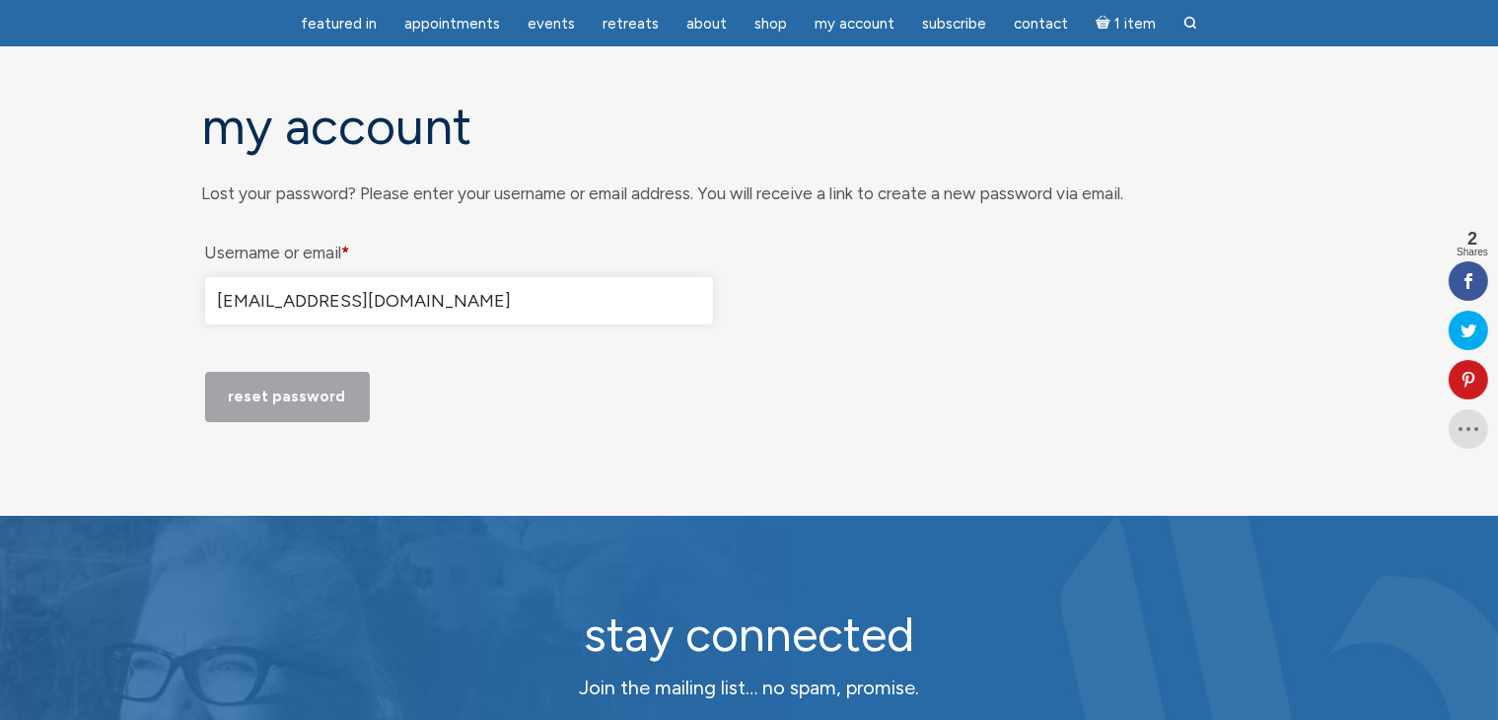
scroll to position [197, 0]
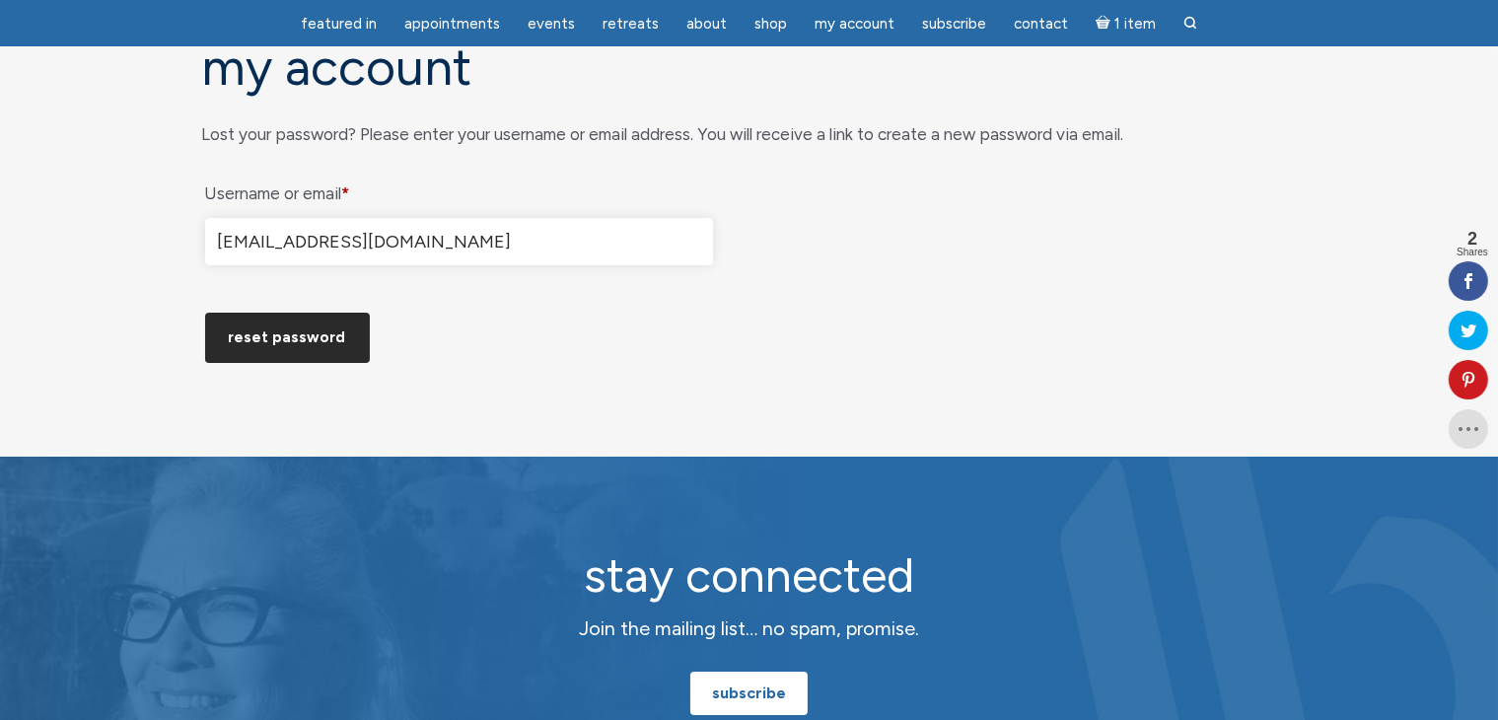
click at [281, 363] on button "Reset password" at bounding box center [287, 338] width 165 height 50
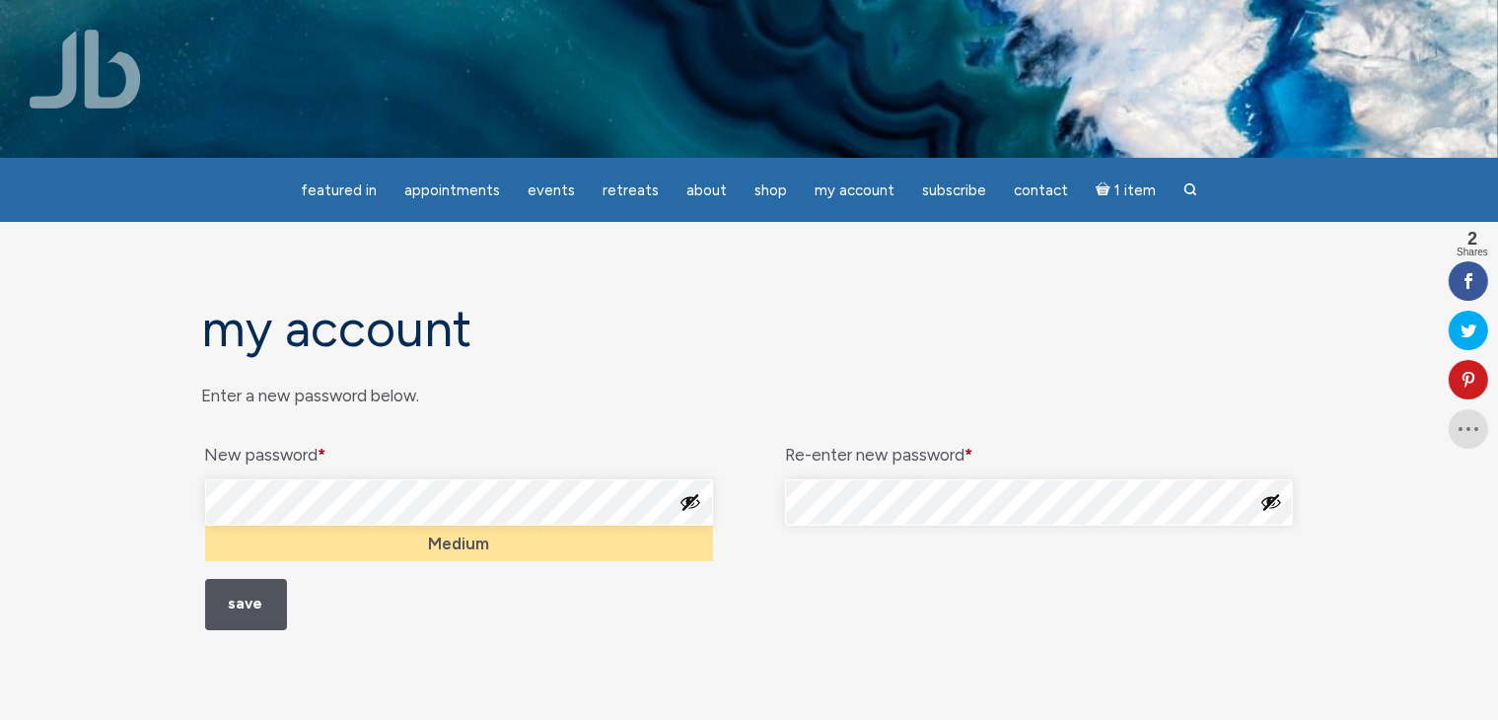
click at [694, 502] on button "Show password" at bounding box center [690, 502] width 22 height 22
click at [1267, 502] on button "Show password" at bounding box center [1271, 502] width 22 height 22
click at [248, 605] on button "Save" at bounding box center [246, 604] width 82 height 50
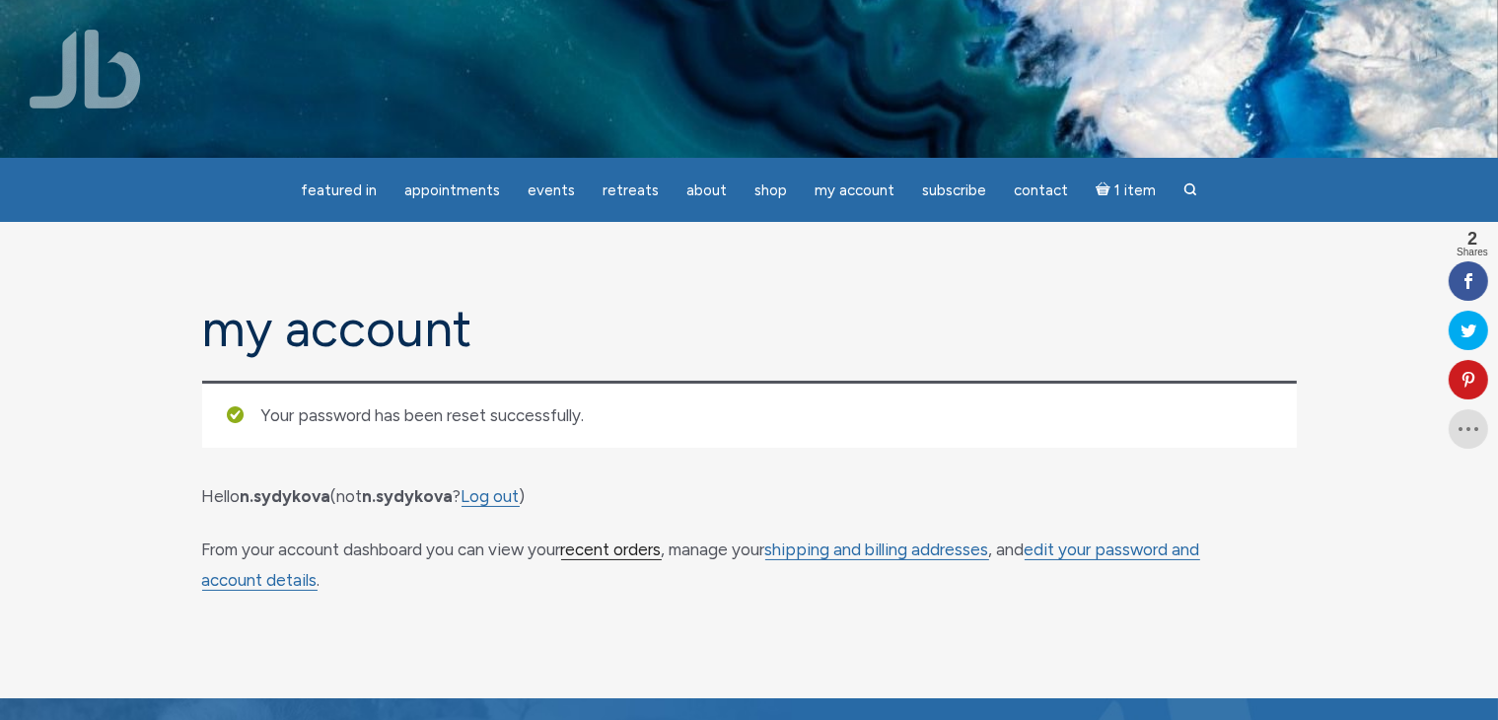
click at [639, 549] on link "recent orders" at bounding box center [611, 549] width 101 height 21
click at [885, 541] on link "shipping and billing addresses" at bounding box center [877, 549] width 224 height 21
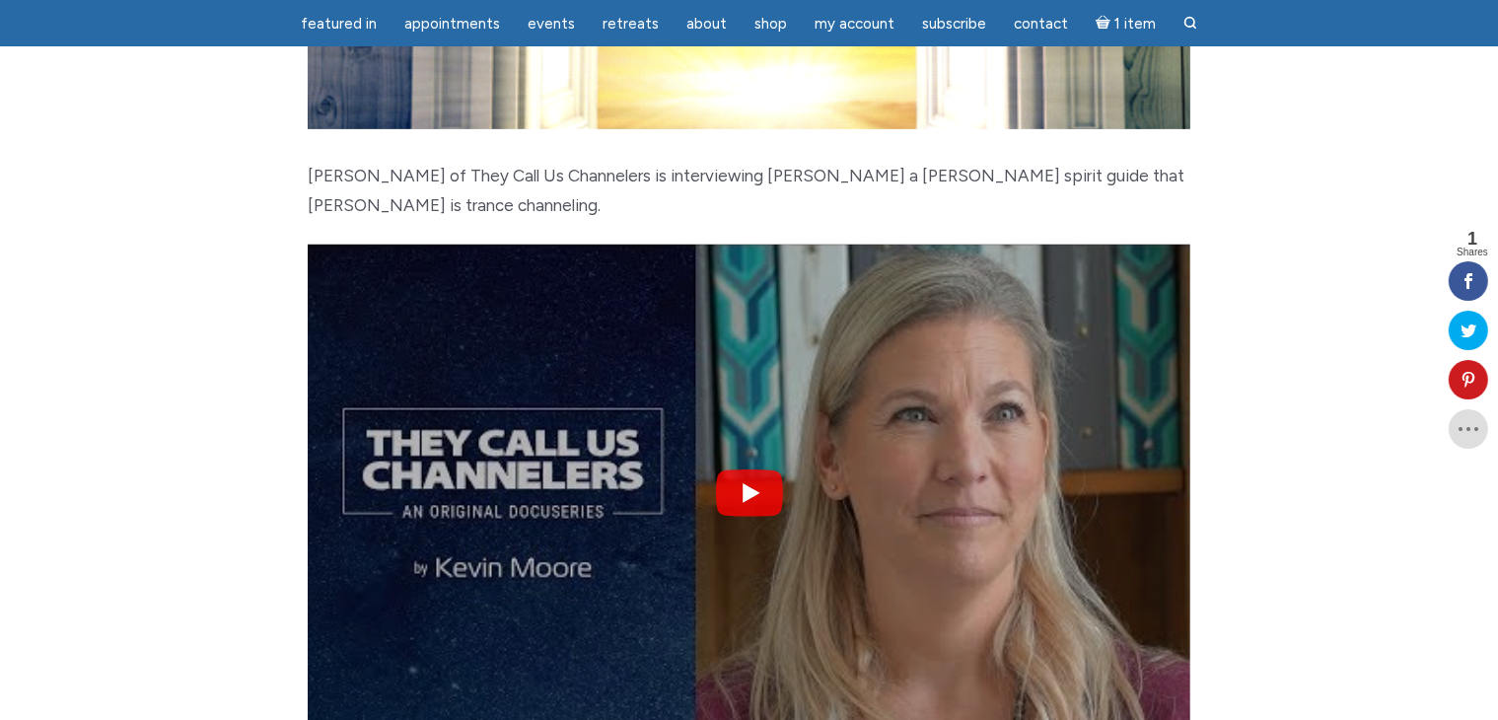
scroll to position [789, 0]
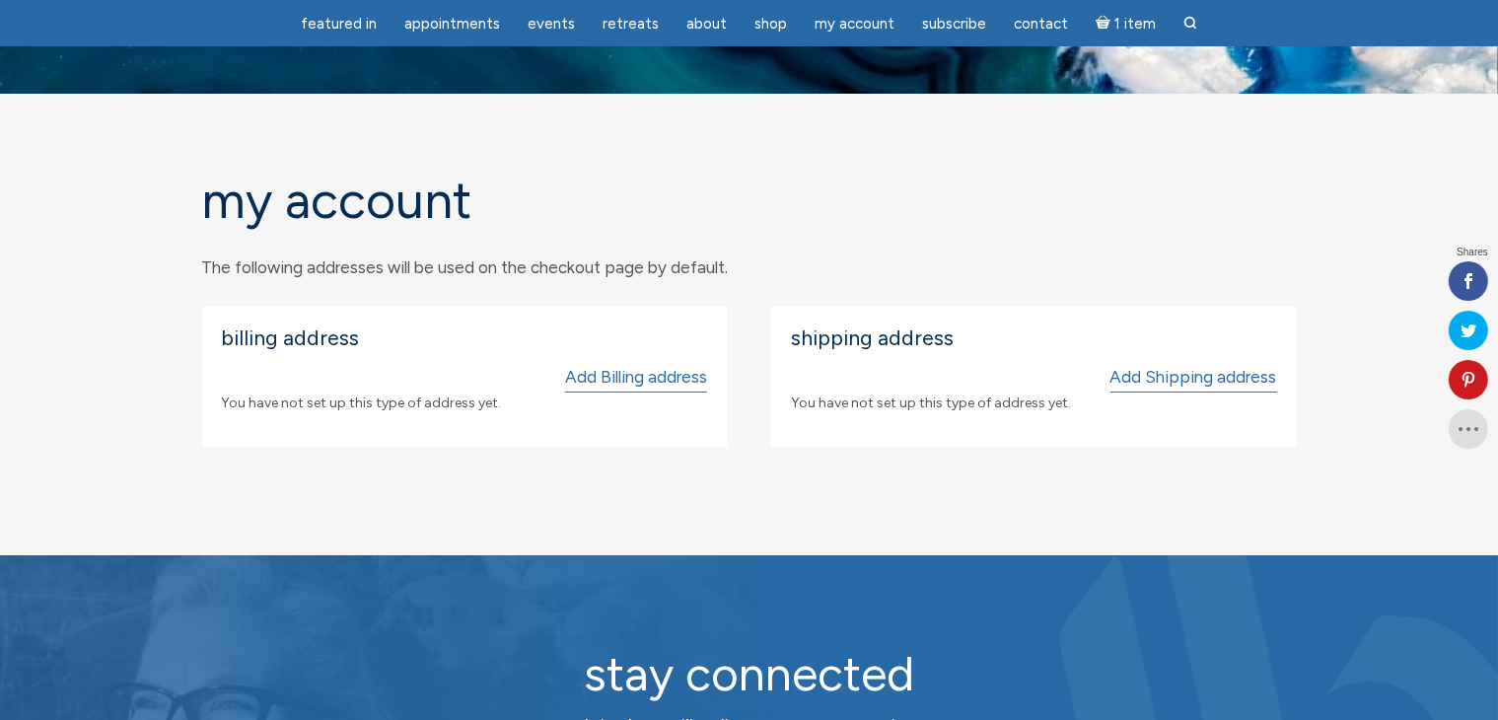
scroll to position [197, 0]
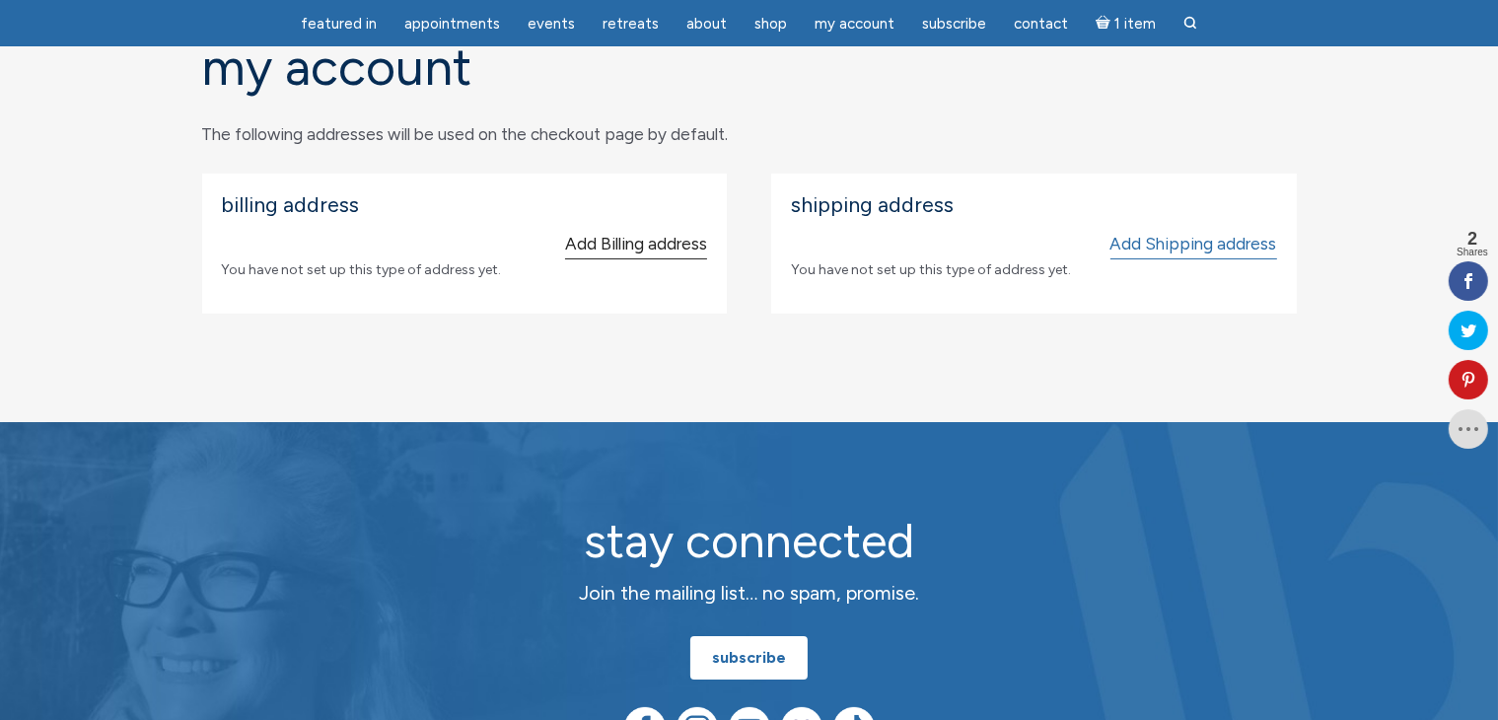
click at [664, 244] on link "Add Billing address" at bounding box center [636, 245] width 142 height 32
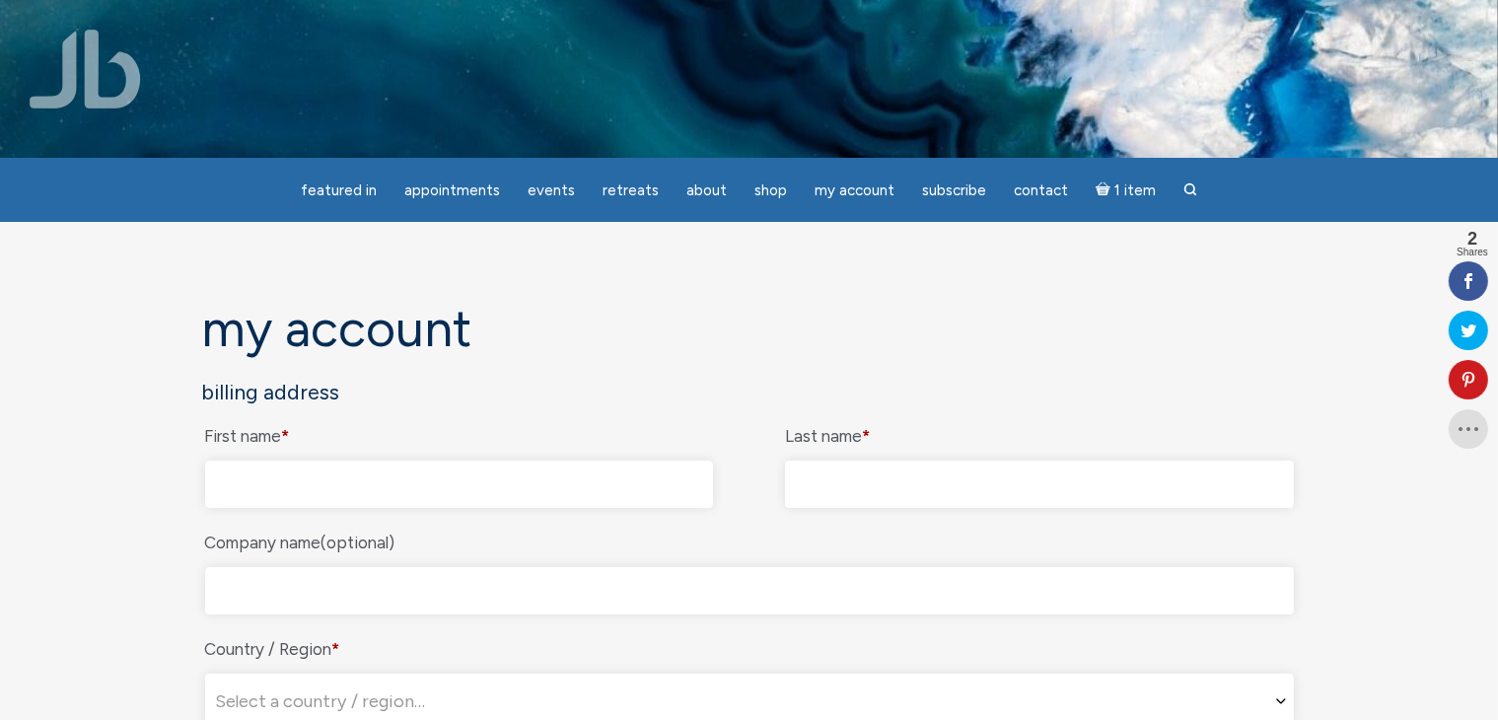
click at [420, 478] on input "First name *" at bounding box center [459, 484] width 509 height 47
type input "NOERZJAMAL"
click at [913, 471] on input "Last name *" at bounding box center [1039, 484] width 509 height 47
type input "SYDYKOVA"
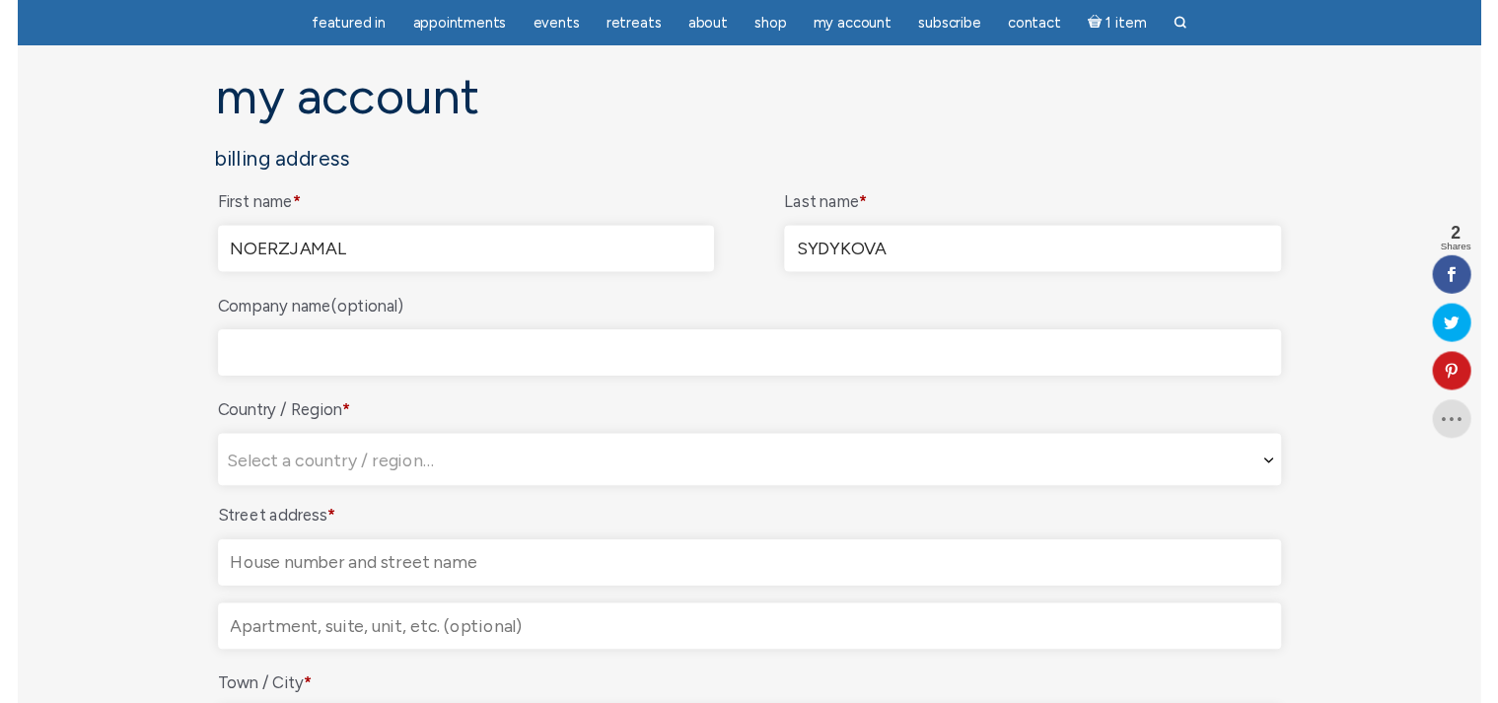
scroll to position [197, 0]
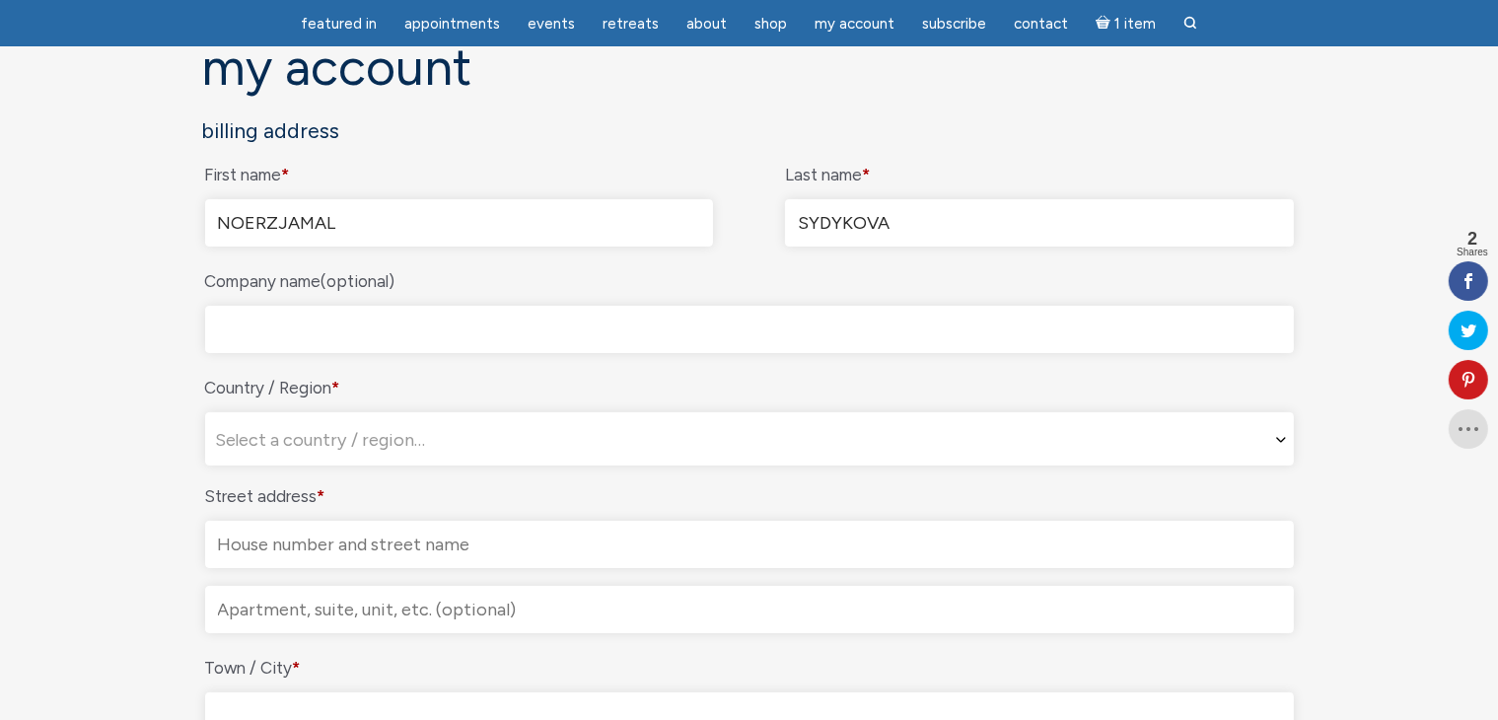
click at [411, 327] on input "Company name (optional)" at bounding box center [749, 329] width 1089 height 47
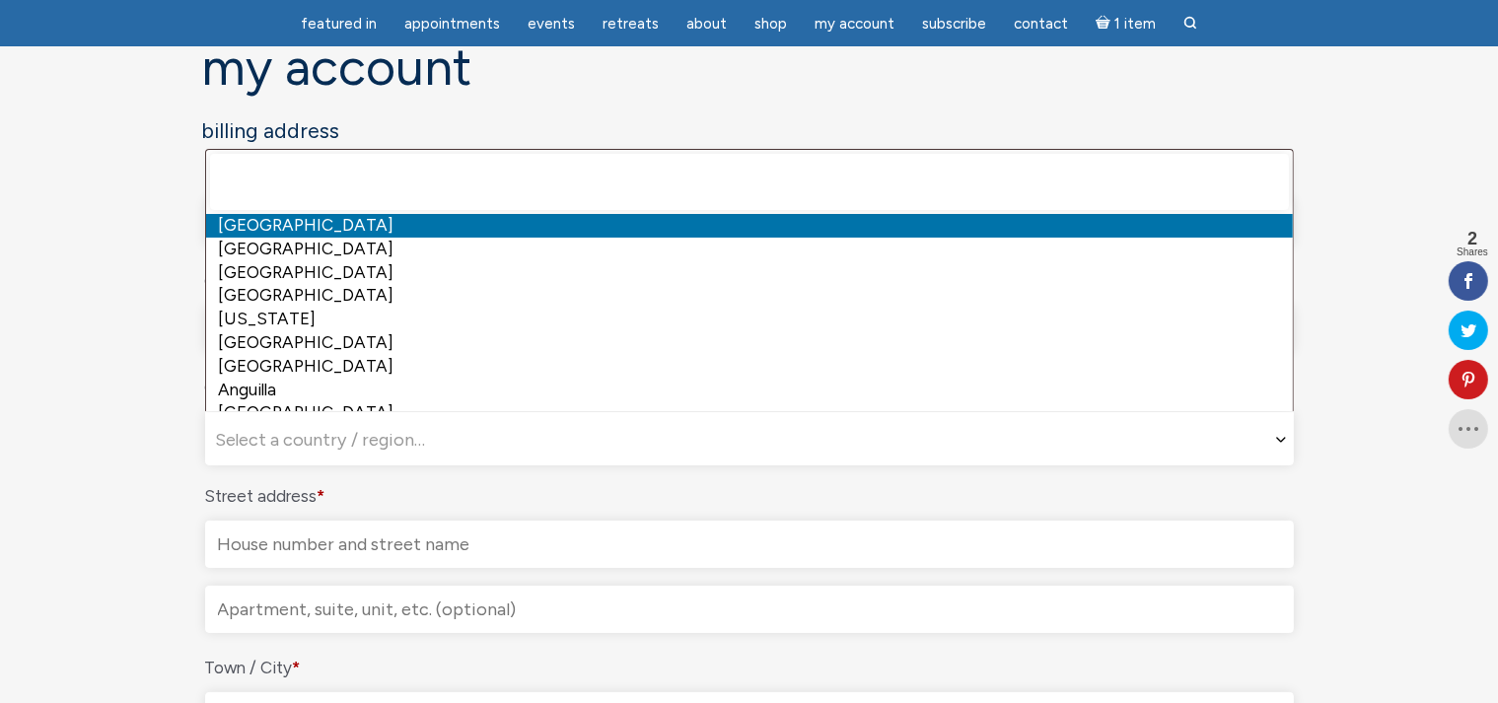
click at [410, 441] on span "Select a country / region…" at bounding box center [320, 440] width 211 height 22
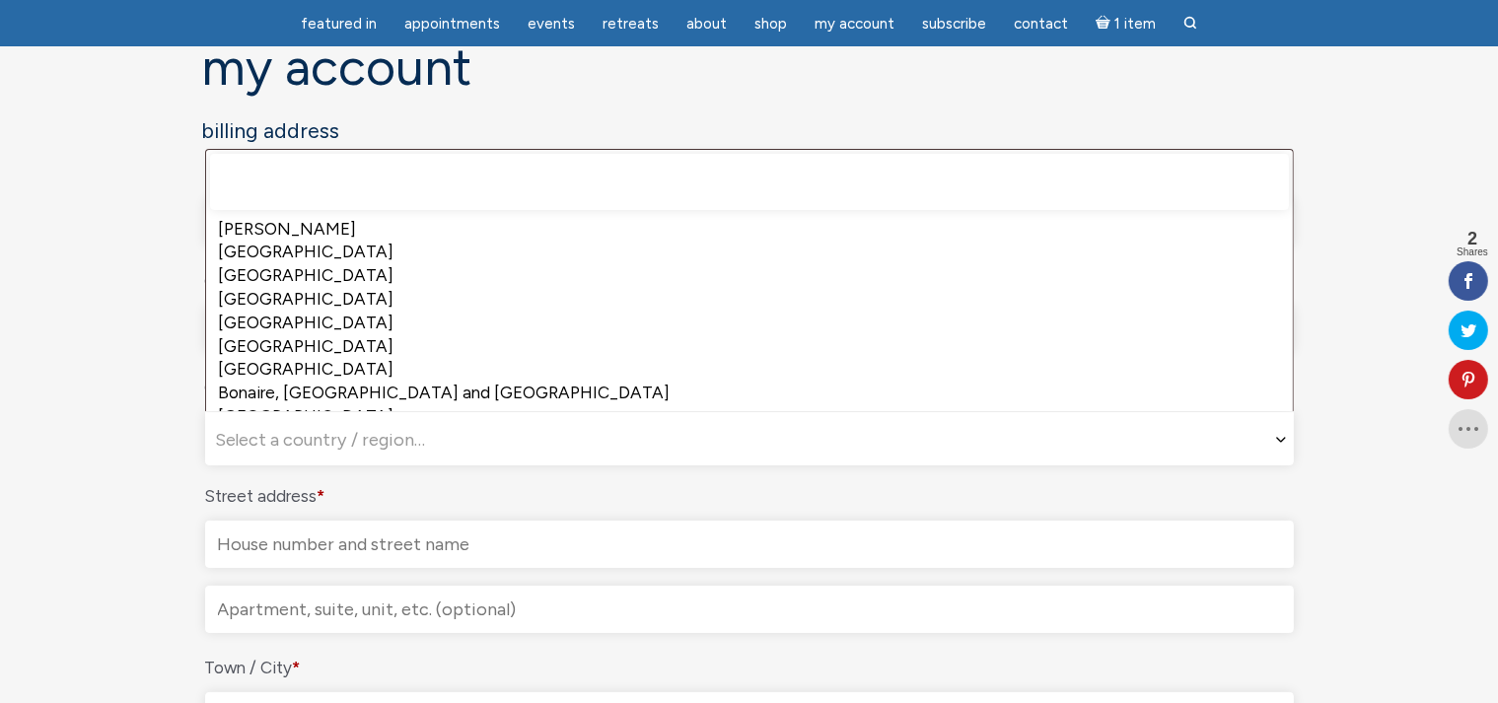
scroll to position [493, 0]
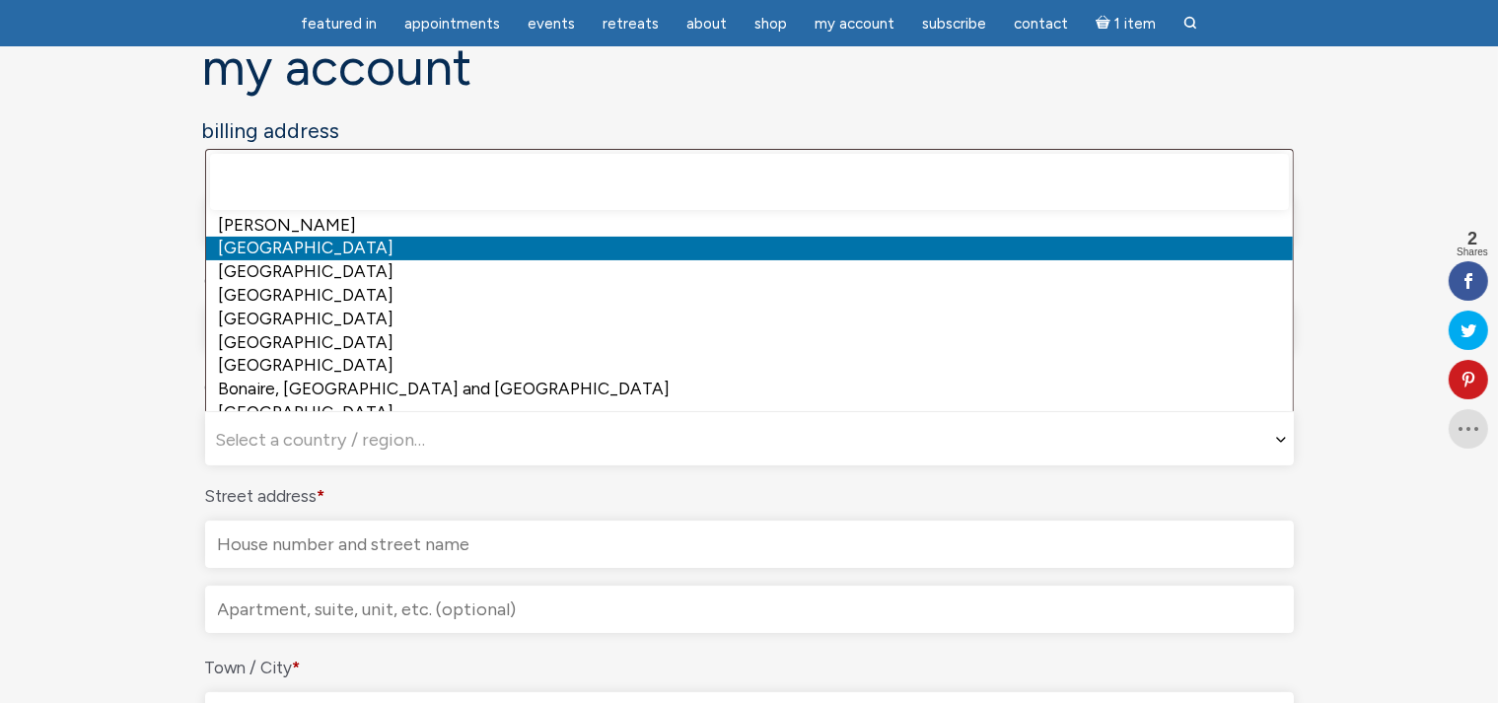
select select "BE"
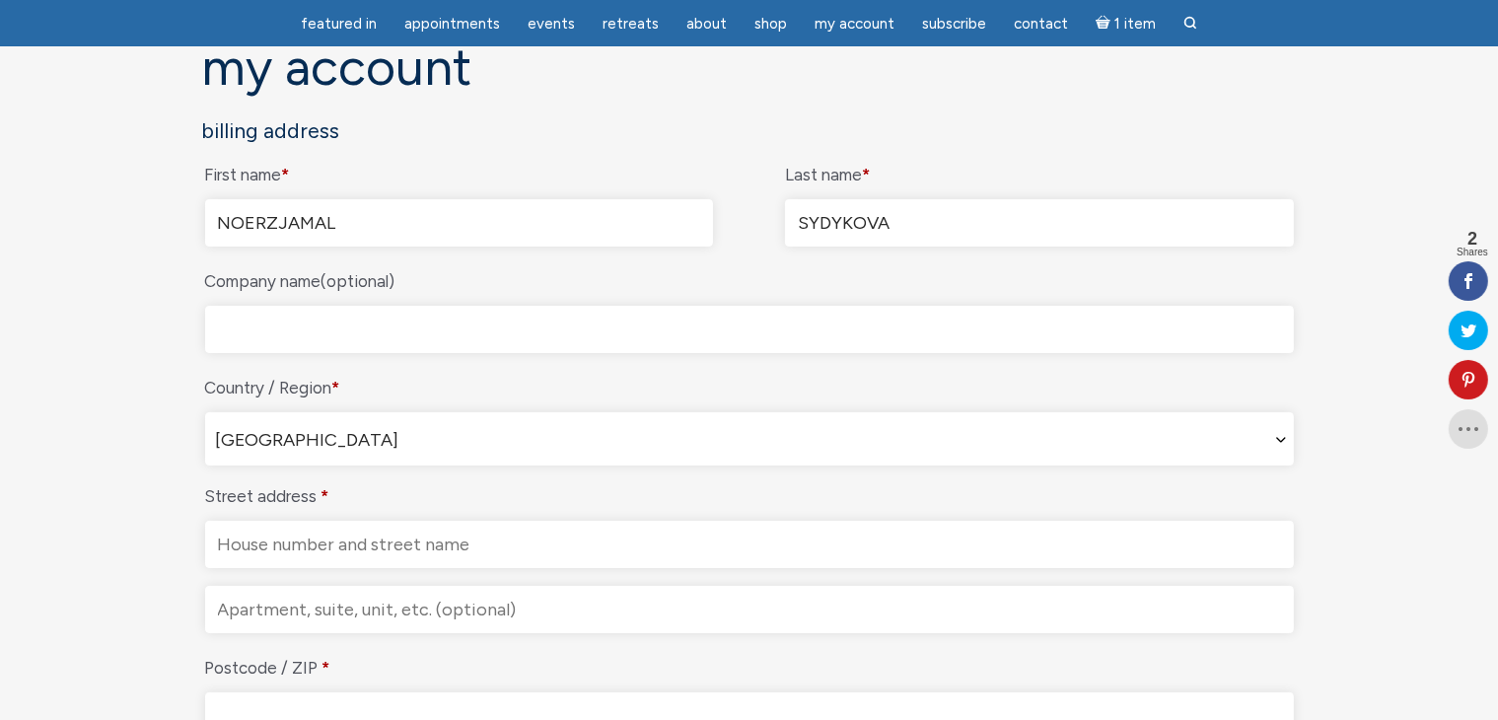
click at [384, 443] on span "[GEOGRAPHIC_DATA]" at bounding box center [749, 439] width 1087 height 53
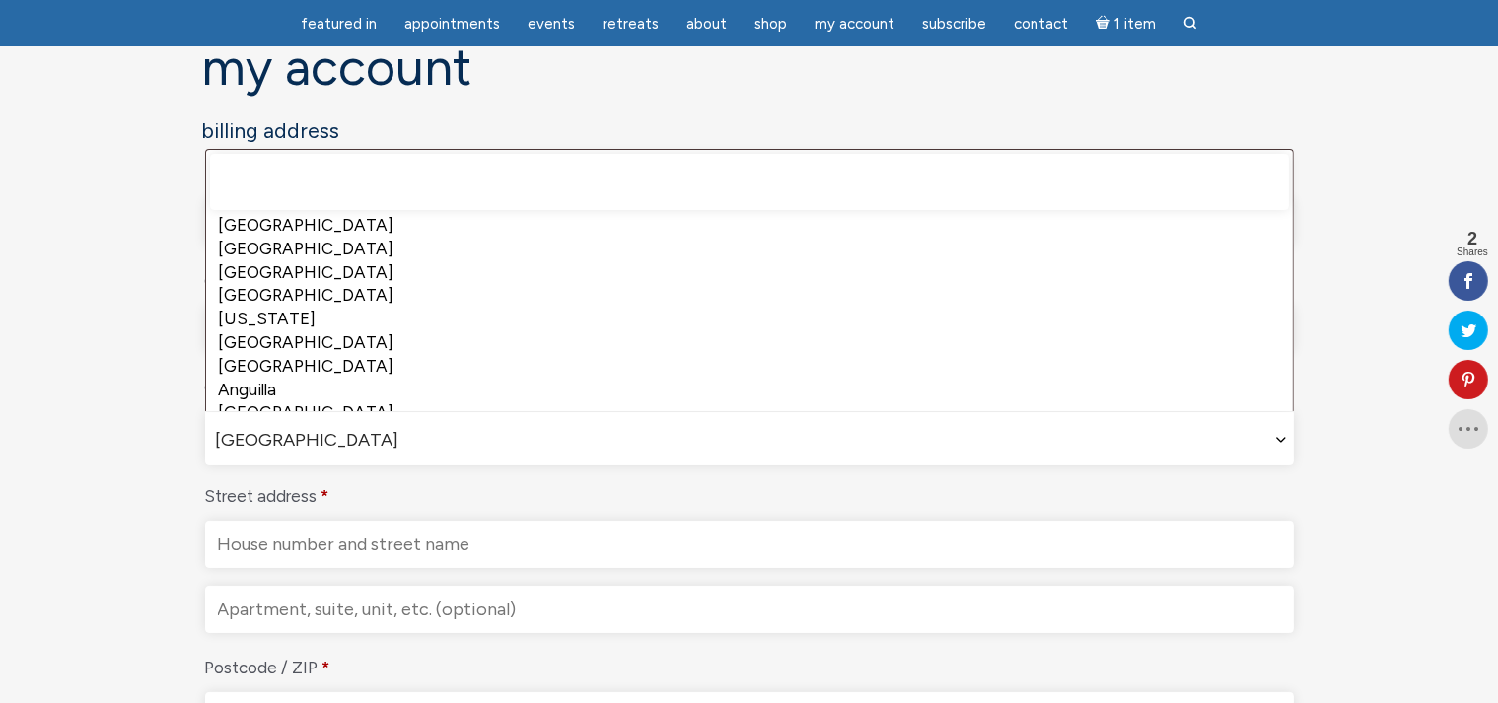
scroll to position [468, 0]
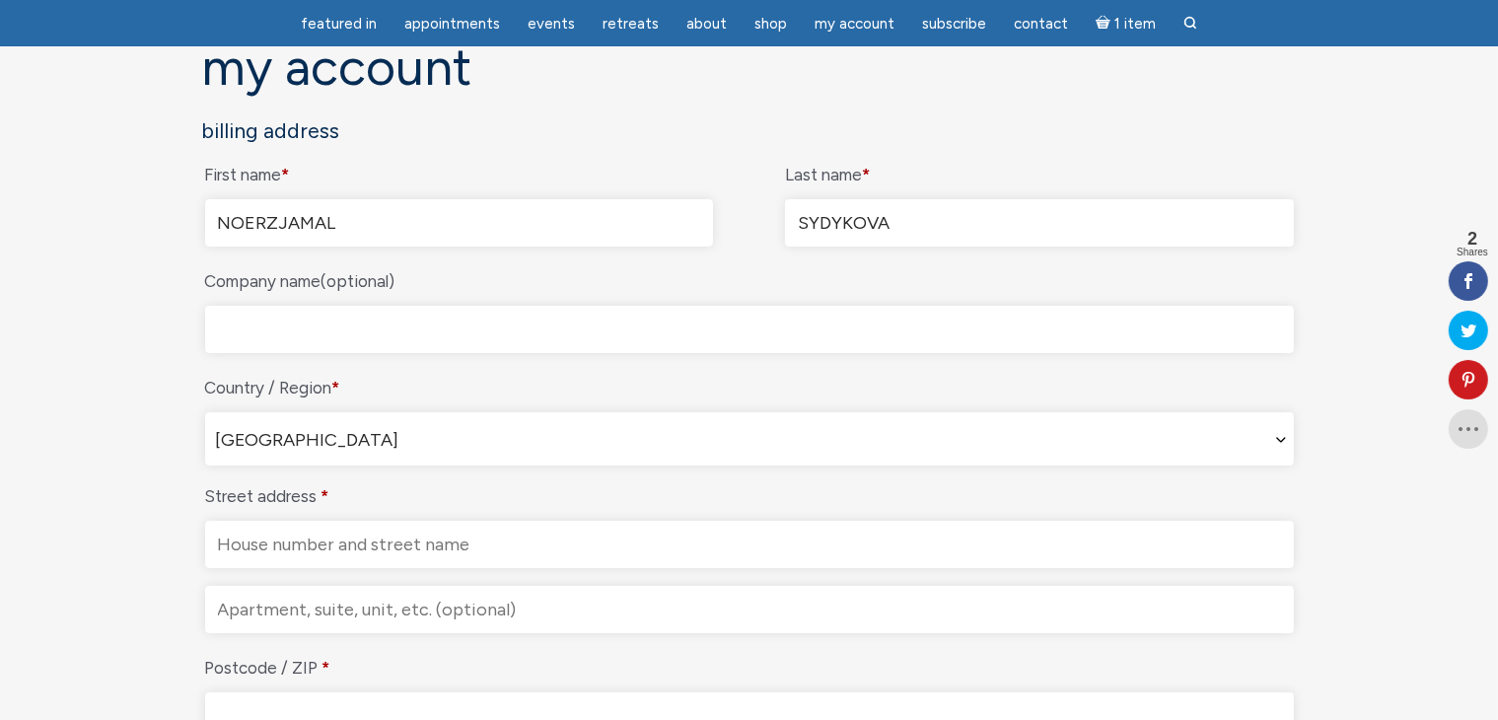
click at [336, 443] on span "[GEOGRAPHIC_DATA]" at bounding box center [749, 439] width 1087 height 53
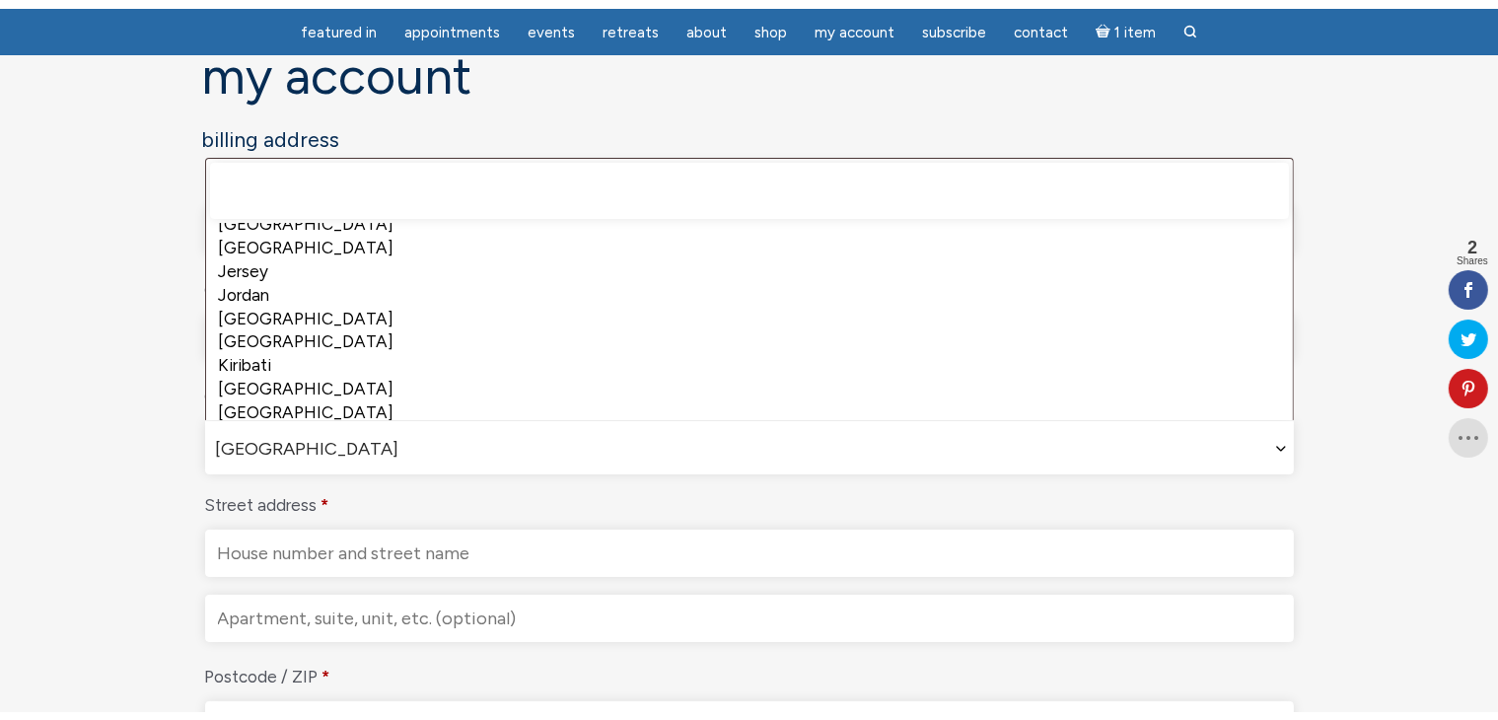
scroll to position [2760, 0]
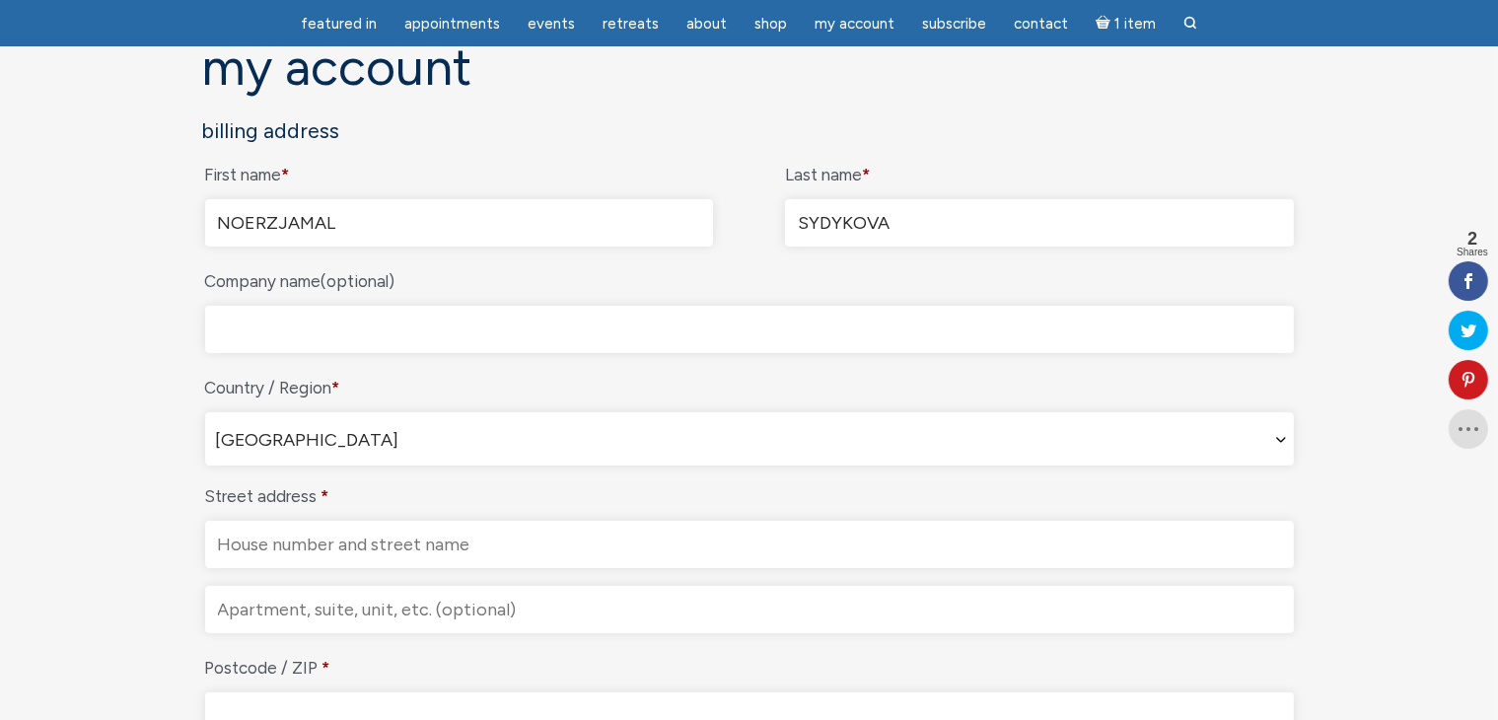
click at [320, 443] on span "[GEOGRAPHIC_DATA]" at bounding box center [749, 439] width 1087 height 53
click at [536, 549] on input "Street address *" at bounding box center [749, 544] width 1089 height 47
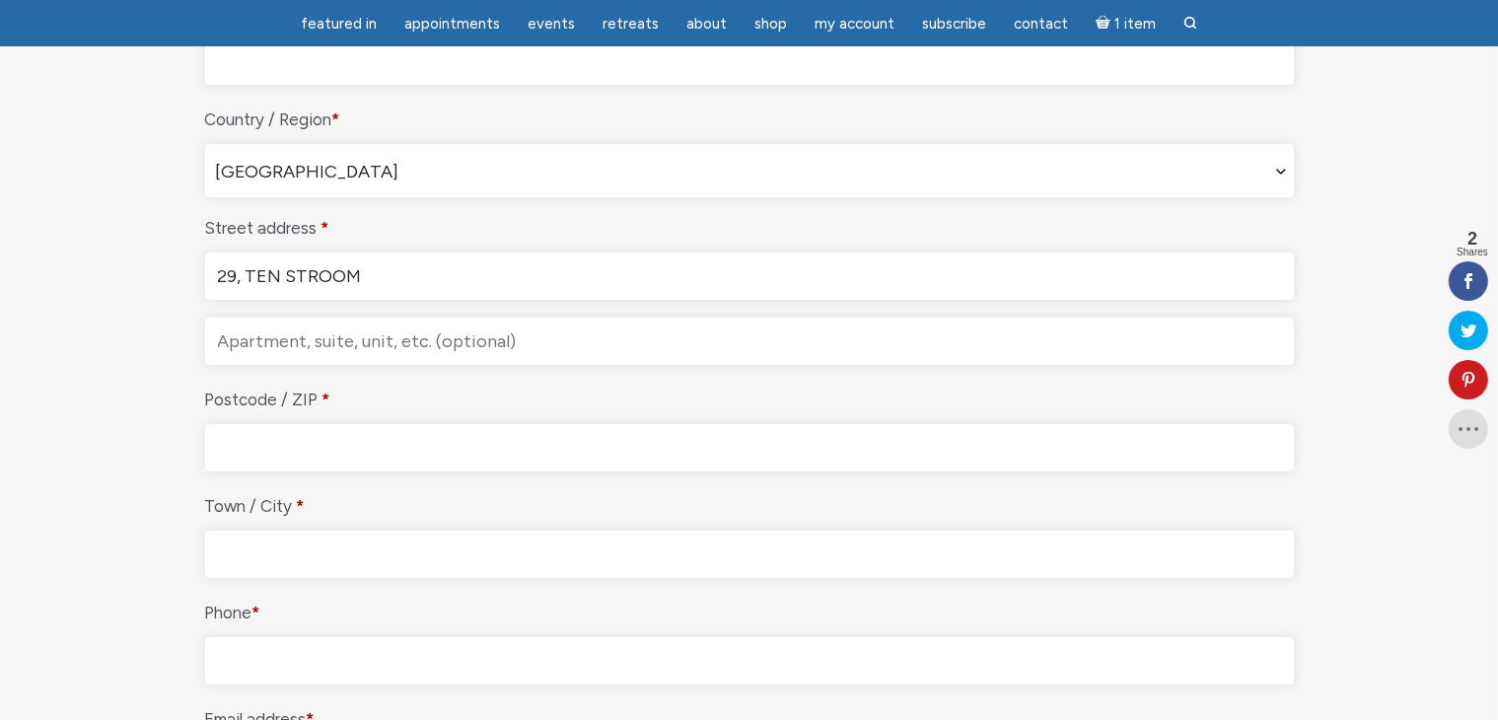
scroll to position [493, 0]
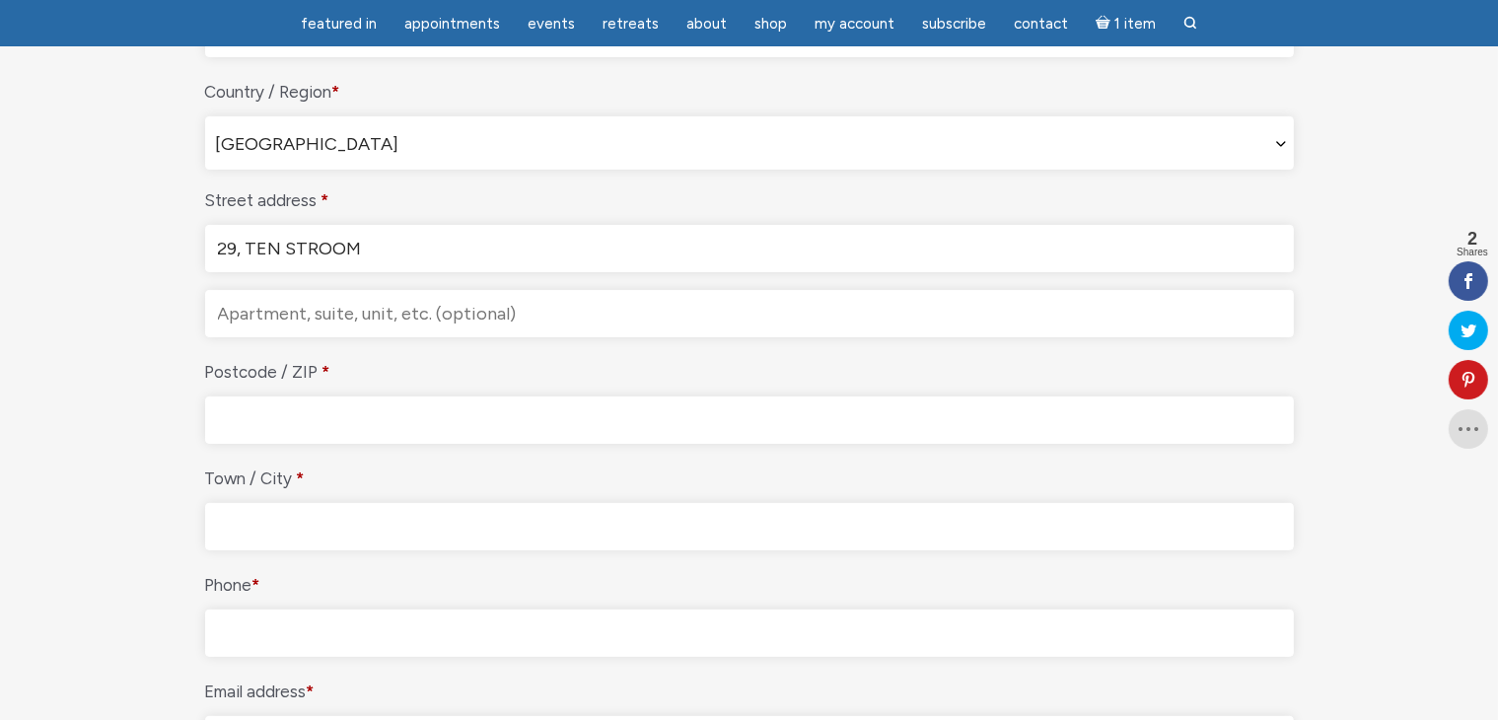
type input "29, TEN STROOM"
click at [335, 427] on input "Postcode / ZIP *" at bounding box center [749, 419] width 1089 height 47
type input "9890"
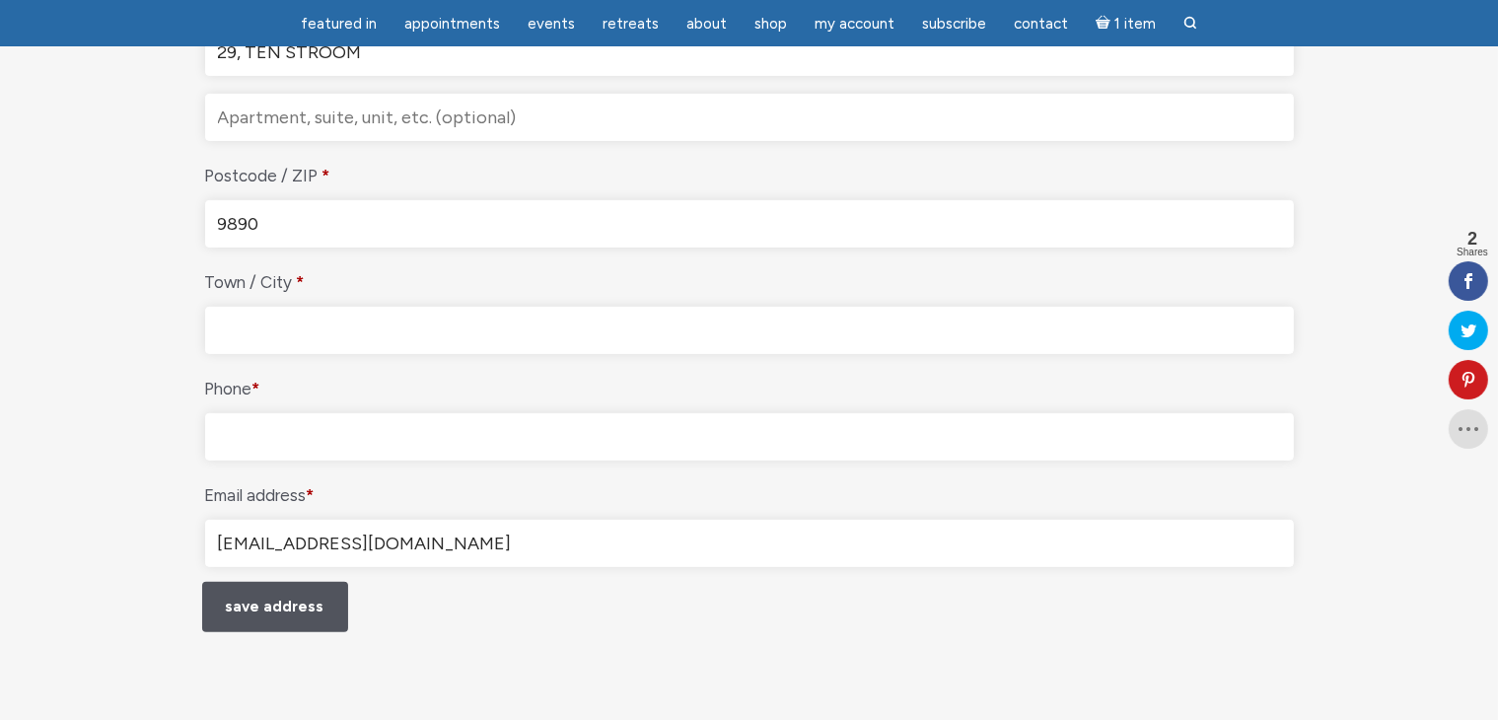
scroll to position [690, 0]
click at [300, 321] on input "Town / City *" at bounding box center [749, 329] width 1089 height 47
type input "VURSTE"
click at [292, 419] on input "Phone *" at bounding box center [749, 435] width 1089 height 47
type input "+32486284100"
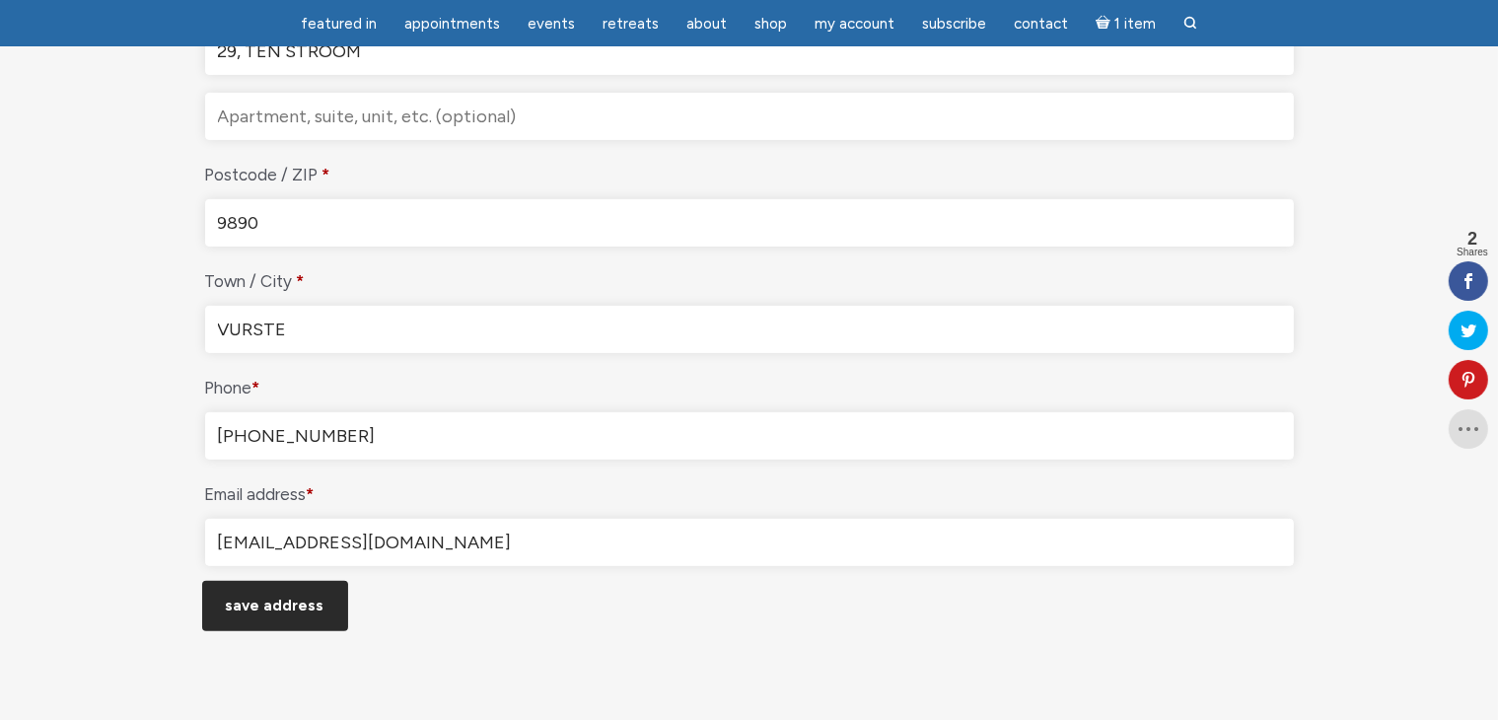
click at [289, 597] on button "Save address" at bounding box center [275, 606] width 146 height 50
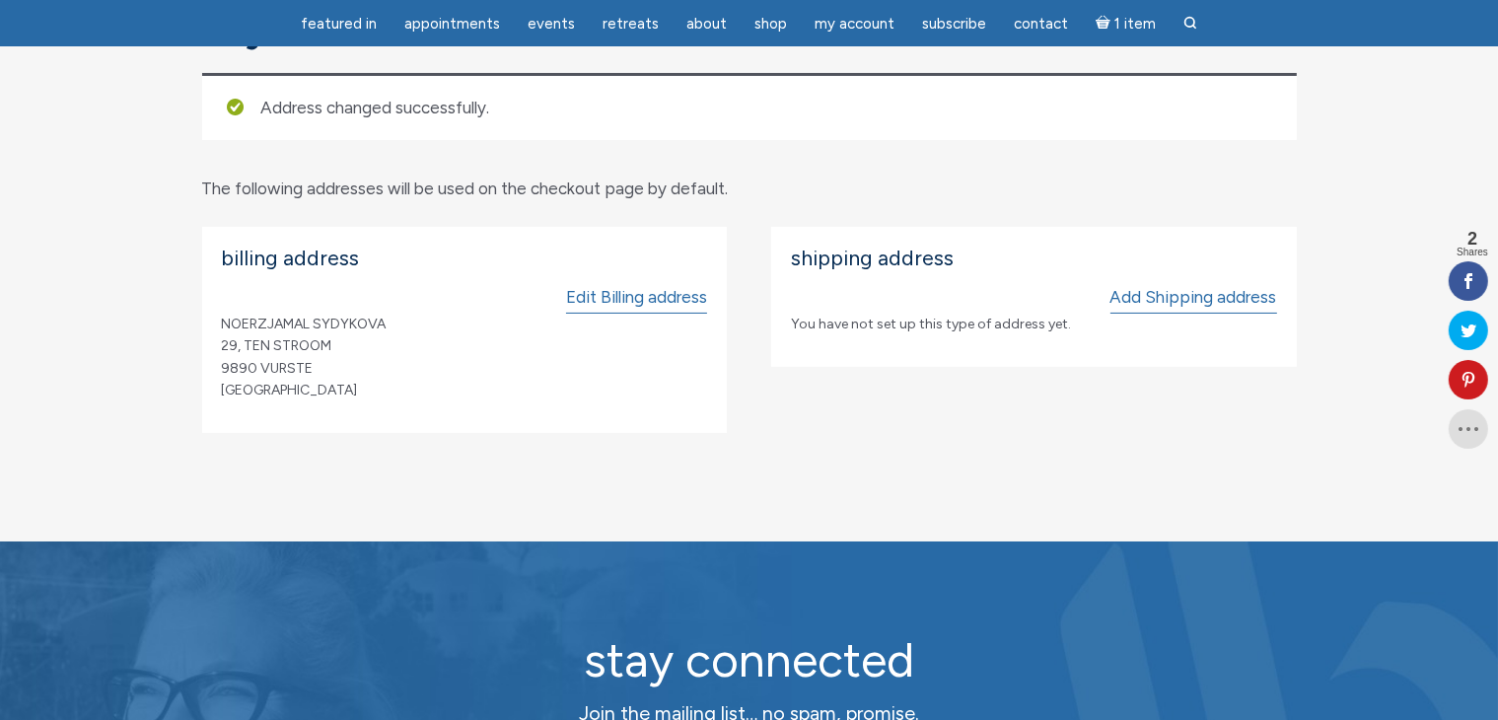
scroll to position [296, 0]
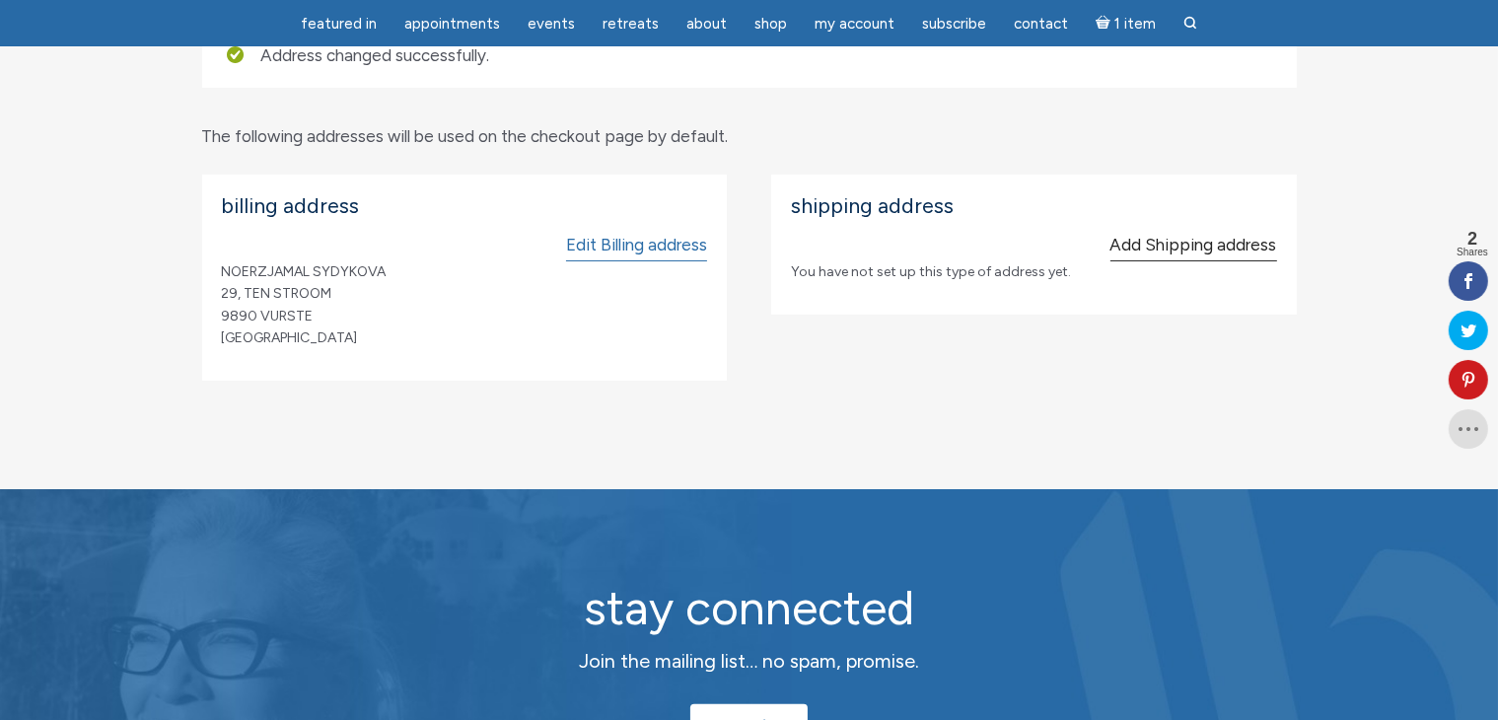
click at [1189, 242] on link "Add Shipping address" at bounding box center [1193, 246] width 167 height 32
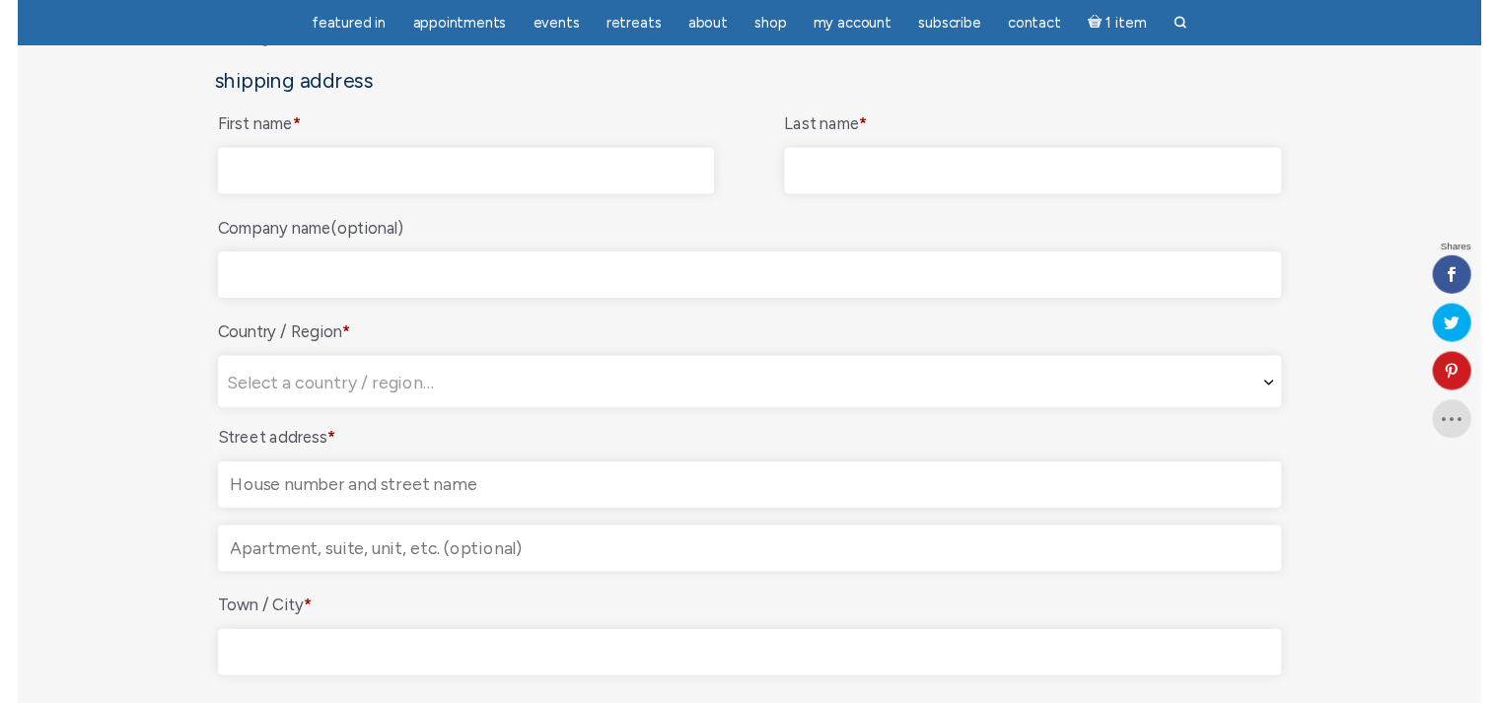
scroll to position [296, 0]
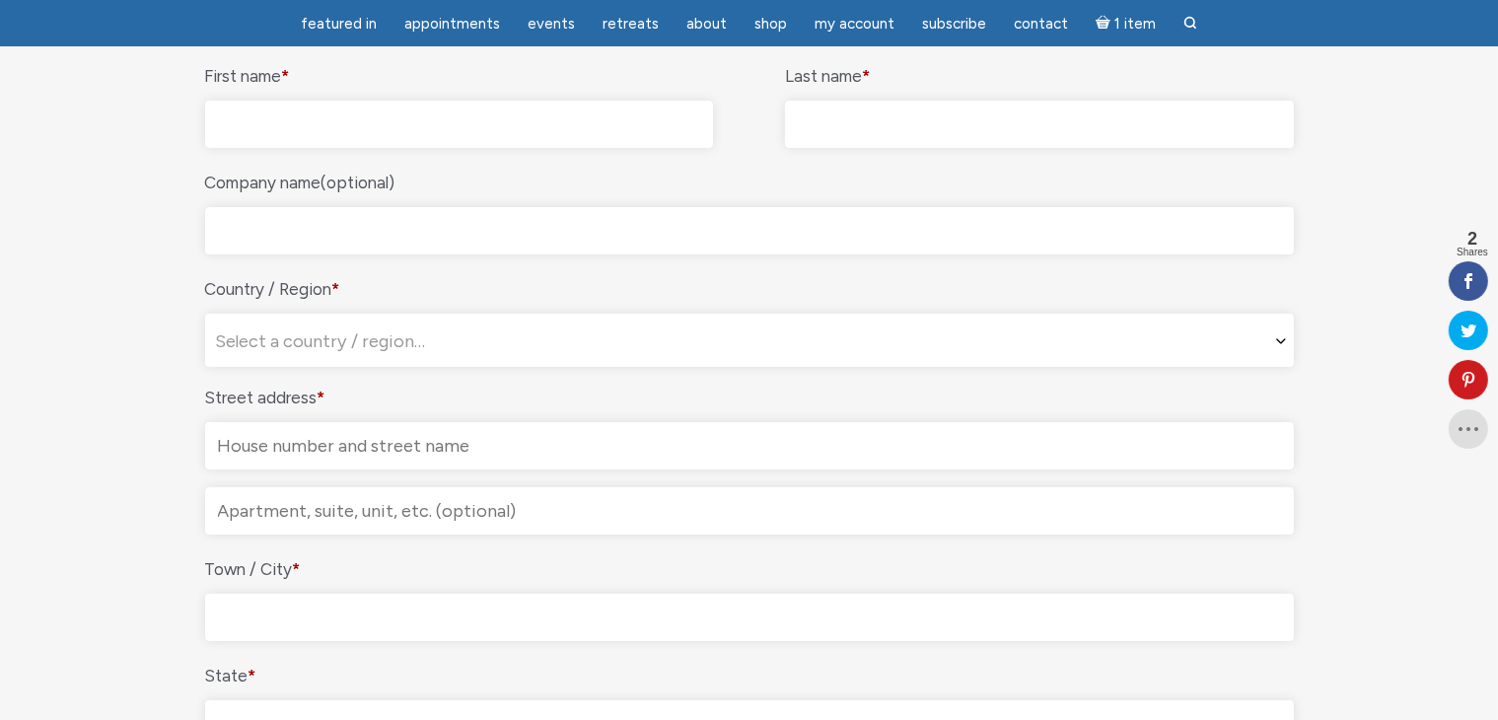
click at [457, 125] on input "First name *" at bounding box center [459, 124] width 509 height 47
click at [379, 123] on input "First name *" at bounding box center [459, 124] width 509 height 47
type input "NOERZJAMAL"
click at [834, 127] on input "Last name *" at bounding box center [1039, 124] width 509 height 47
type input "SYDYKOVA"
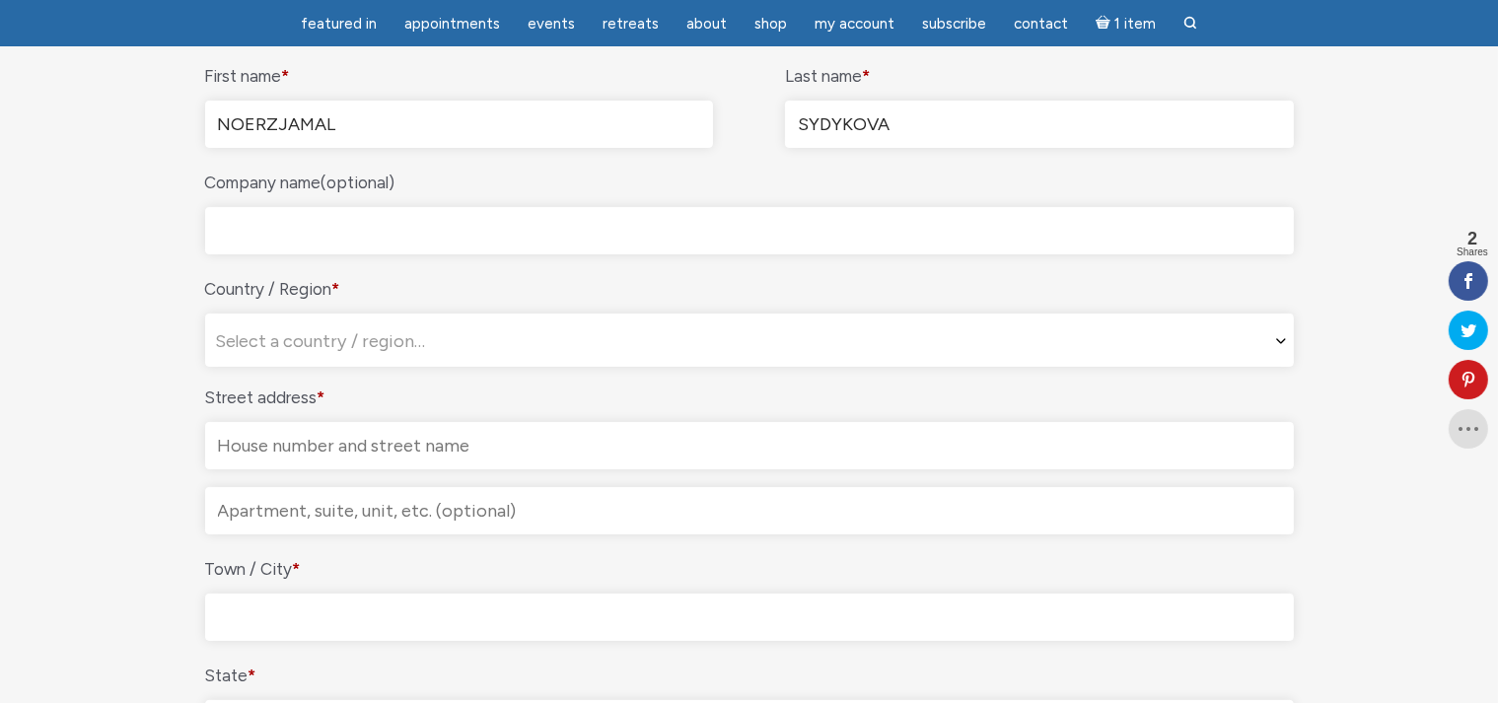
click at [468, 339] on span "Select a country / region…" at bounding box center [749, 341] width 1087 height 53
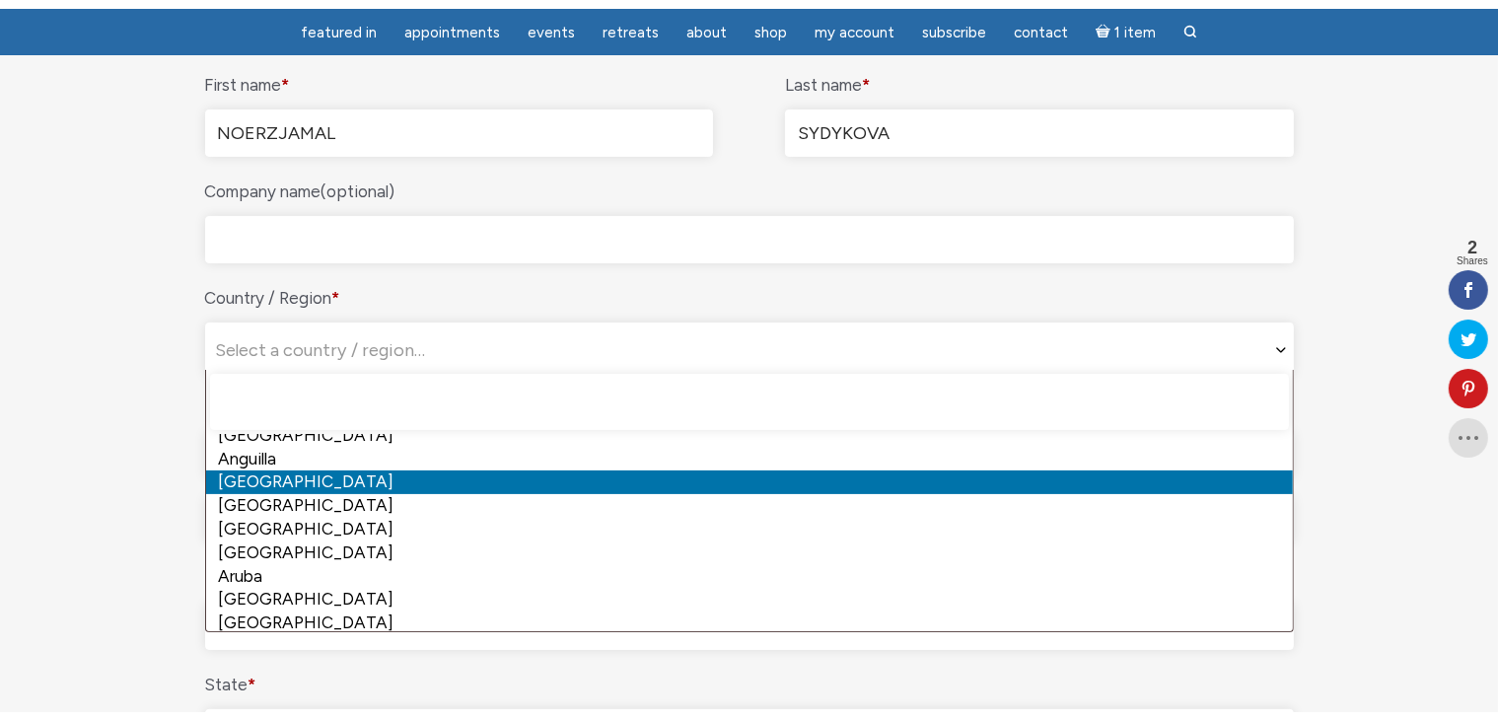
scroll to position [394, 0]
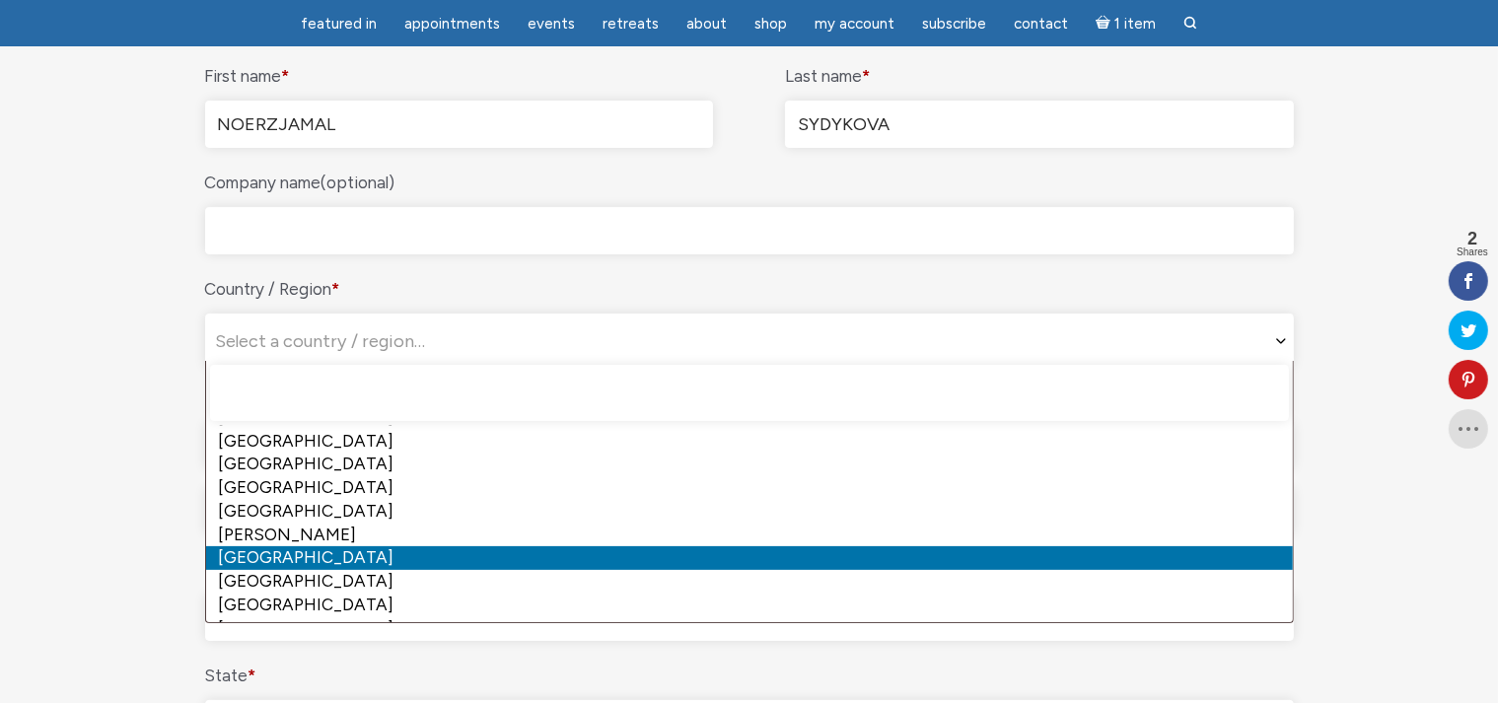
select select "BE"
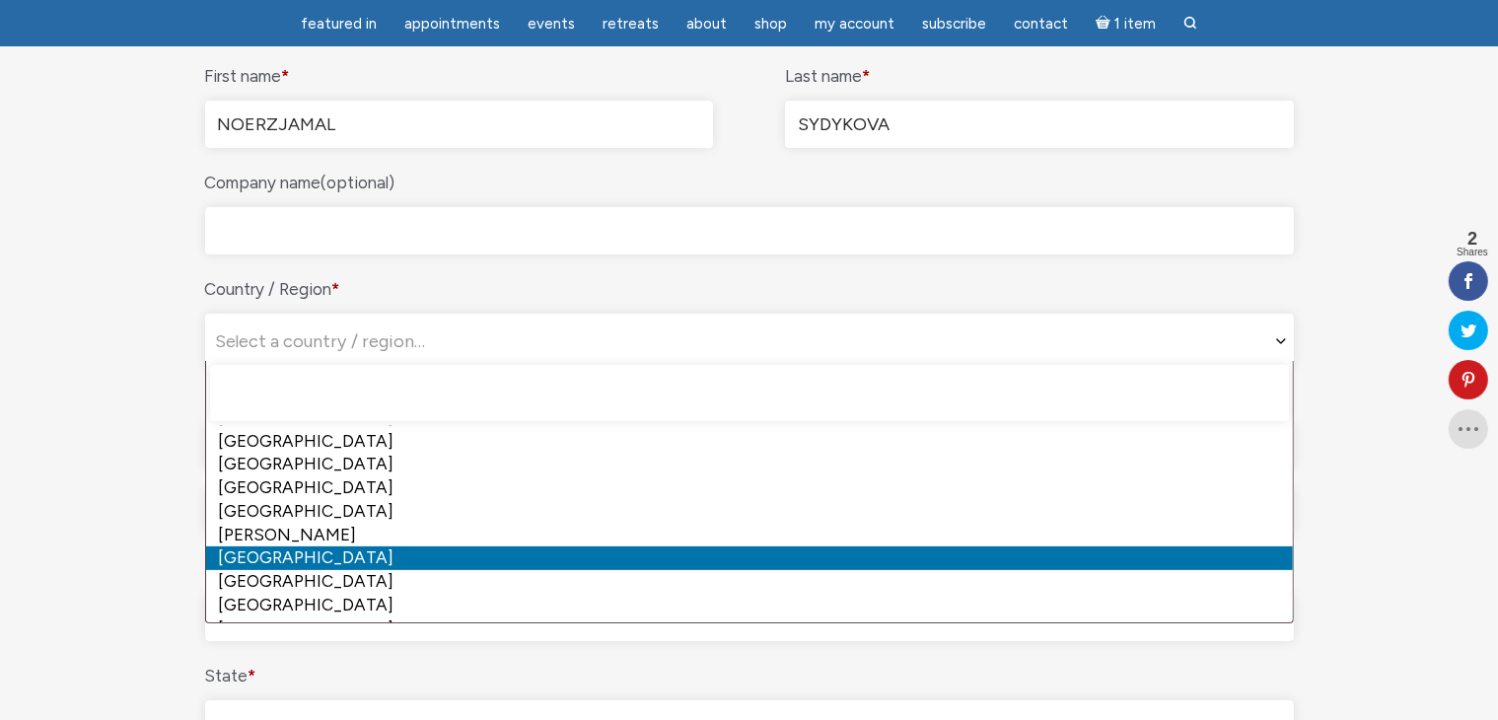
select select "BE"
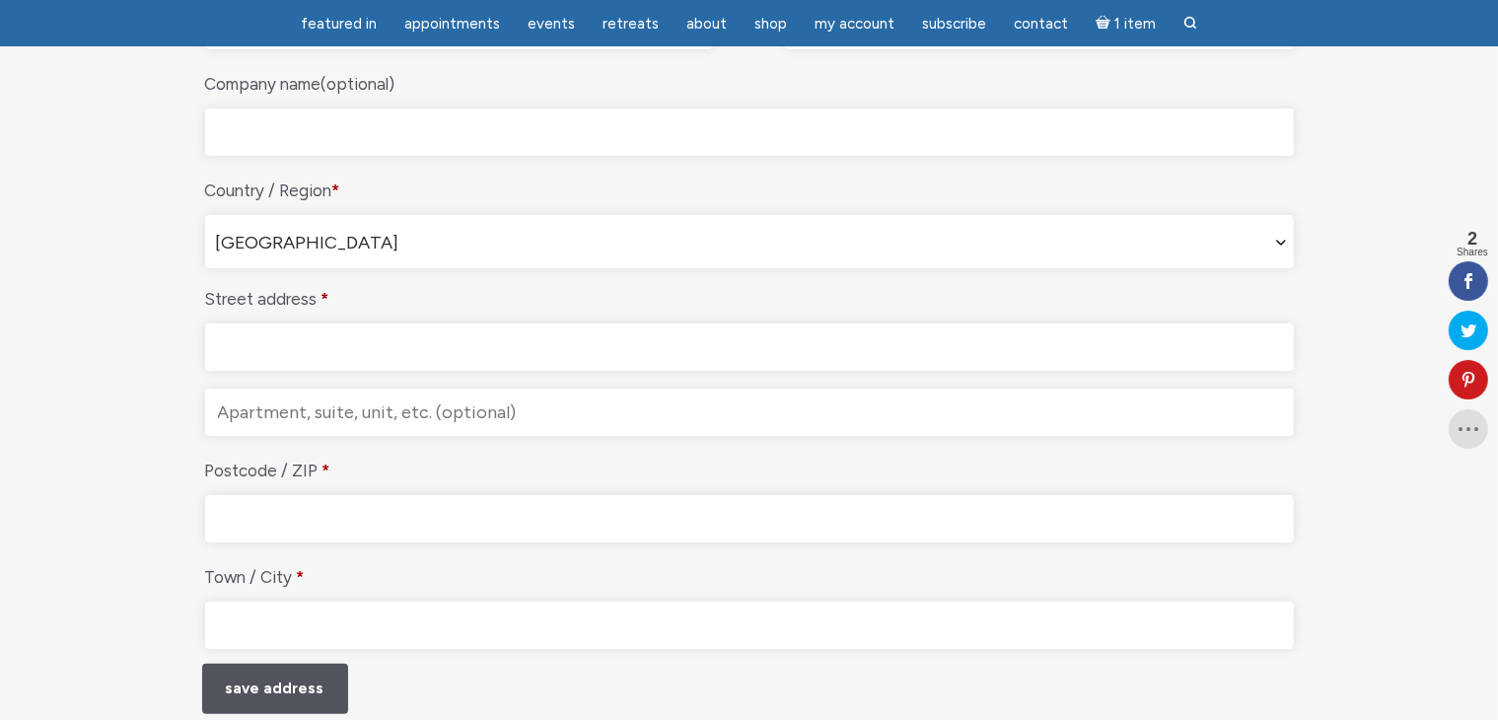
click at [354, 343] on input "Street address *" at bounding box center [749, 346] width 1089 height 47
click at [375, 349] on input "29, TEN STROOM" at bounding box center [749, 346] width 1089 height 47
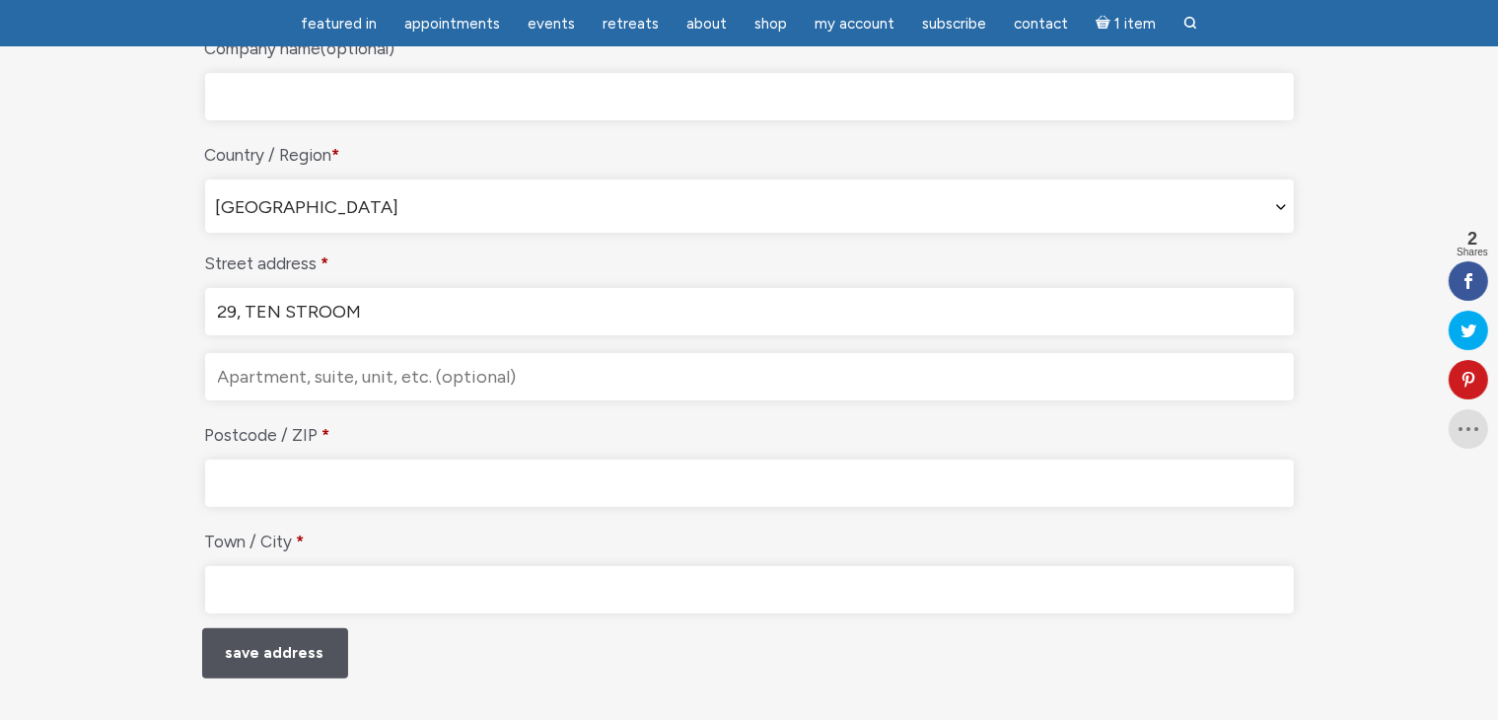
scroll to position [493, 0]
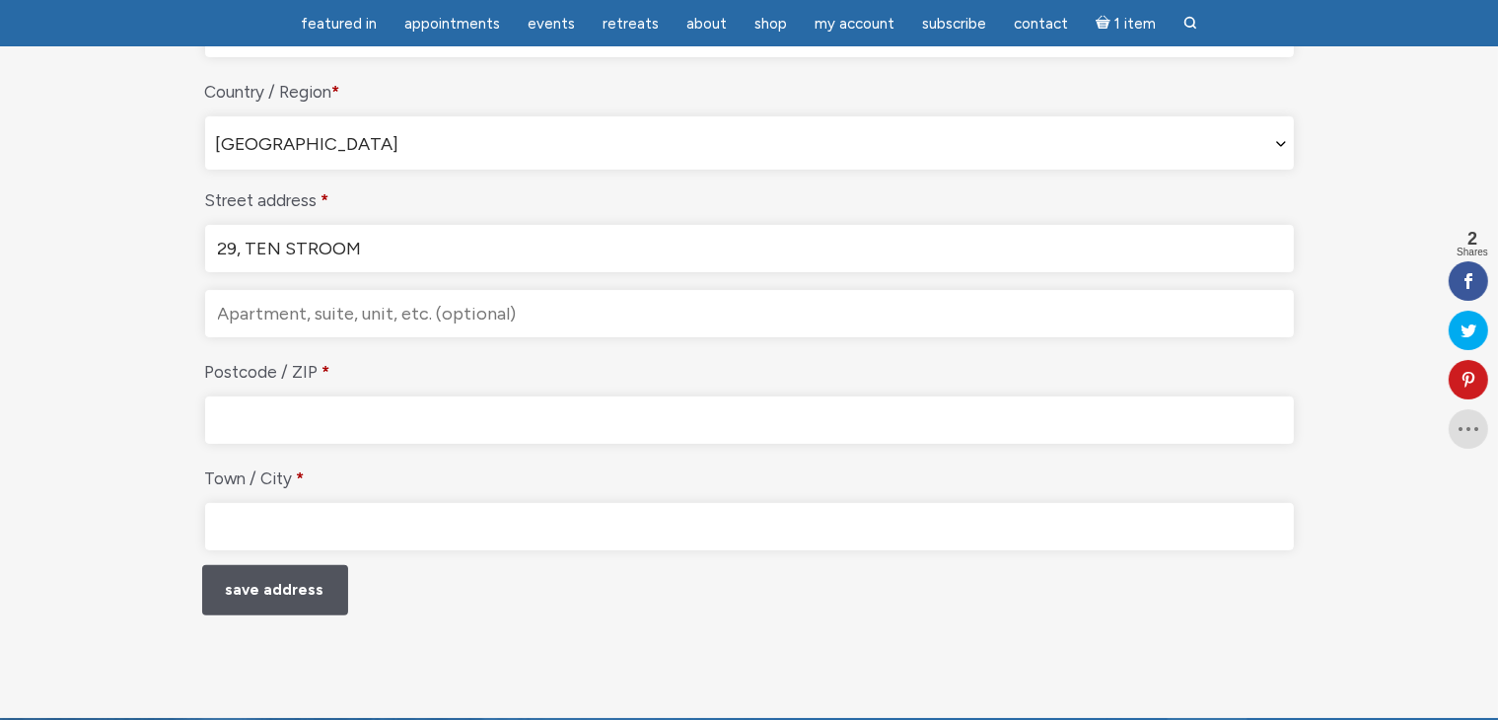
type input "29, TEN STROOM"
click at [321, 414] on input "Postcode / ZIP *" at bounding box center [749, 419] width 1089 height 47
type input "9890"
click at [320, 514] on input "Town / City *" at bounding box center [749, 526] width 1089 height 47
type input "v"
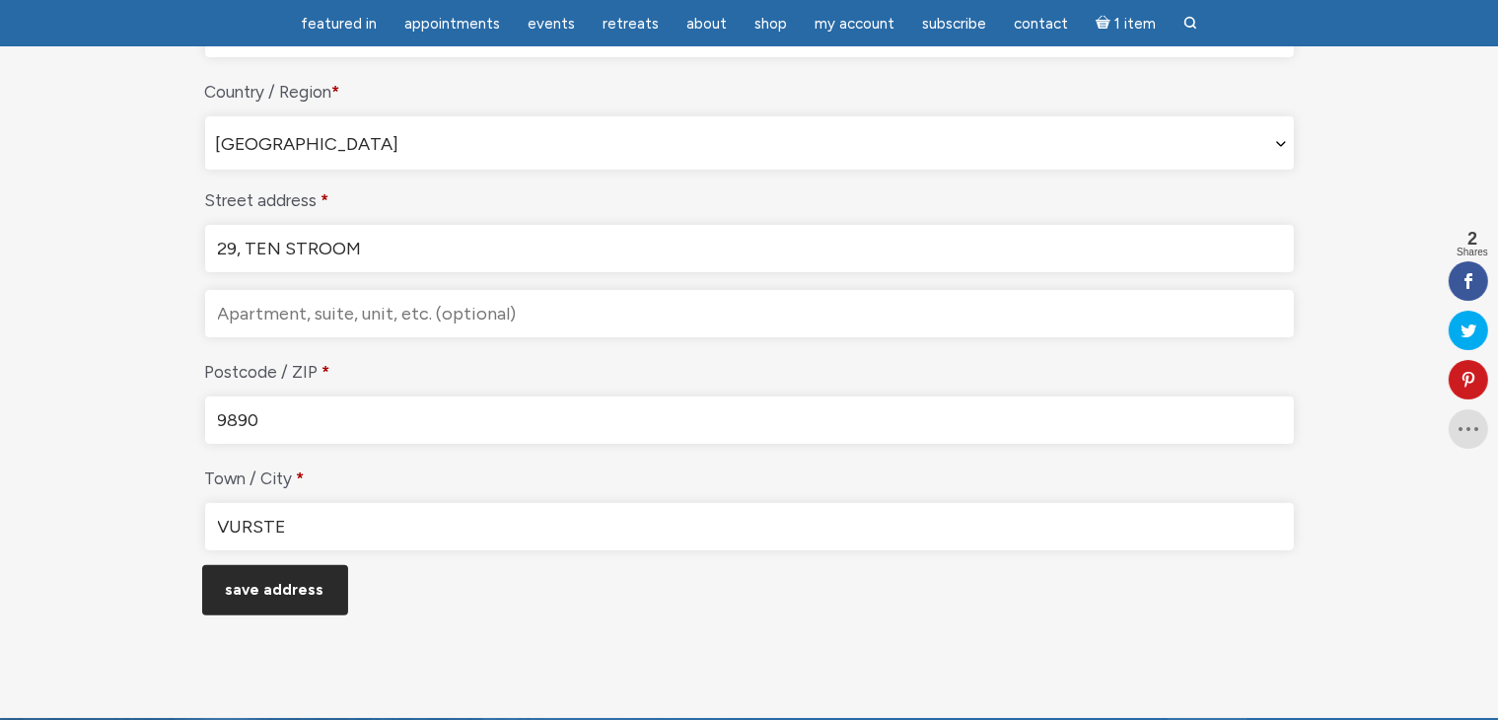
type input "VURSTE"
click at [277, 581] on button "Save address" at bounding box center [275, 590] width 146 height 50
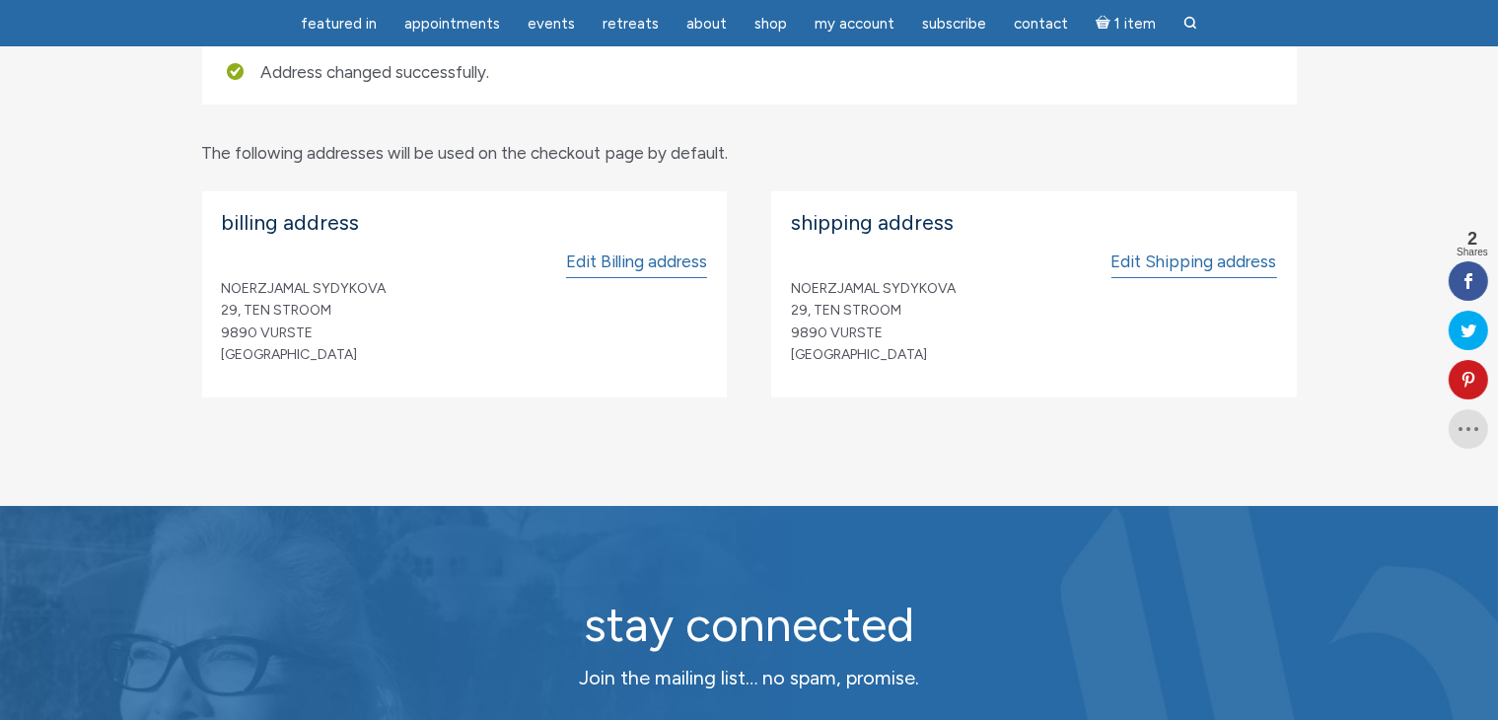
scroll to position [296, 0]
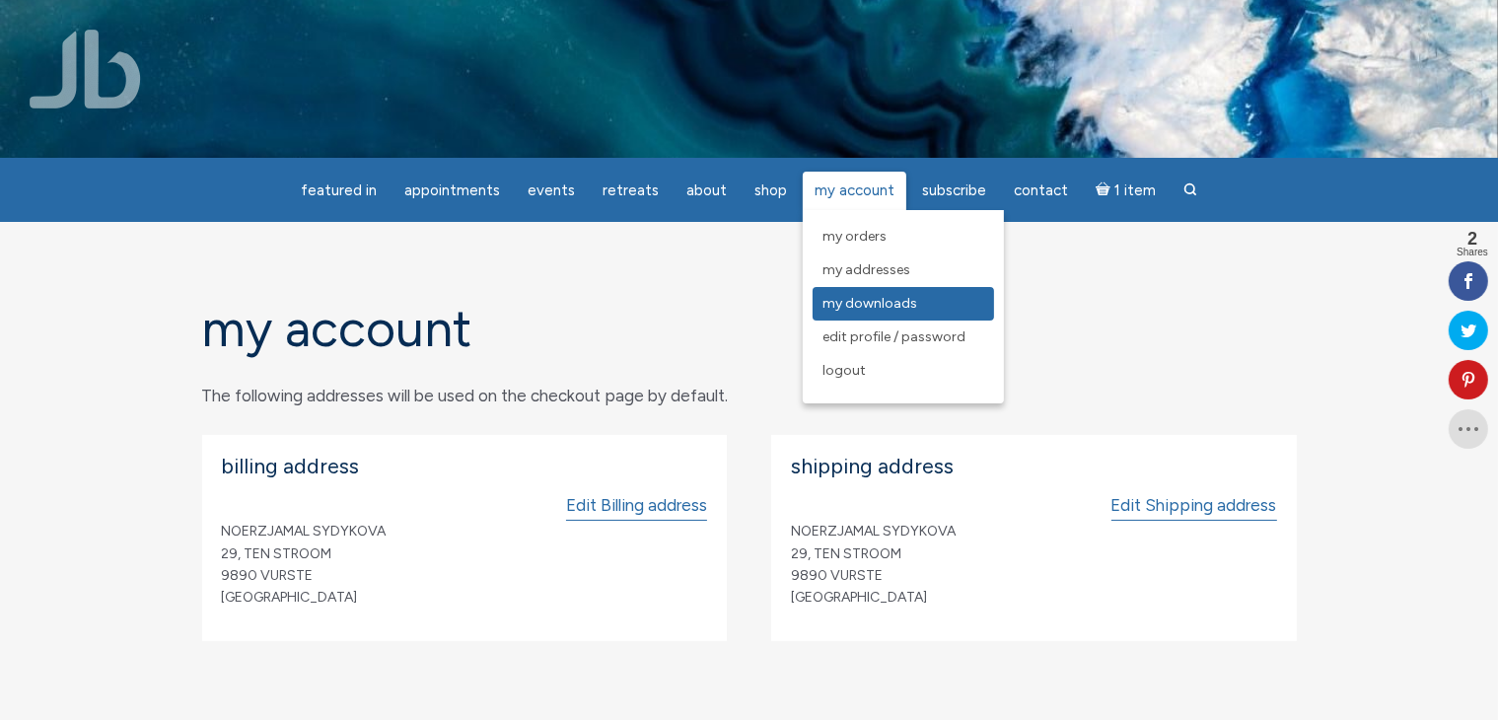
click at [873, 308] on span "My Downloads" at bounding box center [869, 303] width 95 height 17
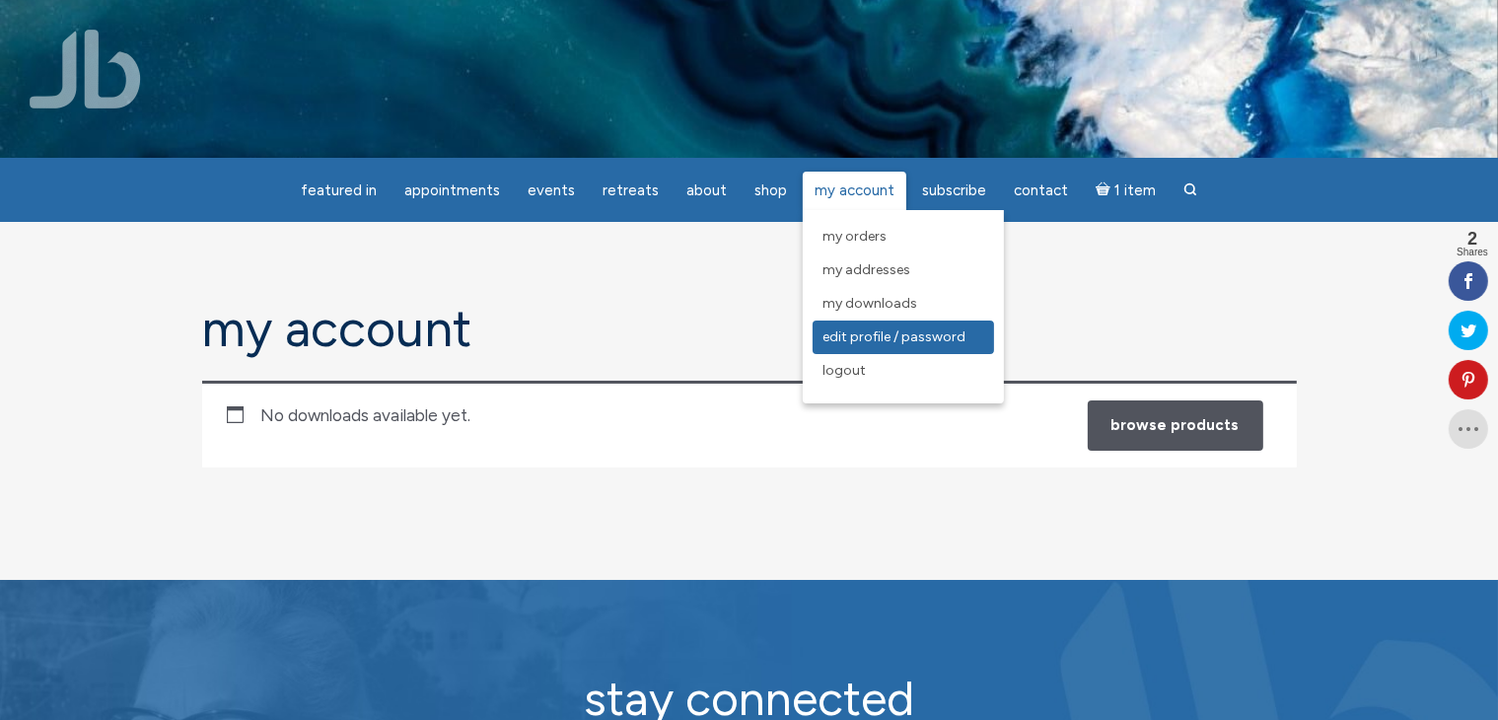
click at [867, 340] on span "Edit Profile / Password" at bounding box center [893, 336] width 143 height 17
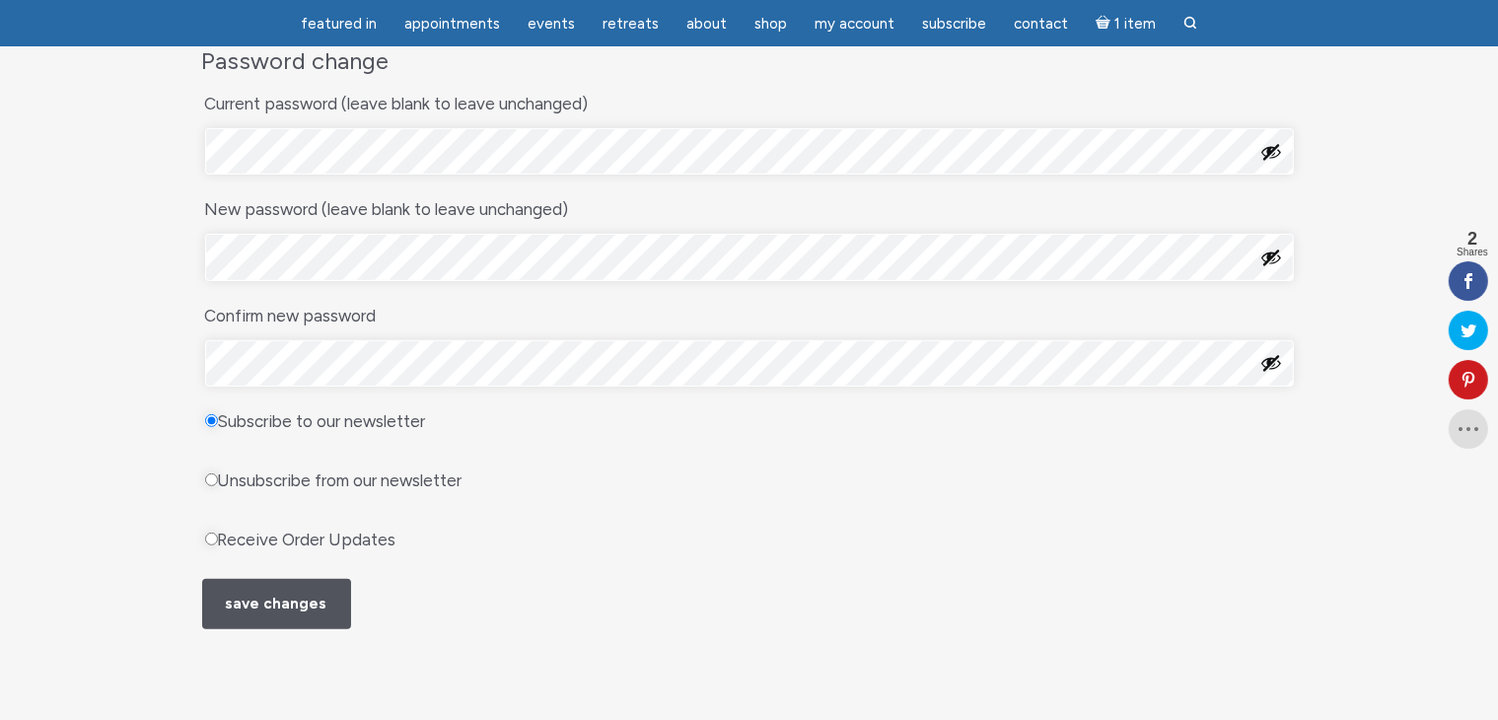
scroll to position [690, 0]
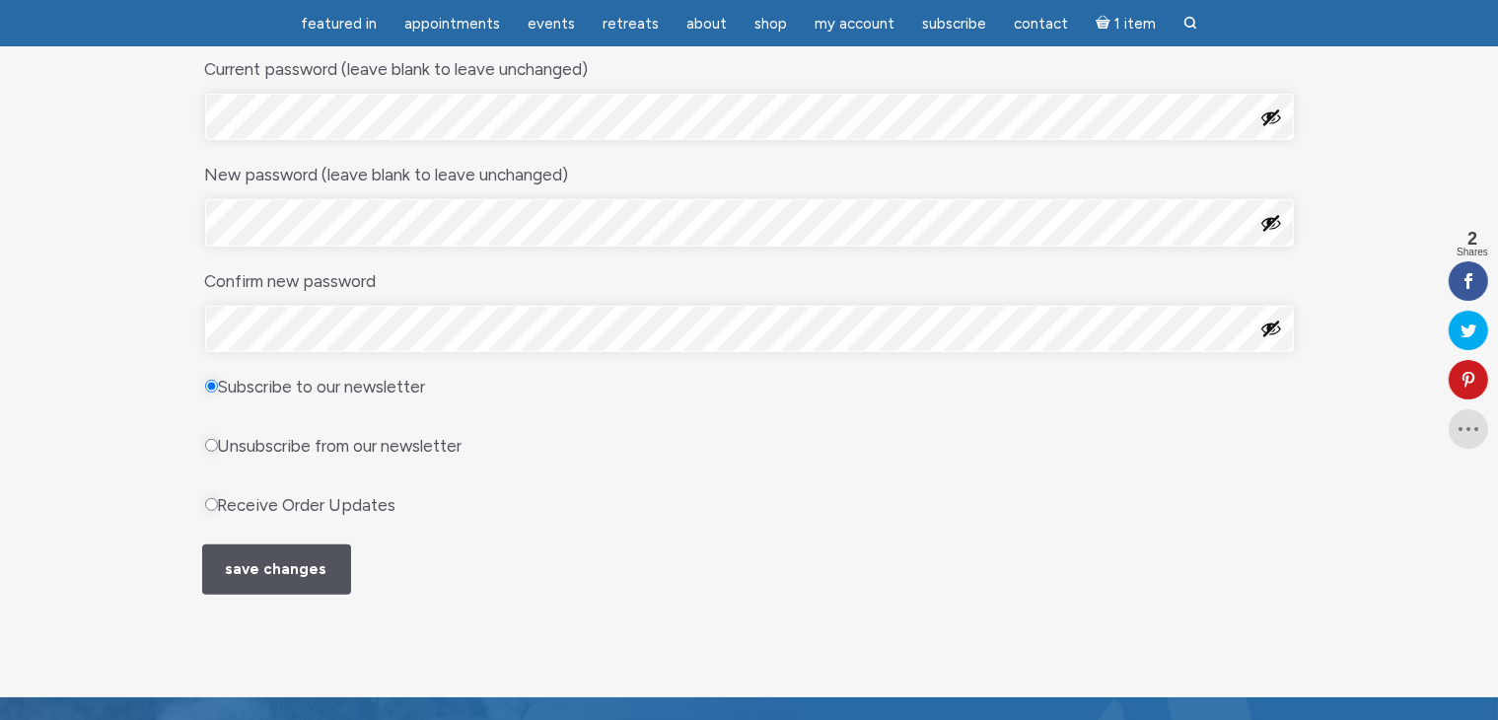
click at [209, 502] on input "Receive Order Updates" at bounding box center [211, 504] width 13 height 13
radio input "true"
click at [277, 561] on button "Save changes" at bounding box center [276, 569] width 149 height 50
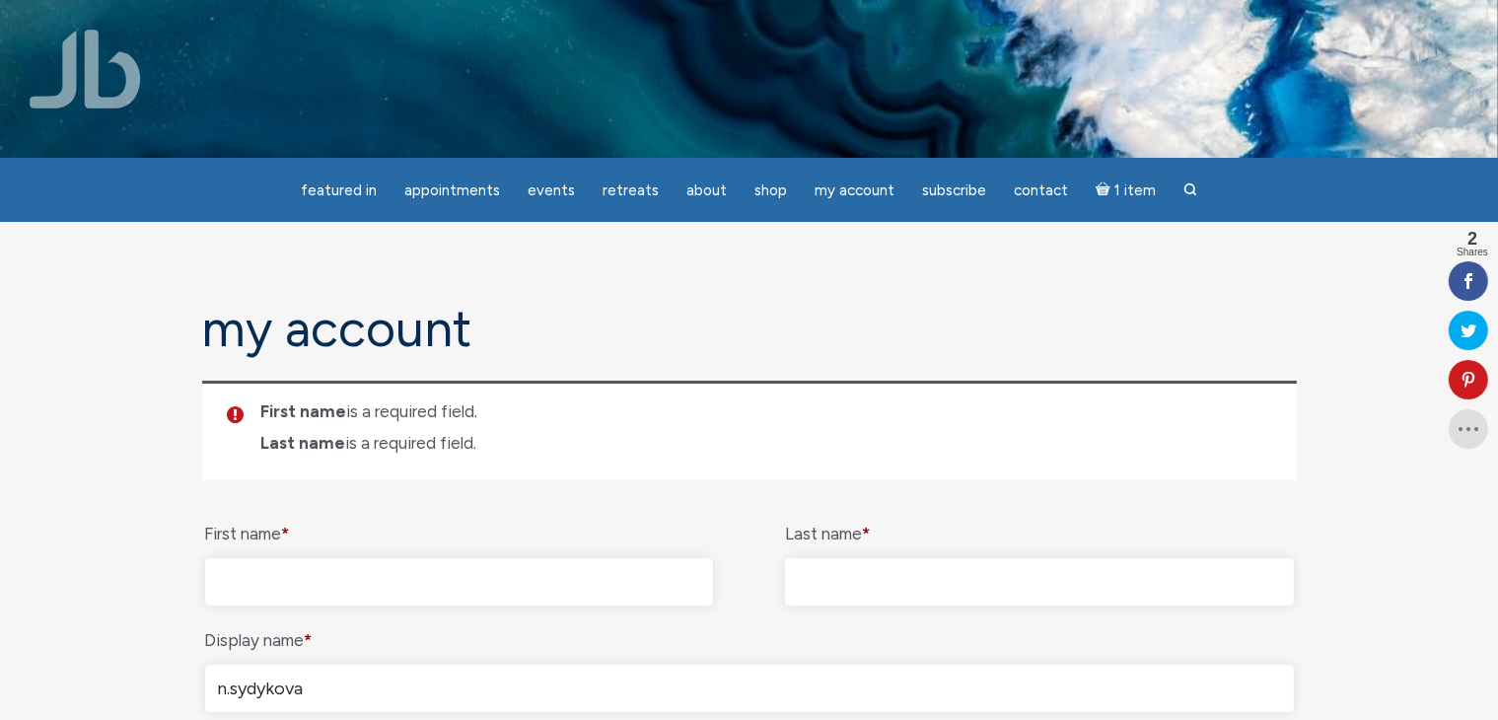
click at [302, 588] on input "First name *" at bounding box center [459, 581] width 509 height 47
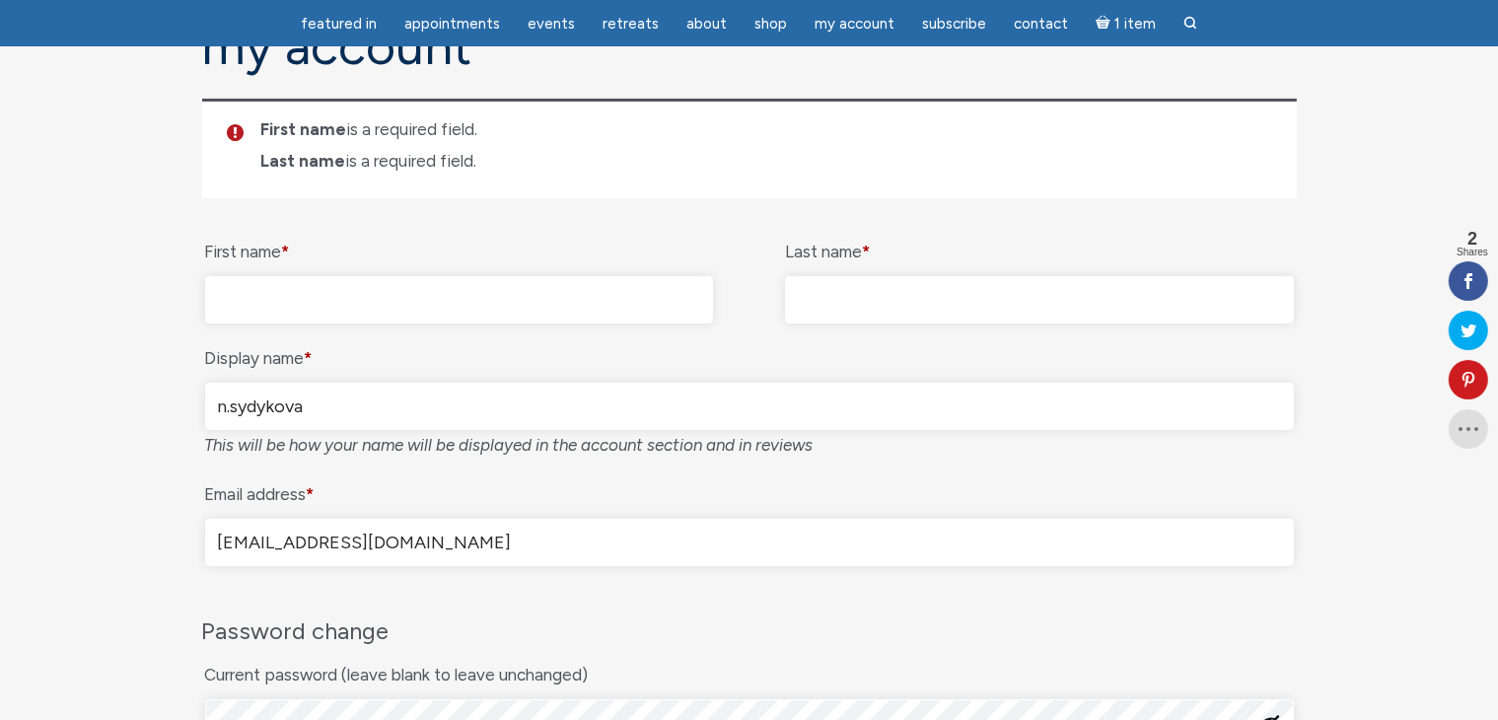
scroll to position [99, 0]
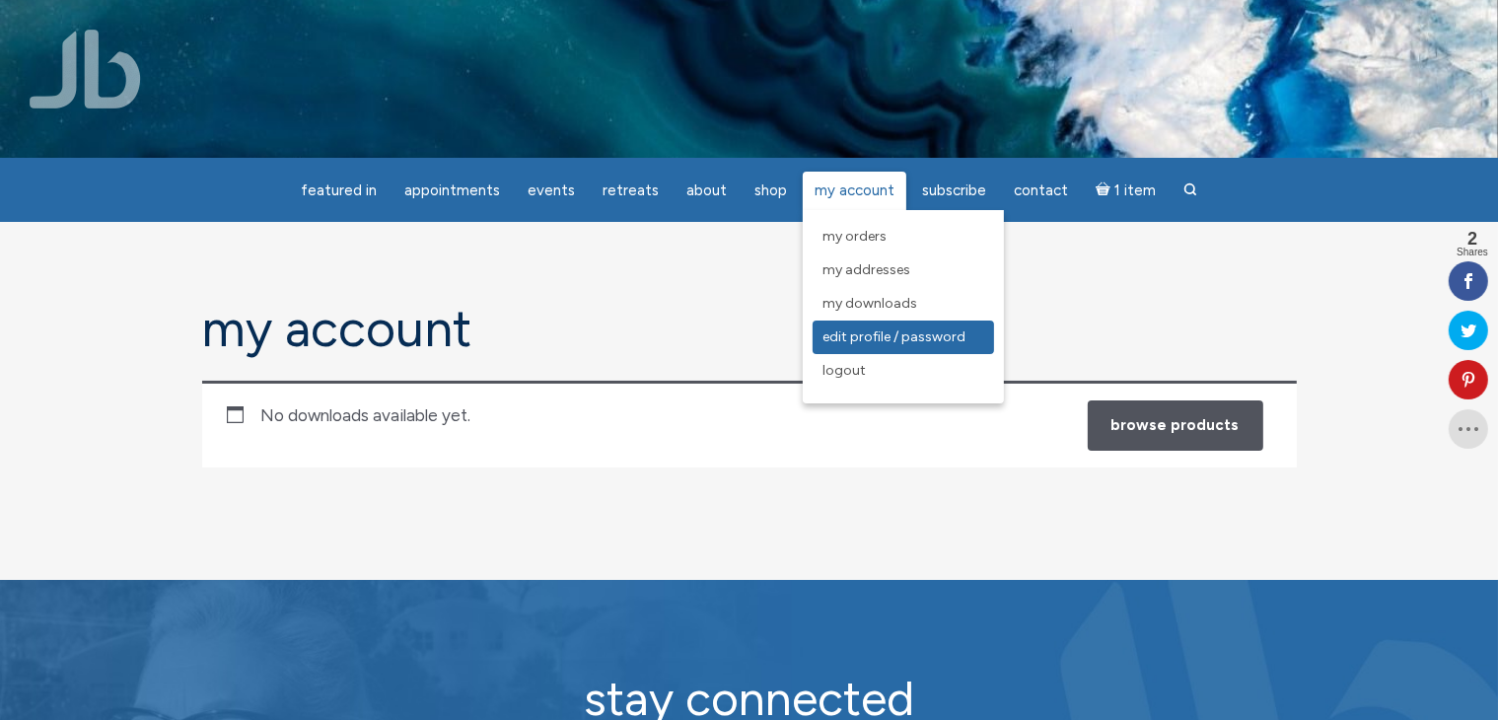
click at [863, 338] on span "Edit Profile / Password" at bounding box center [893, 336] width 143 height 17
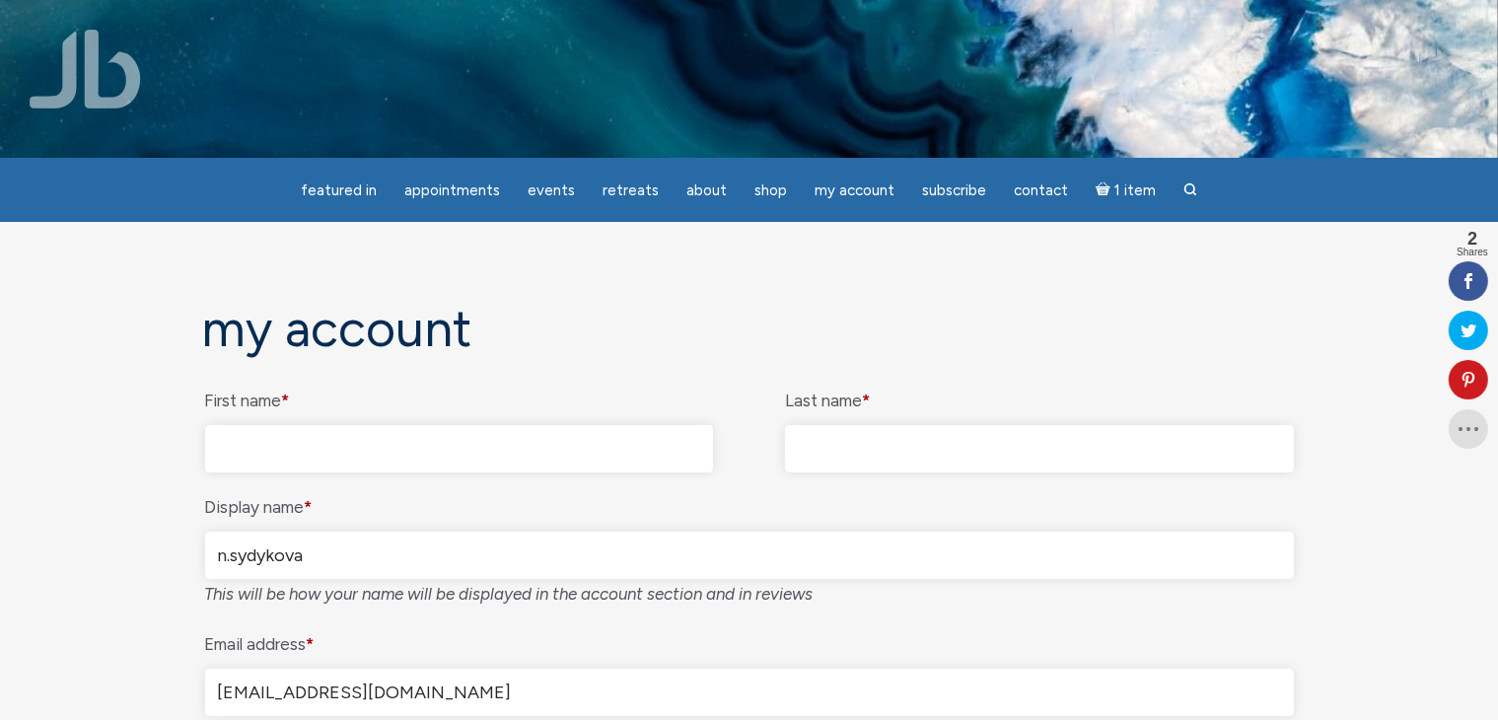
click at [405, 449] on input "First name *" at bounding box center [459, 448] width 509 height 47
click at [876, 462] on input "Last name *" at bounding box center [1039, 448] width 509 height 47
click at [323, 451] on input "First name *" at bounding box center [459, 448] width 509 height 47
click at [386, 453] on input "First name *" at bounding box center [459, 448] width 509 height 47
type input "Noerzjamal"
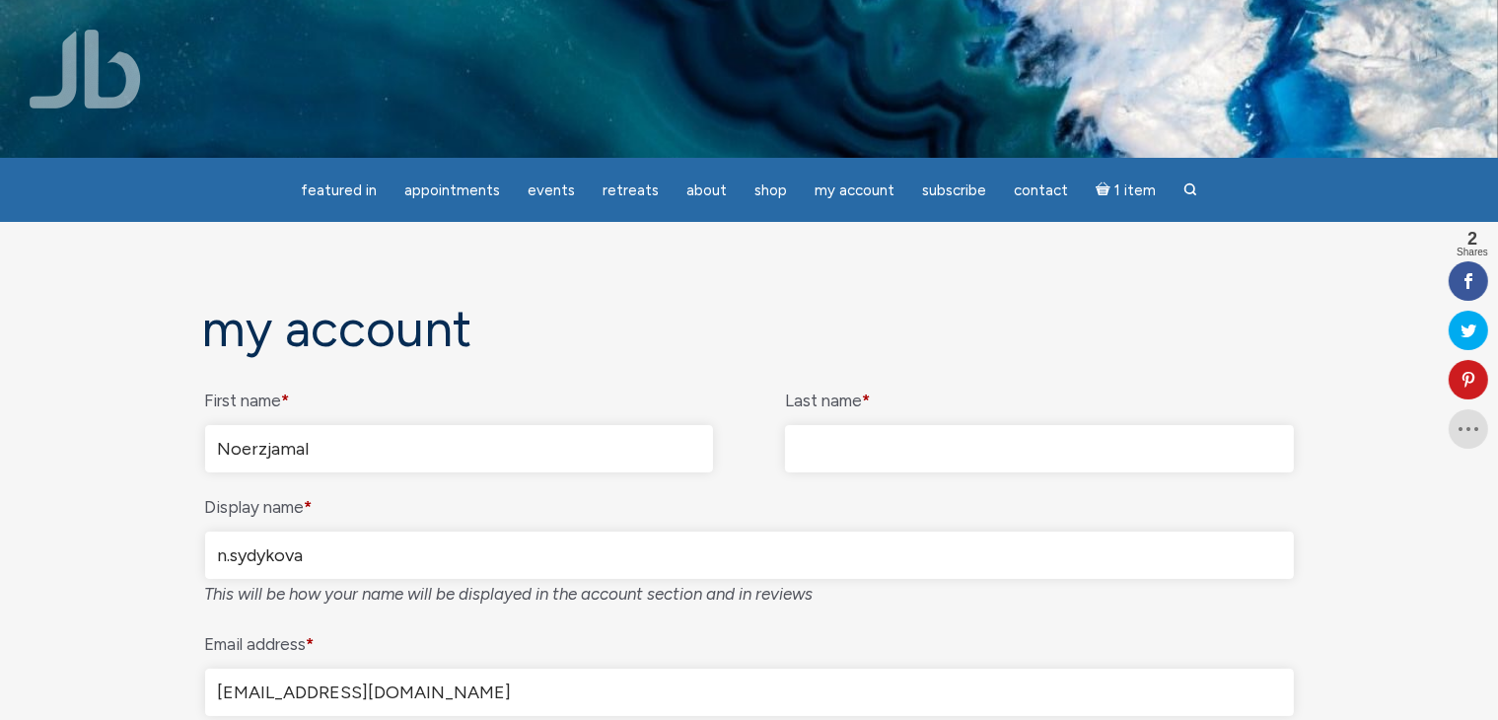
click at [1006, 454] on input "Last name *" at bounding box center [1039, 448] width 509 height 47
type input "SYDYKOVA"
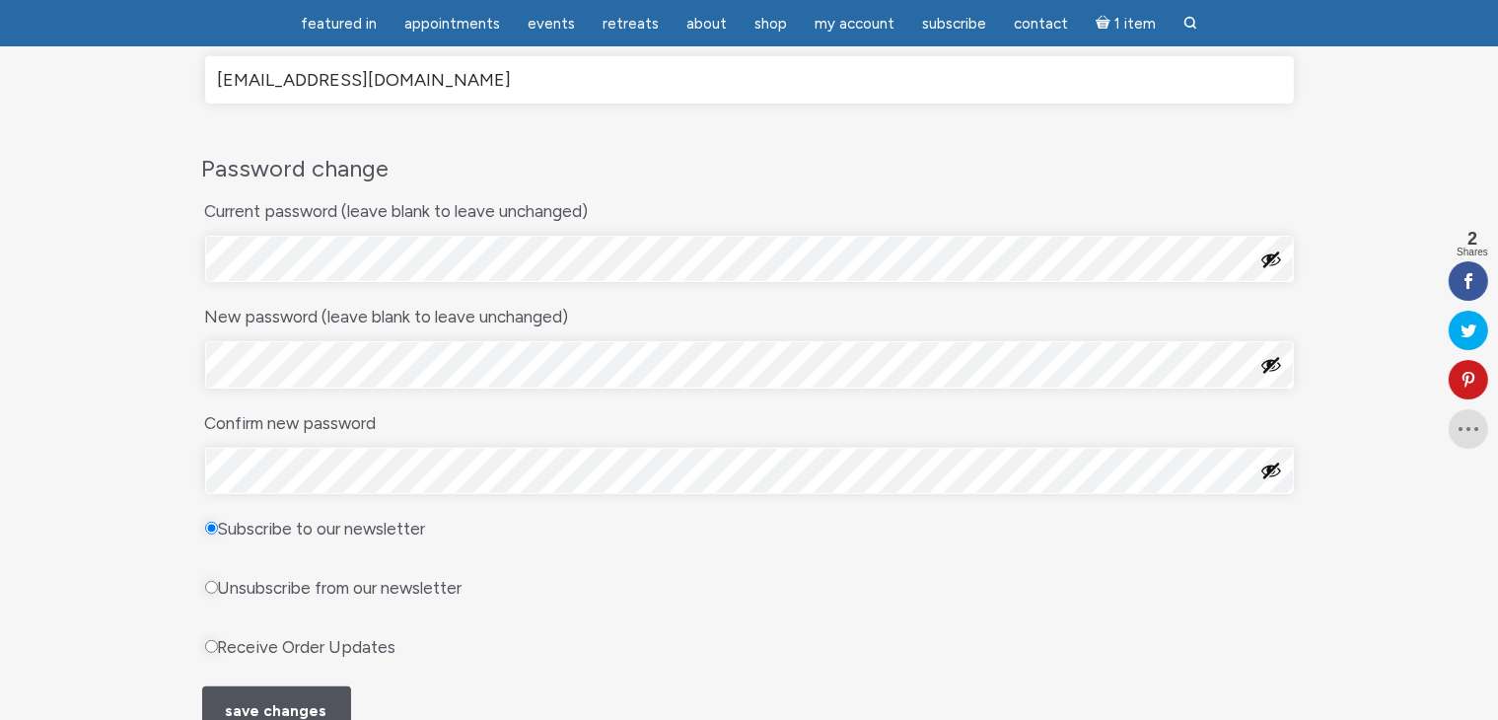
scroll to position [592, 0]
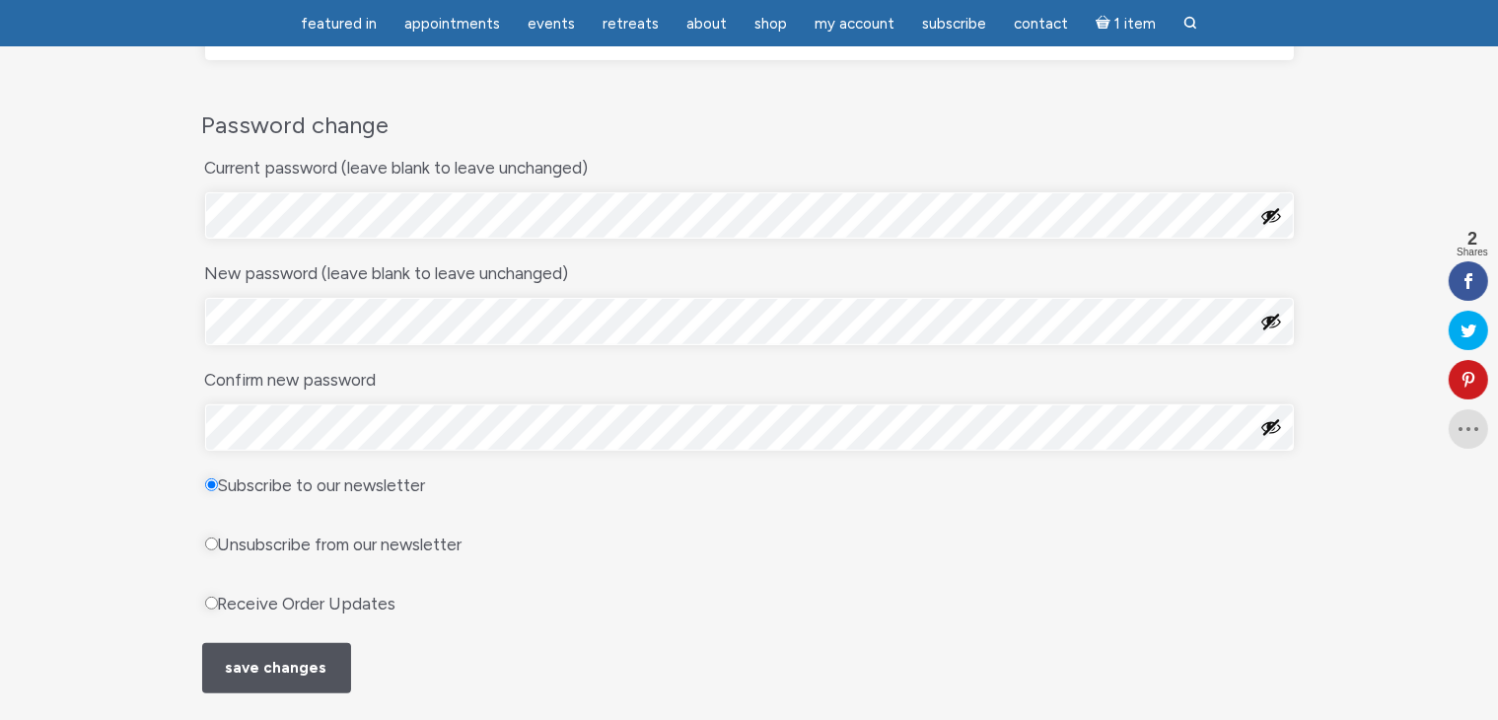
click at [209, 598] on input "Receive Order Updates" at bounding box center [211, 603] width 13 height 13
radio input "true"
click at [277, 668] on button "Save changes" at bounding box center [276, 668] width 149 height 50
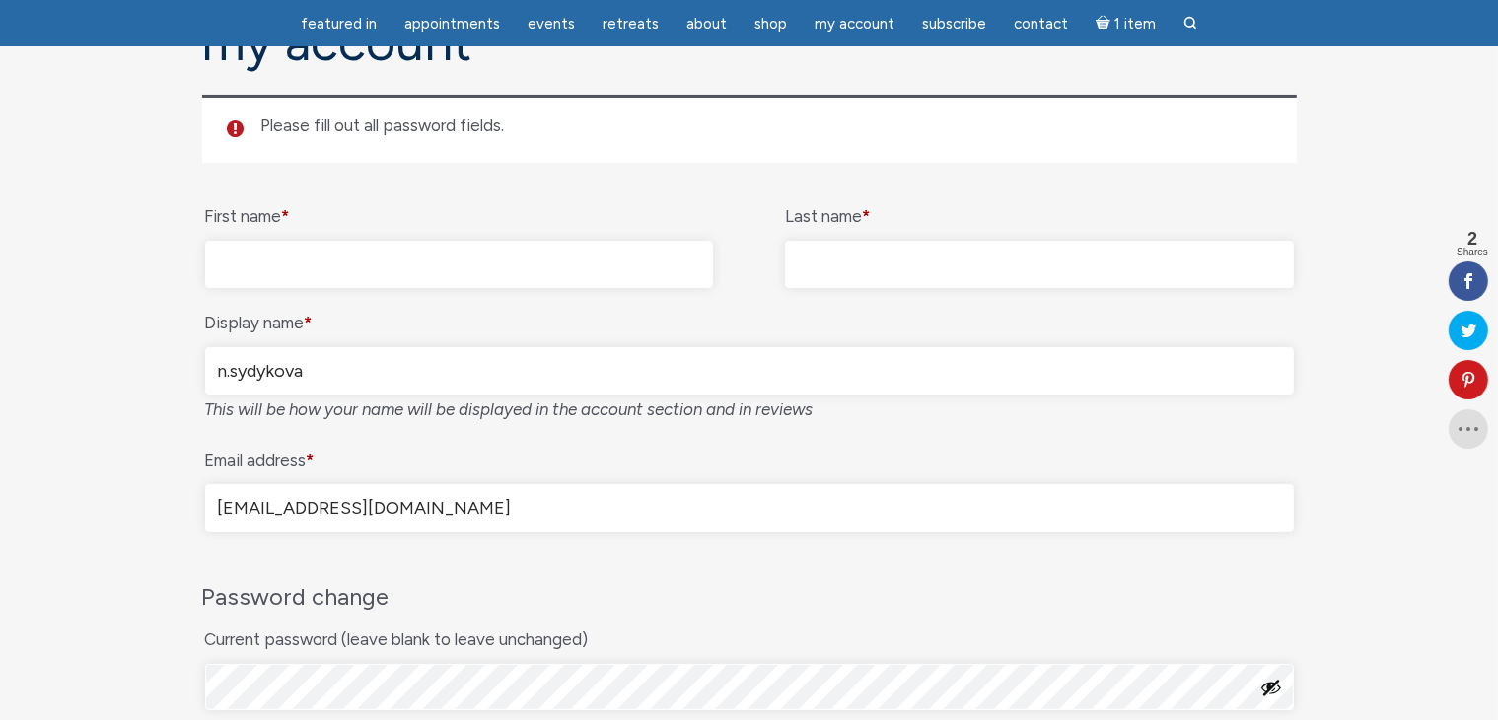
scroll to position [197, 0]
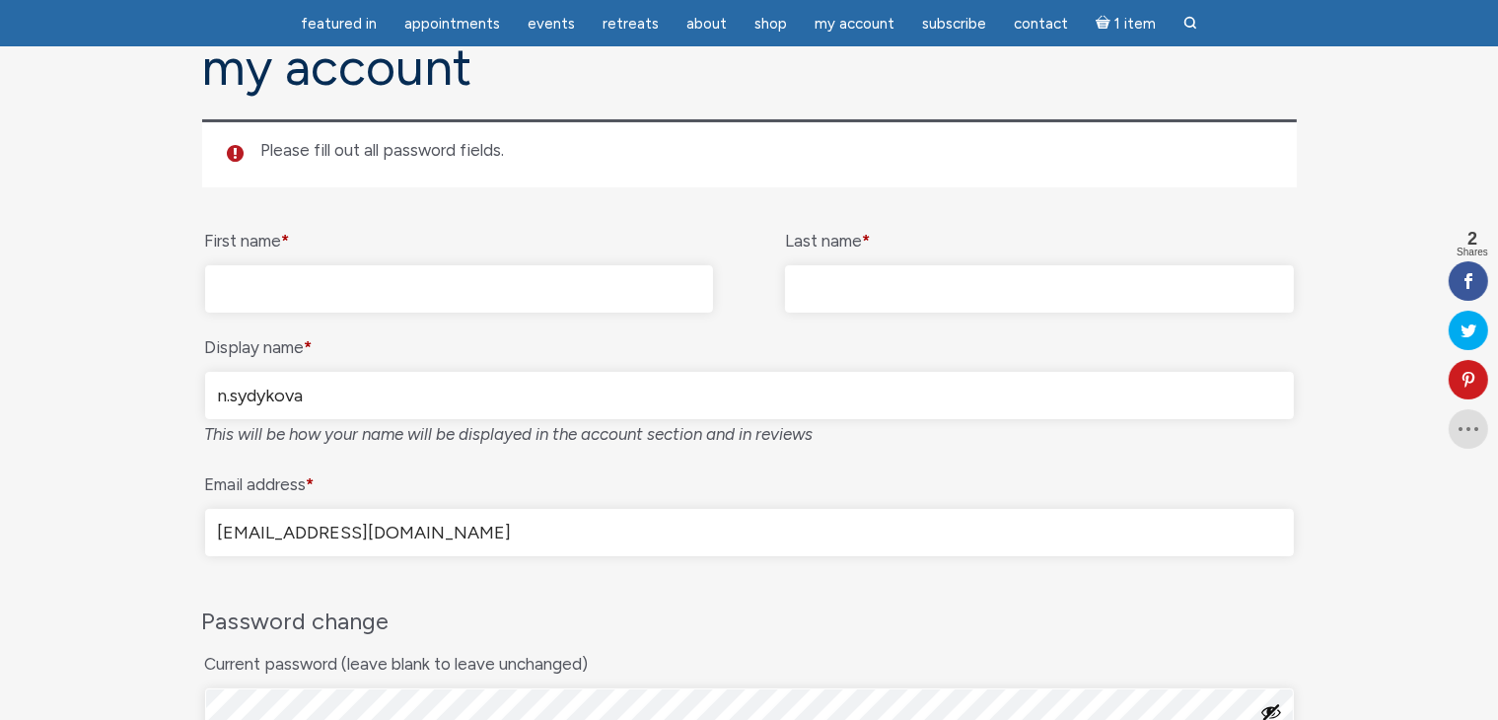
click at [296, 281] on input "First name *" at bounding box center [459, 288] width 509 height 47
type input "Noerzjamal"
click at [880, 284] on input "Last name *" at bounding box center [1039, 288] width 509 height 47
type input "SYDYKOVA"
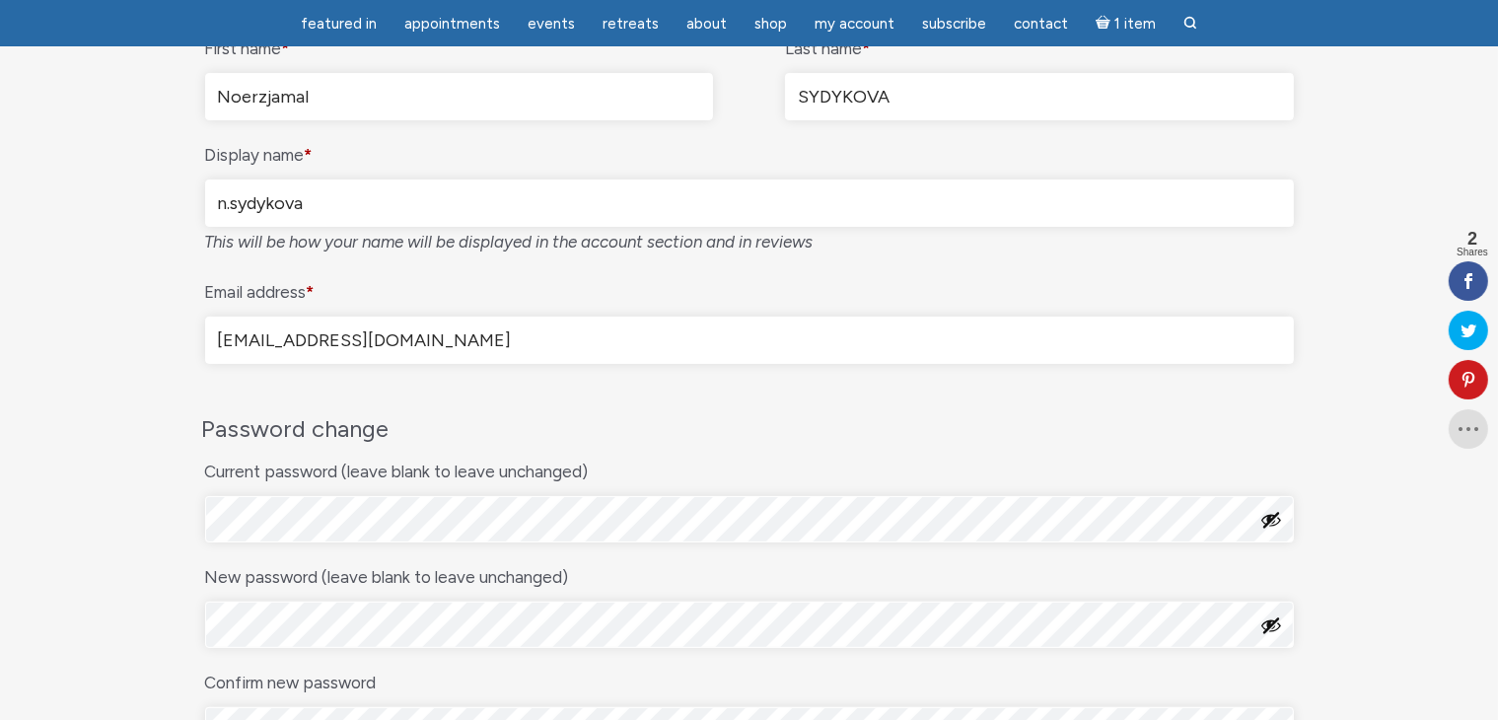
scroll to position [394, 0]
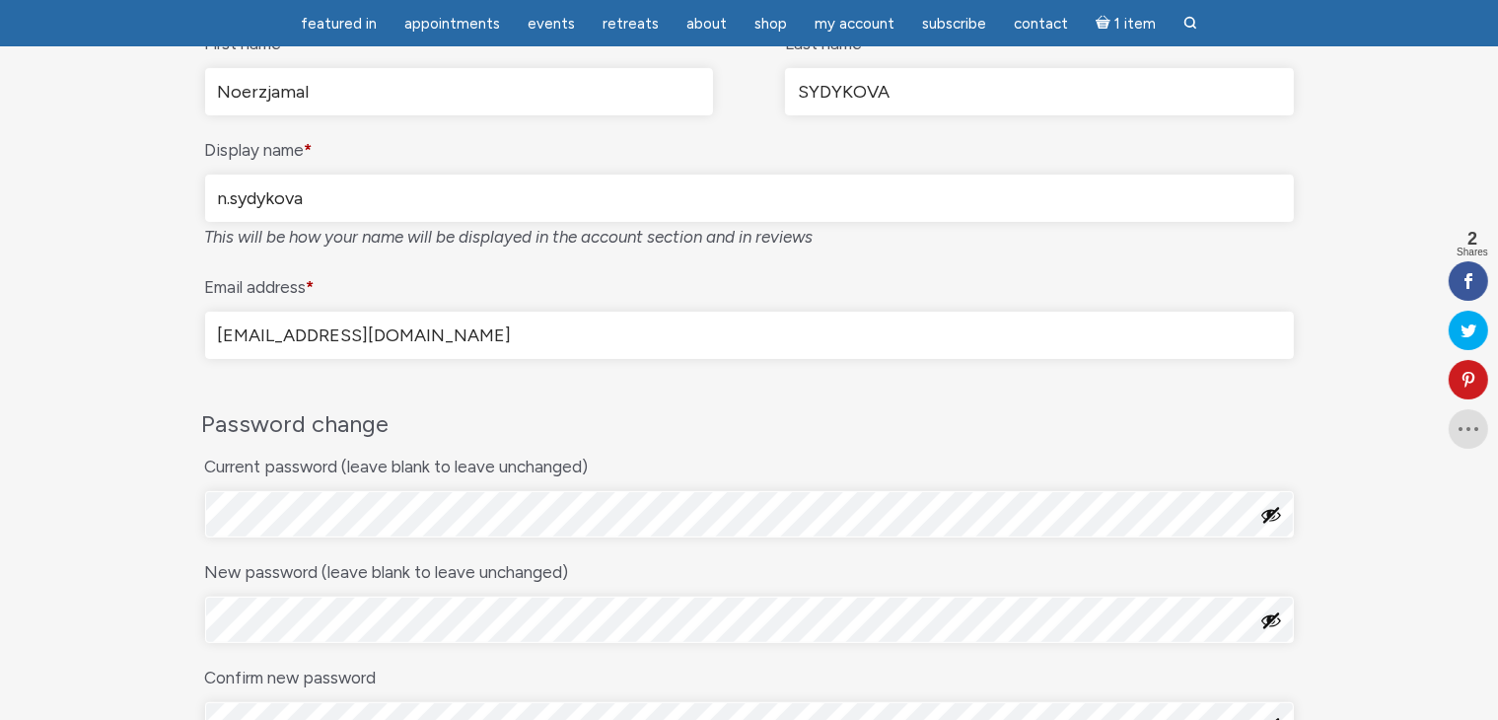
click at [317, 197] on input "n.sydykova" at bounding box center [749, 198] width 1089 height 47
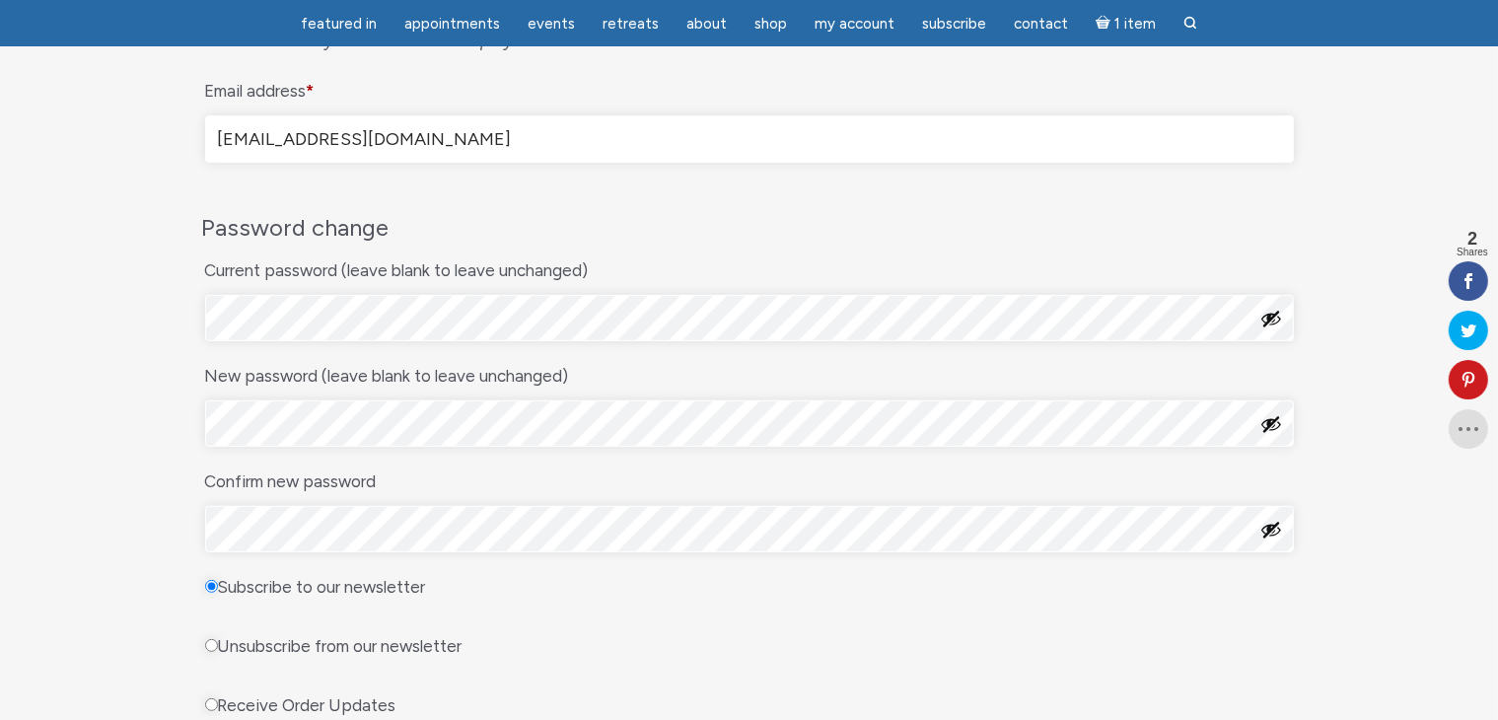
scroll to position [592, 0]
type input "n.sydykova"
click at [482, 147] on input "[EMAIL_ADDRESS][DOMAIN_NAME]" at bounding box center [749, 137] width 1089 height 47
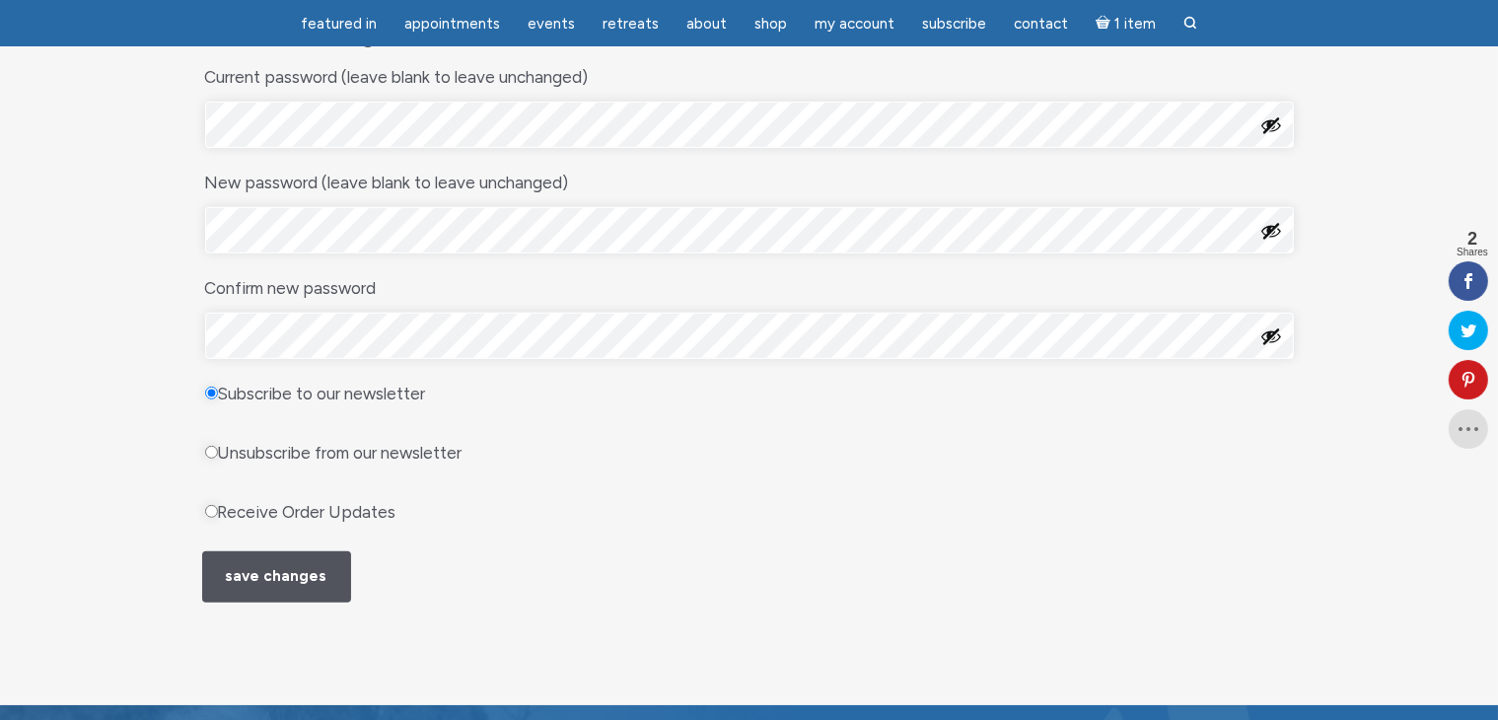
scroll to position [789, 0]
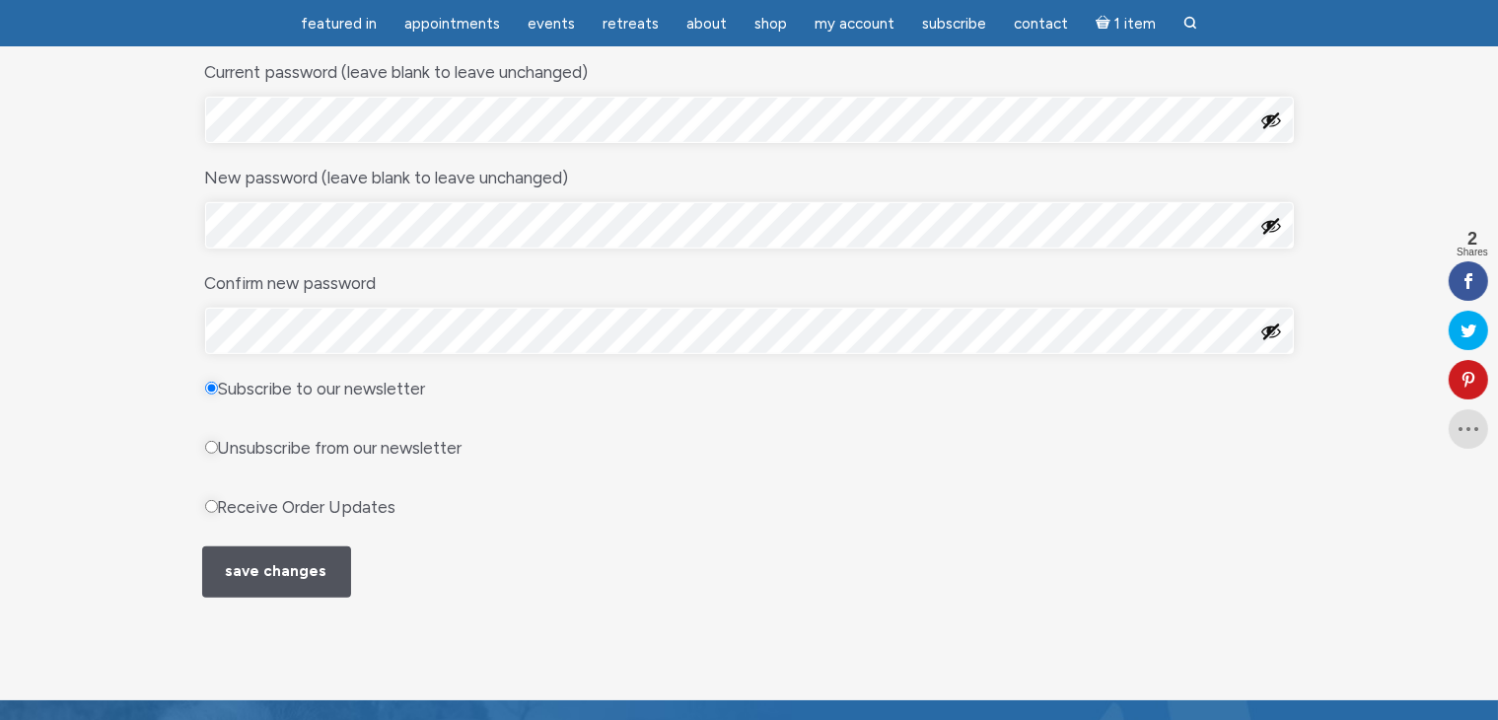
click at [213, 504] on input "Receive Order Updates" at bounding box center [211, 506] width 13 height 13
radio input "true"
click at [260, 566] on button "Save changes" at bounding box center [276, 571] width 149 height 50
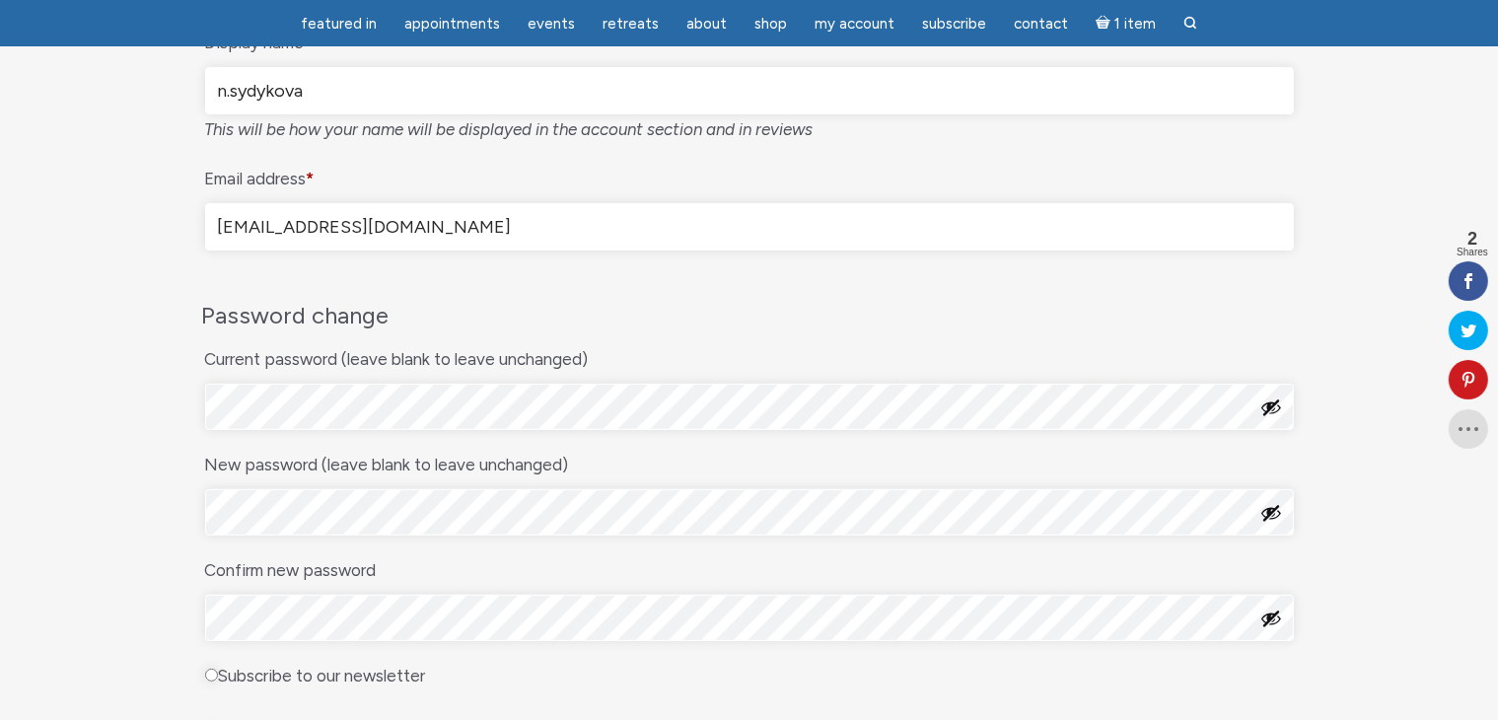
scroll to position [493, 0]
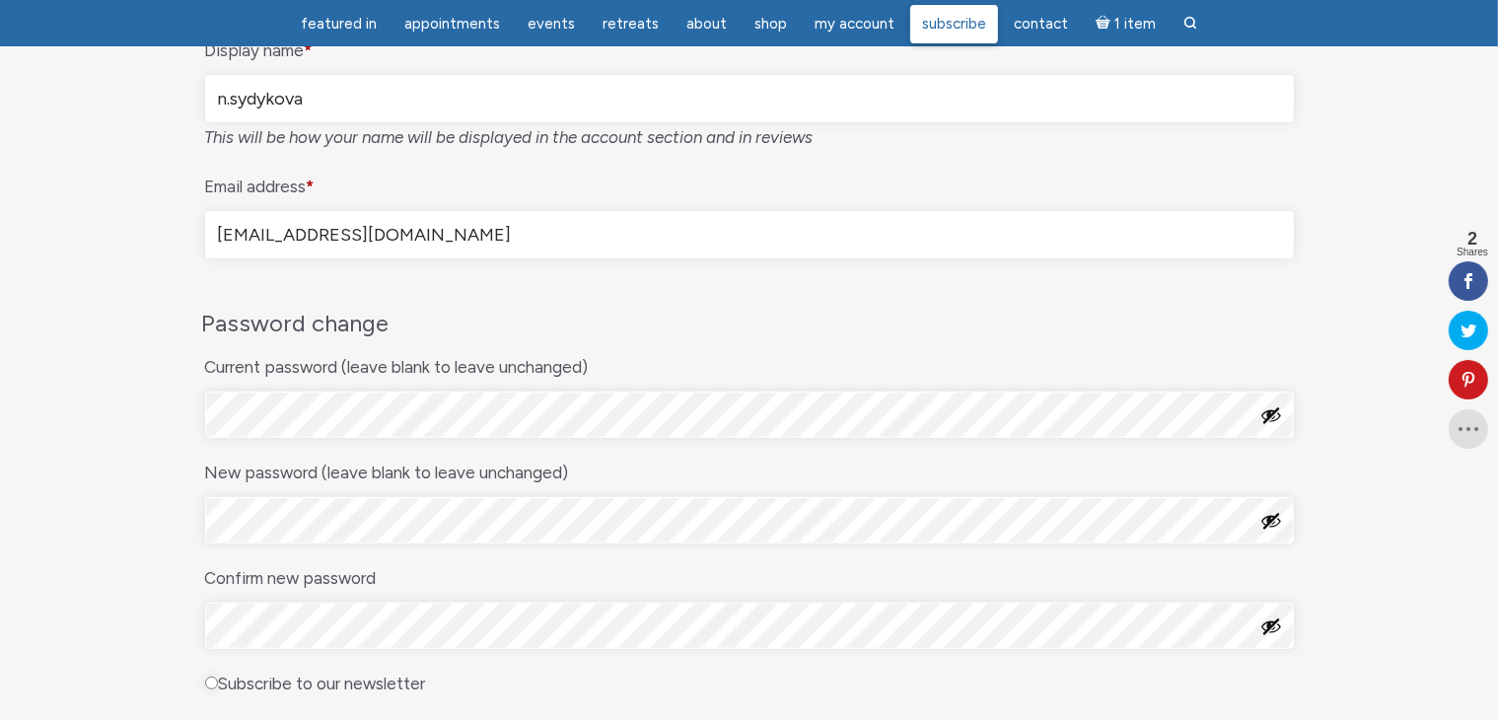
click at [949, 24] on span "Subscribe" at bounding box center [954, 24] width 64 height 18
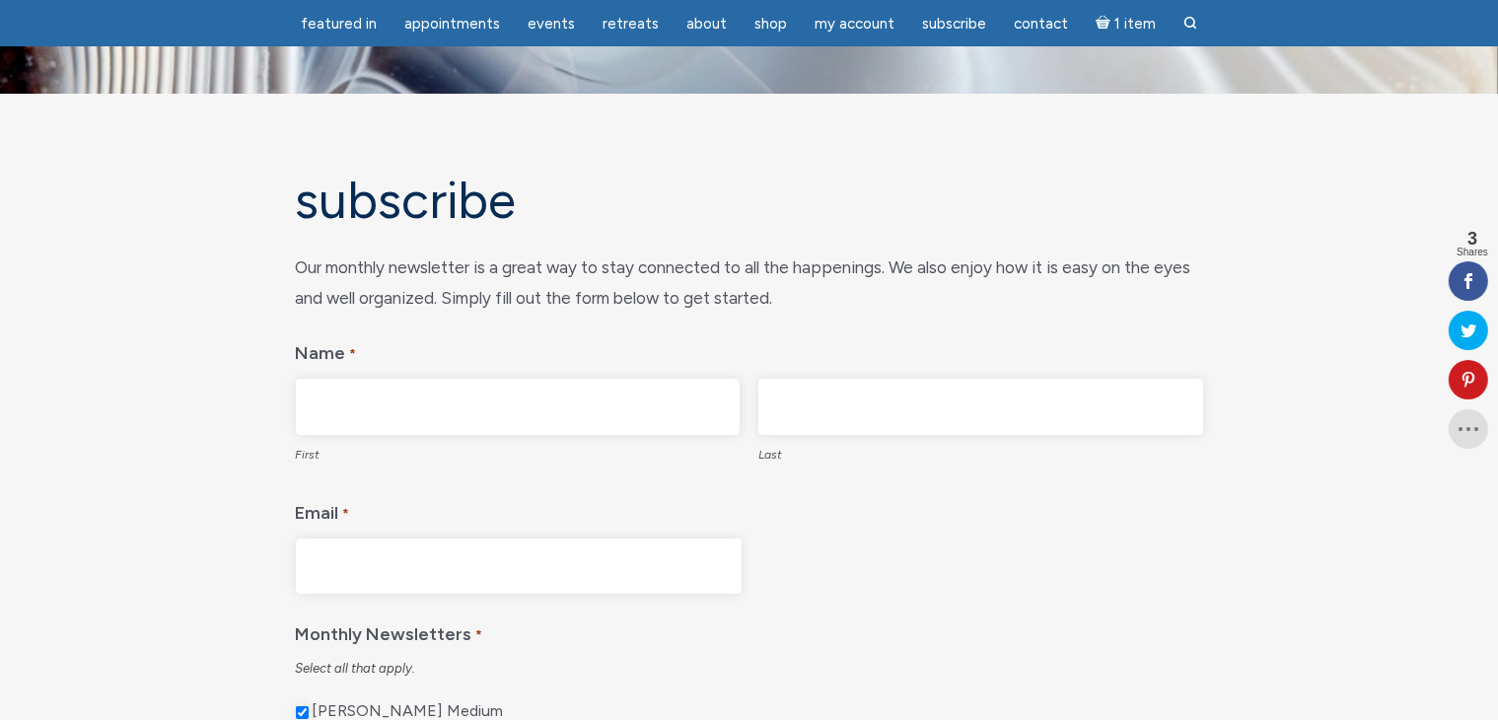
scroll to position [99, 0]
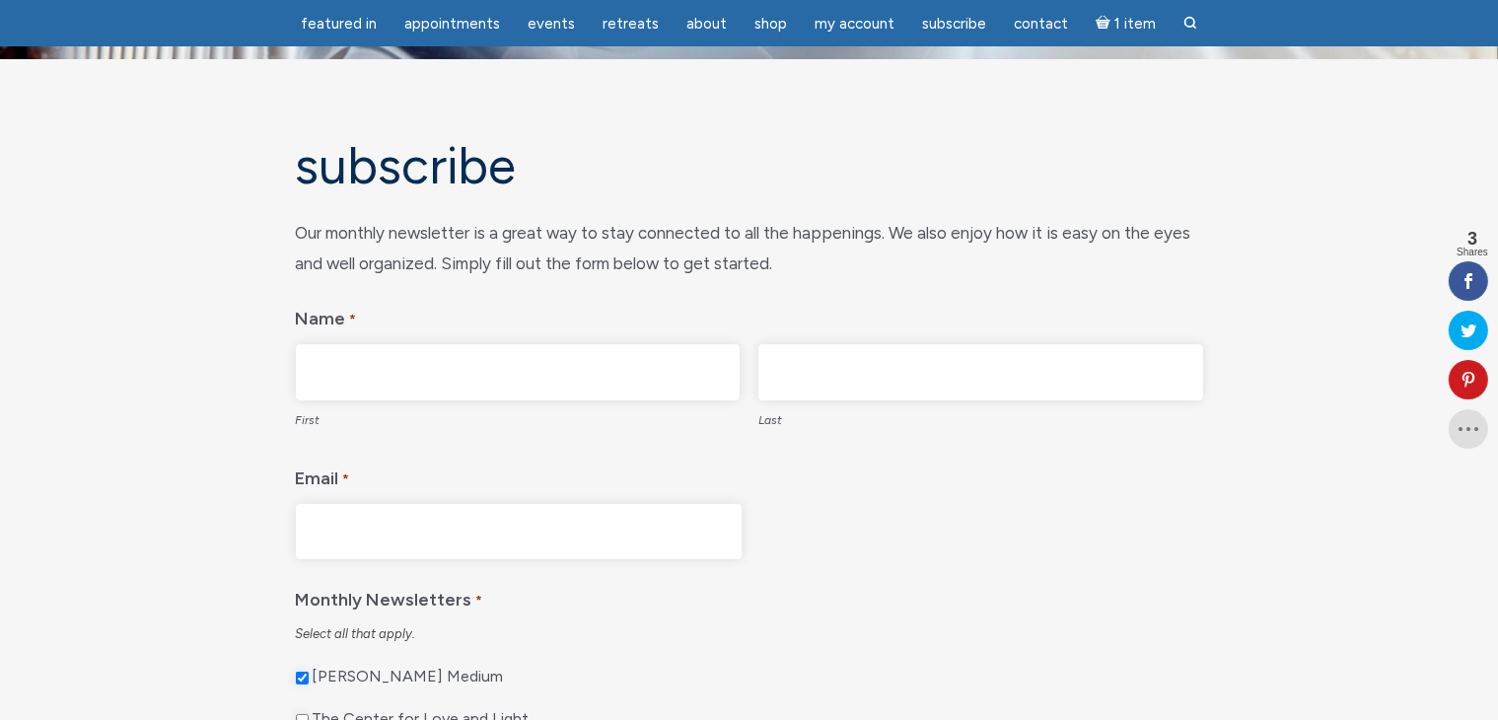
click at [533, 365] on input "First" at bounding box center [518, 372] width 445 height 56
type input "Nurjamal"
click at [942, 346] on input "Last" at bounding box center [980, 372] width 445 height 56
type input "SYDYKOVA"
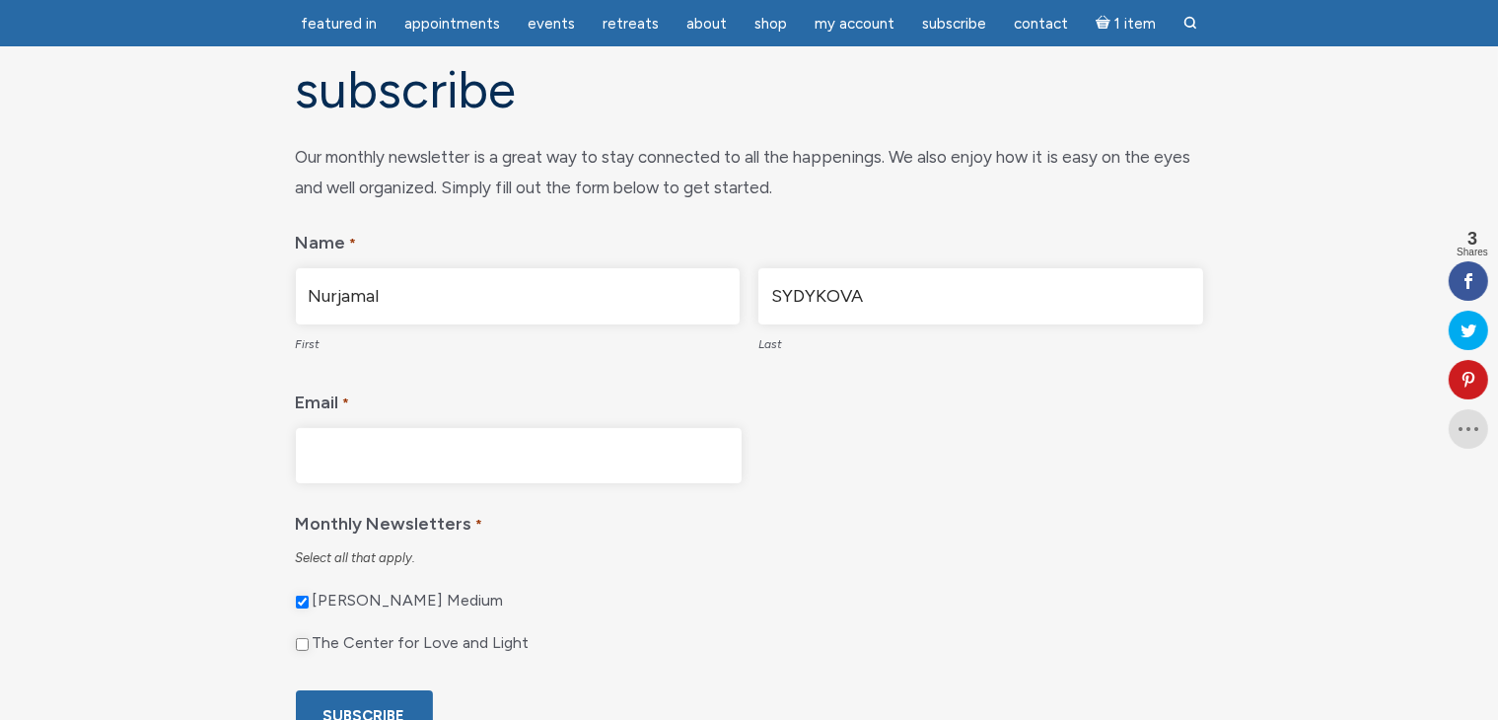
scroll to position [296, 0]
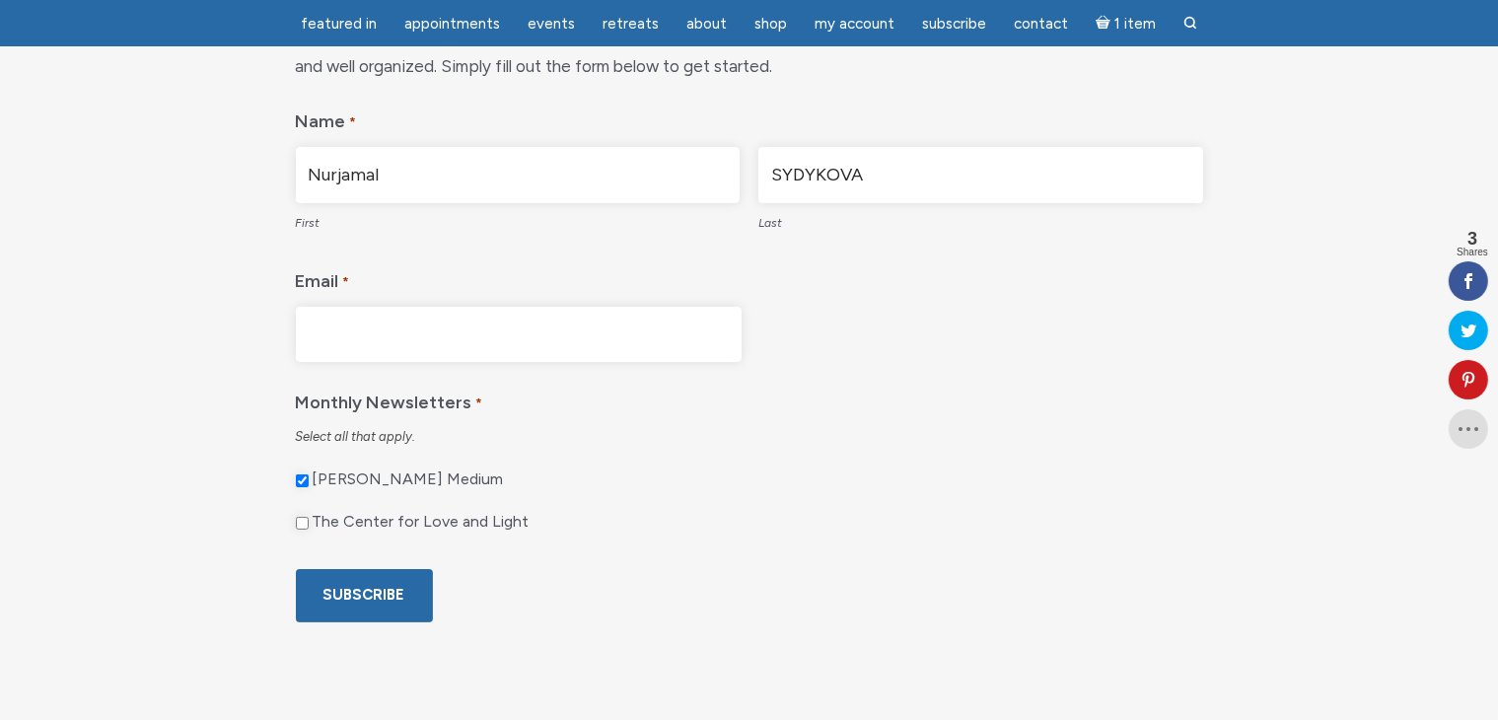
click at [450, 351] on input "Email *" at bounding box center [519, 335] width 446 height 56
click at [297, 521] on input "The Center for Love and Light" at bounding box center [302, 523] width 13 height 13
checkbox input "true"
click at [409, 336] on input "Email *" at bounding box center [519, 335] width 446 height 56
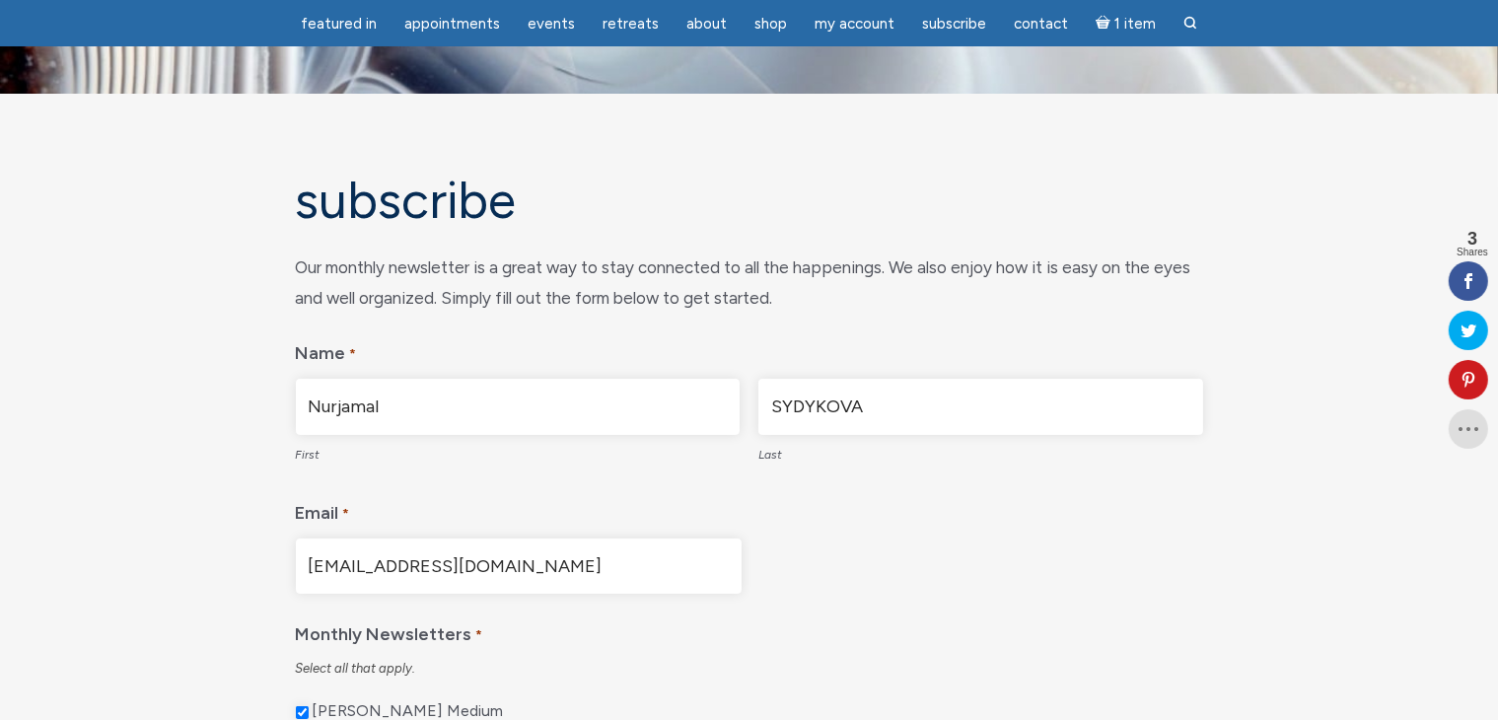
scroll to position [99, 0]
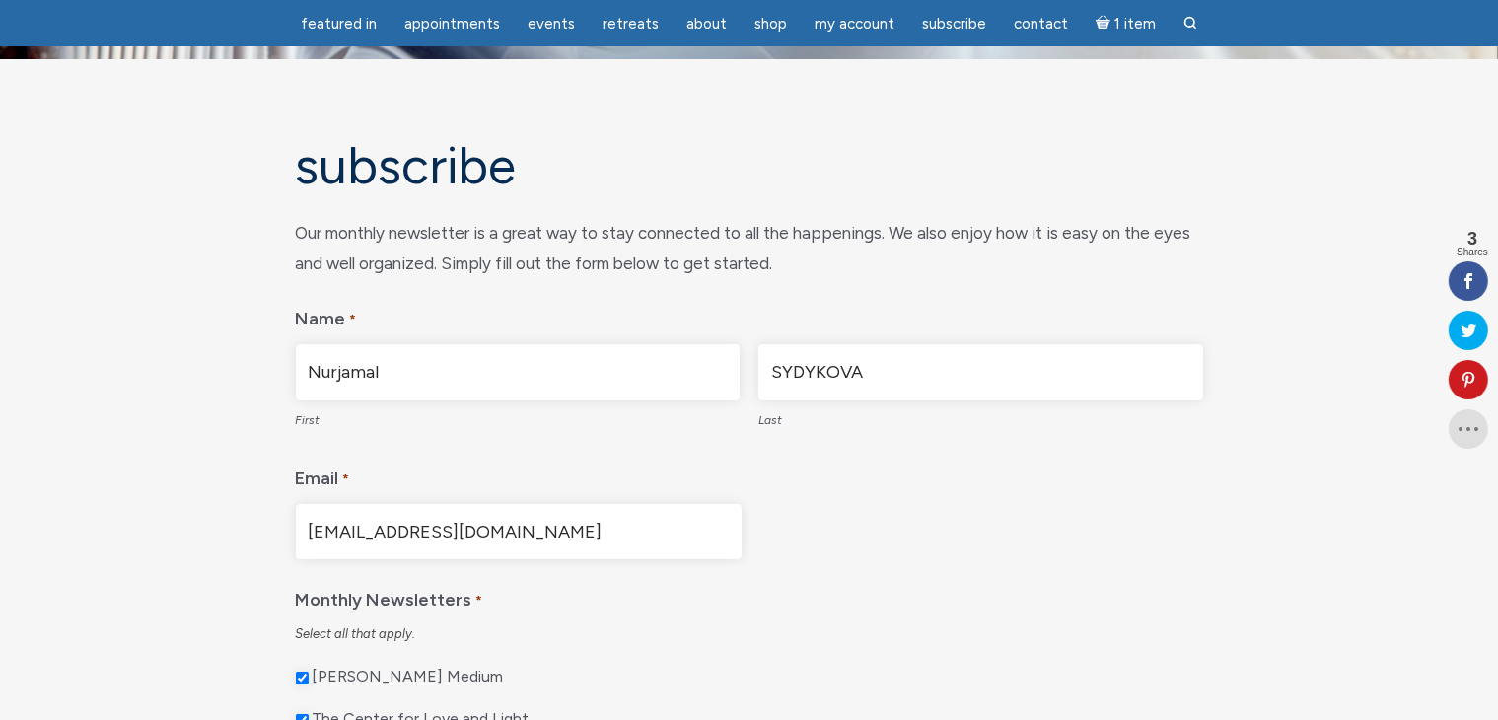
type input "N.SYDYKOVA@YAHOO.COM"
click at [515, 374] on input "Nurjamal" at bounding box center [518, 372] width 445 height 56
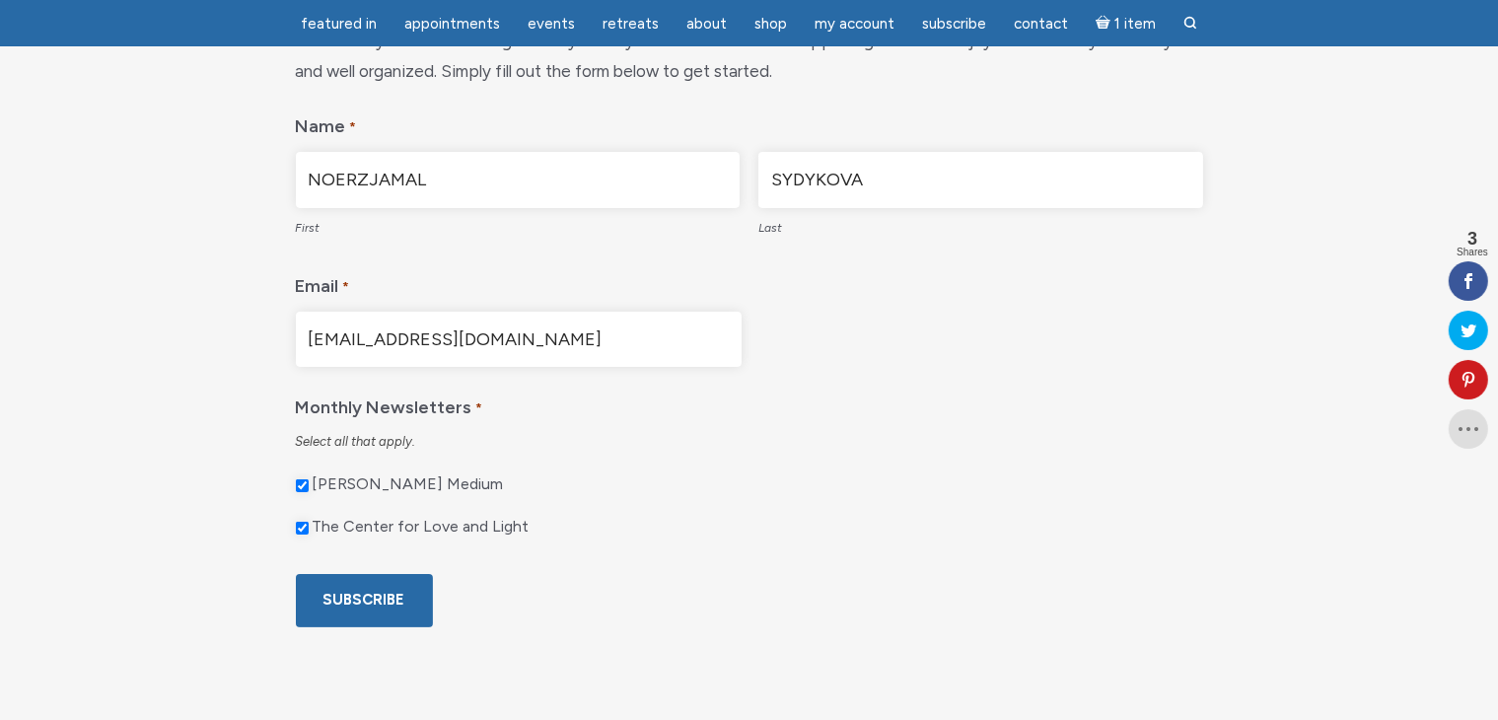
scroll to position [296, 0]
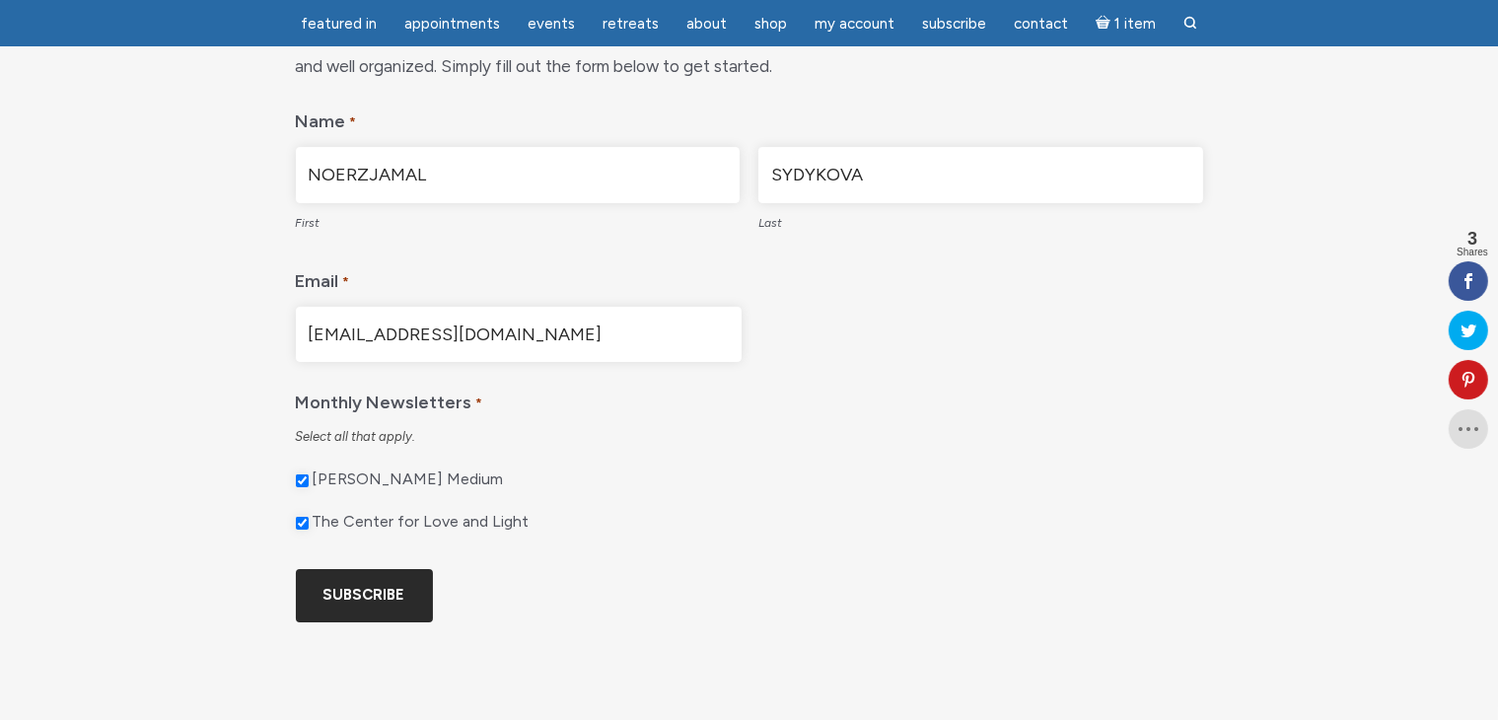
type input "NOERZJAMAL"
click at [379, 589] on input "Subscribe" at bounding box center [364, 595] width 137 height 52
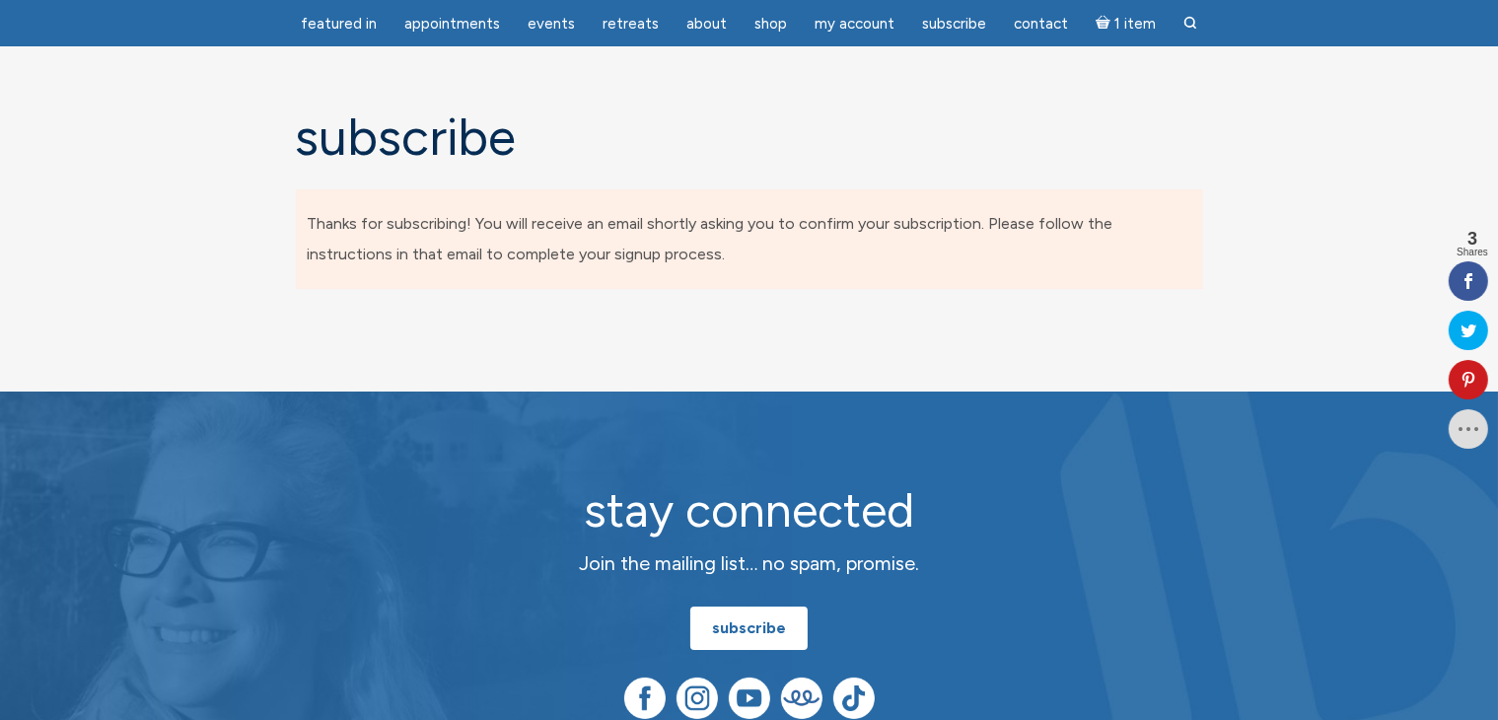
scroll to position [20, 0]
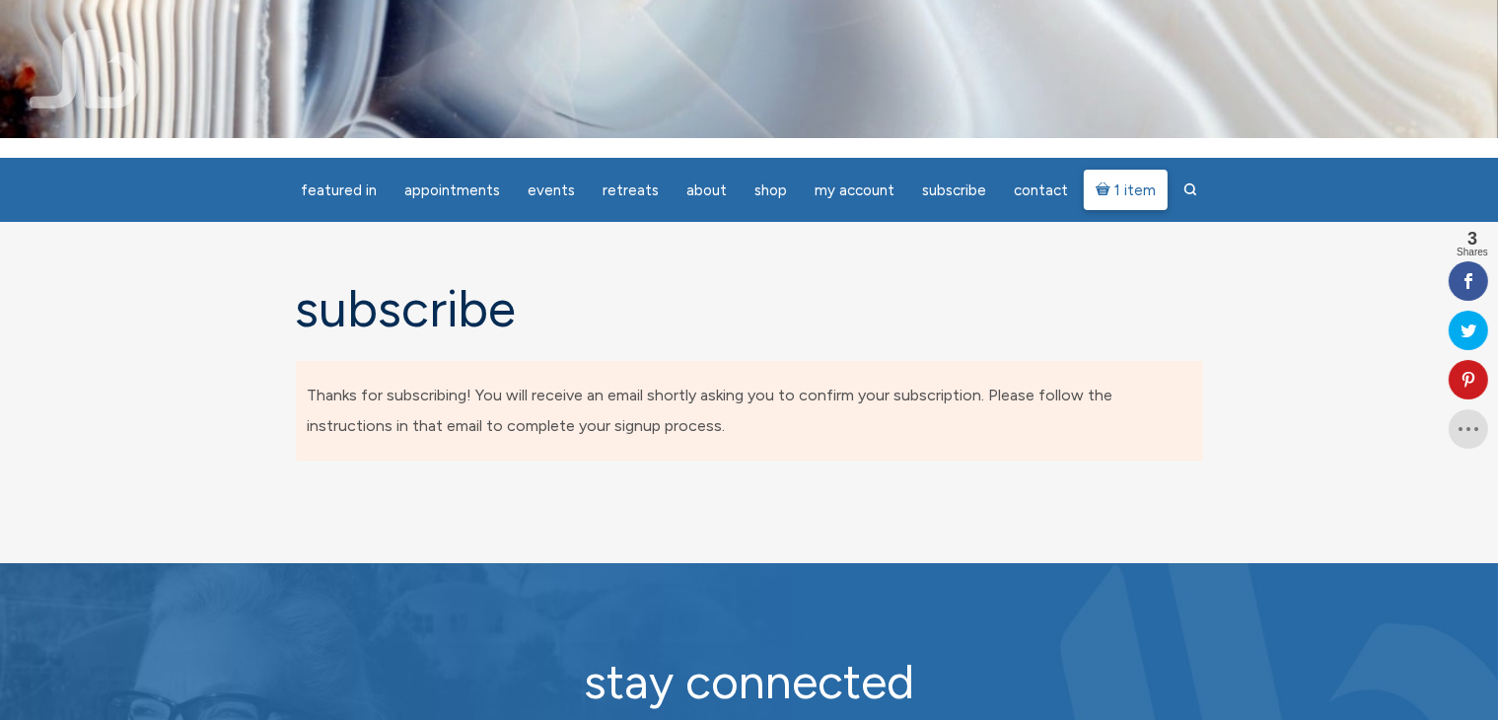
click at [1122, 191] on span "1 item" at bounding box center [1134, 190] width 41 height 15
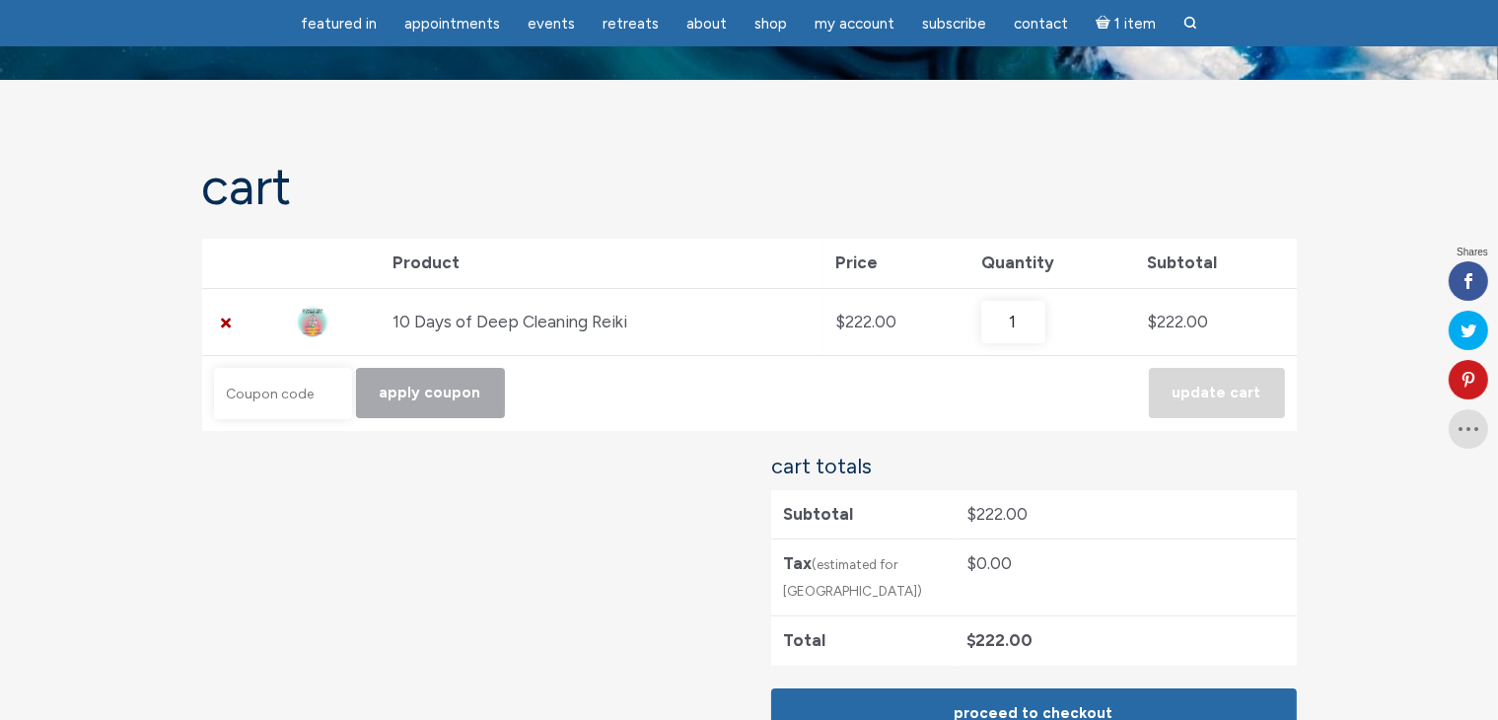
scroll to position [197, 0]
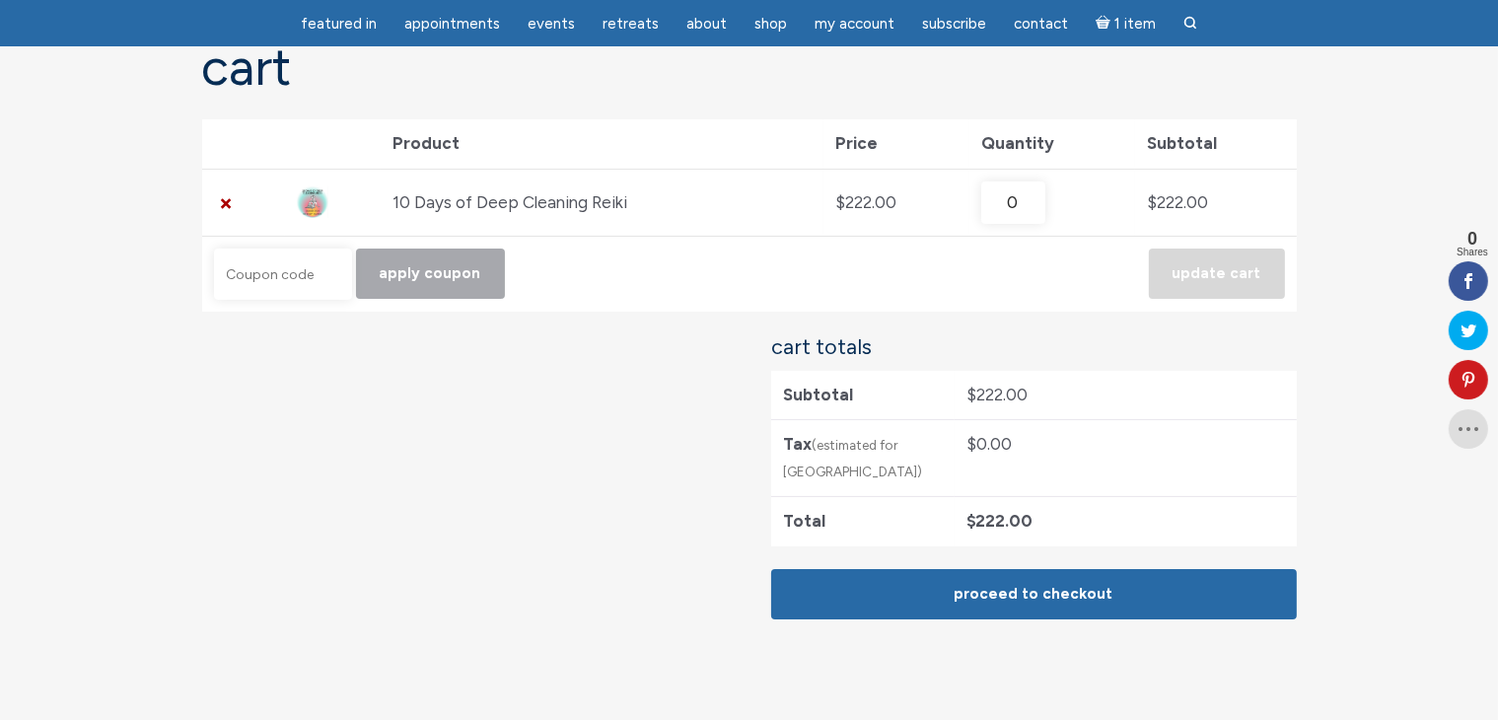
click at [1045, 207] on input "0" at bounding box center [1013, 202] width 64 height 43
click at [1045, 195] on input "1" at bounding box center [1013, 202] width 64 height 43
click at [1092, 202] on div "10 Days of Deep Cleaning Reiki quantity 1" at bounding box center [1052, 202] width 142 height 43
click at [1045, 197] on input "2" at bounding box center [1013, 202] width 64 height 43
type input "1"
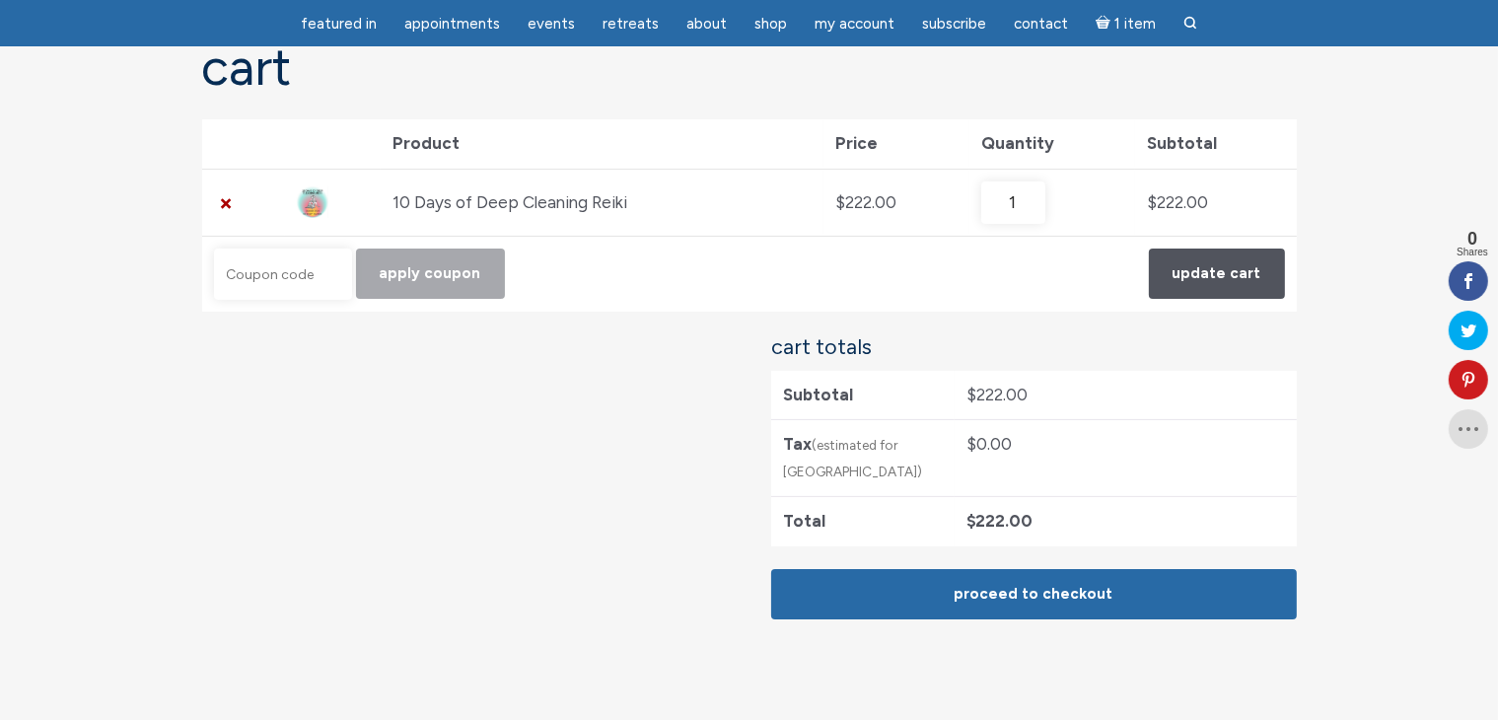
click at [1045, 205] on input "1" at bounding box center [1013, 202] width 64 height 43
click at [1232, 266] on button "Update cart" at bounding box center [1217, 274] width 136 height 50
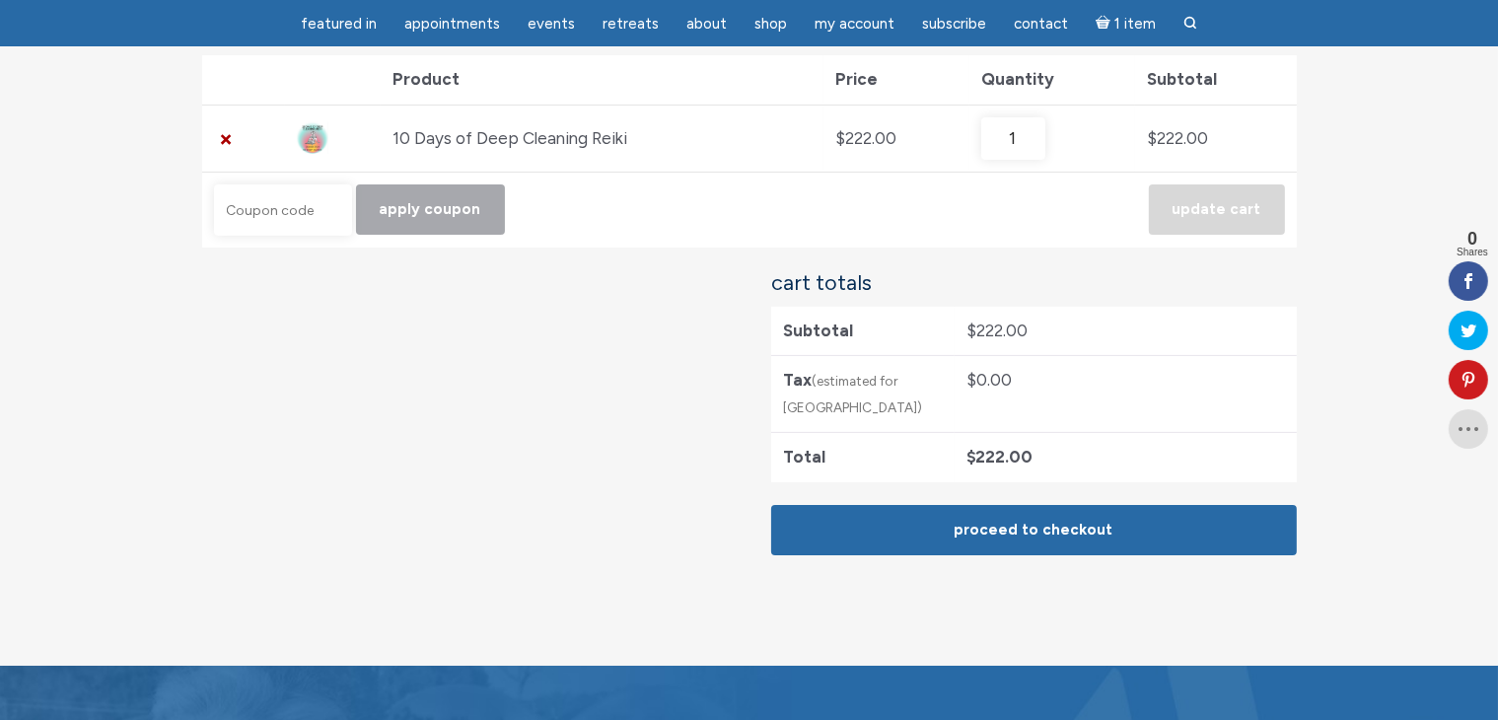
scroll to position [296, 0]
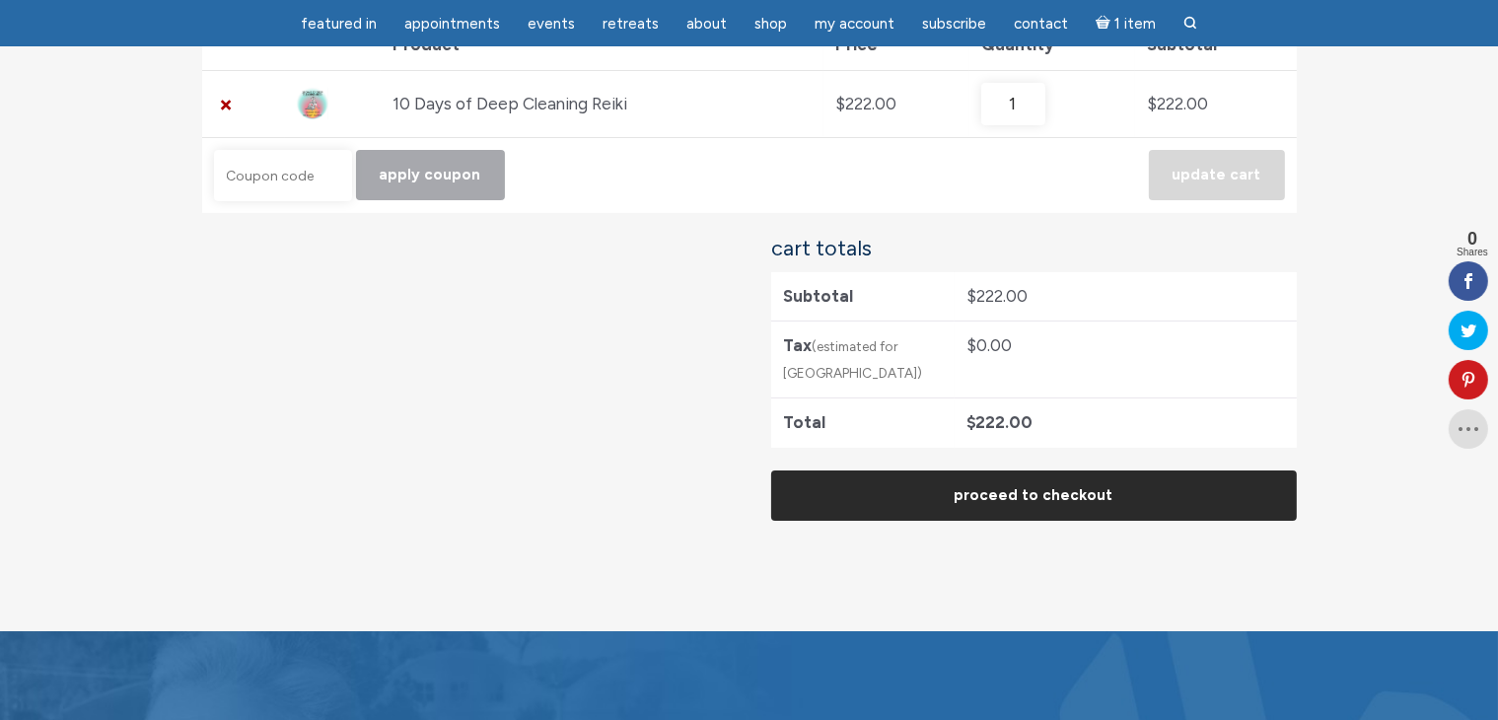
click at [1089, 495] on link "Proceed to checkout" at bounding box center [1034, 495] width 526 height 50
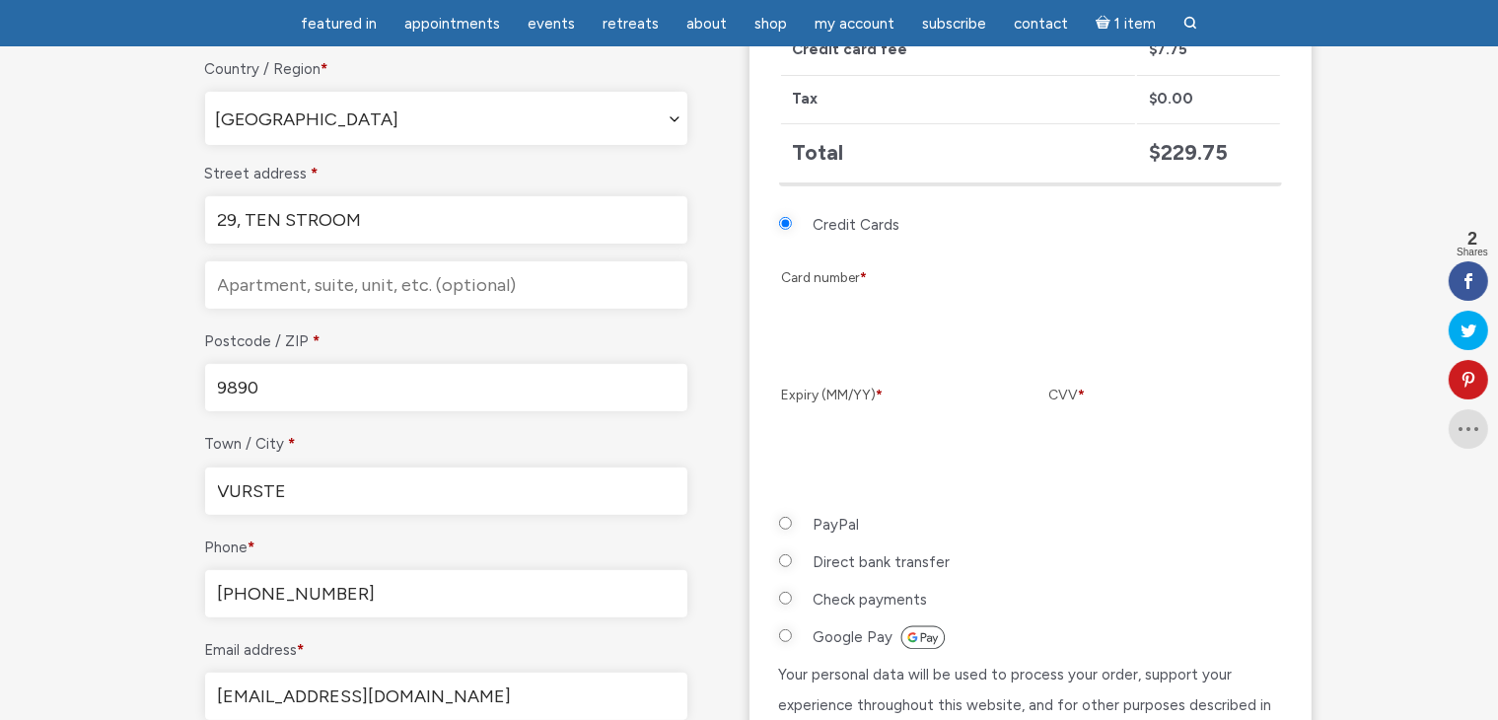
scroll to position [690, 0]
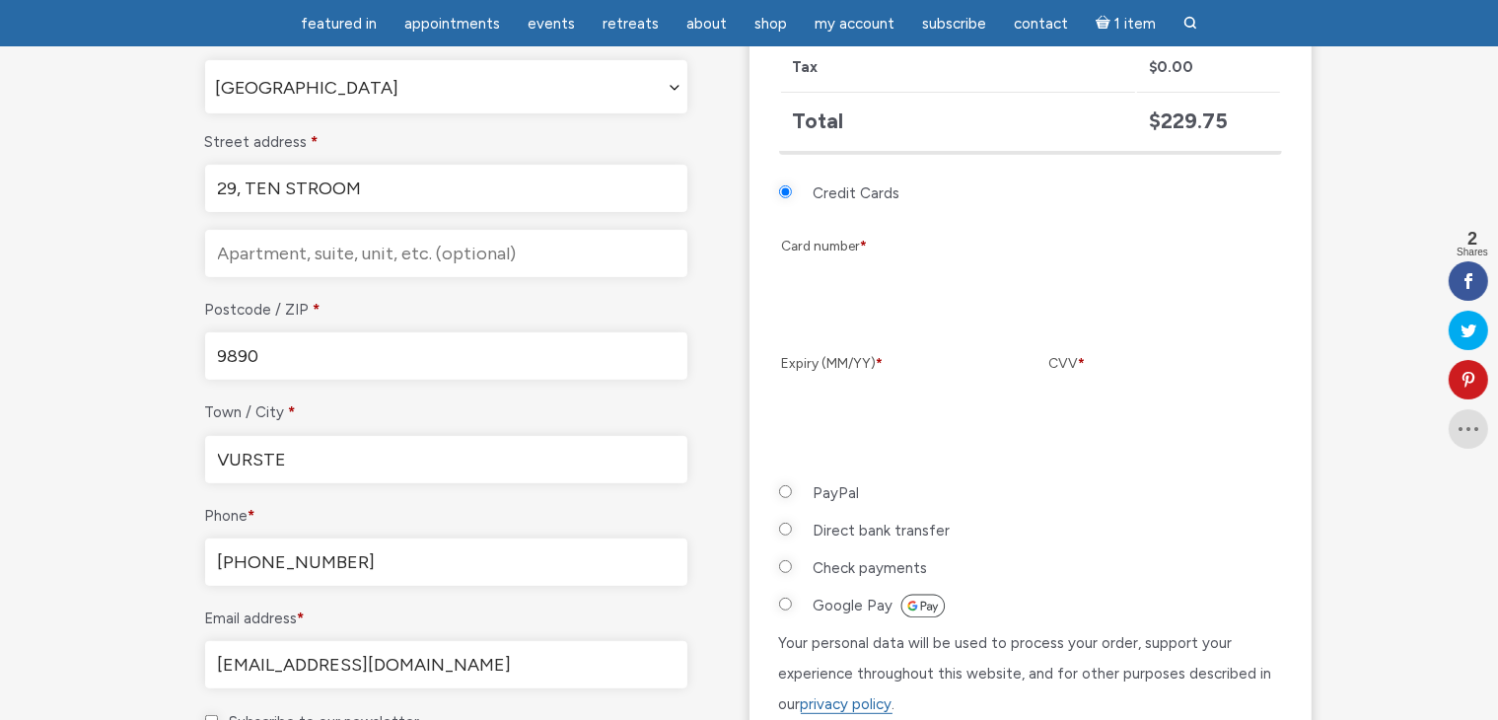
click at [788, 486] on input "PayPal" at bounding box center [785, 491] width 13 height 13
radio input "true"
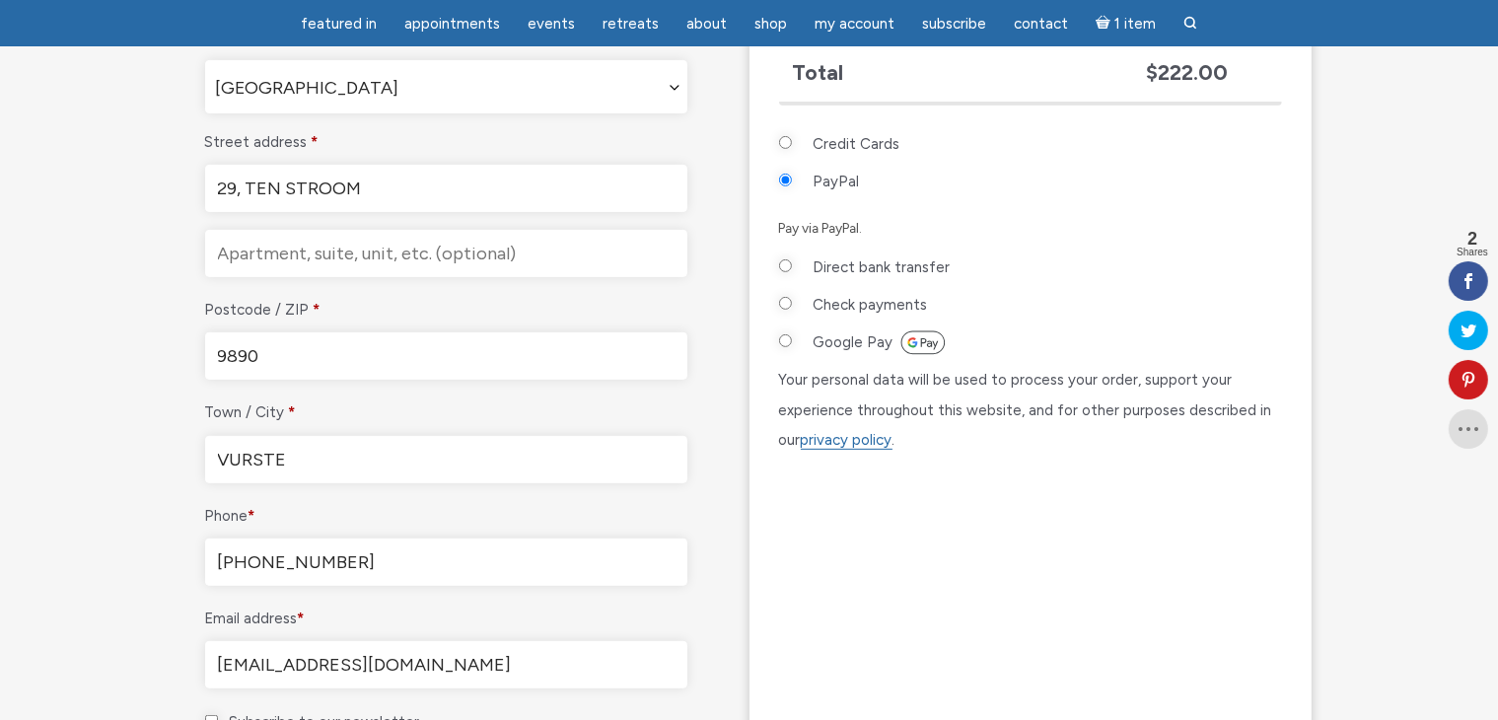
click at [789, 262] on input "Direct bank transfer" at bounding box center [785, 265] width 13 height 13
radio input "true"
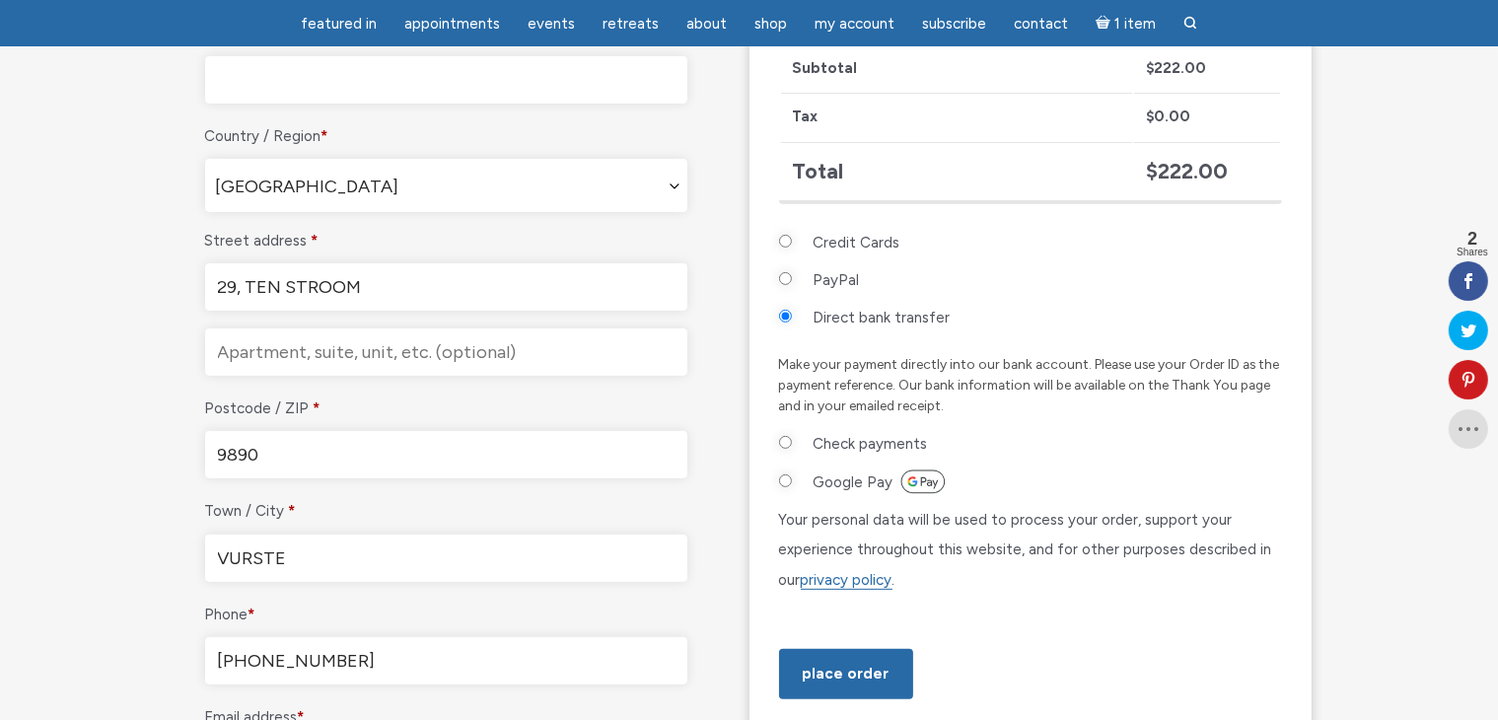
scroll to position [394, 0]
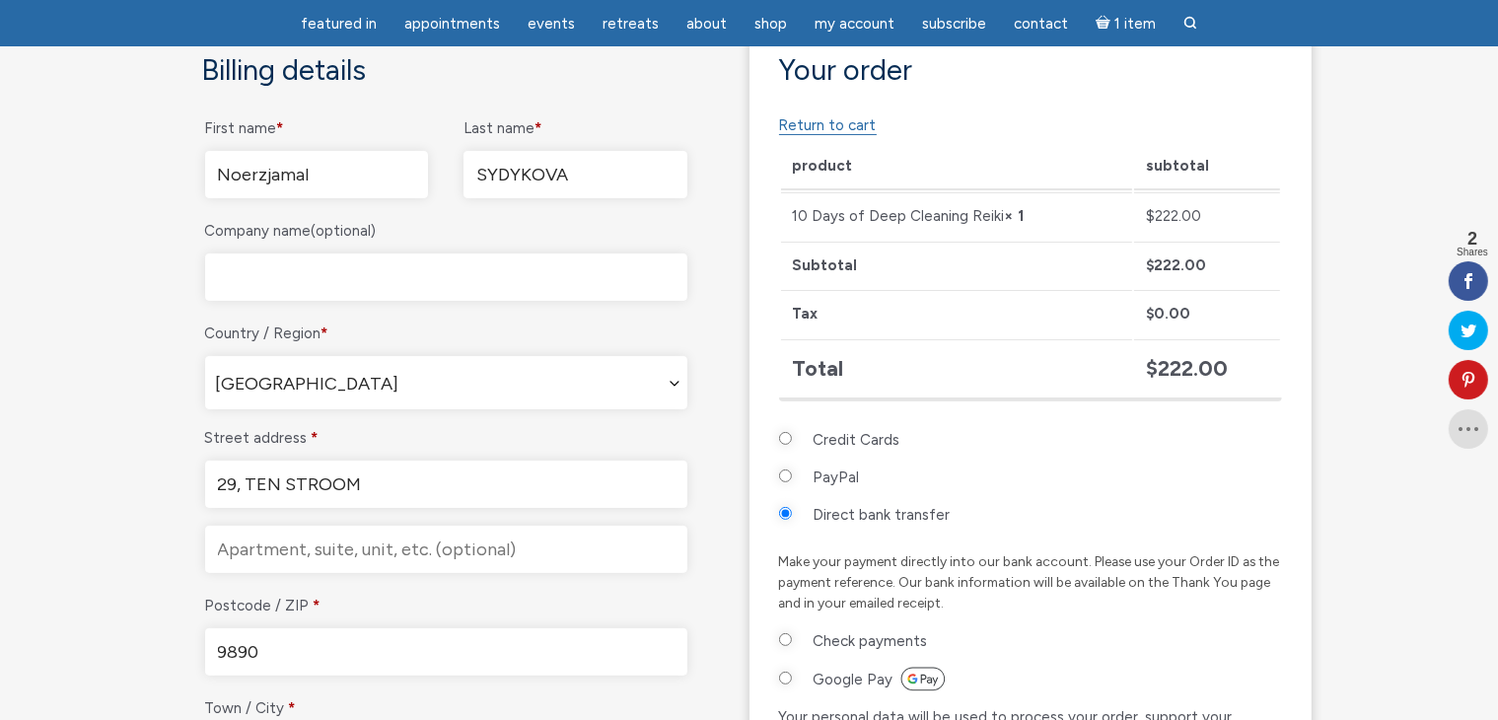
click at [779, 474] on input "PayPal" at bounding box center [785, 475] width 13 height 13
radio input "true"
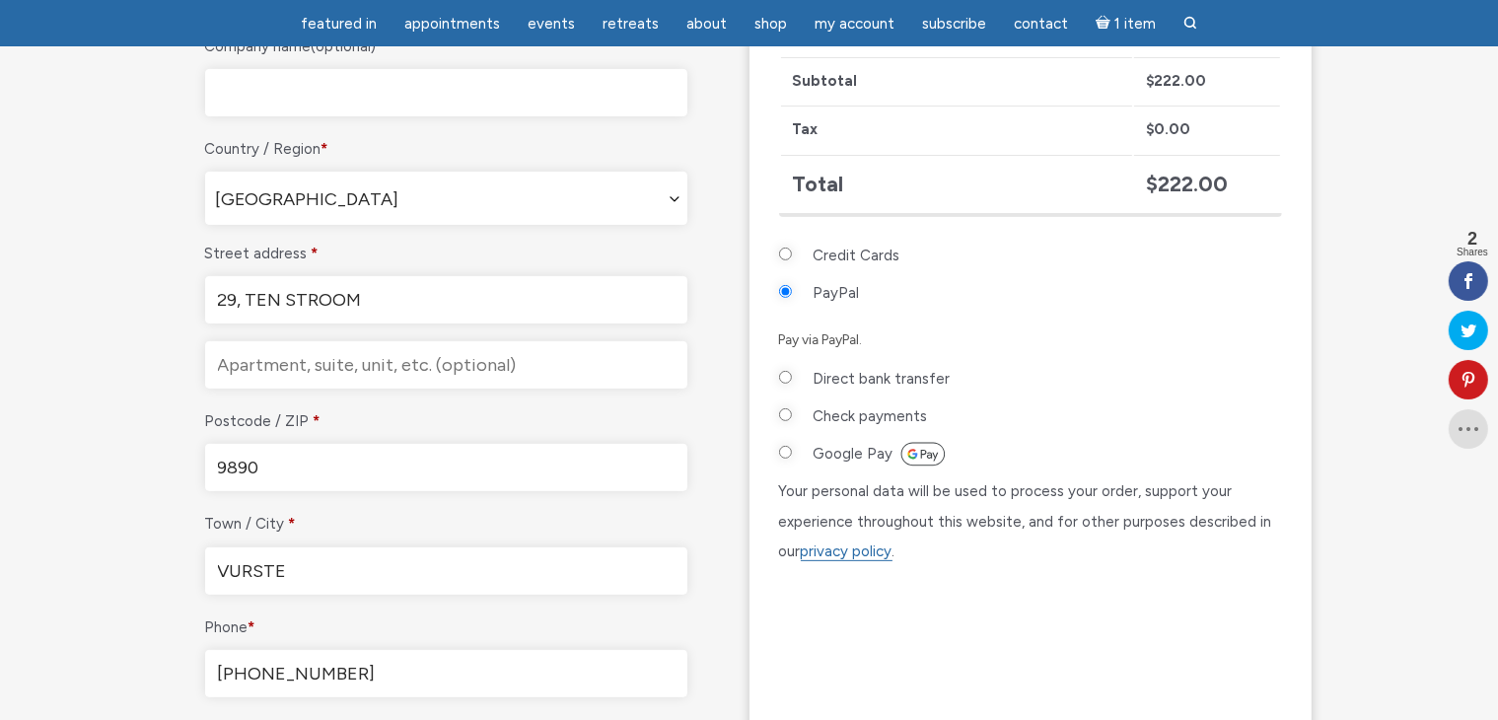
scroll to position [592, 0]
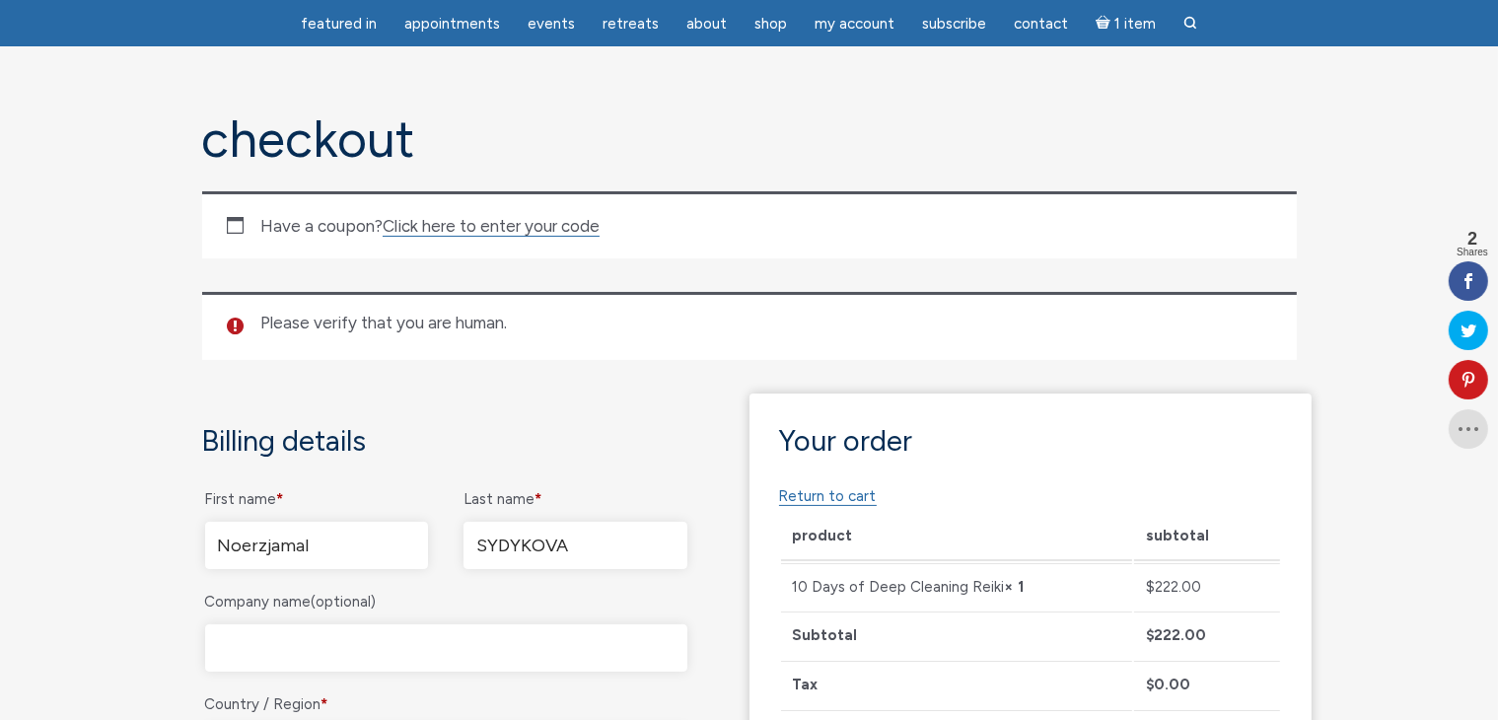
scroll to position [119, 0]
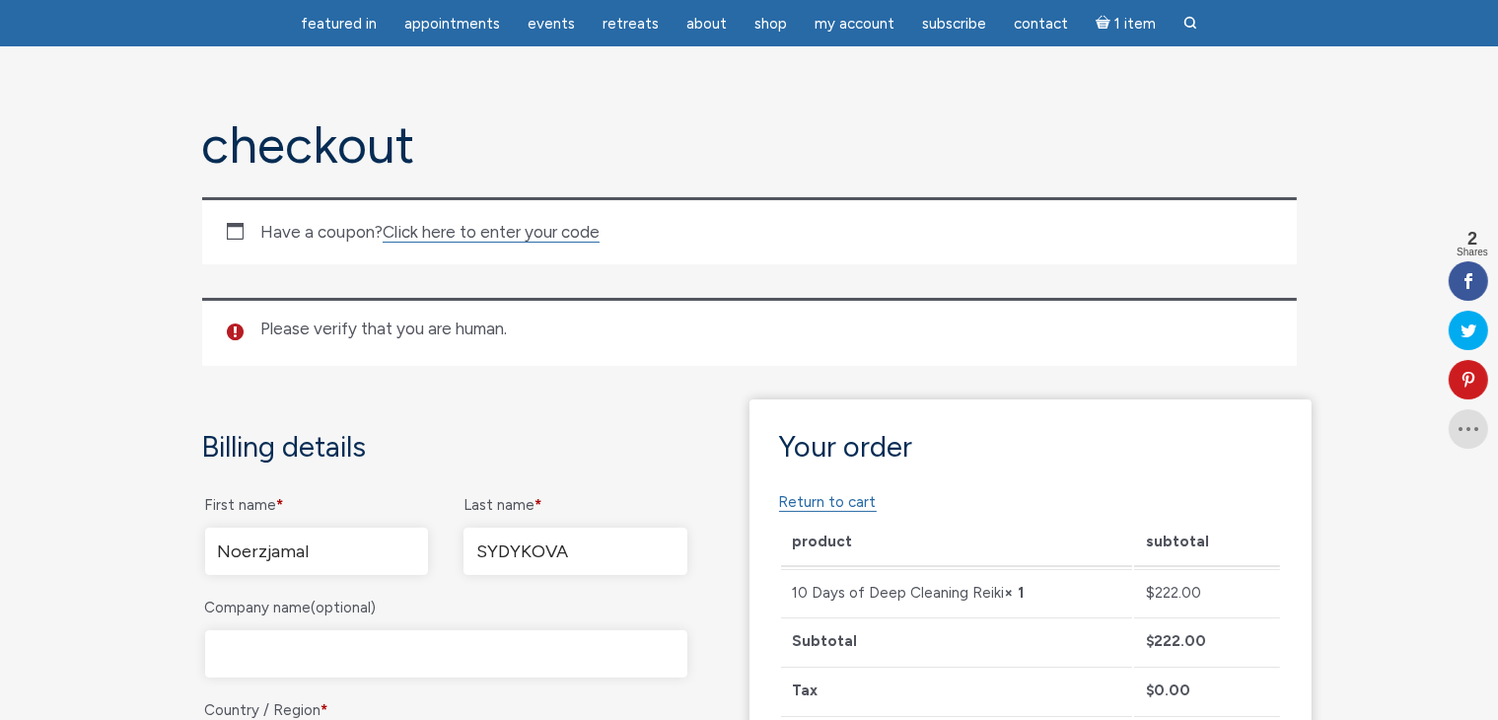
click at [501, 328] on li "Please verify that you are human." at bounding box center [761, 330] width 1003 height 24
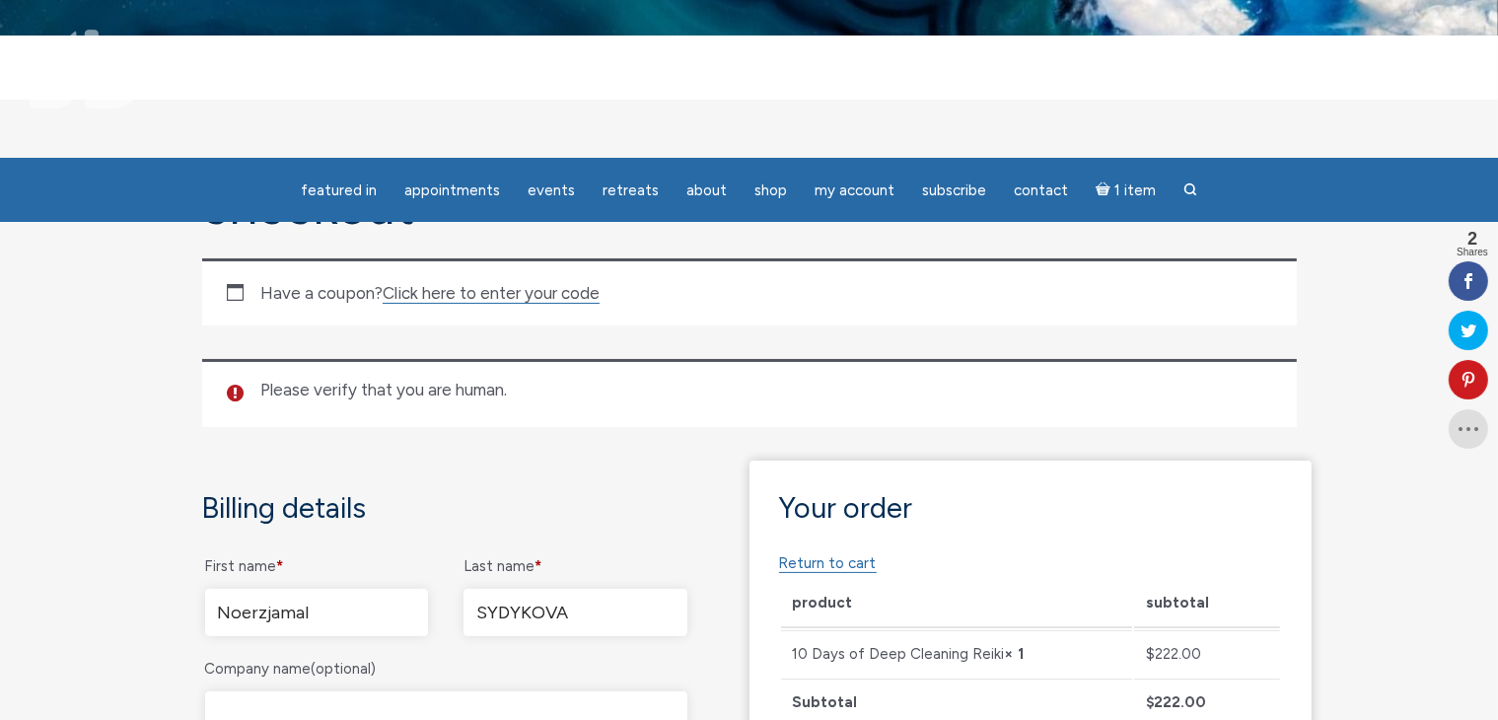
scroll to position [0, 0]
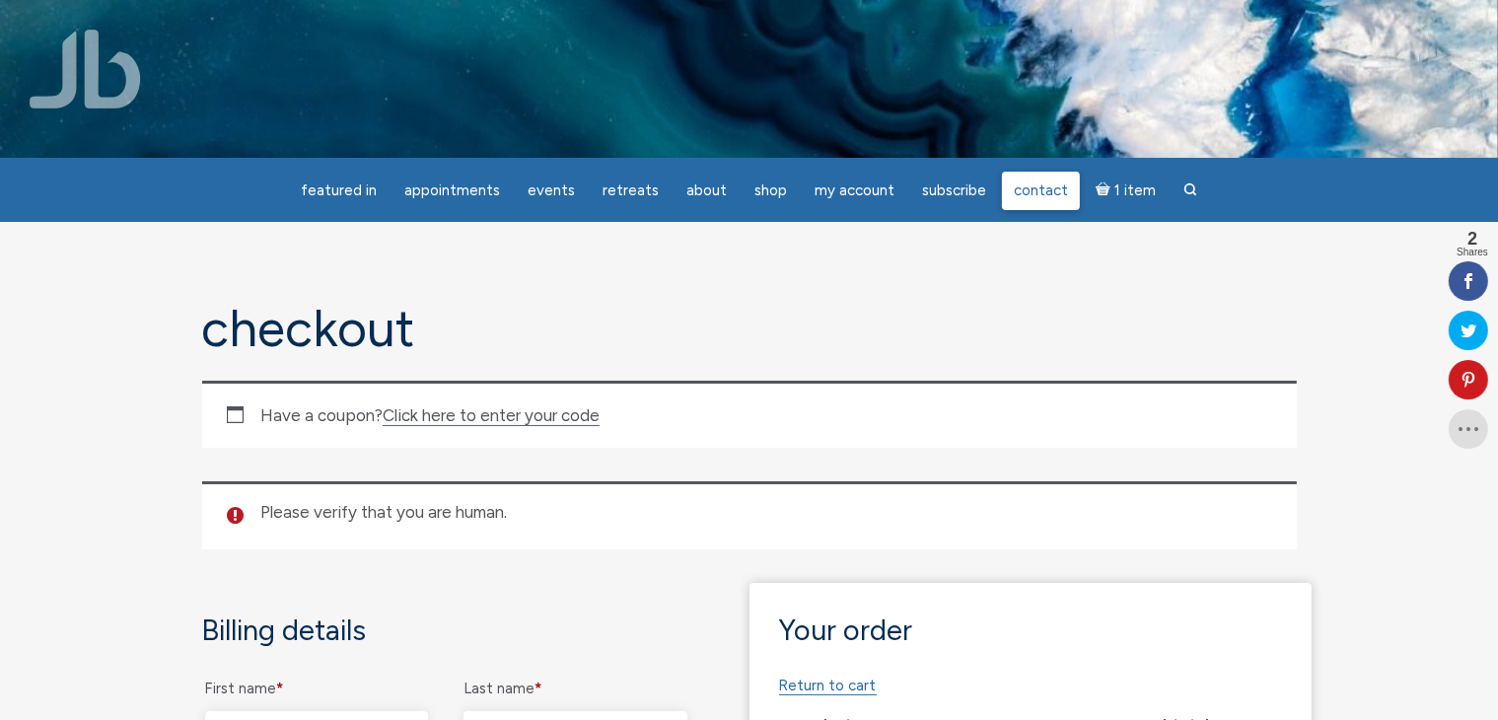
click at [1035, 182] on span "Contact" at bounding box center [1041, 190] width 54 height 18
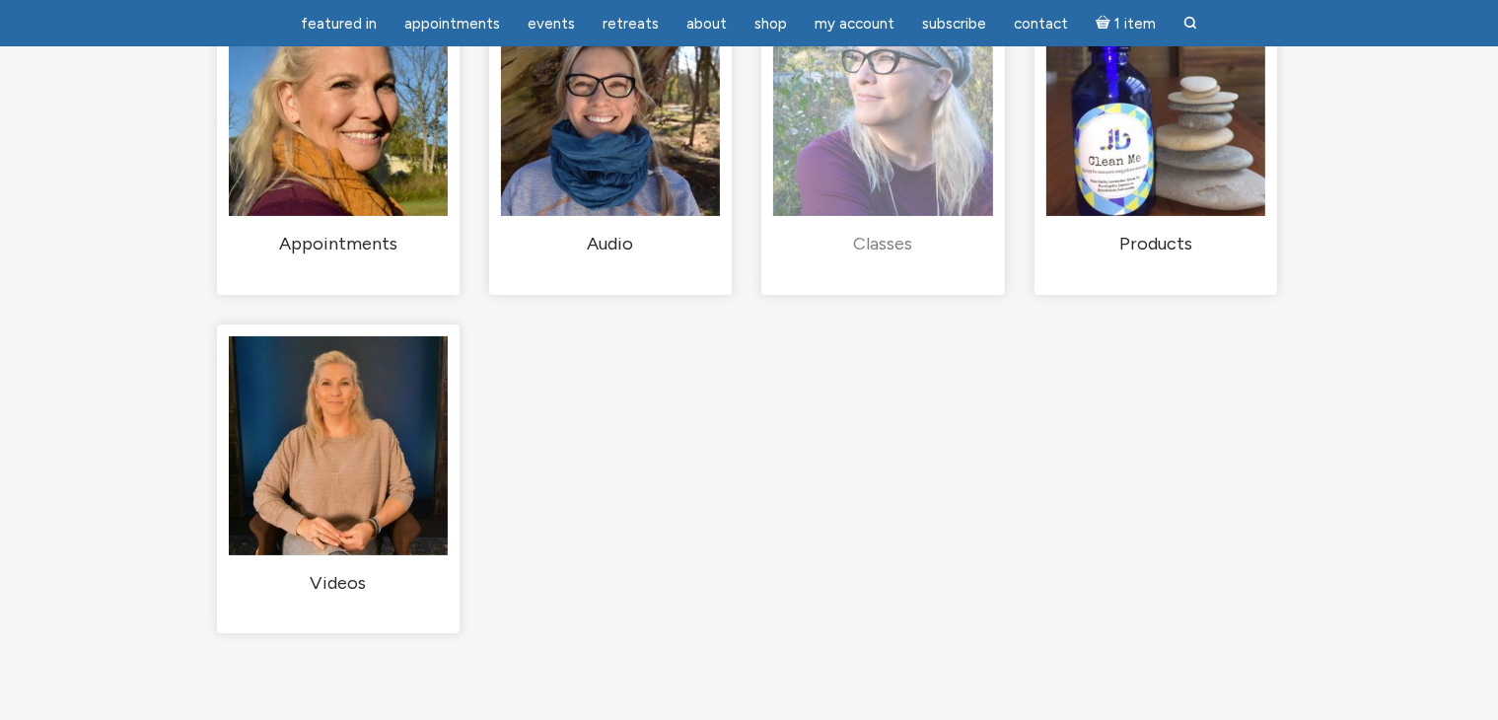
scroll to position [296, 0]
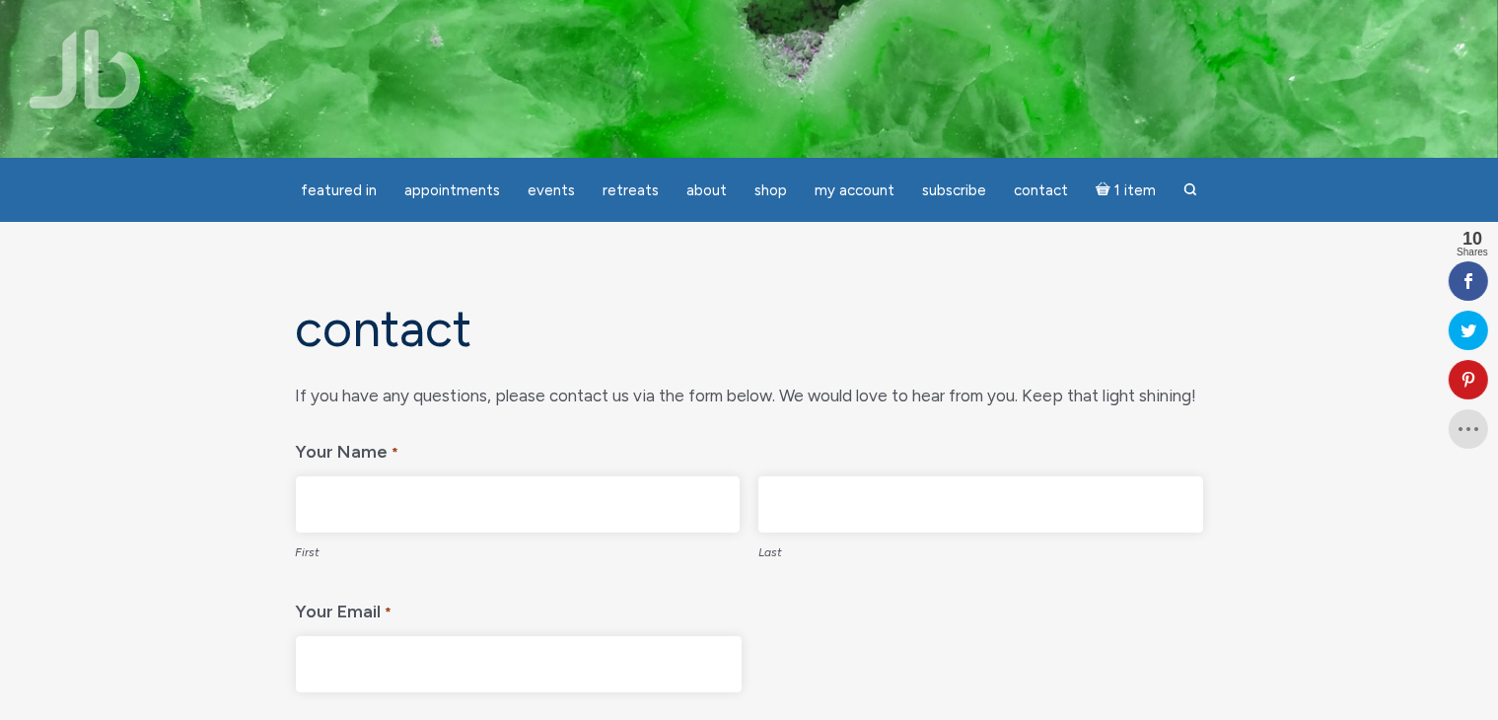
click at [502, 503] on input "First" at bounding box center [518, 504] width 445 height 56
type input "NOERZJAMAL"
click at [853, 509] on input "Last" at bounding box center [980, 504] width 445 height 56
type input "SYDYKOVA"
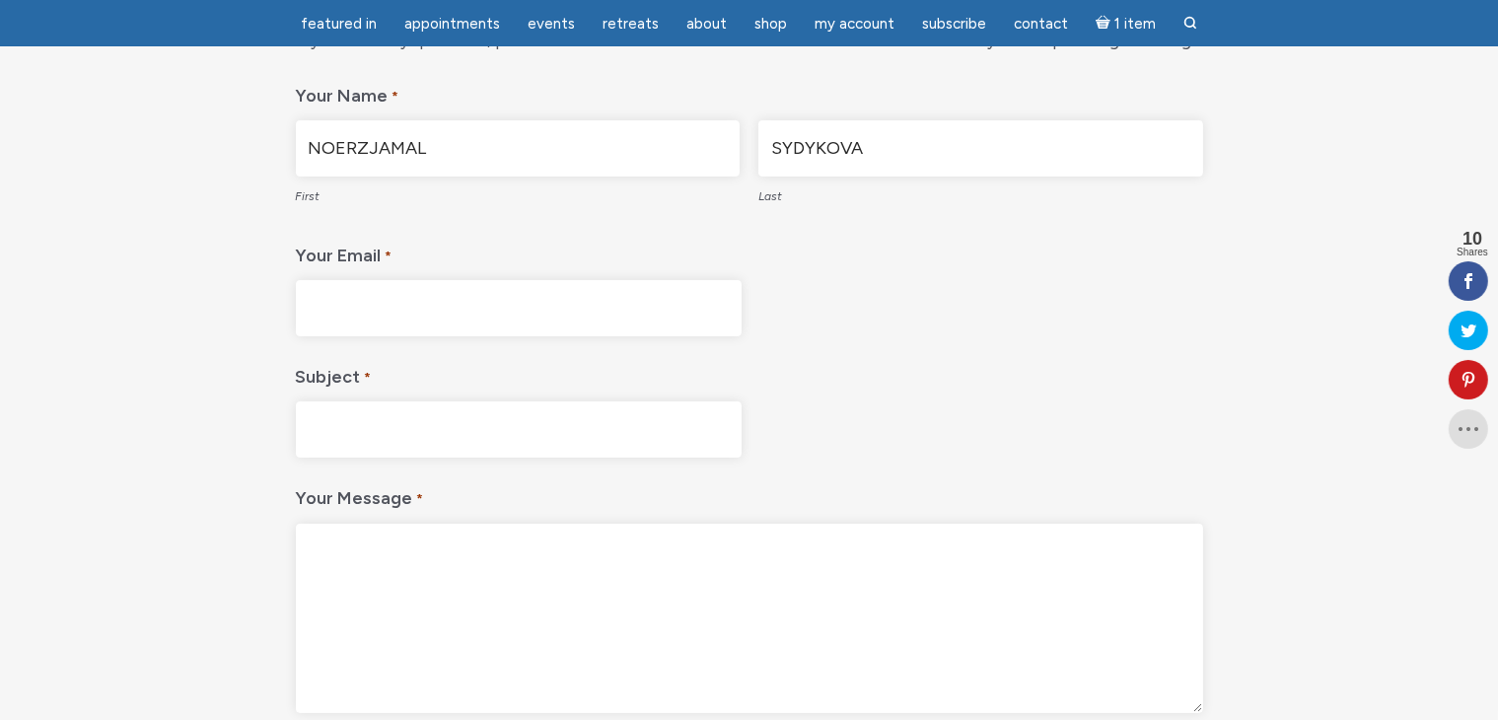
scroll to position [296, 0]
click at [484, 303] on input "Your Email *" at bounding box center [519, 304] width 446 height 56
click at [449, 302] on input "Your Email *" at bounding box center [519, 304] width 446 height 56
click at [503, 319] on input "N." at bounding box center [519, 304] width 446 height 56
type input "[EMAIL_ADDRESS][DOMAIN_NAME]"
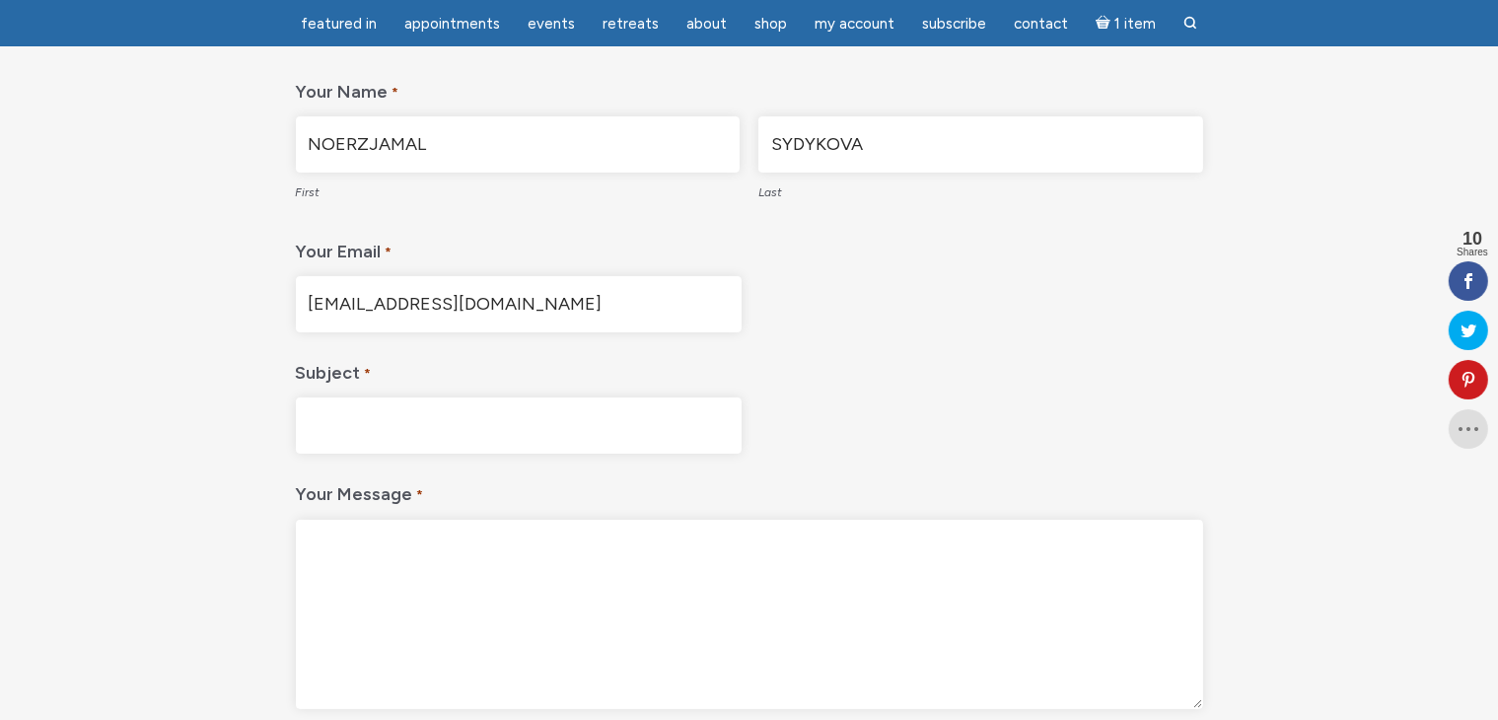
click at [436, 423] on input "Subject *" at bounding box center [519, 425] width 446 height 56
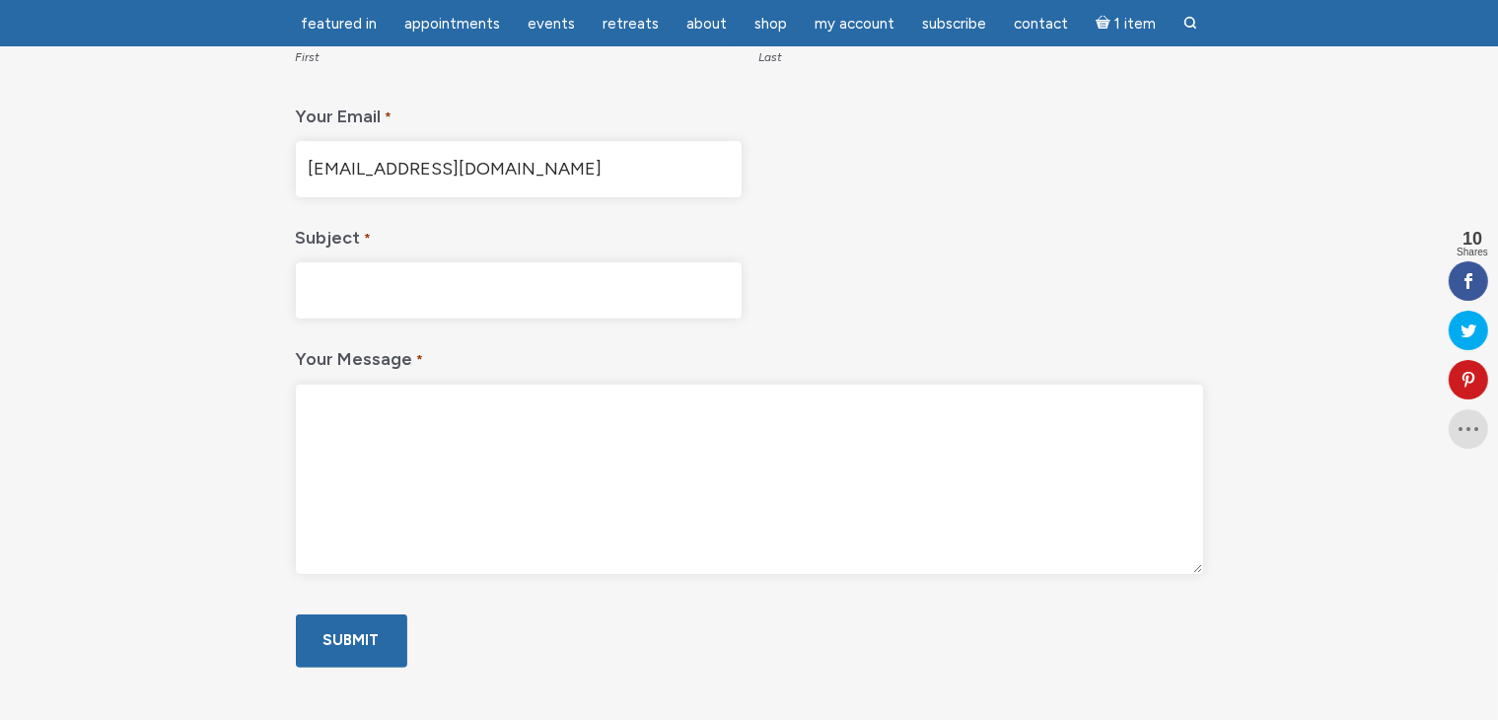
scroll to position [493, 0]
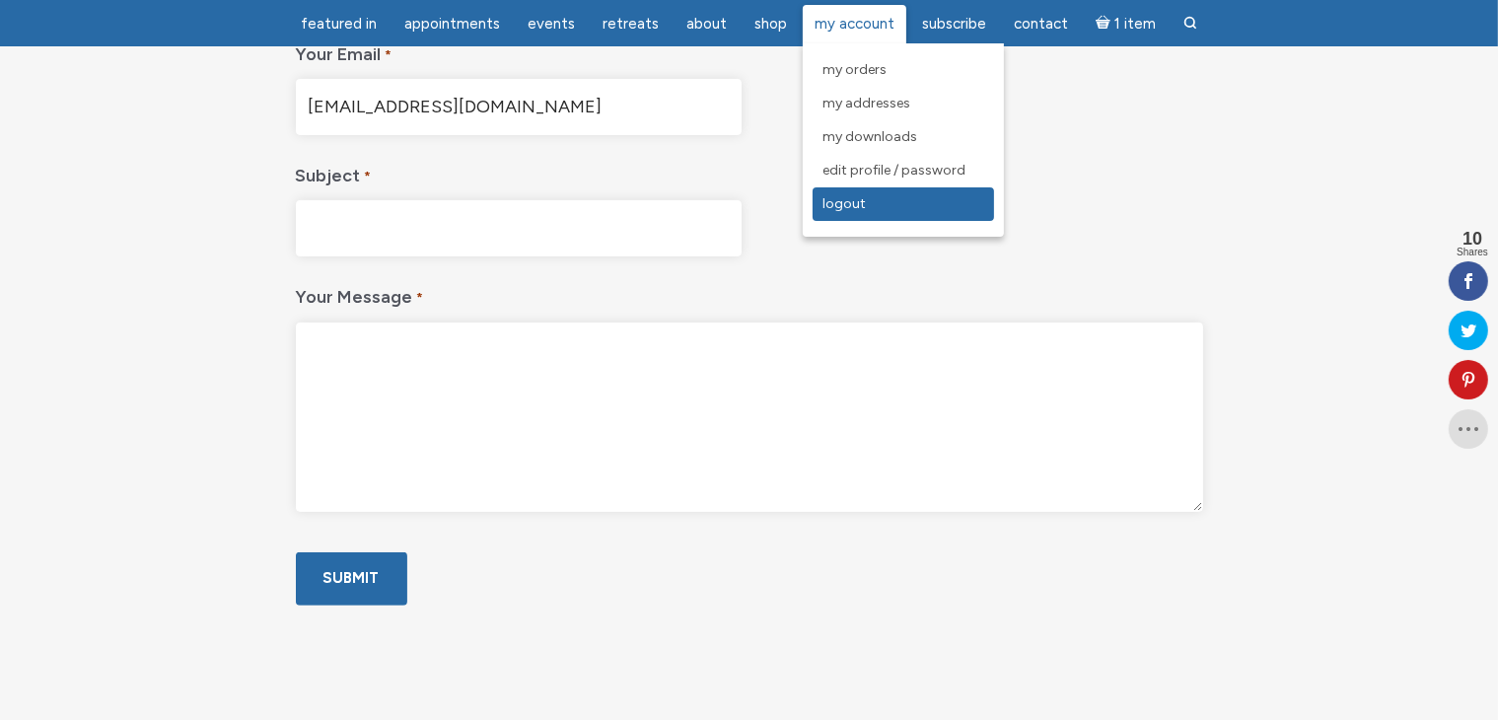
click at [846, 206] on span "Logout" at bounding box center [843, 203] width 43 height 17
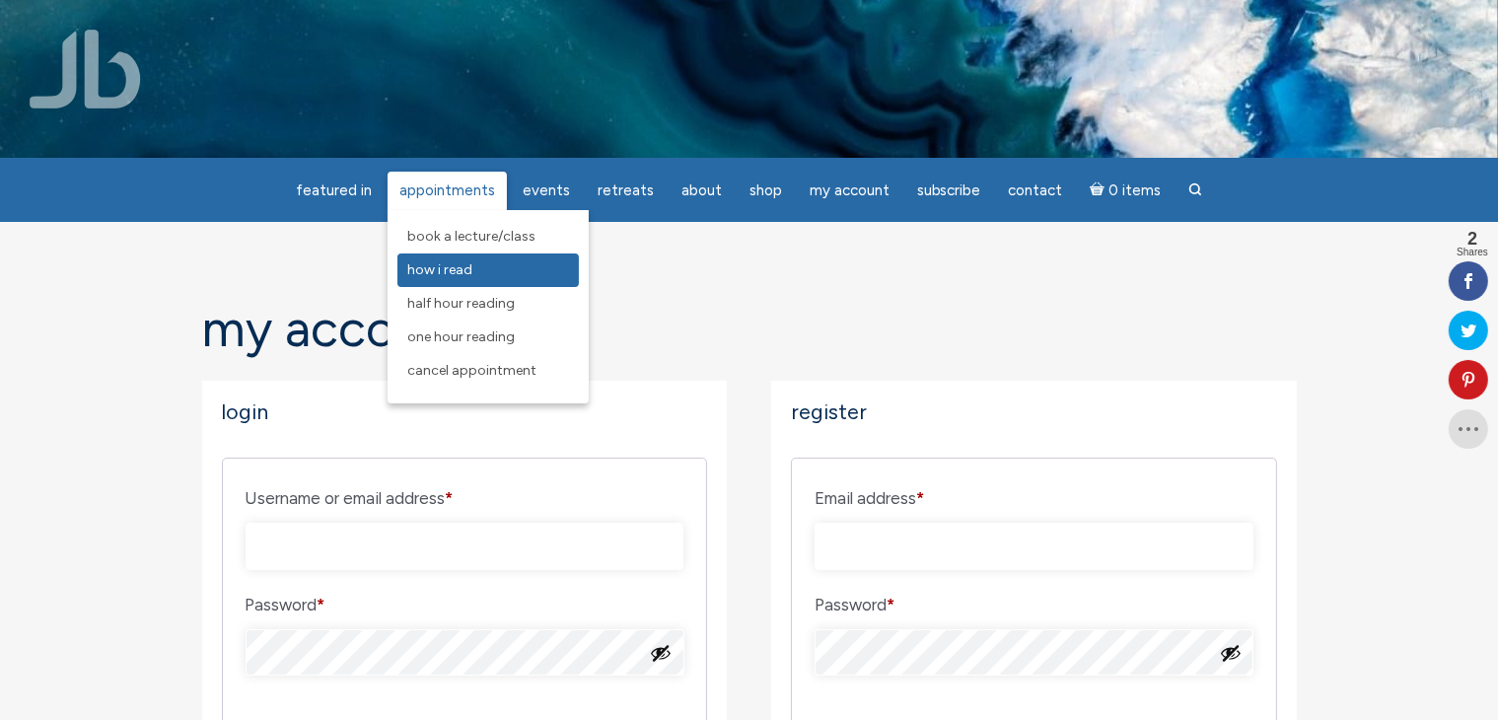
click at [472, 265] on span "How I Read" at bounding box center [439, 269] width 65 height 17
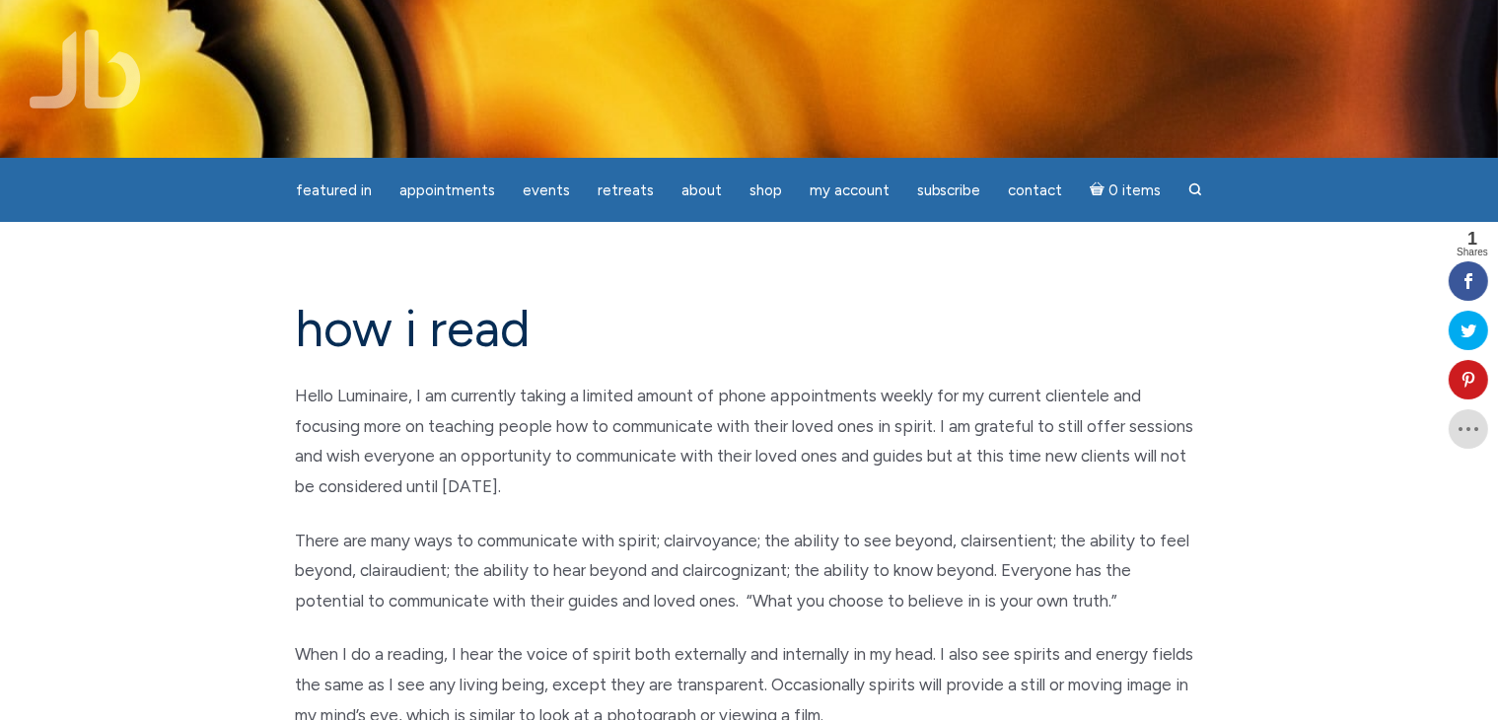
click at [297, 322] on h1 "how i read" at bounding box center [749, 329] width 907 height 56
click at [300, 328] on h1 "how i read" at bounding box center [749, 329] width 907 height 56
click at [320, 328] on h1 "how i read" at bounding box center [749, 329] width 907 height 56
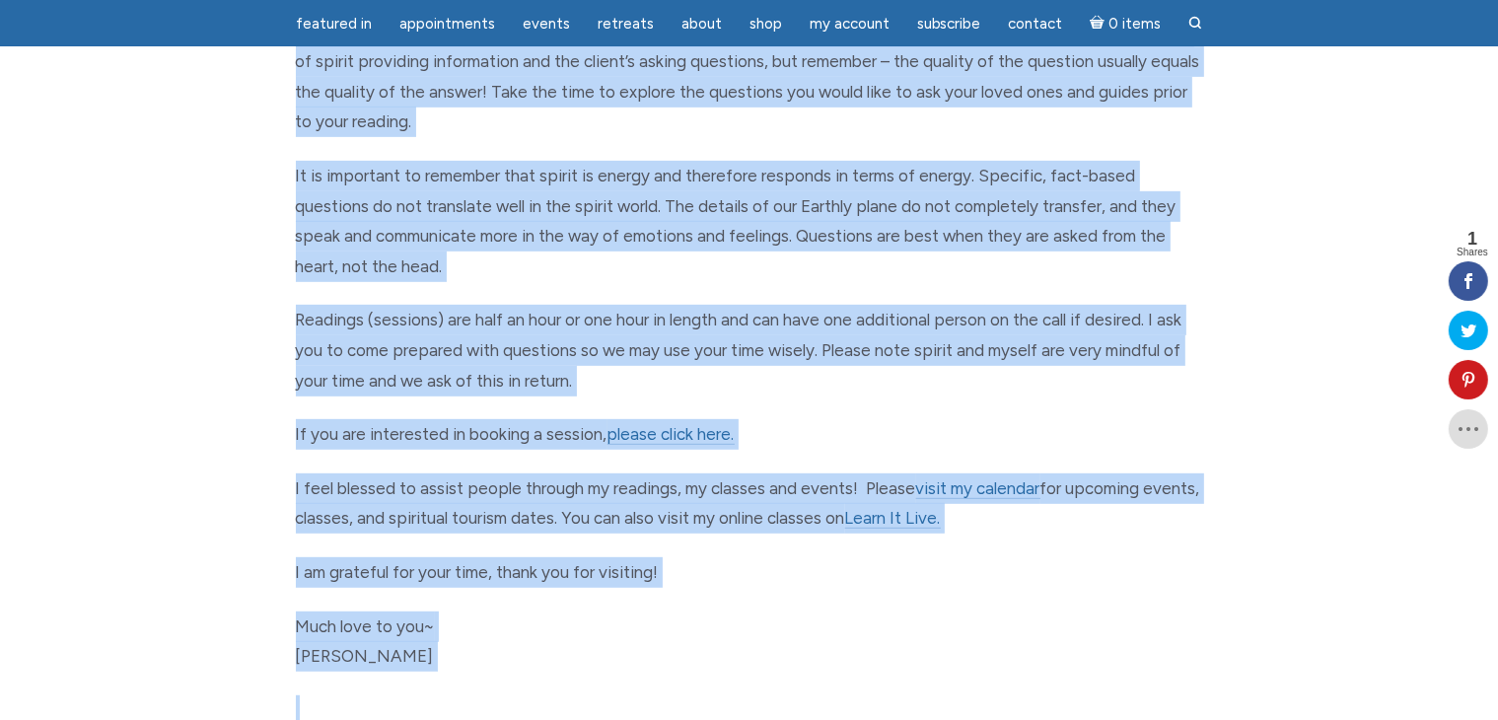
scroll to position [953, 0]
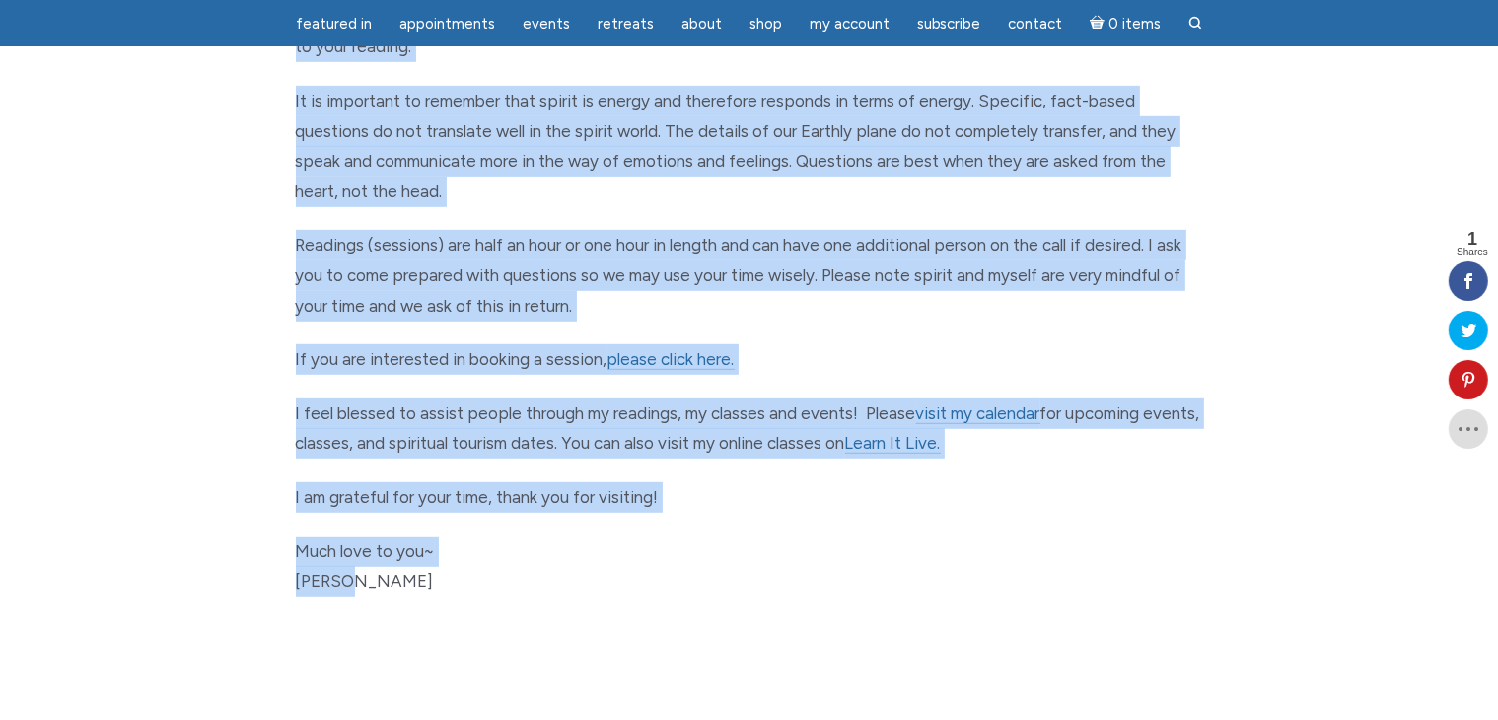
drag, startPoint x: 300, startPoint y: 326, endPoint x: 884, endPoint y: 575, distance: 634.5
copy div "how i read Hello Luminaire, I am currently taking a limited amount of phone app…"
click at [856, 556] on p "Much love to you~ Jamie" at bounding box center [749, 566] width 907 height 60
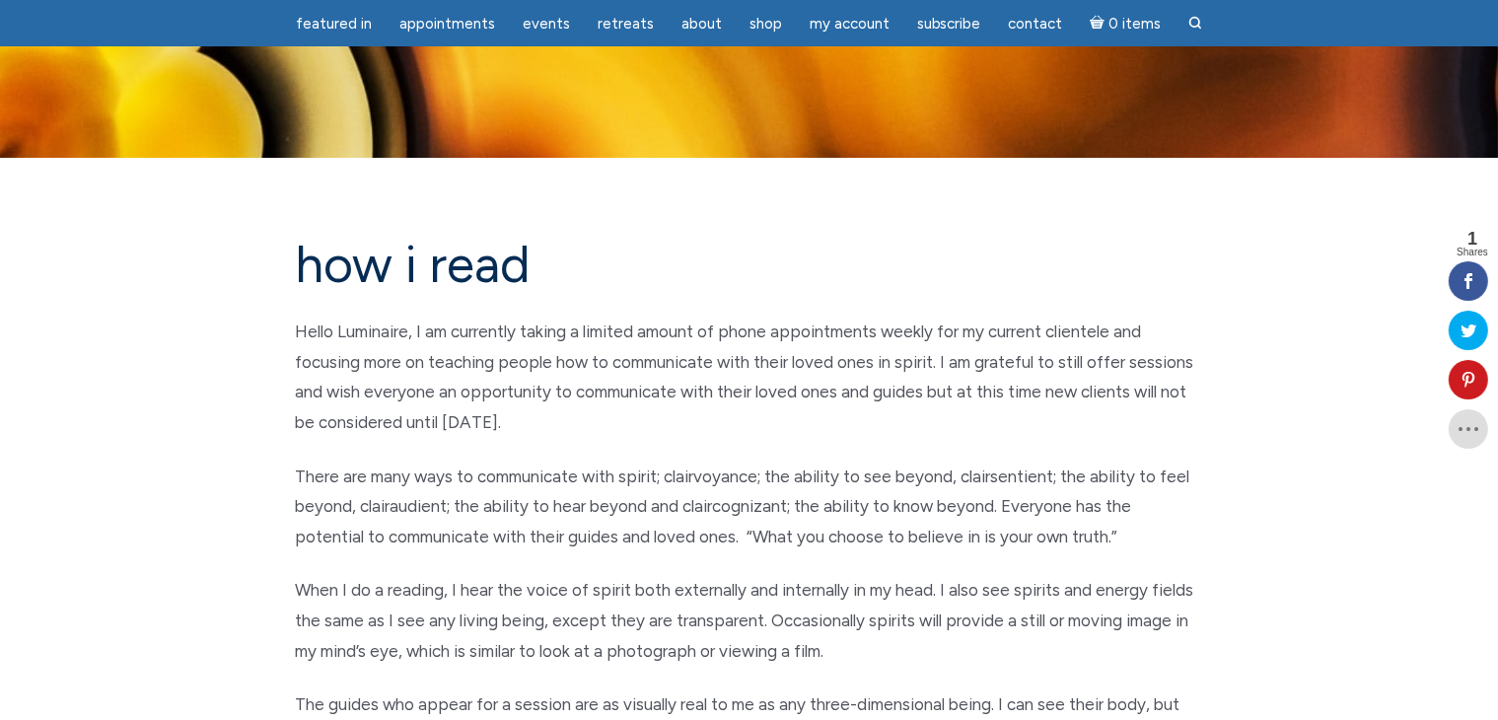
scroll to position [0, 0]
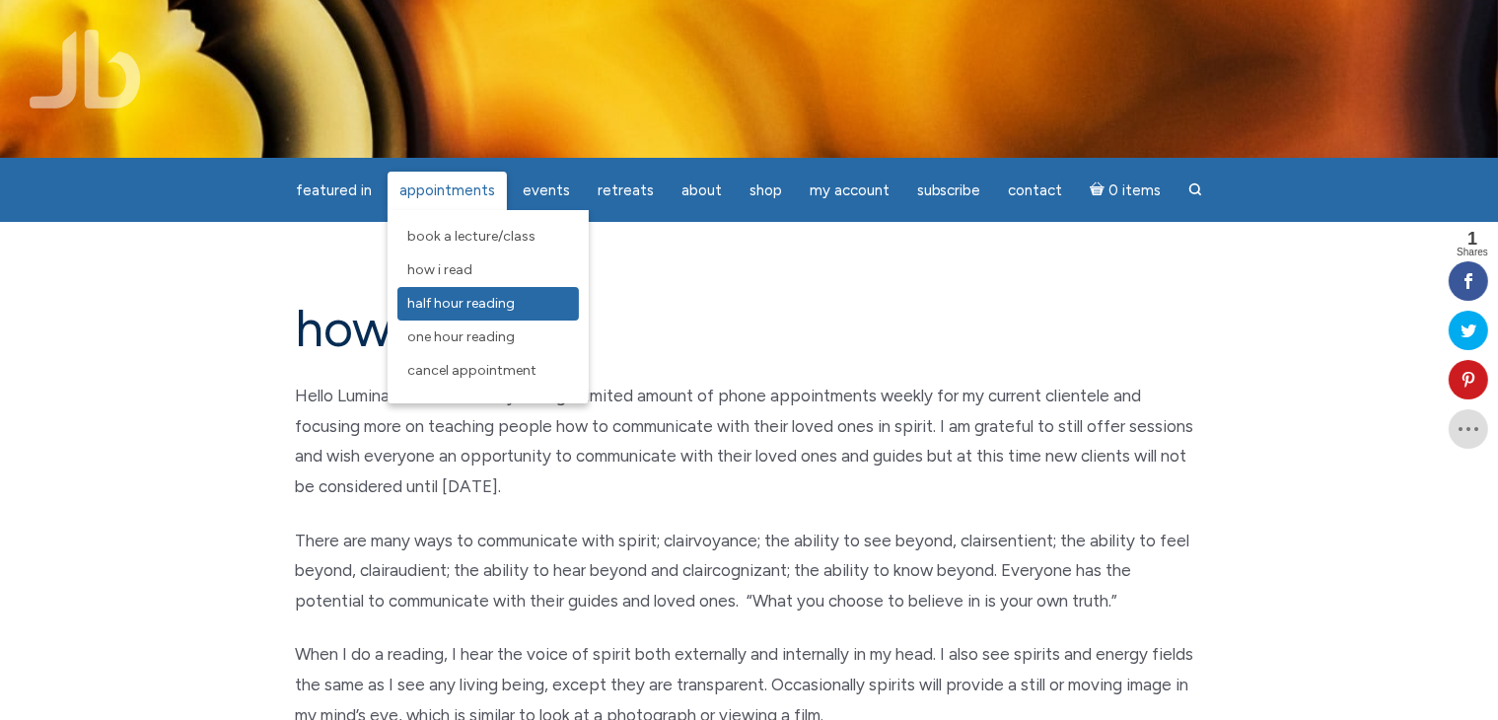
click at [494, 305] on span "Half Hour Reading" at bounding box center [460, 303] width 107 height 17
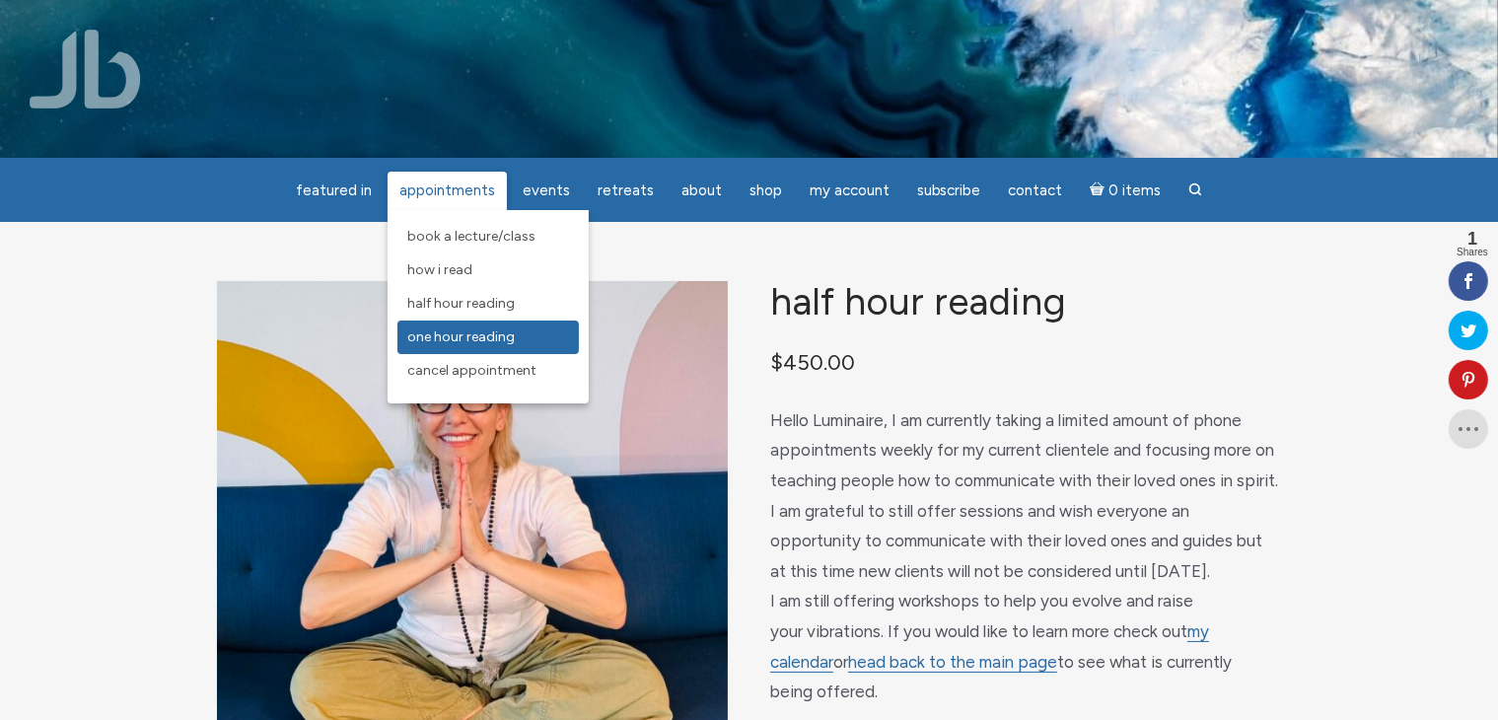
click at [483, 340] on span "One Hour Reading" at bounding box center [460, 336] width 107 height 17
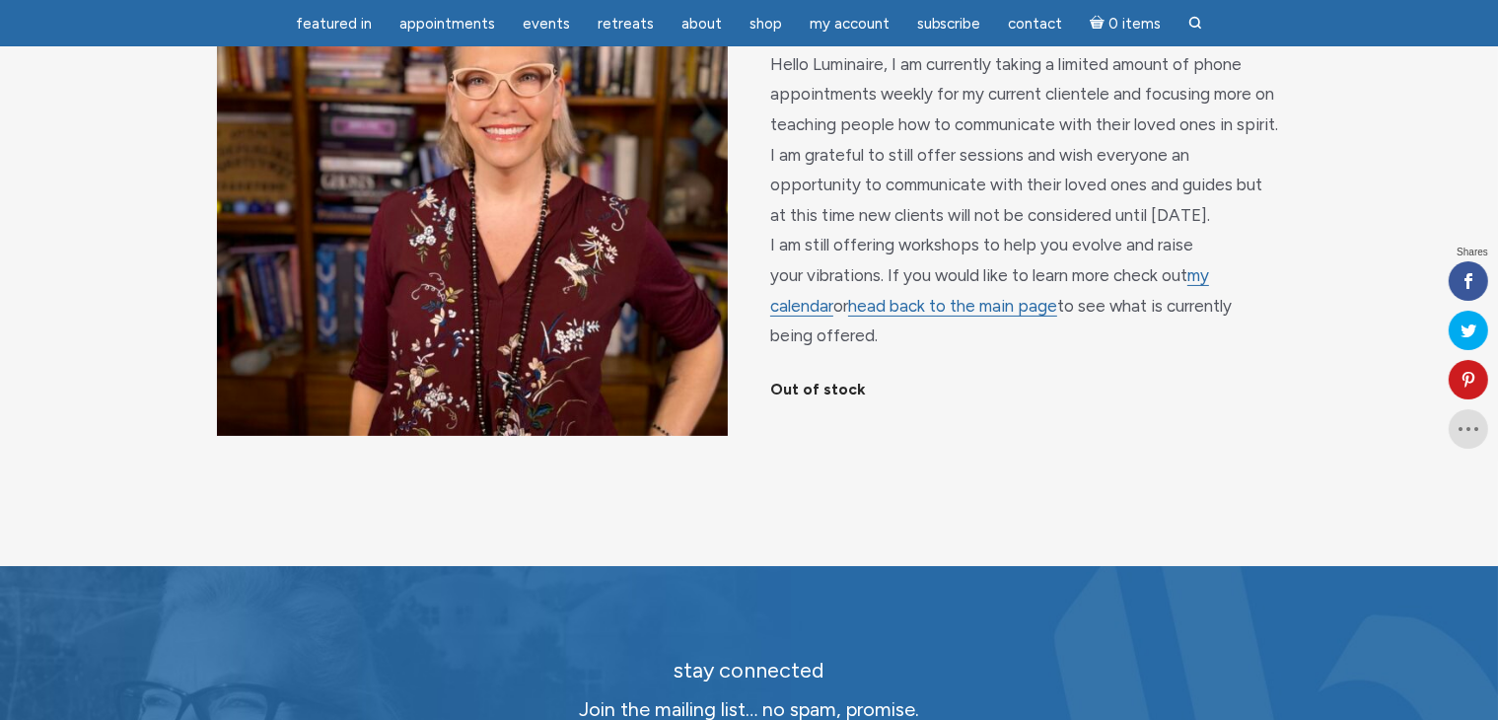
scroll to position [296, 0]
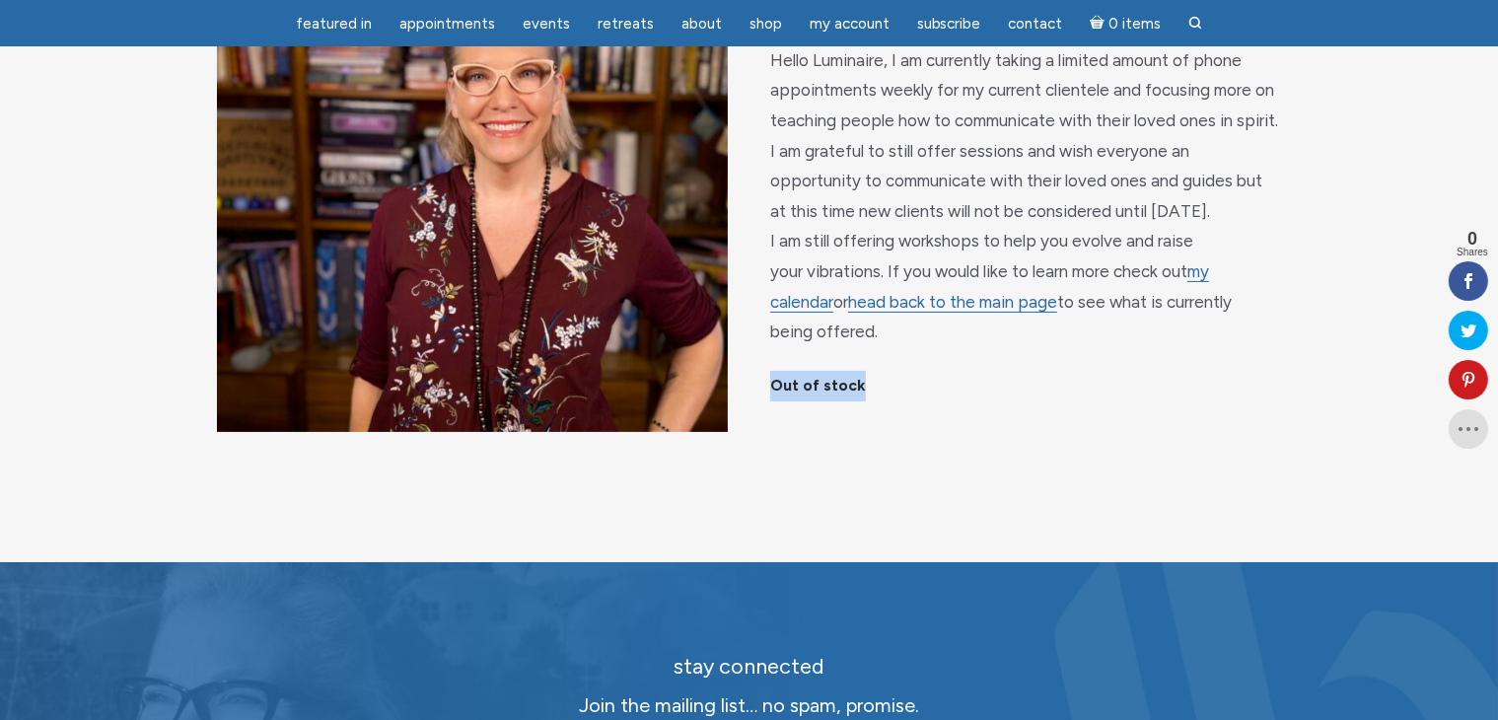
drag, startPoint x: 842, startPoint y: 351, endPoint x: 773, endPoint y: 351, distance: 69.0
click at [773, 371] on p "Out of stock" at bounding box center [1025, 386] width 511 height 31
click at [1032, 429] on div "One Hour Reading $ 725.00 Hello Luminaire, I am currently taking a limited amou…" at bounding box center [749, 212] width 1498 height 700
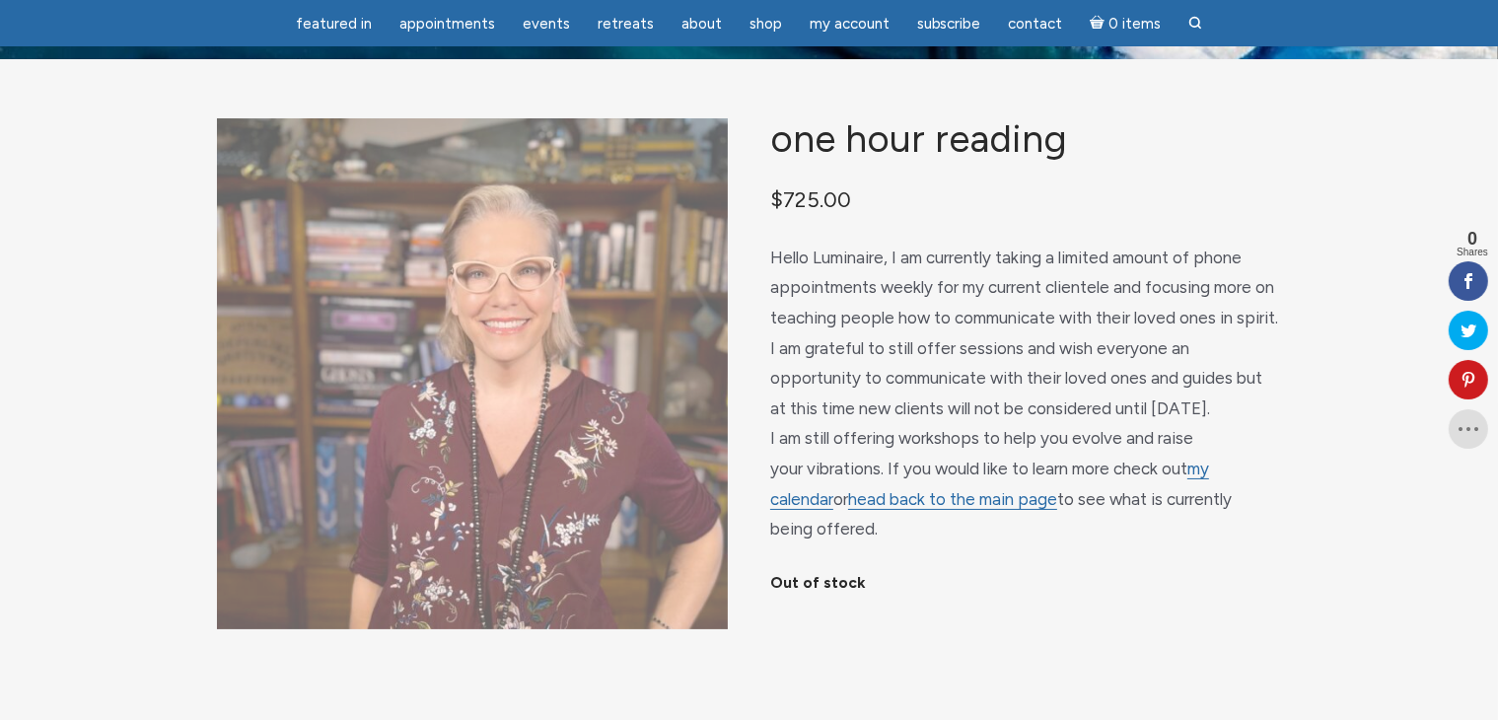
scroll to position [0, 0]
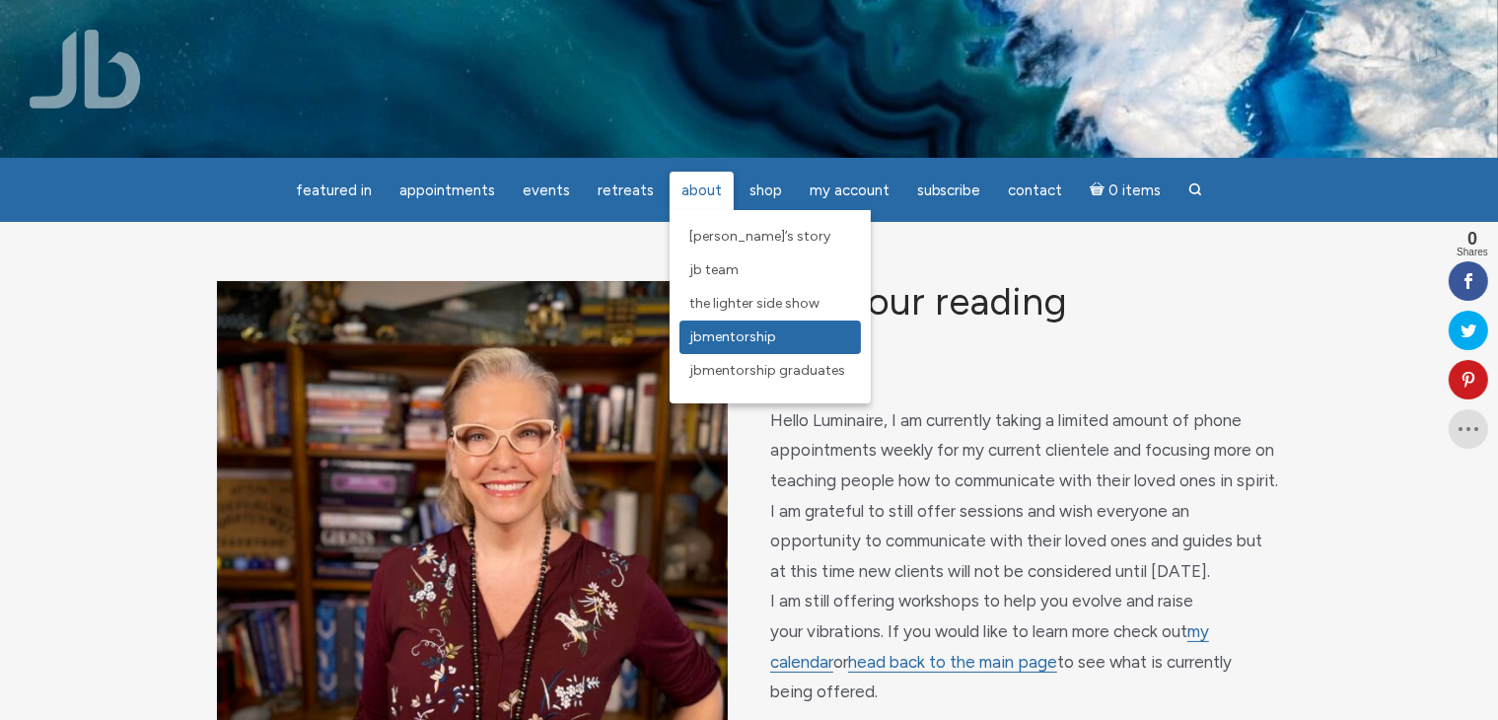
click at [729, 338] on span "JBMentorship" at bounding box center [732, 336] width 87 height 17
click at [743, 370] on span "JBMentorship Graduates" at bounding box center [767, 370] width 156 height 17
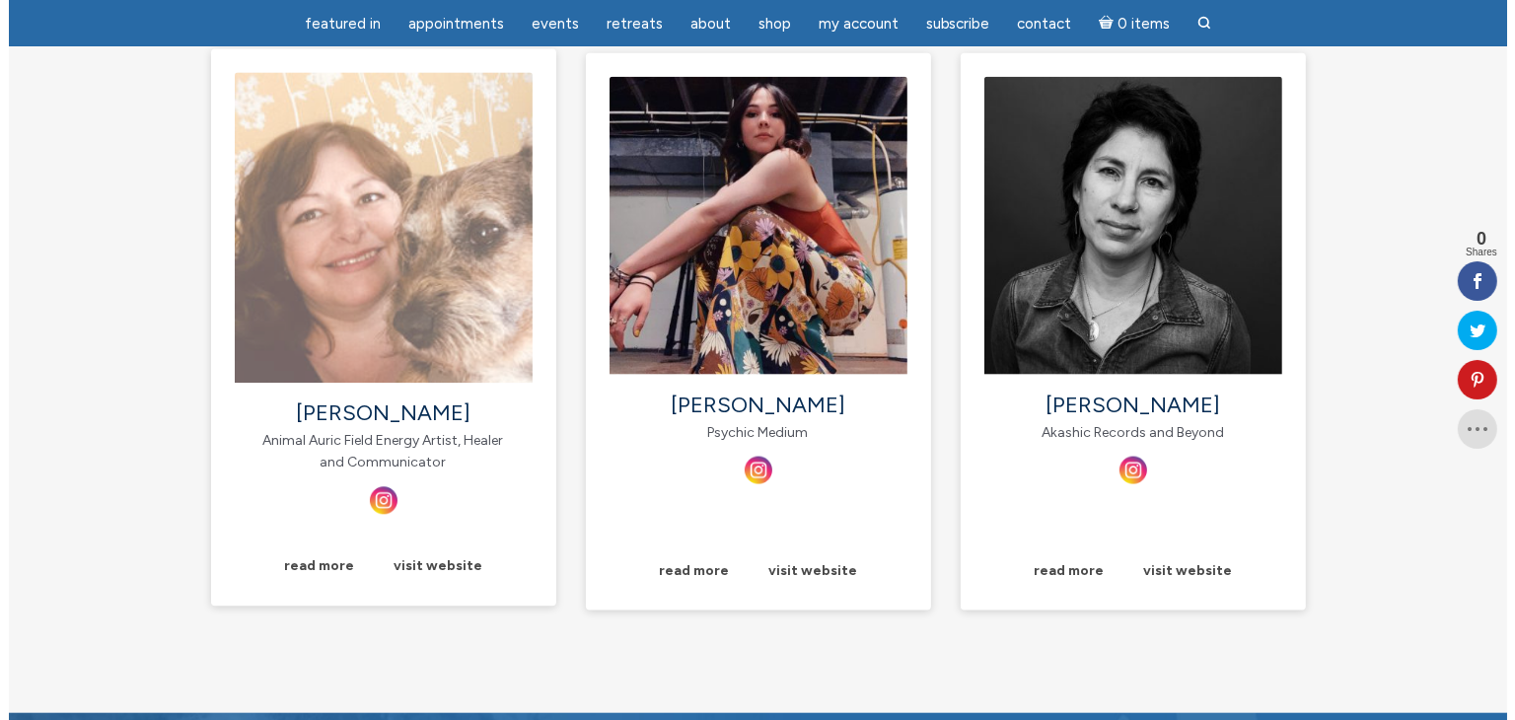
scroll to position [2564, 0]
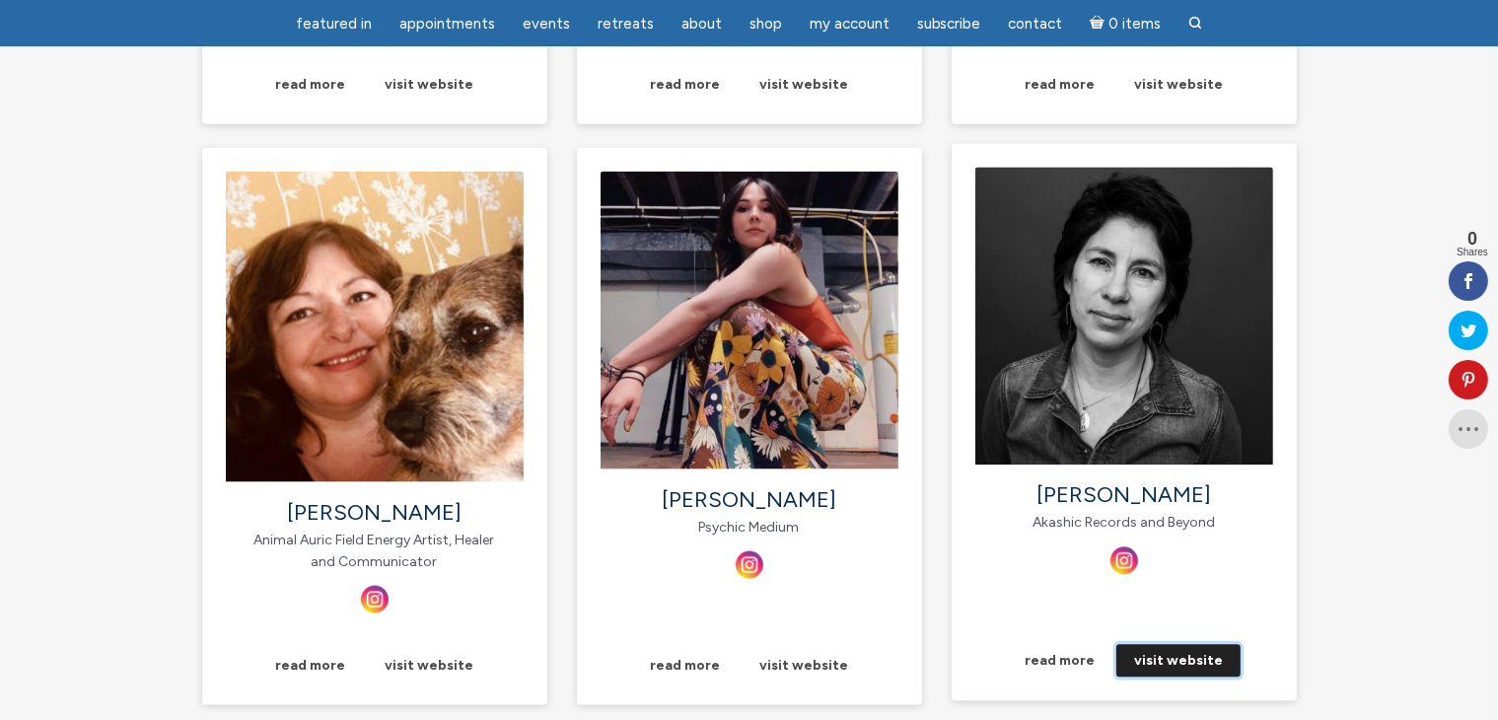
click at [1179, 661] on link "visit website" at bounding box center [1178, 661] width 124 height 33
click at [1053, 667] on link "read more" at bounding box center [1060, 661] width 106 height 33
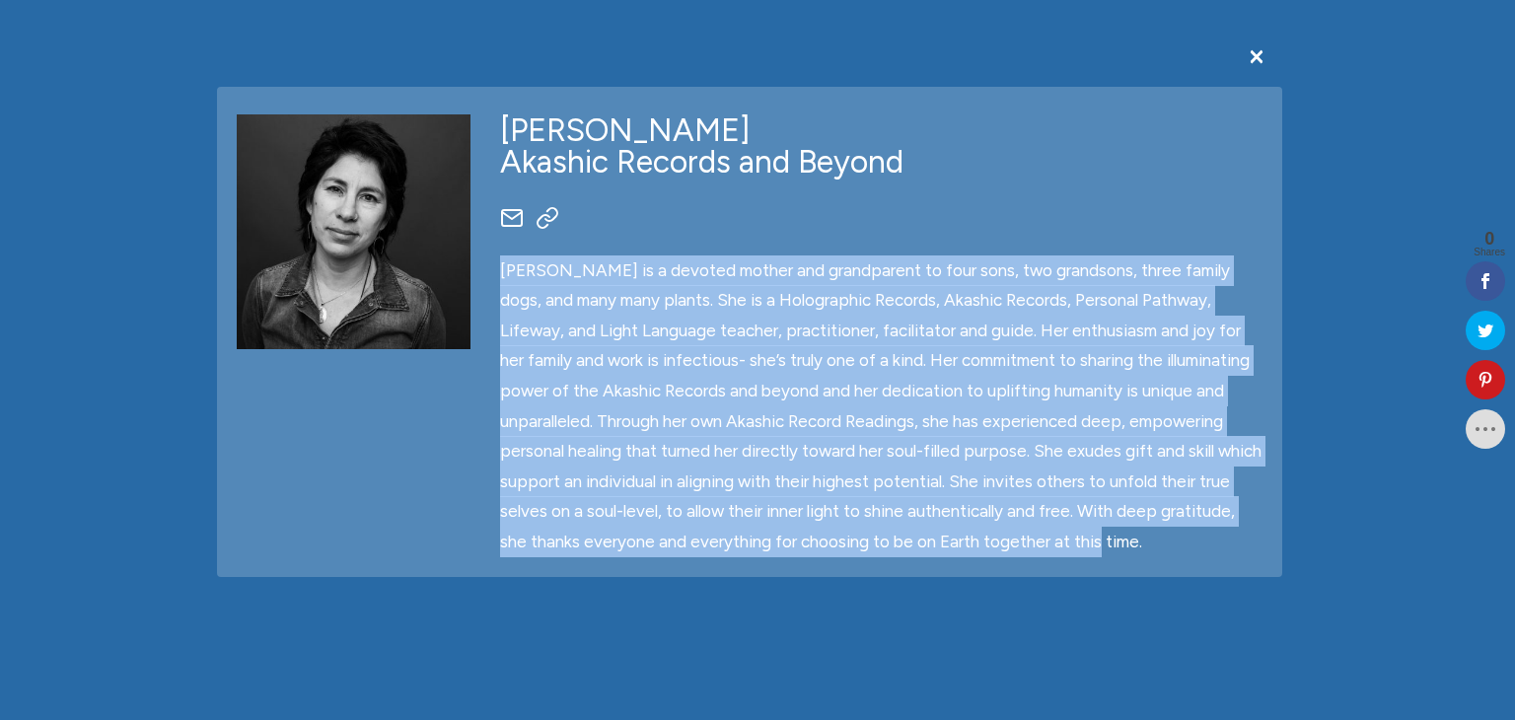
drag, startPoint x: 1059, startPoint y: 537, endPoint x: 495, endPoint y: 255, distance: 630.6
click at [495, 255] on div "[PERSON_NAME] Akashic Records and Beyond" at bounding box center [881, 332] width 792 height 451
copy span "[PERSON_NAME] is a devoted mother and grandparent to four sons, two grandsons, …"
